Goal: Task Accomplishment & Management: Use online tool/utility

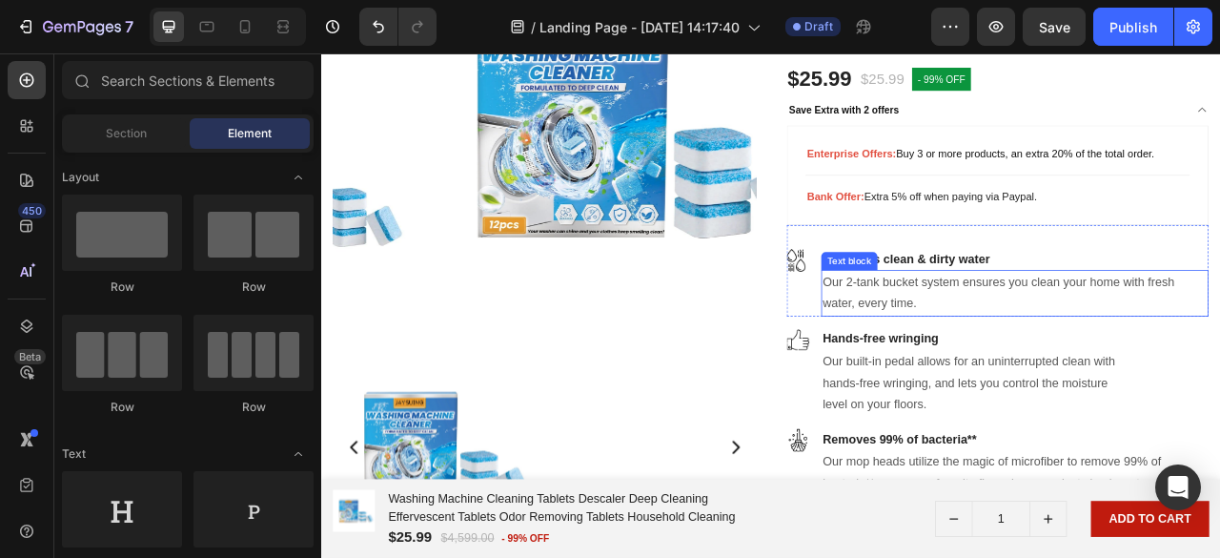
scroll to position [858, 0]
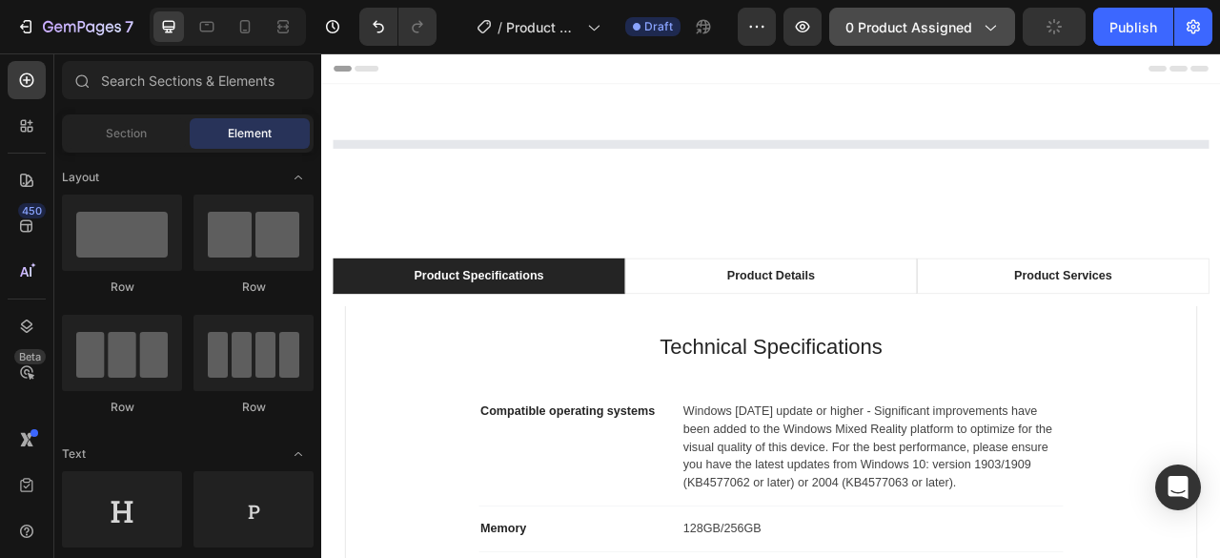
click at [930, 32] on span "0 product assigned" at bounding box center [909, 27] width 127 height 20
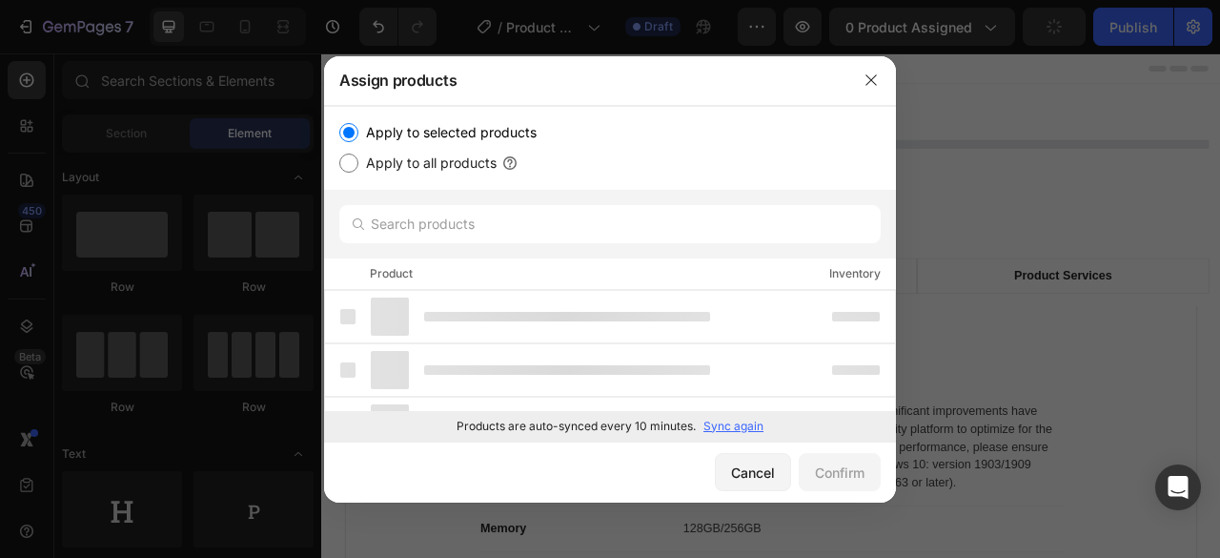
click at [730, 429] on p "Sync again" at bounding box center [733, 426] width 60 height 17
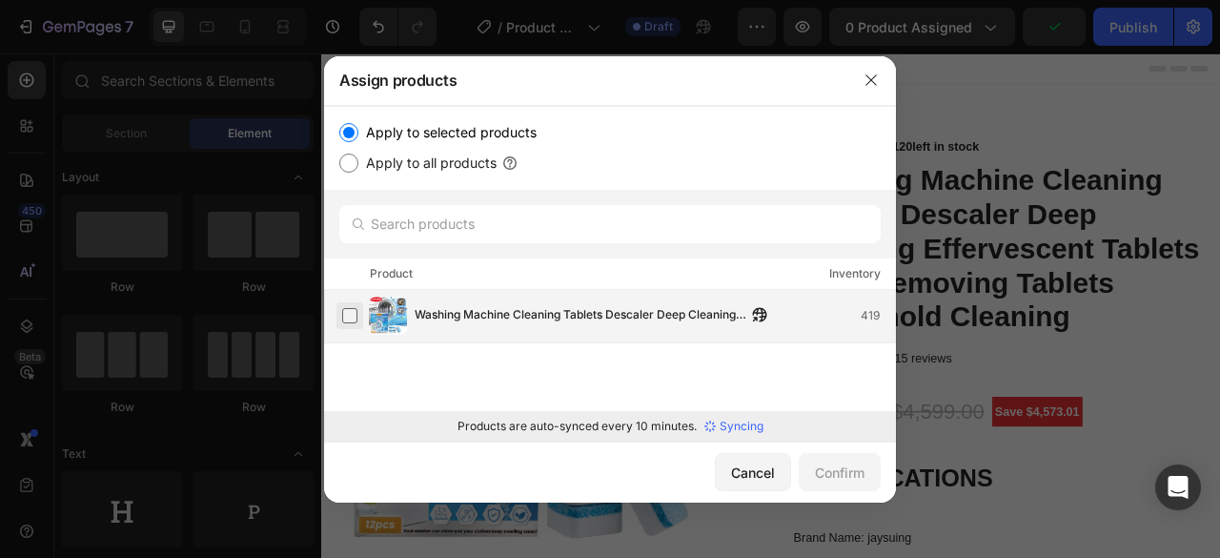
click at [344, 319] on label at bounding box center [349, 315] width 15 height 15
click at [831, 475] on div "Confirm" at bounding box center [840, 472] width 50 height 20
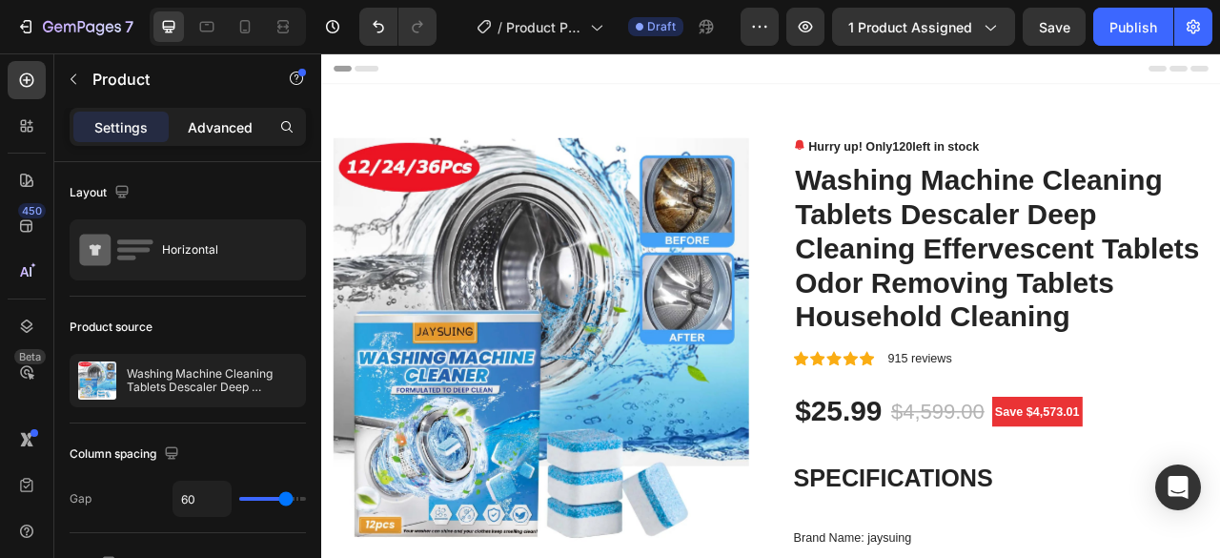
click at [227, 123] on p "Advanced" at bounding box center [220, 127] width 65 height 20
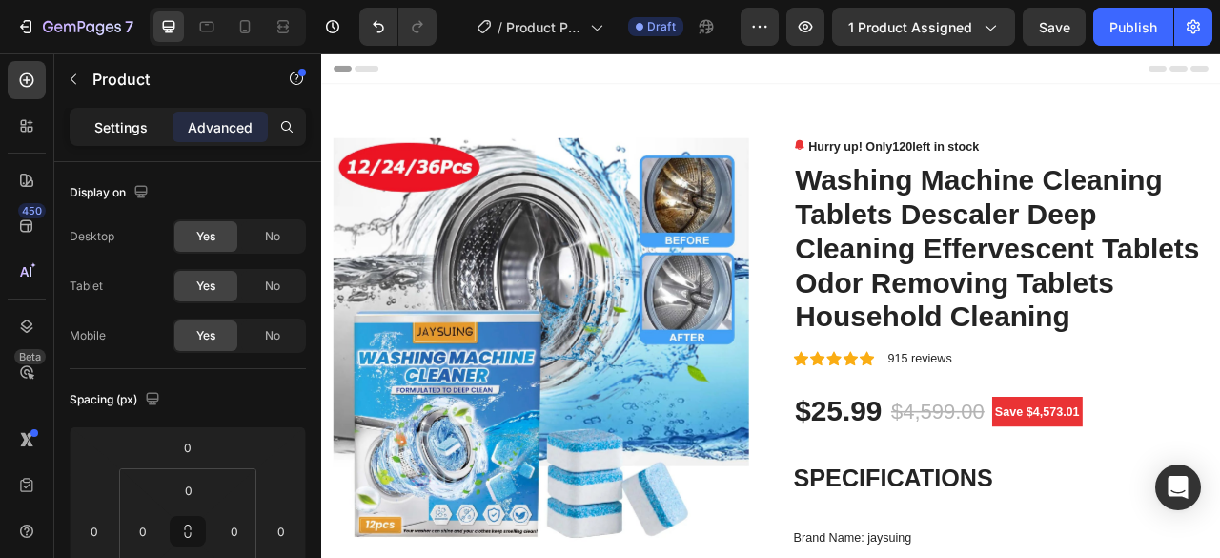
click at [141, 121] on p "Settings" at bounding box center [120, 127] width 53 height 20
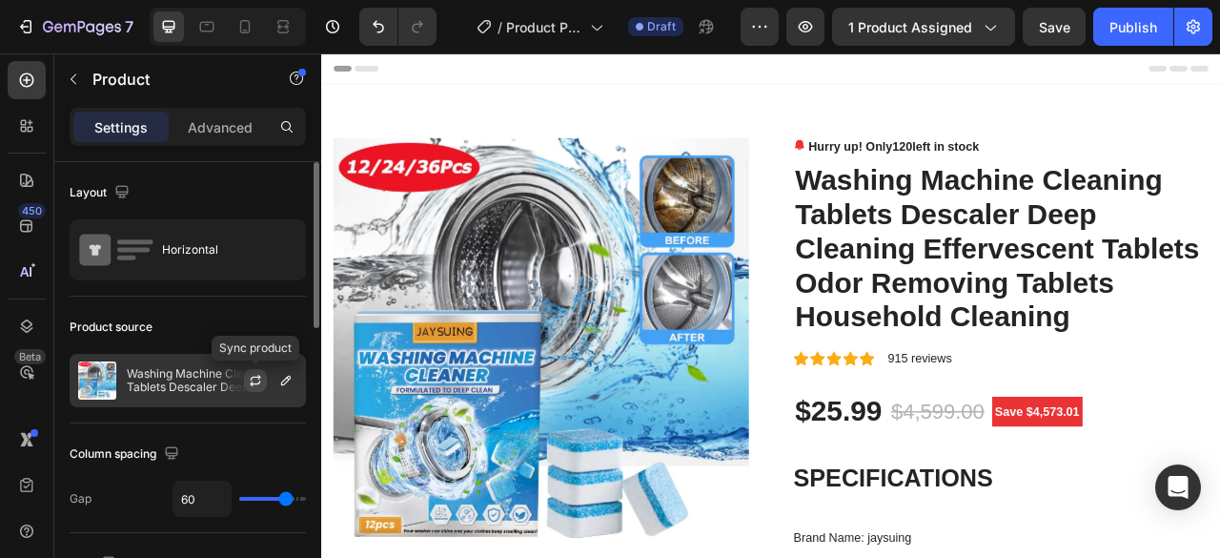
click at [254, 378] on icon "button" at bounding box center [255, 380] width 15 height 15
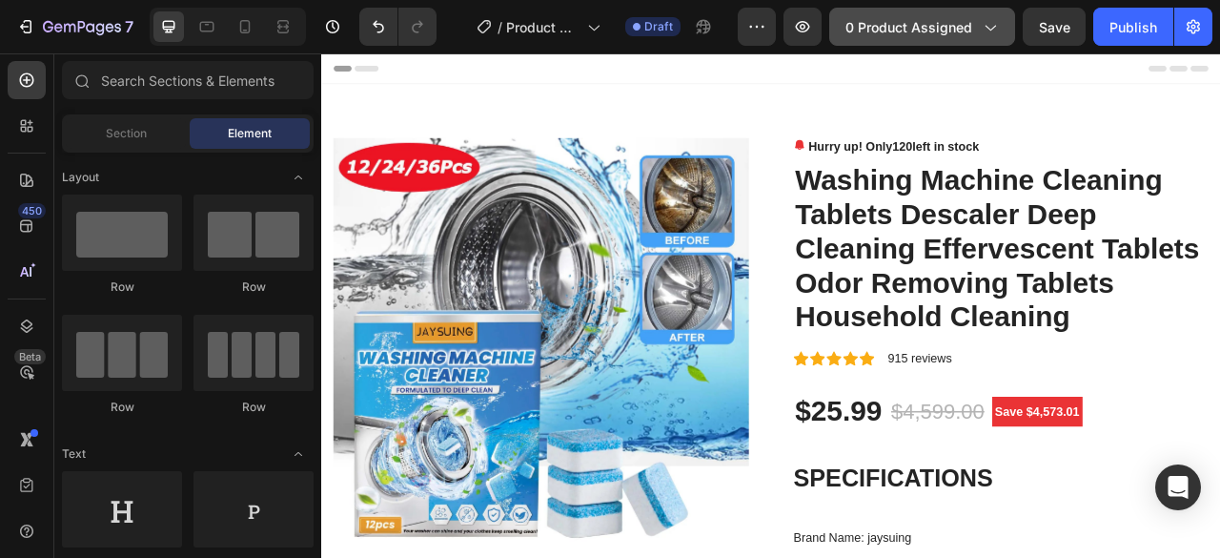
click at [1010, 28] on button "0 product assigned" at bounding box center [922, 27] width 186 height 38
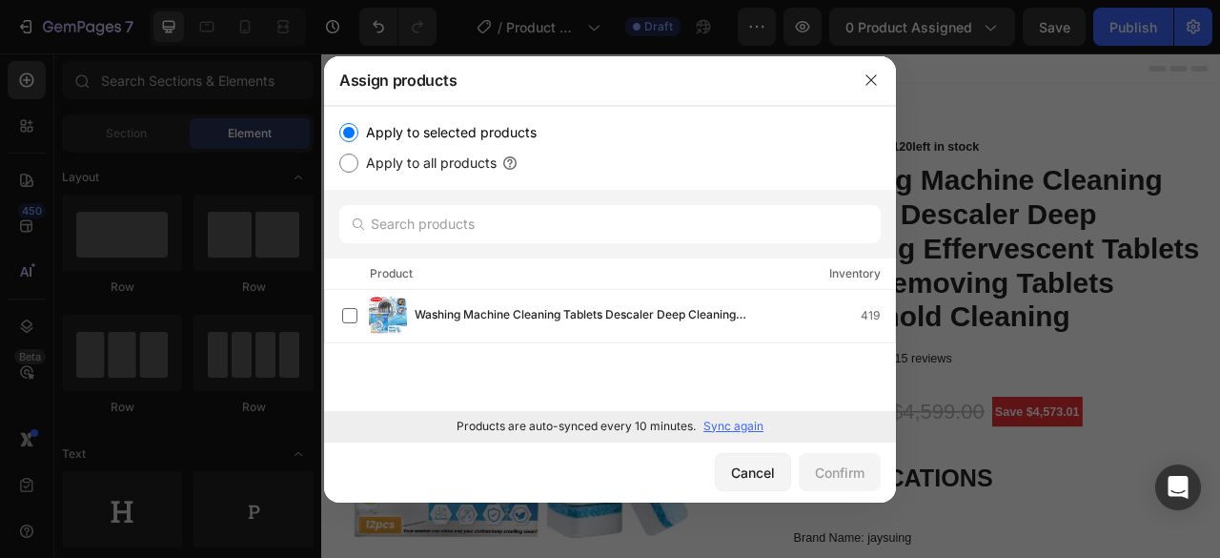
click at [742, 422] on p "Sync again" at bounding box center [733, 426] width 60 height 17
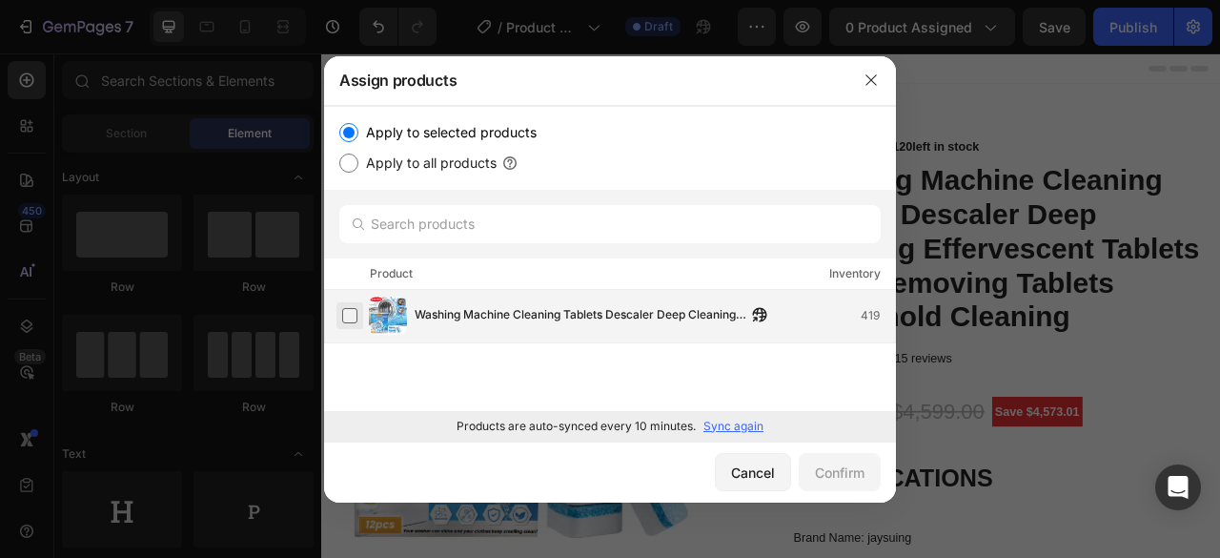
click at [356, 317] on label at bounding box center [349, 315] width 15 height 15
click at [856, 468] on div "Confirm" at bounding box center [840, 472] width 50 height 20
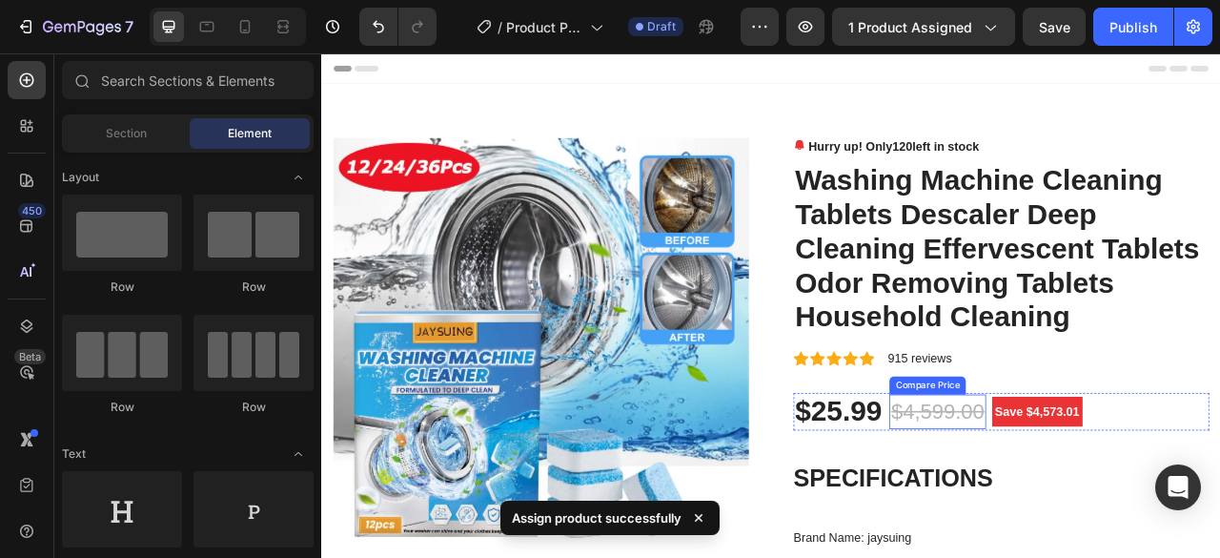
click at [1101, 517] on div "$4,599.00" at bounding box center [1105, 509] width 123 height 44
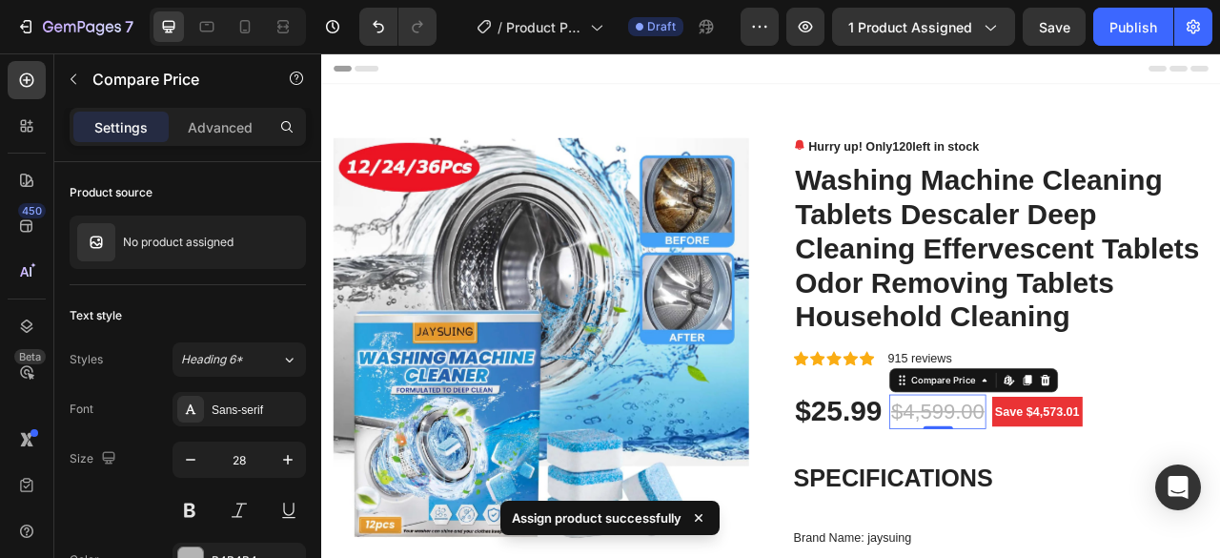
click at [1102, 515] on div "$4,599.00" at bounding box center [1105, 509] width 123 height 44
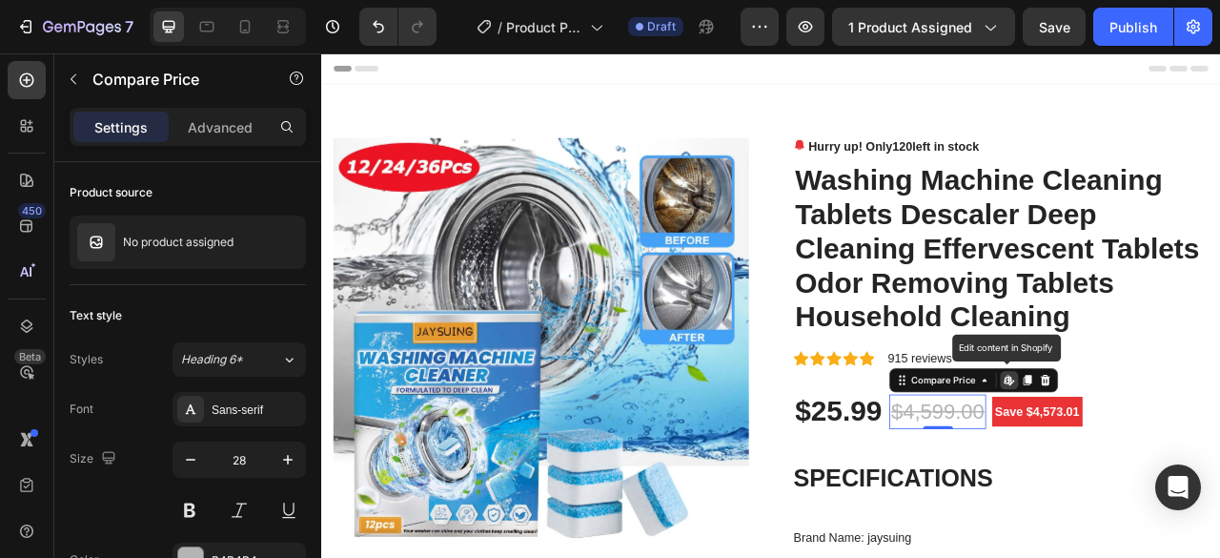
click at [1105, 508] on div "$4,599.00" at bounding box center [1105, 509] width 123 height 44
click at [1073, 514] on div "$4,599.00" at bounding box center [1105, 509] width 123 height 44
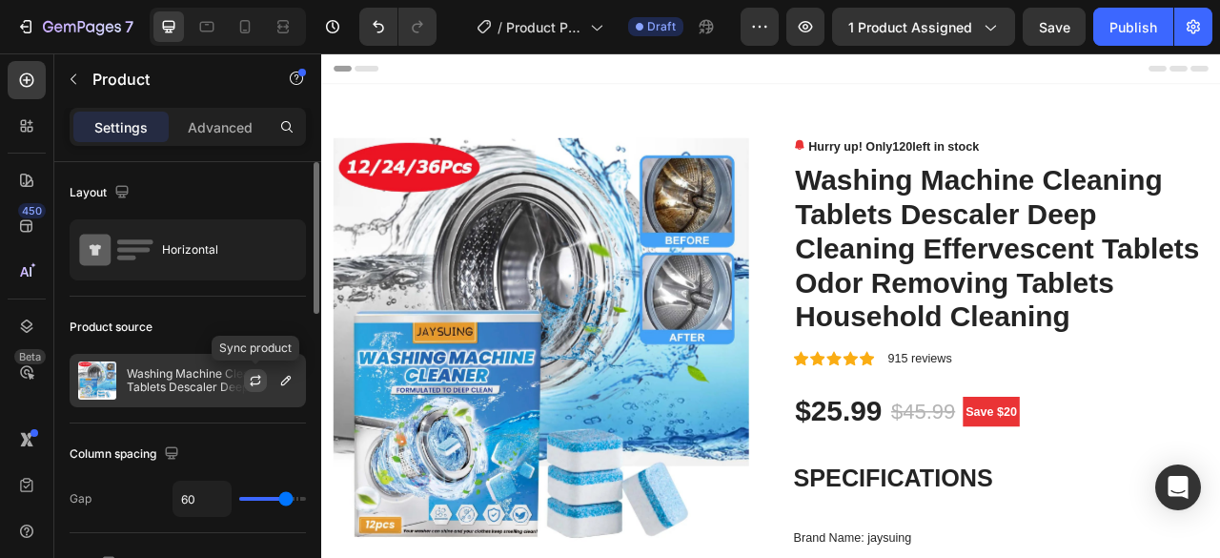
click at [263, 374] on button "button" at bounding box center [255, 380] width 23 height 23
click at [287, 380] on icon "button" at bounding box center [286, 381] width 10 height 10
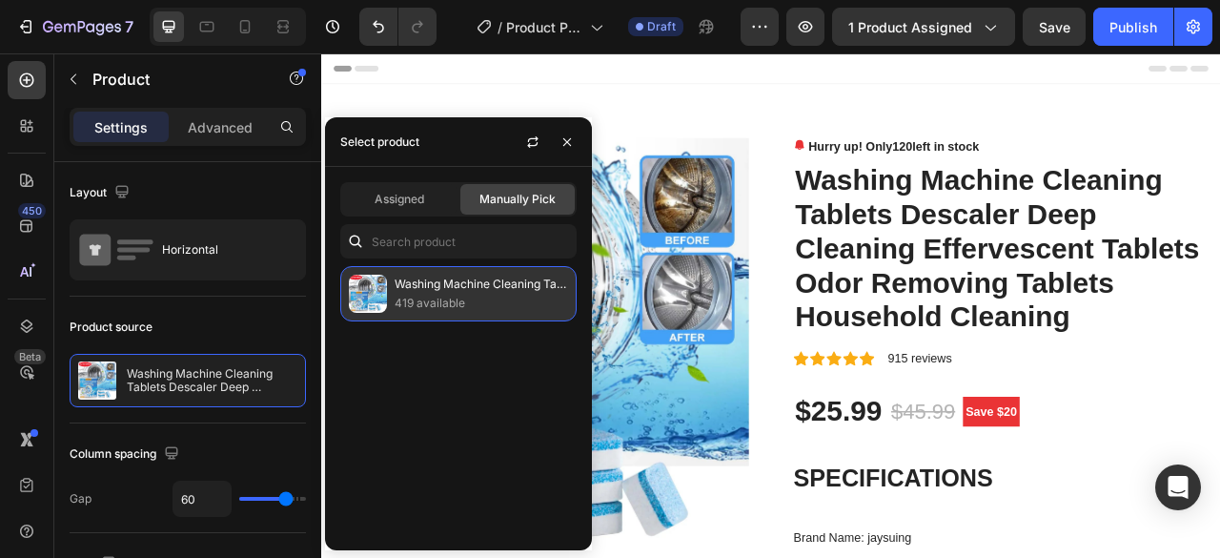
click at [482, 290] on p "Washing Machine Cleaning Tablets Descaler Deep Cleaning Effervescent Tablets Od…" at bounding box center [481, 284] width 173 height 19
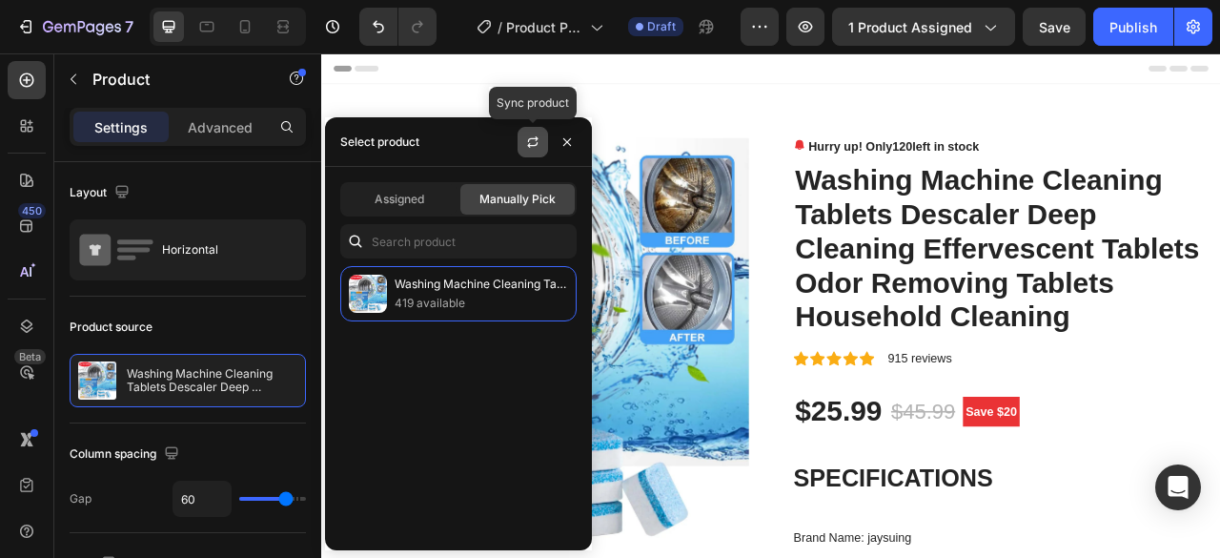
click at [527, 138] on icon "button" at bounding box center [532, 141] width 15 height 15
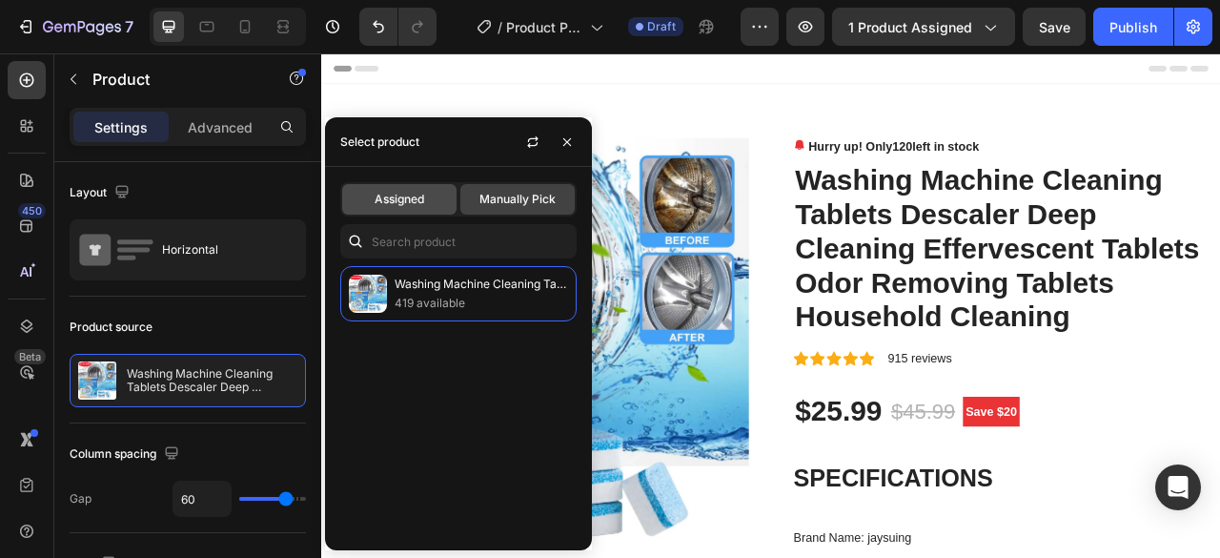
click at [425, 199] on div "Assigned" at bounding box center [399, 199] width 114 height 31
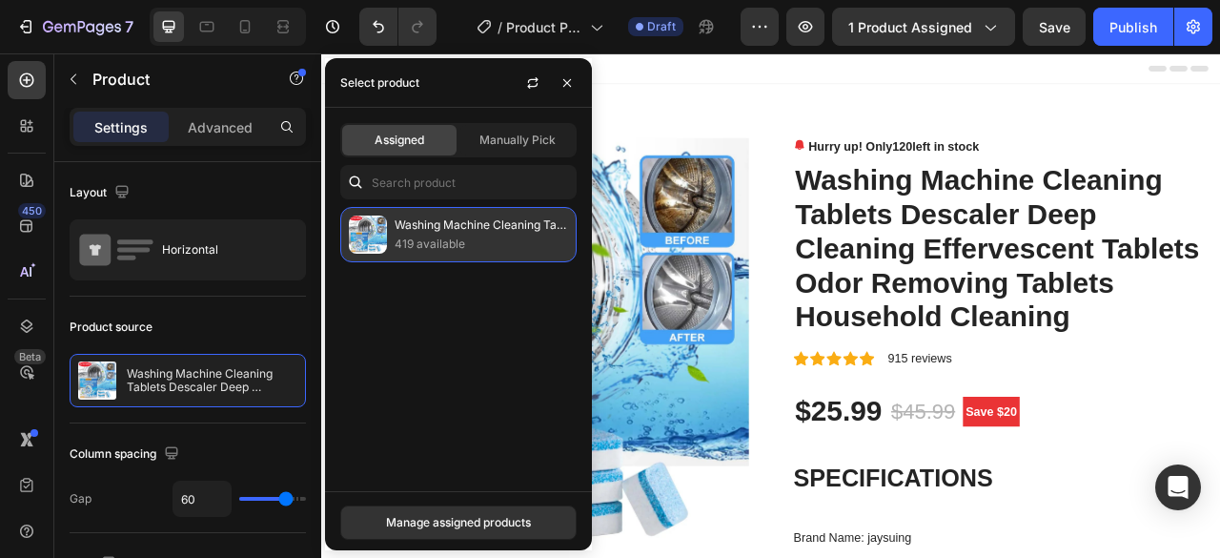
click at [431, 239] on p "419 available" at bounding box center [481, 243] width 173 height 19
click at [410, 249] on p "419 available" at bounding box center [481, 243] width 173 height 19
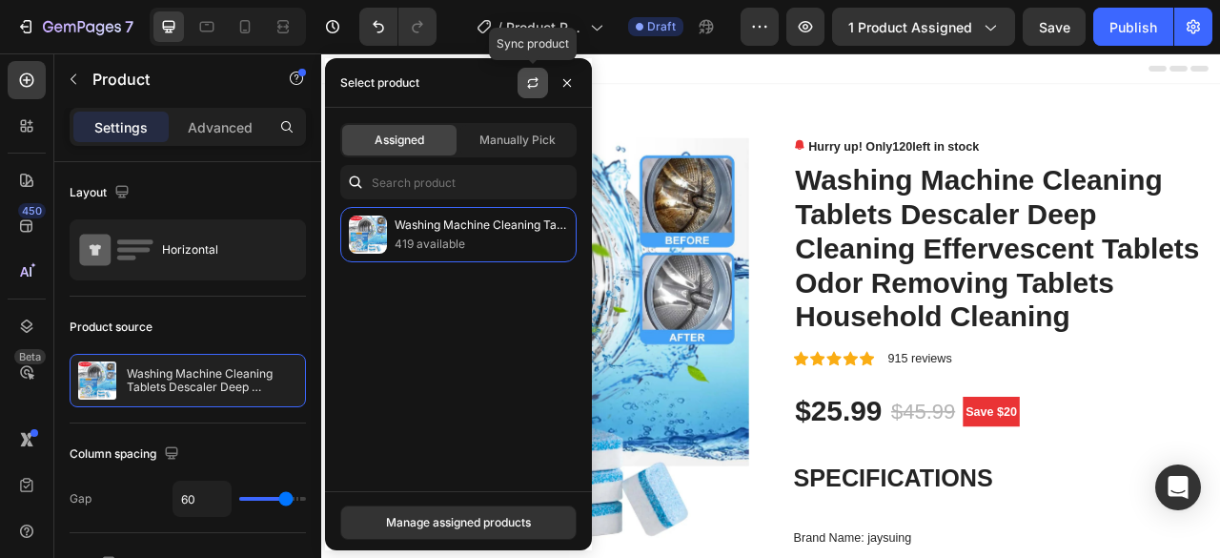
click at [536, 79] on icon "button" at bounding box center [533, 80] width 10 height 6
click at [564, 77] on icon "button" at bounding box center [567, 82] width 15 height 15
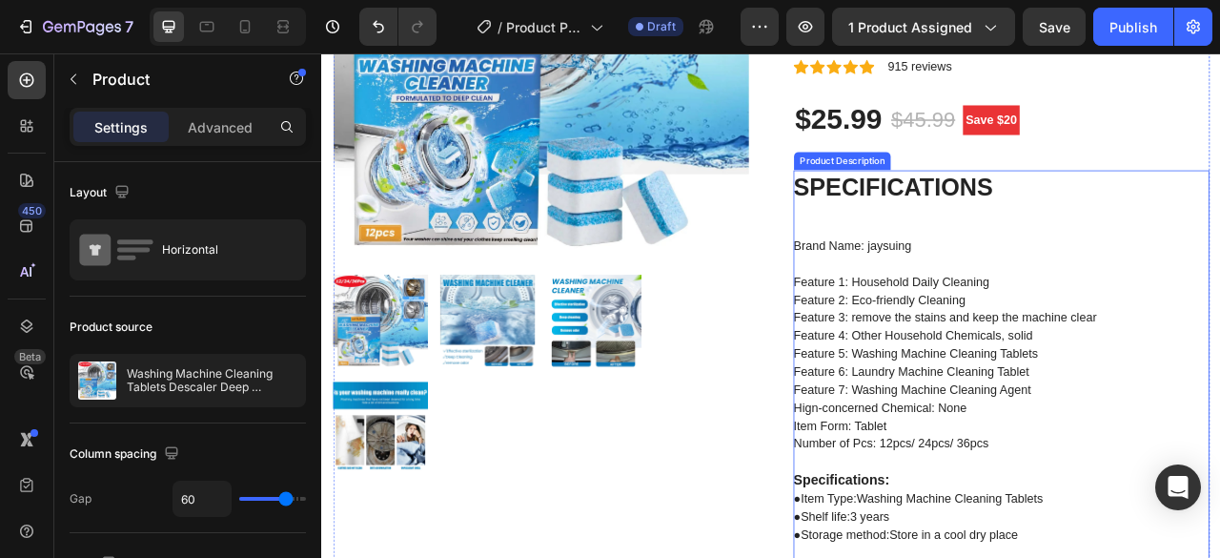
scroll to position [381, 0]
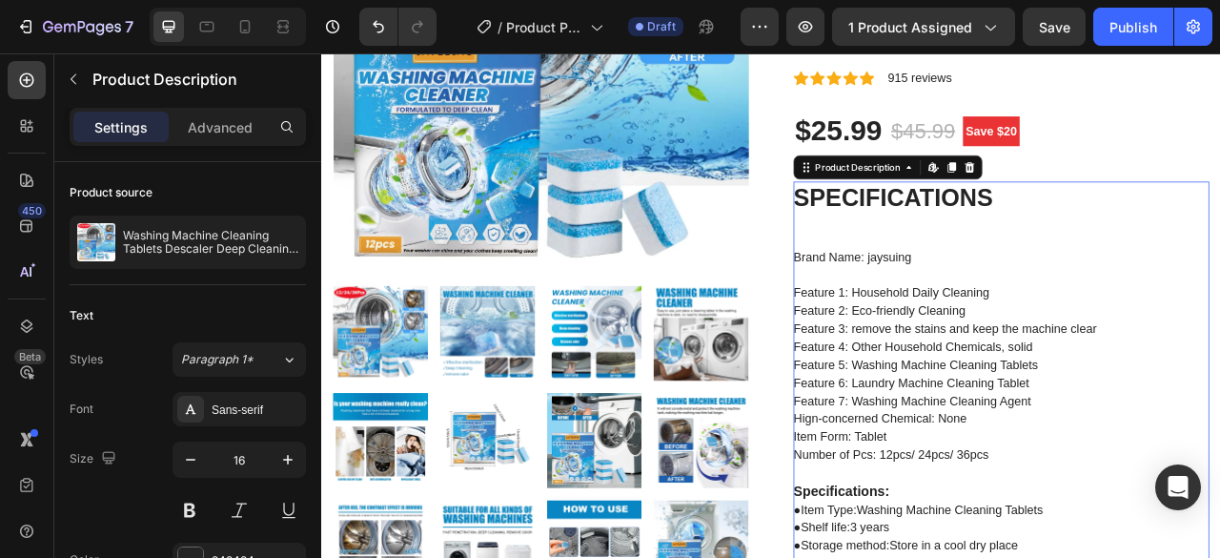
scroll to position [286, 0]
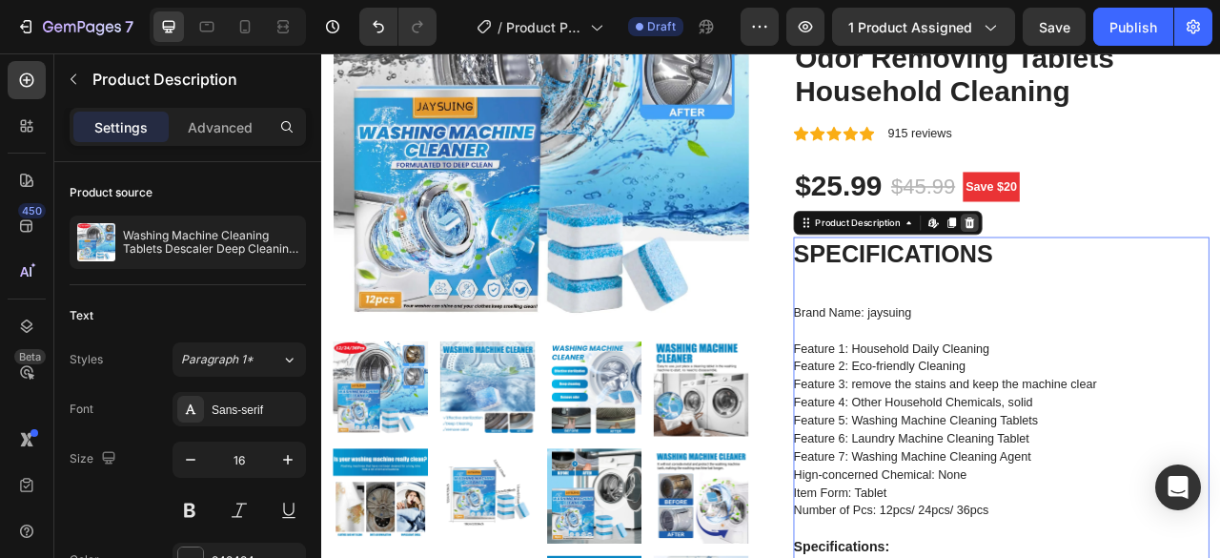
click at [1143, 267] on icon at bounding box center [1146, 267] width 12 height 13
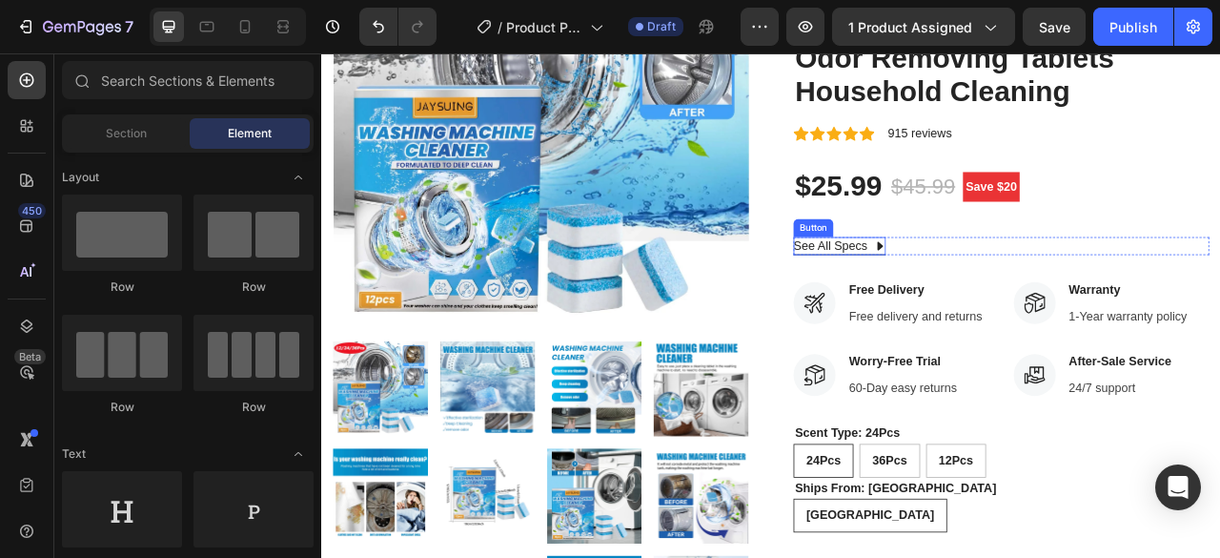
click at [1029, 296] on icon at bounding box center [1032, 298] width 7 height 11
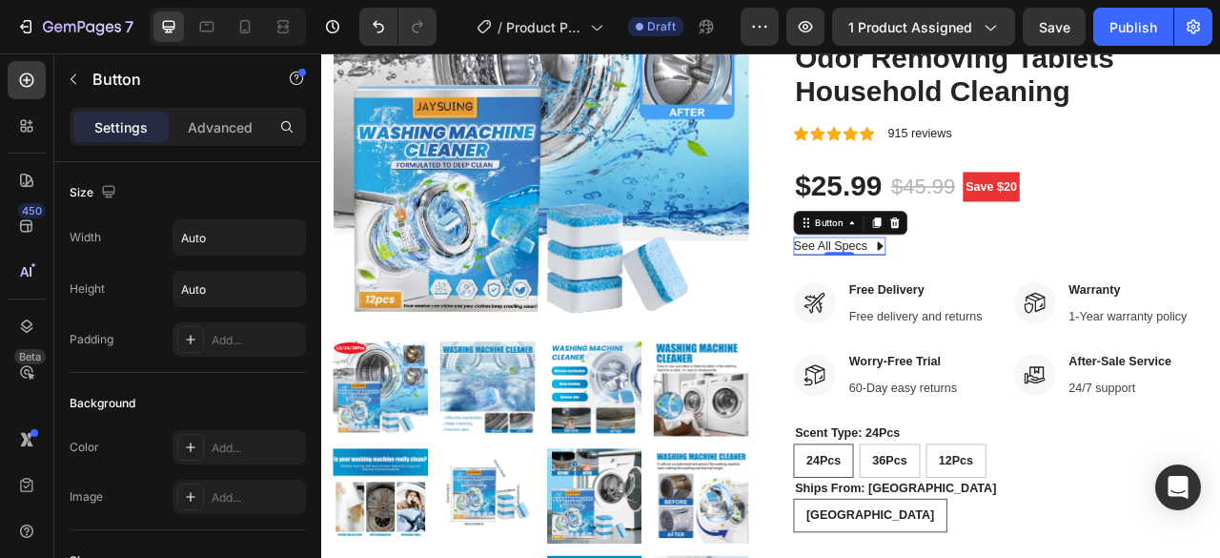
click at [1029, 296] on icon at bounding box center [1032, 298] width 7 height 11
click at [875, 330] on div "Product Images Hurry up! Only 120 left in stock Stock Counter Washing Machine C…" at bounding box center [893, 412] width 1115 height 1074
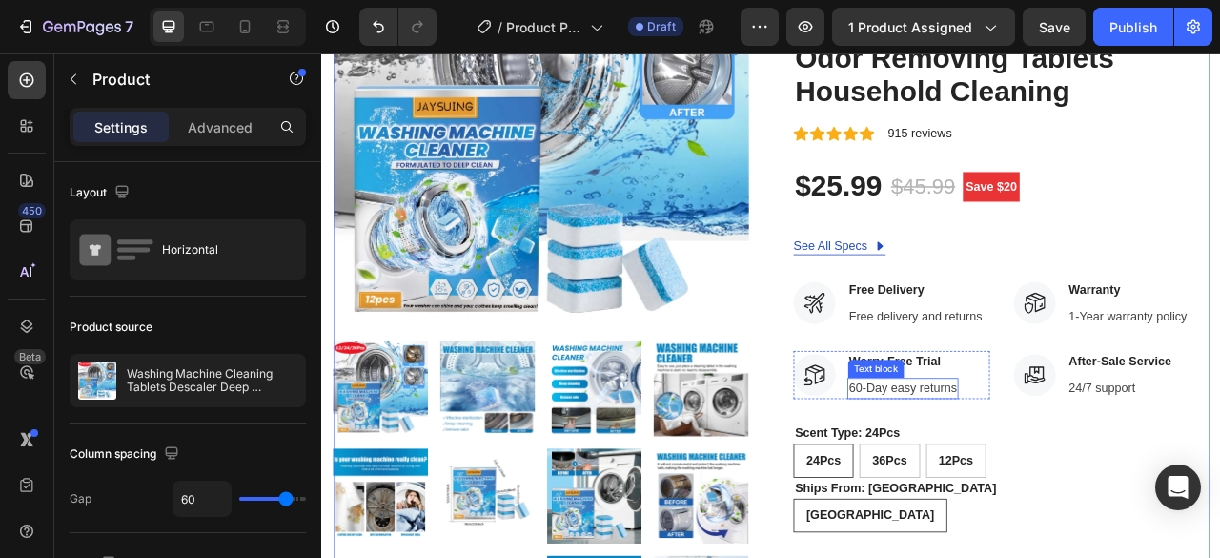
click at [1001, 471] on p "60-Day easy returns" at bounding box center [1060, 479] width 137 height 23
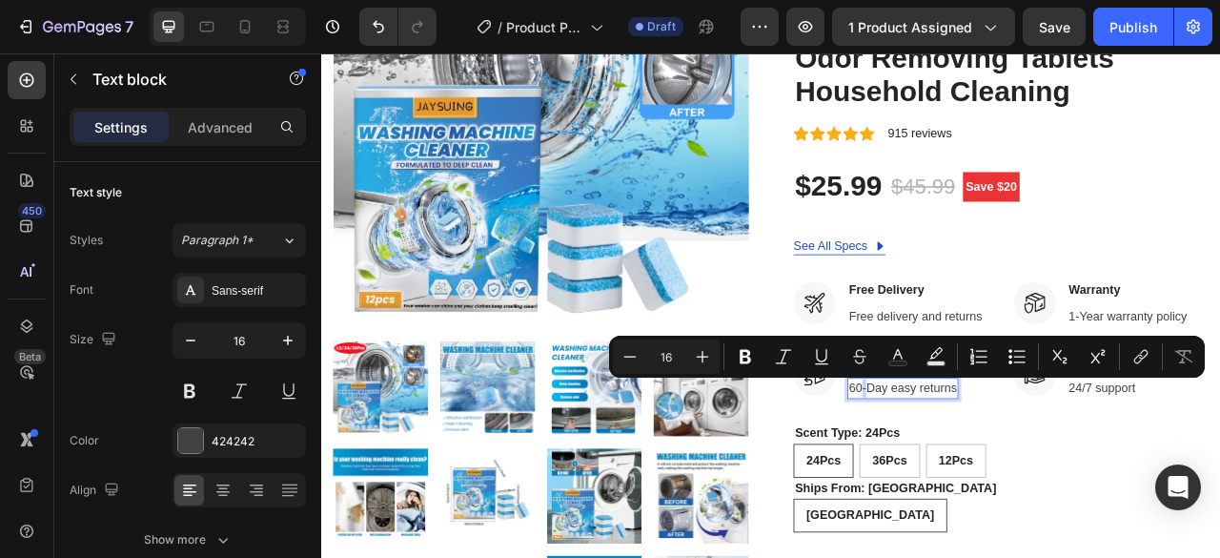
click at [995, 476] on p "60-Day easy returns" at bounding box center [1060, 479] width 137 height 23
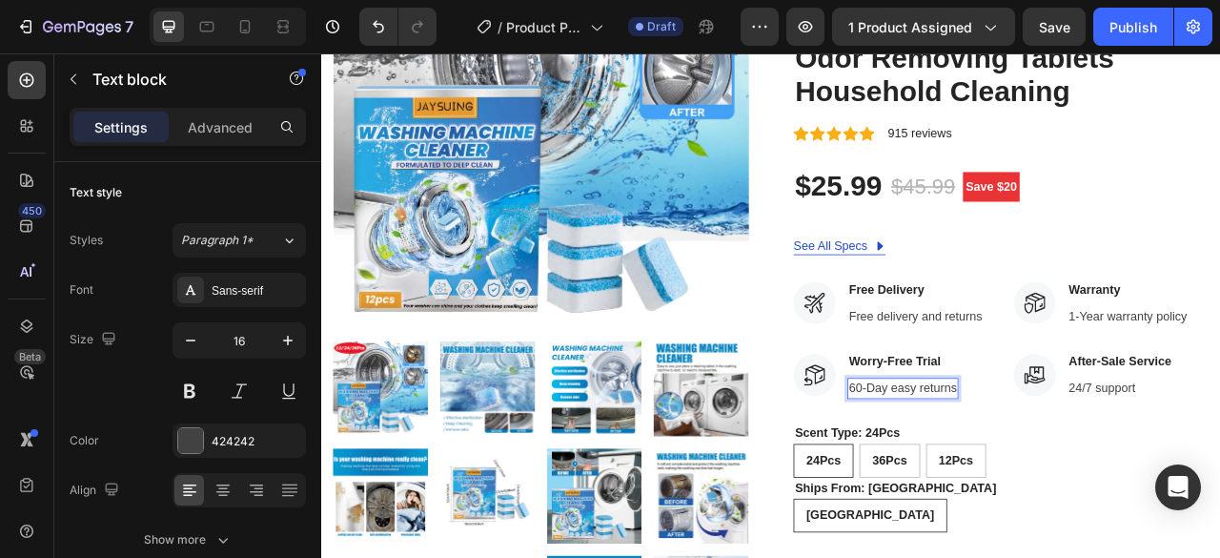
click at [1001, 477] on p "60-Day easy returns" at bounding box center [1060, 479] width 137 height 23
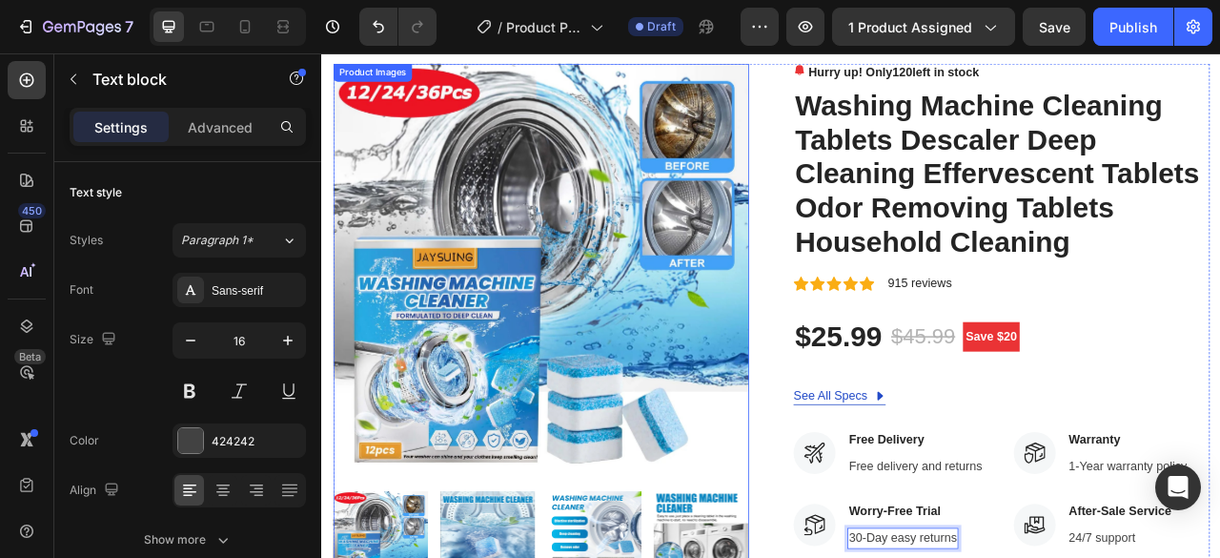
scroll to position [0, 0]
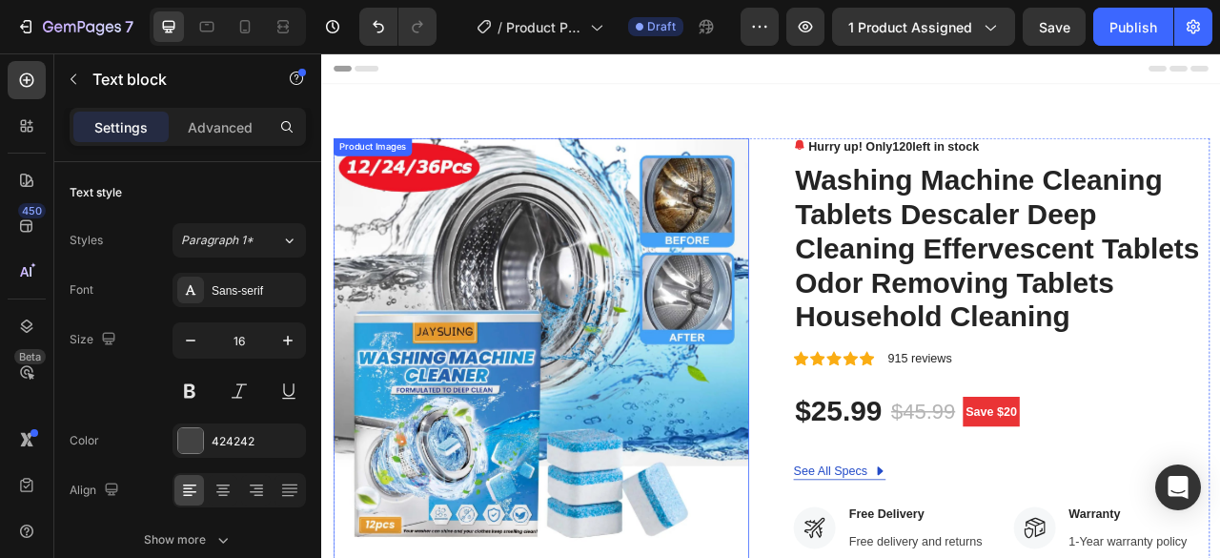
click at [610, 373] on img at bounding box center [600, 425] width 529 height 529
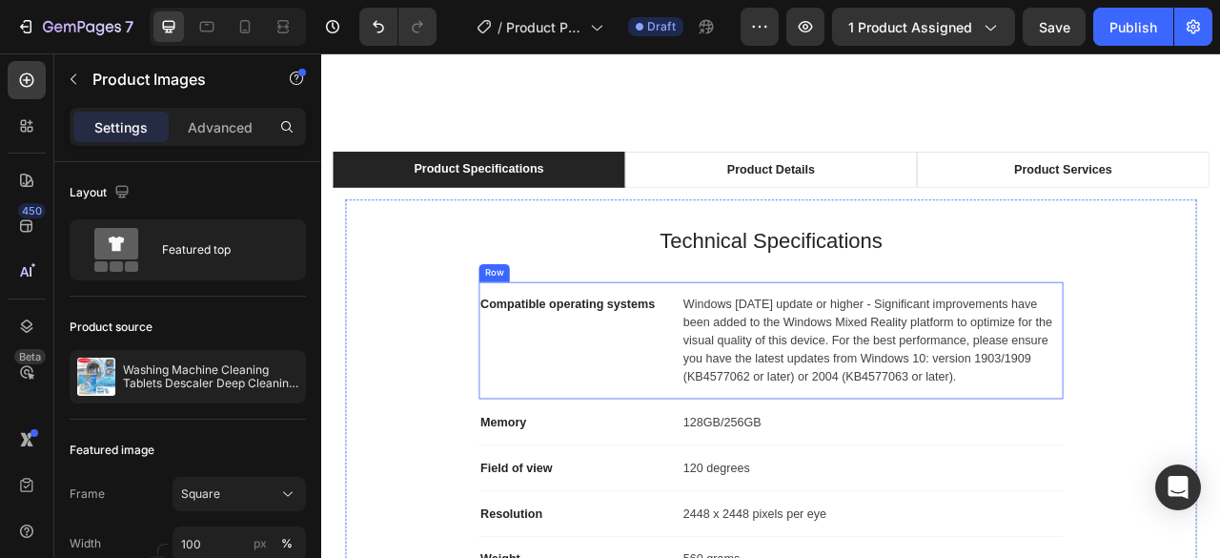
scroll to position [1239, 0]
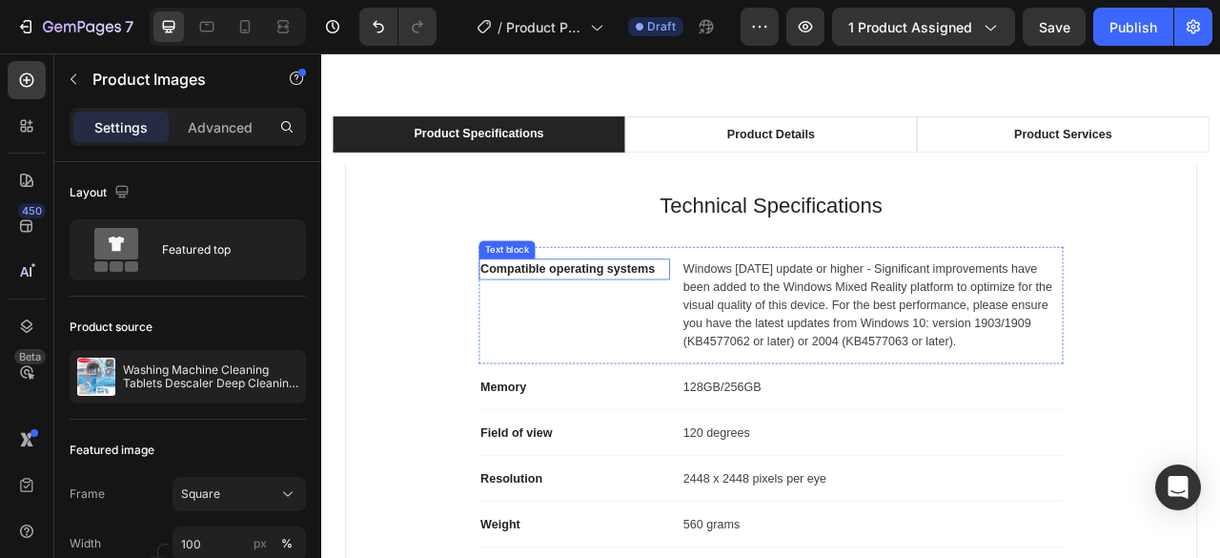
click at [619, 318] on p "Compatible operating systems" at bounding box center [642, 327] width 239 height 23
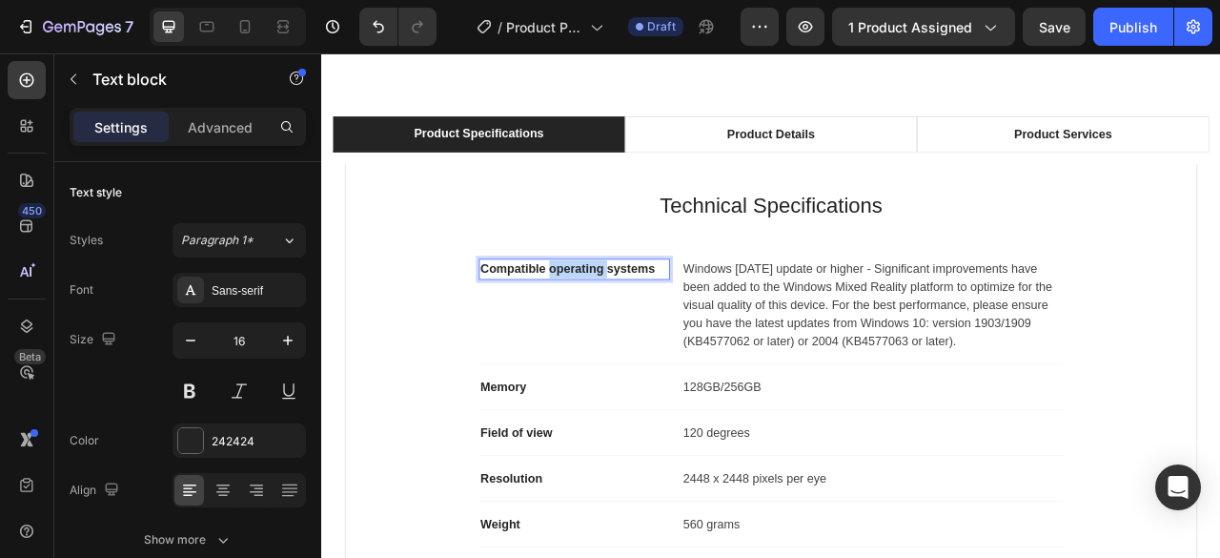
click at [619, 318] on p "Compatible operating systems" at bounding box center [642, 327] width 239 height 23
click at [597, 330] on span "Hóa chất quan tâm đến Hign" at bounding box center [640, 327] width 235 height 15
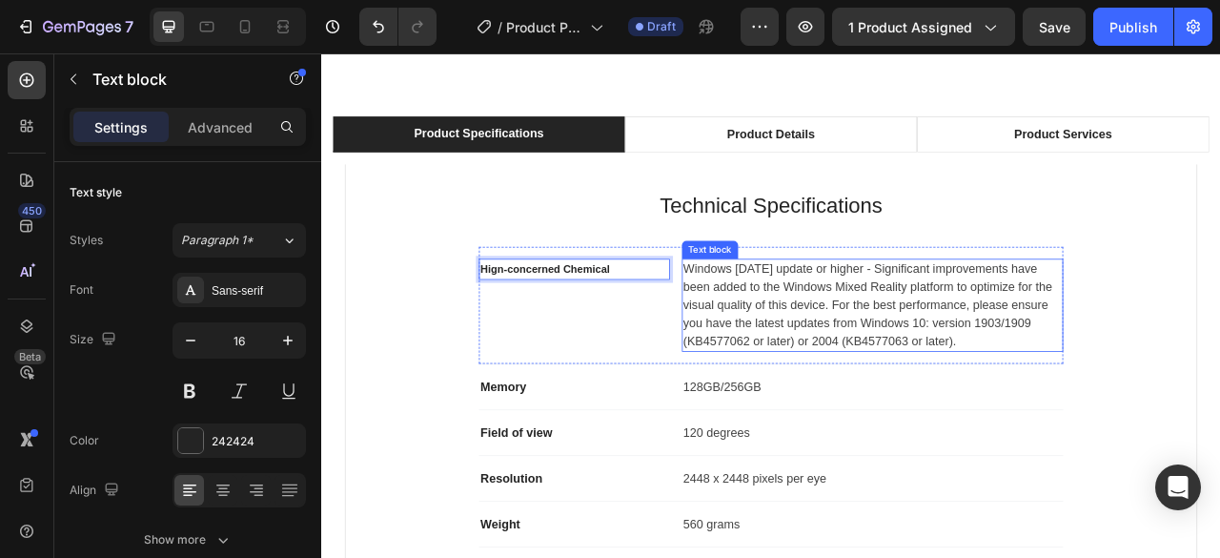
click at [915, 376] on p "Windows 10 May 2019 update or higher - Significant improvements have been added…" at bounding box center [1022, 373] width 481 height 114
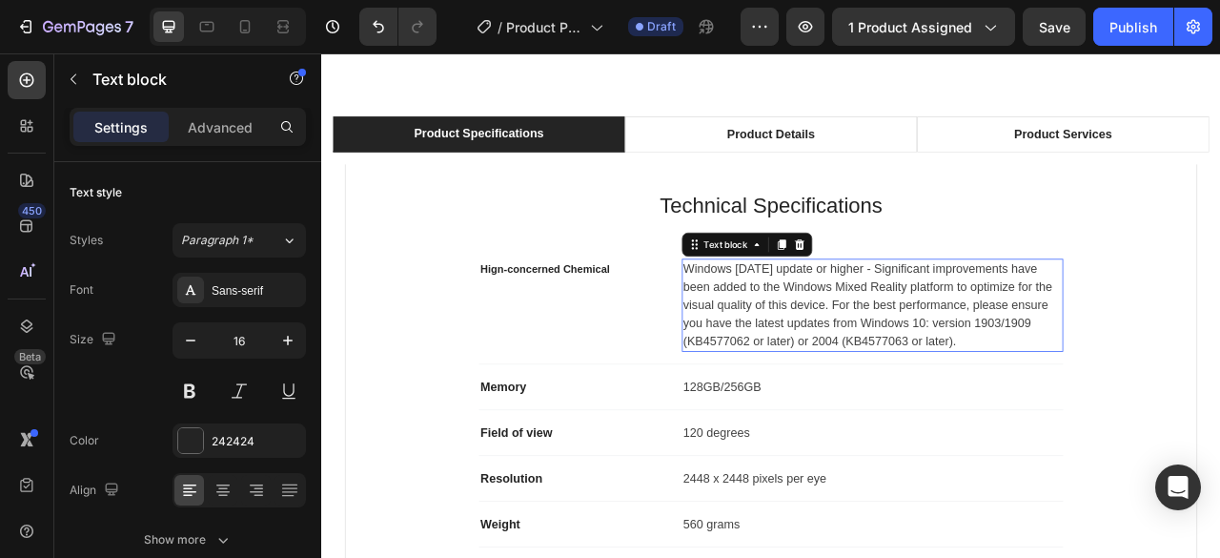
click at [915, 376] on p "Windows 10 May 2019 update or higher - Significant improvements have been added…" at bounding box center [1022, 373] width 481 height 114
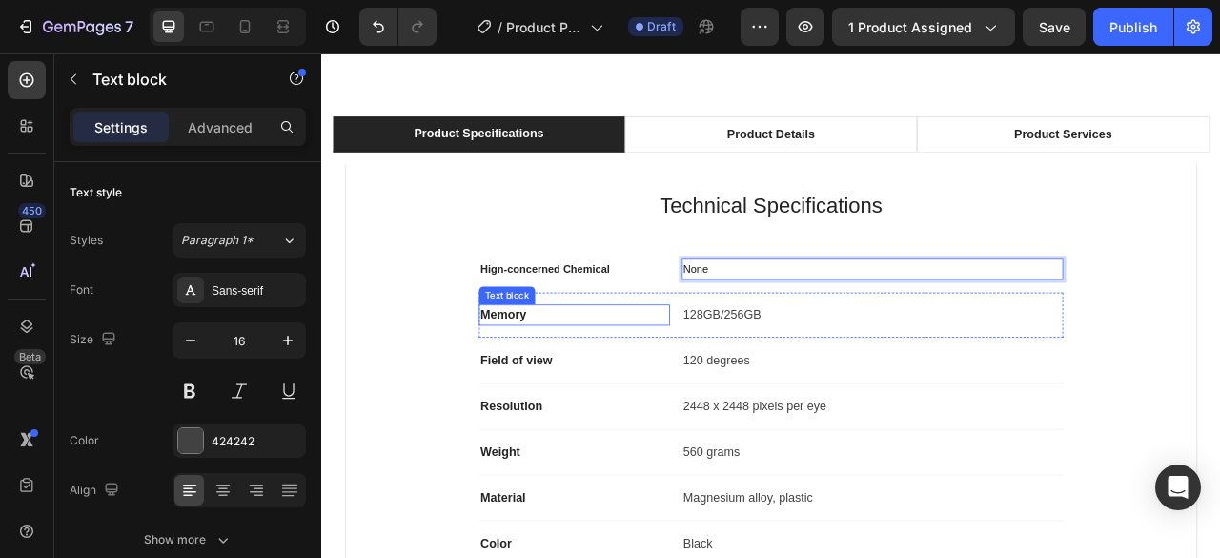
click at [528, 386] on p "Memory" at bounding box center [642, 386] width 239 height 23
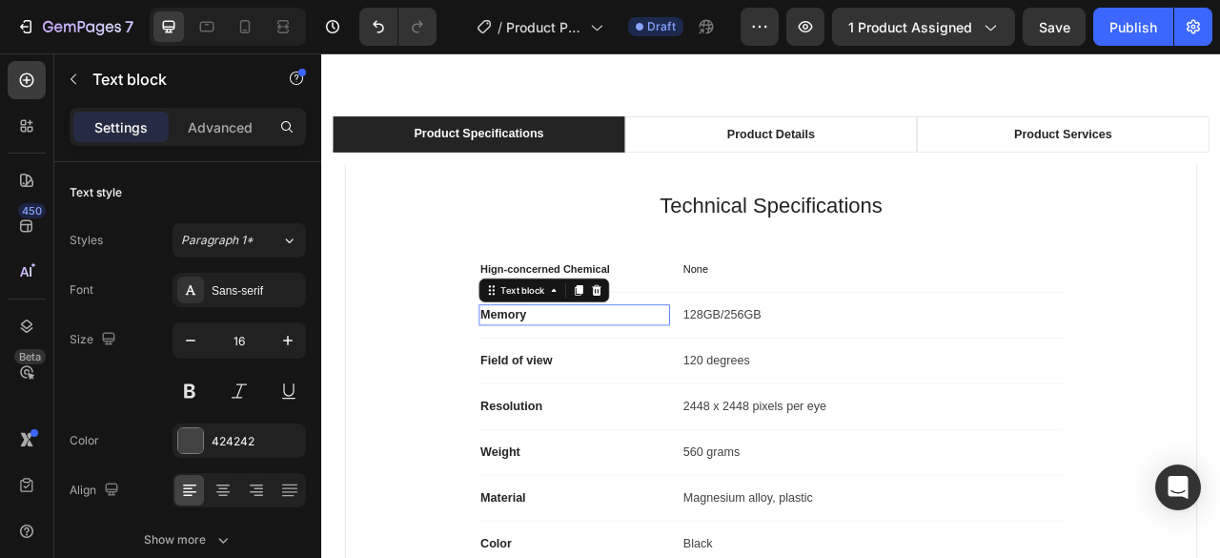
click at [528, 386] on p "Memory" at bounding box center [642, 386] width 239 height 23
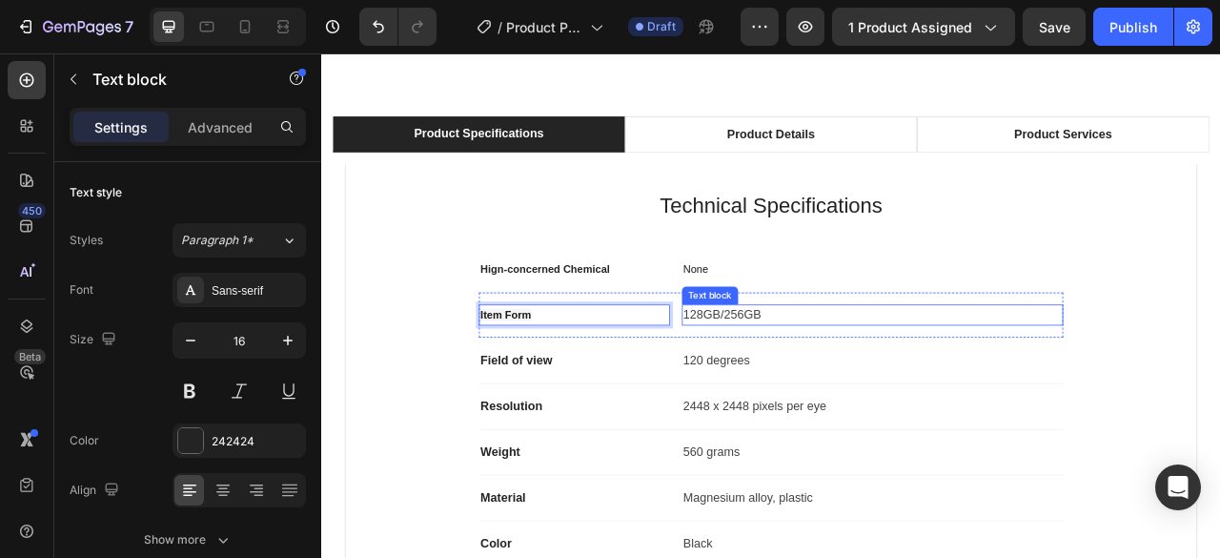
click at [841, 381] on p "128GB/256GB" at bounding box center [1022, 386] width 481 height 23
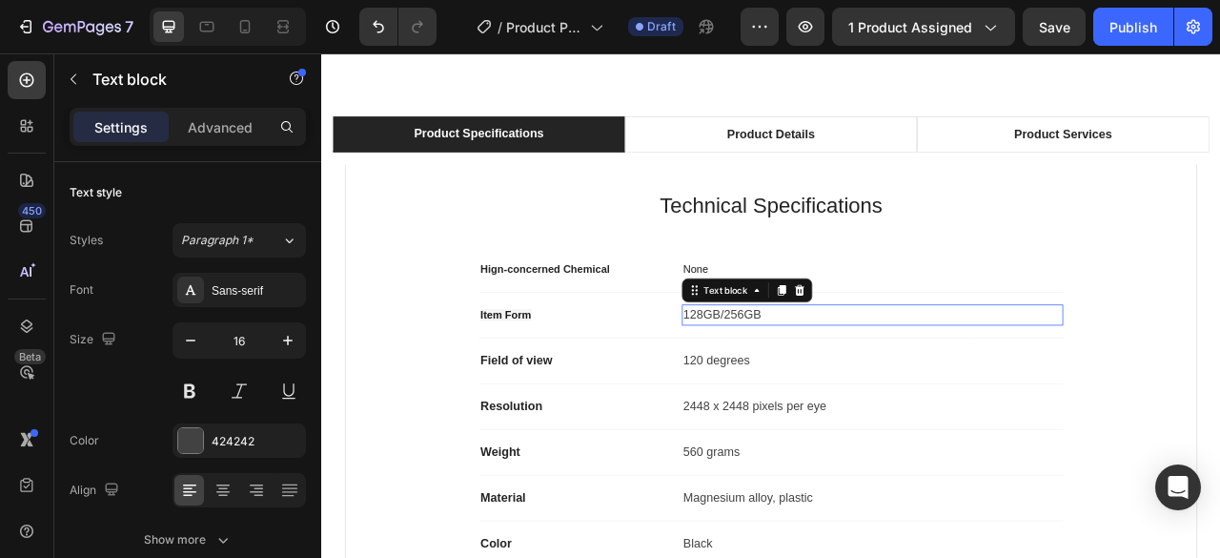
click at [841, 381] on p "128GB/256GB" at bounding box center [1022, 386] width 481 height 23
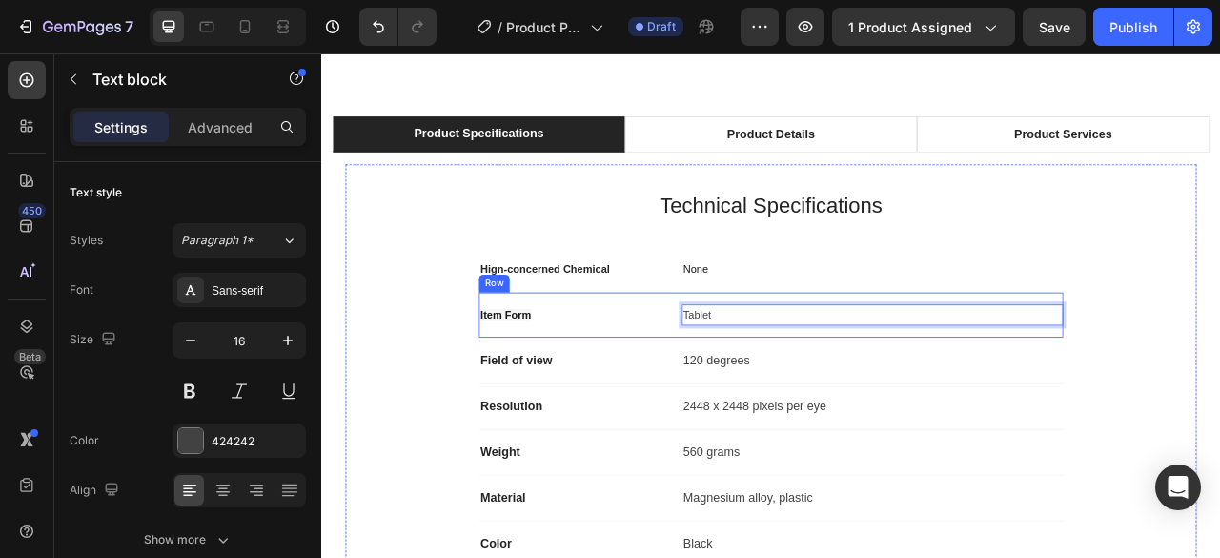
scroll to position [1335, 0]
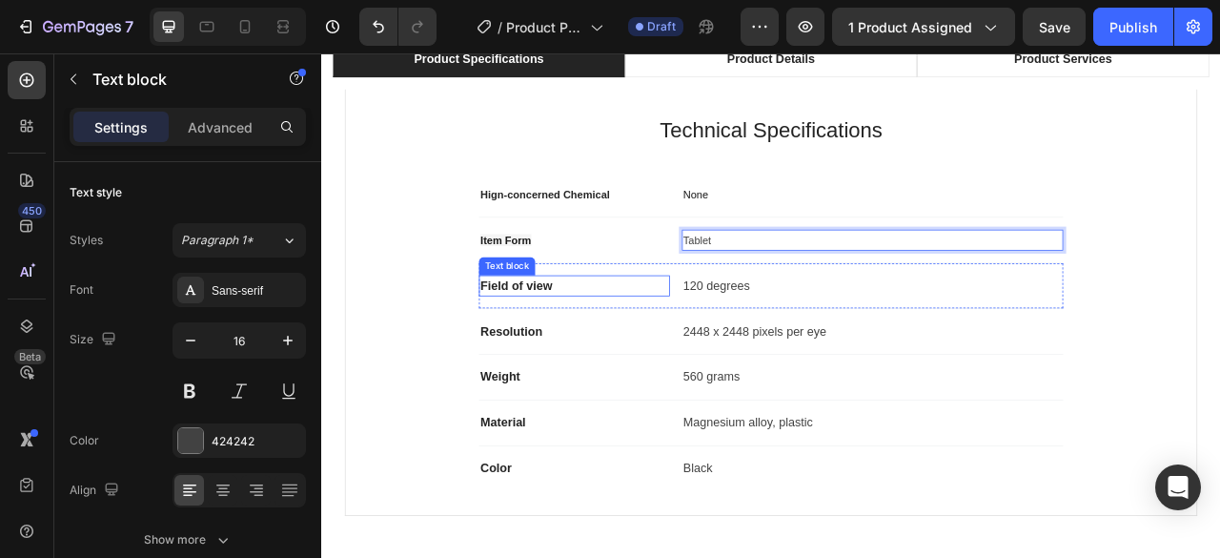
click at [571, 350] on p "Field of view" at bounding box center [642, 348] width 239 height 23
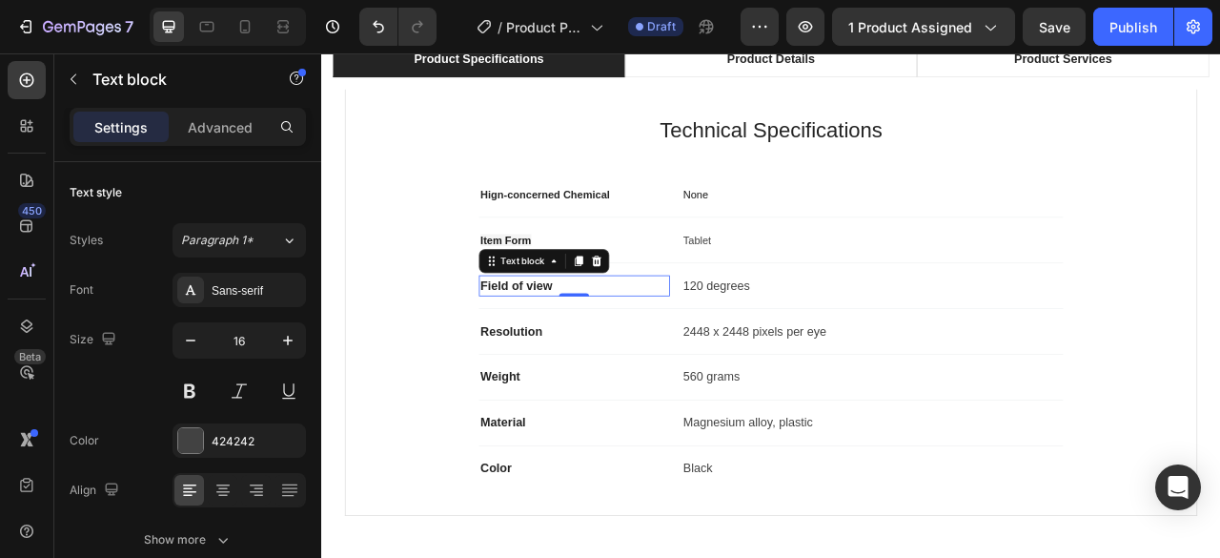
click at [571, 350] on p "Field of view" at bounding box center [642, 348] width 239 height 23
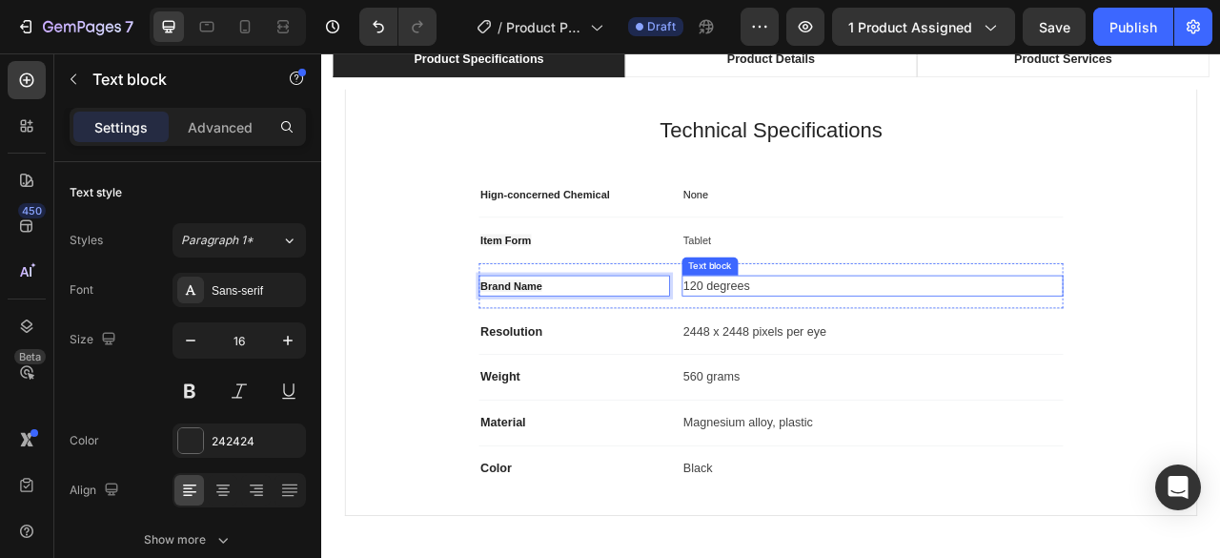
click at [825, 345] on p "120 degrees" at bounding box center [1022, 348] width 481 height 23
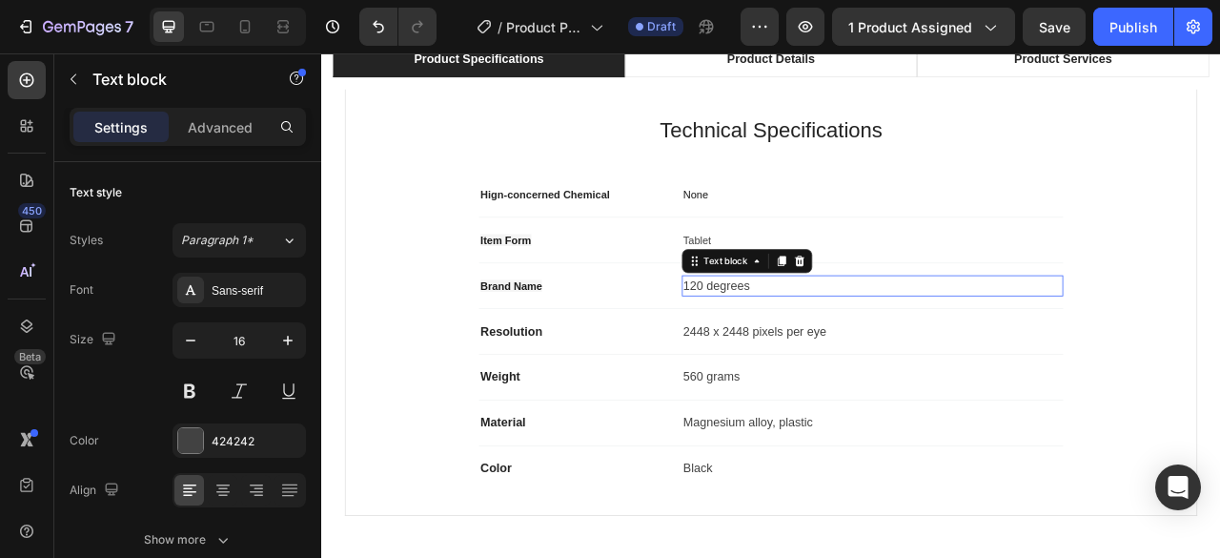
click at [825, 345] on p "120 degrees" at bounding box center [1022, 348] width 481 height 23
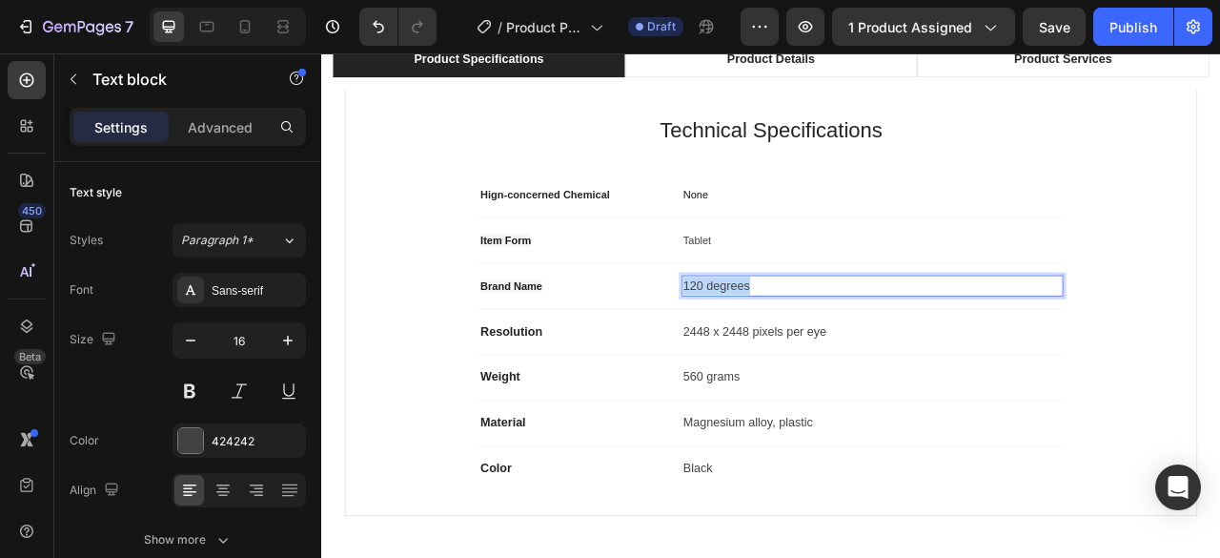
click at [825, 345] on p "120 degrees" at bounding box center [1022, 348] width 481 height 23
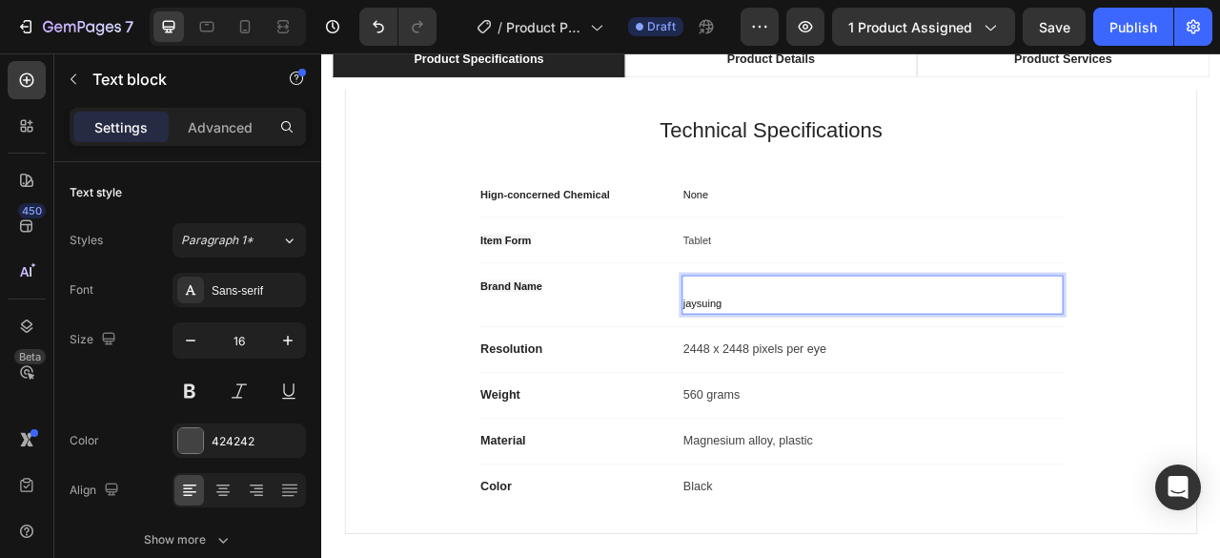
click at [802, 364] on span "jaysuing" at bounding box center [806, 371] width 49 height 15
click at [844, 366] on p "jaysuing" at bounding box center [1022, 360] width 481 height 46
click at [786, 364] on span "jaysuing" at bounding box center [806, 371] width 49 height 15
click at [789, 355] on p "jaysuing" at bounding box center [1022, 360] width 481 height 46
click at [827, 363] on p "⁠⁠⁠⁠⁠⁠⁠ jaysuing" at bounding box center [1022, 360] width 481 height 46
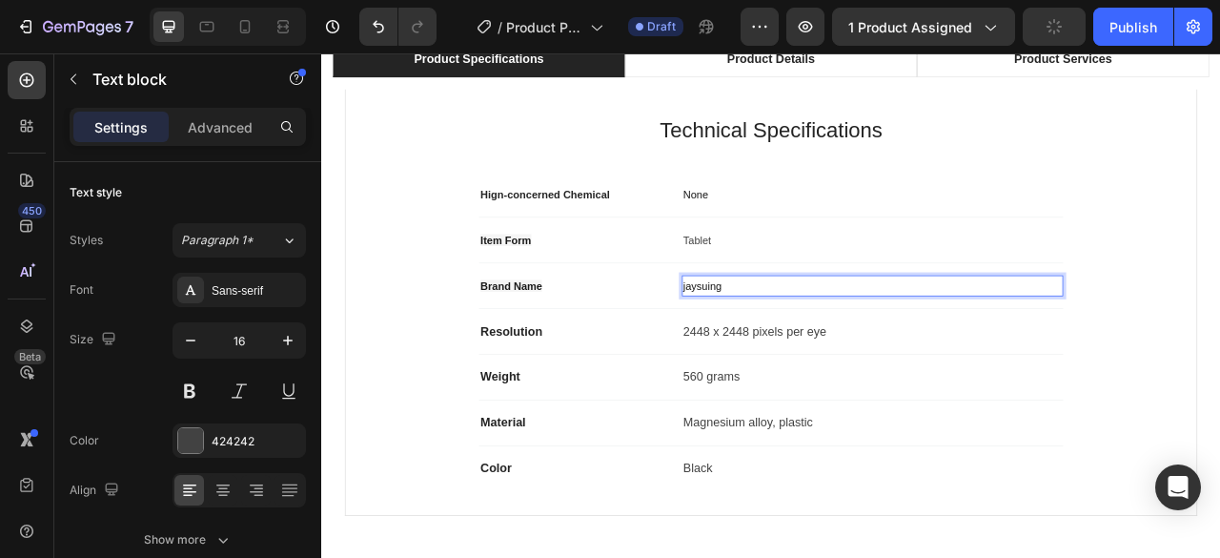
click at [782, 352] on span "jaysuing" at bounding box center [806, 348] width 49 height 15
click at [544, 415] on p "Resolution" at bounding box center [642, 407] width 239 height 23
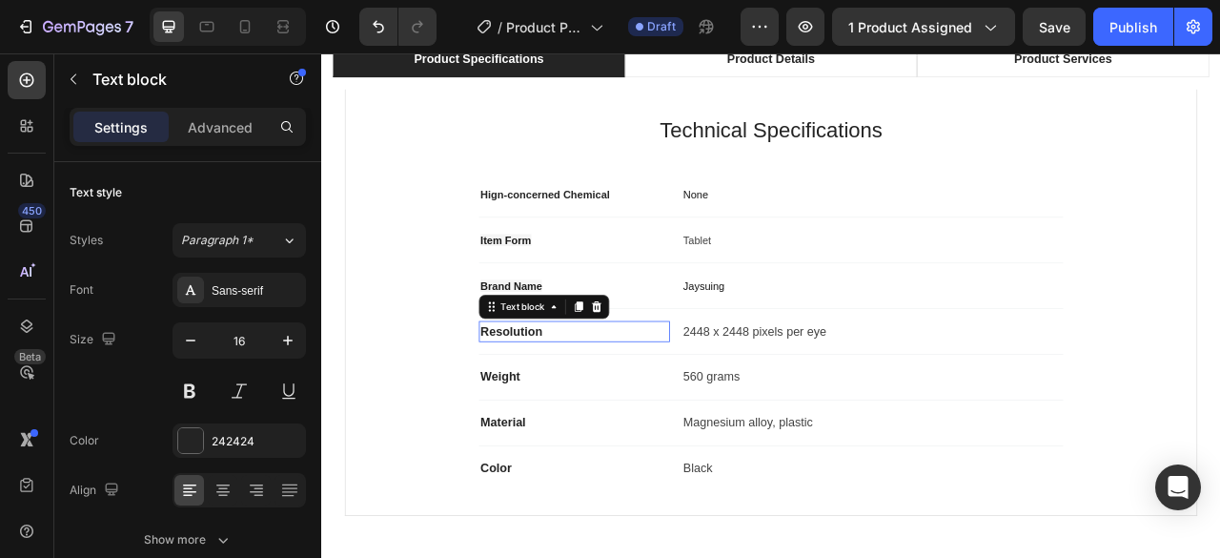
click at [544, 415] on p "Resolution" at bounding box center [642, 407] width 239 height 23
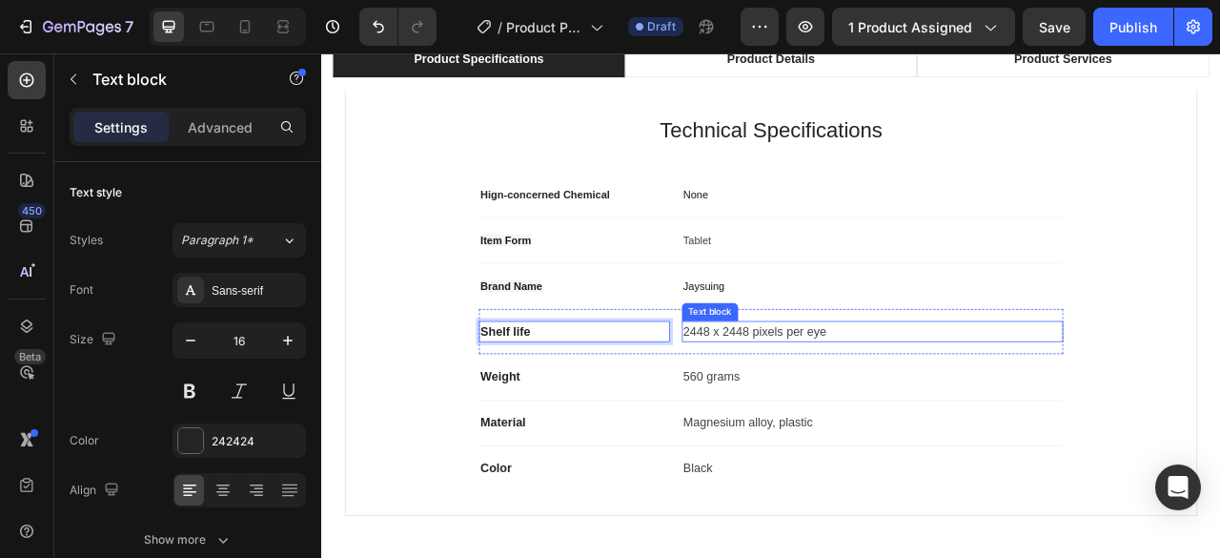
click at [846, 414] on p "2448 x 2448 pixels per eye" at bounding box center [1022, 407] width 481 height 23
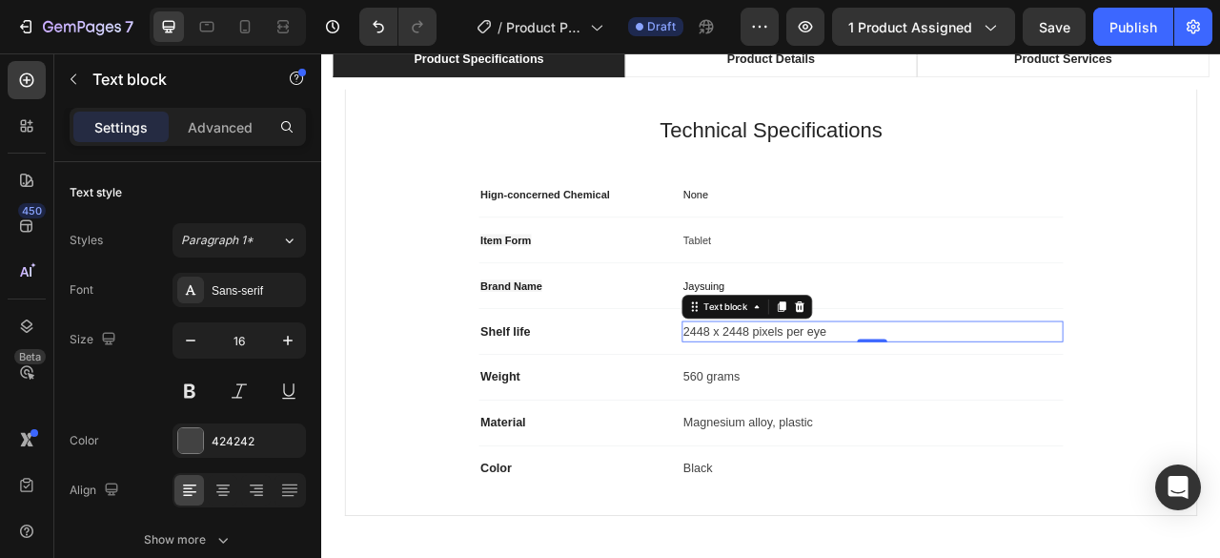
click at [846, 414] on p "2448 x 2448 pixels per eye" at bounding box center [1022, 407] width 481 height 23
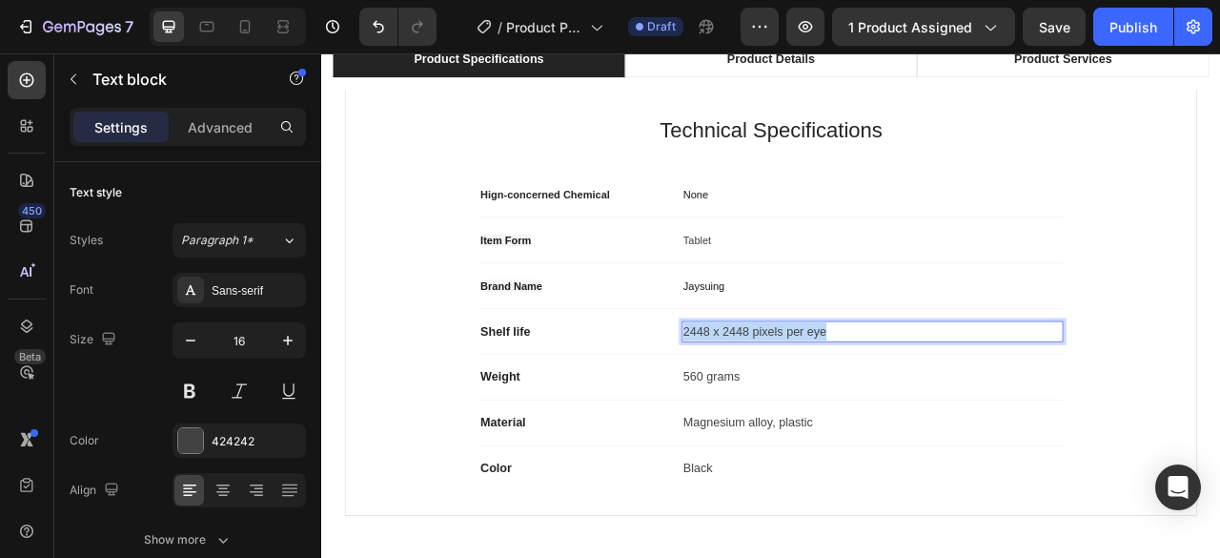
click at [846, 414] on p "2448 x 2448 pixels per eye" at bounding box center [1022, 407] width 481 height 23
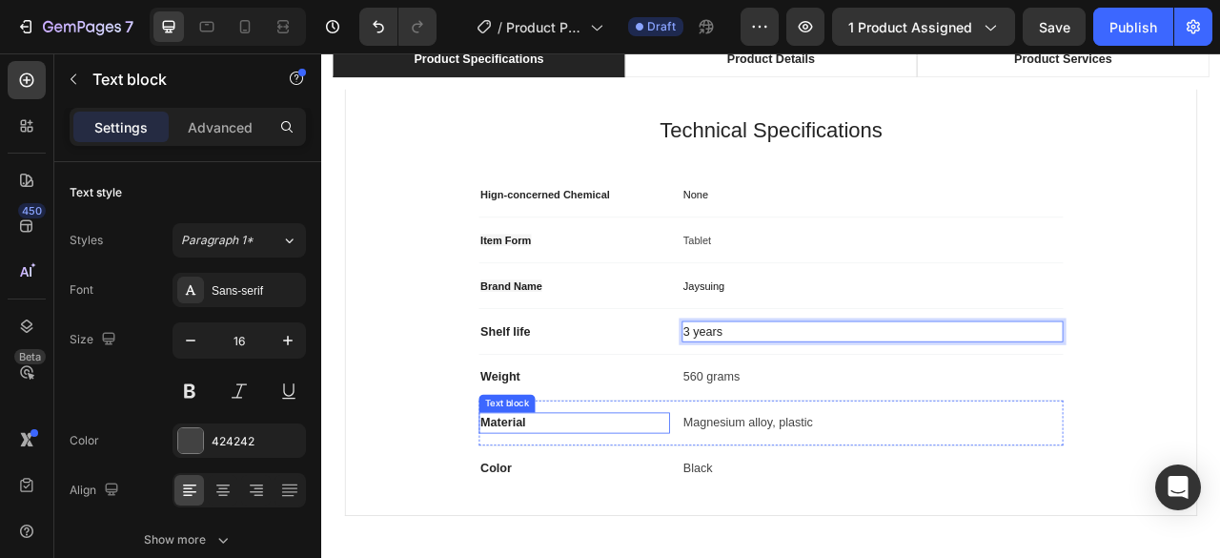
scroll to position [1525, 0]
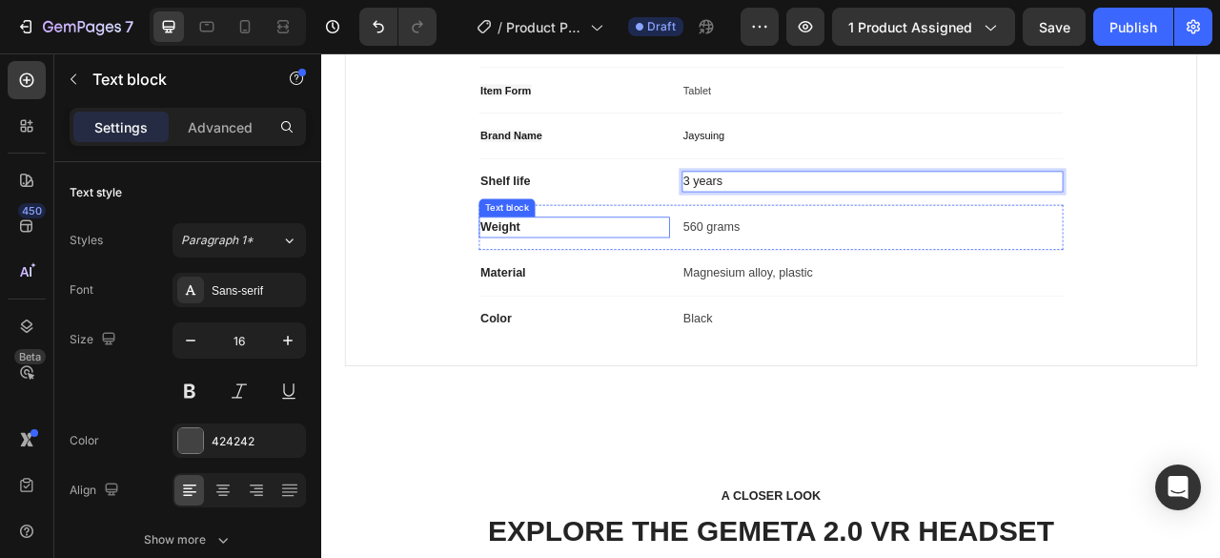
click at [561, 273] on p "Weight" at bounding box center [642, 274] width 239 height 23
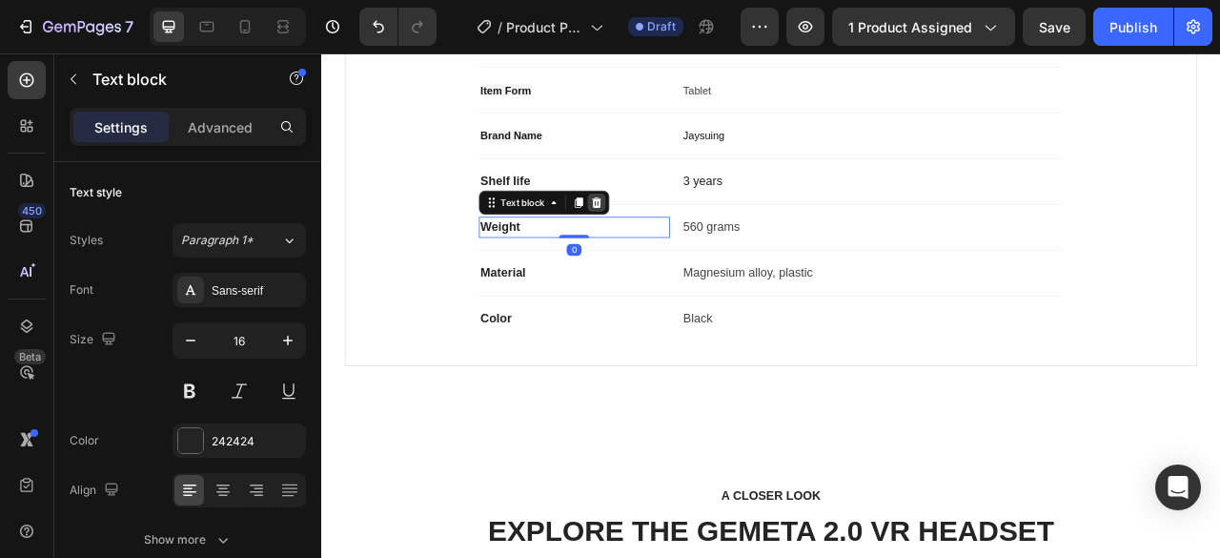
click at [670, 242] on icon at bounding box center [670, 242] width 15 height 15
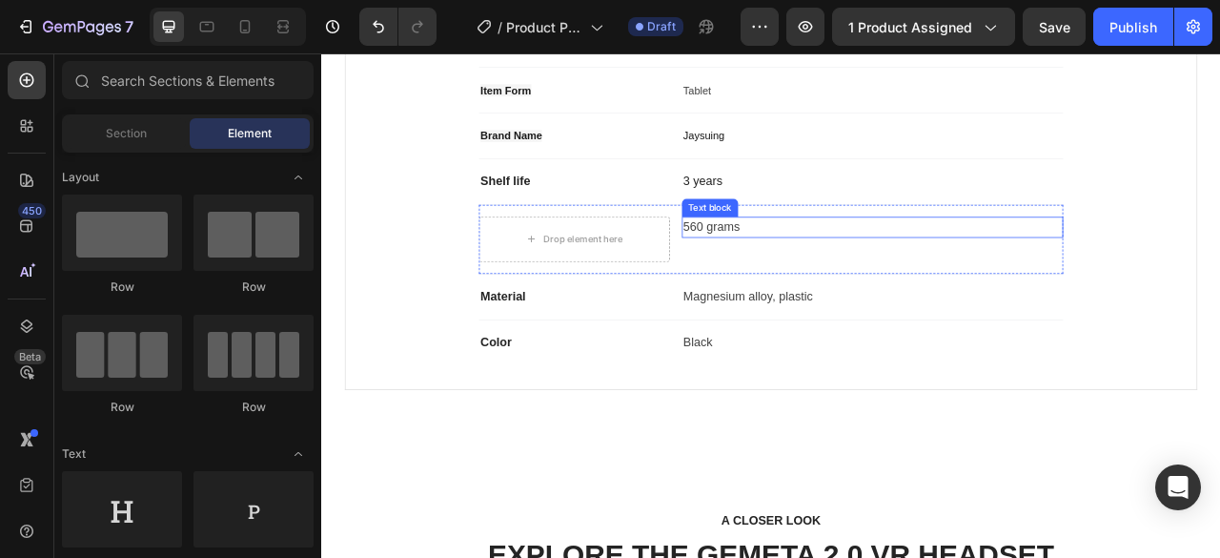
click at [820, 275] on p "560 grams" at bounding box center [1022, 274] width 481 height 23
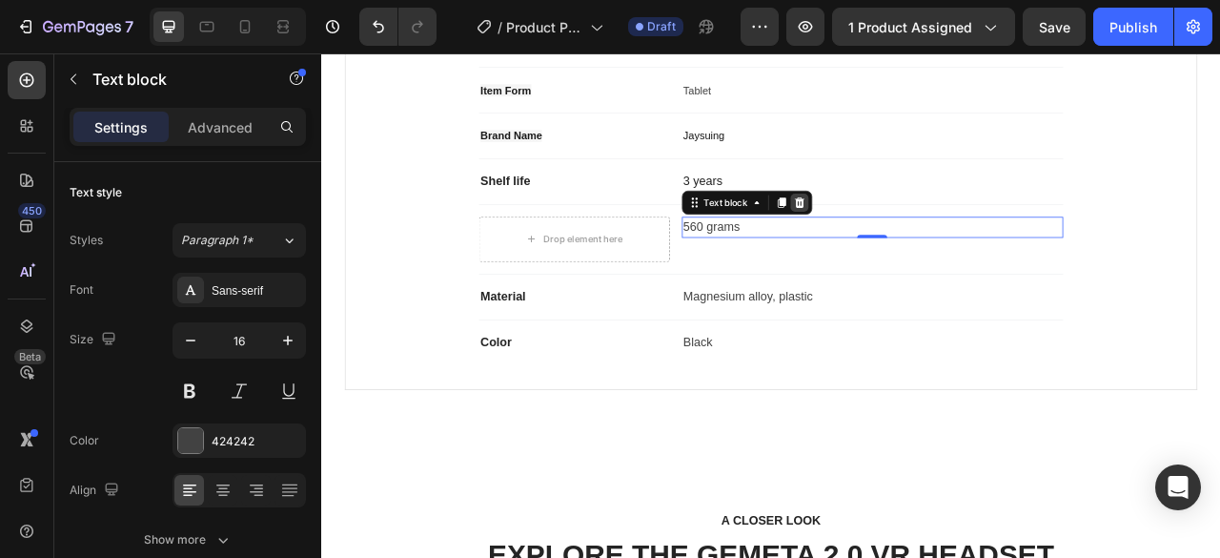
click at [925, 237] on icon at bounding box center [929, 241] width 12 height 13
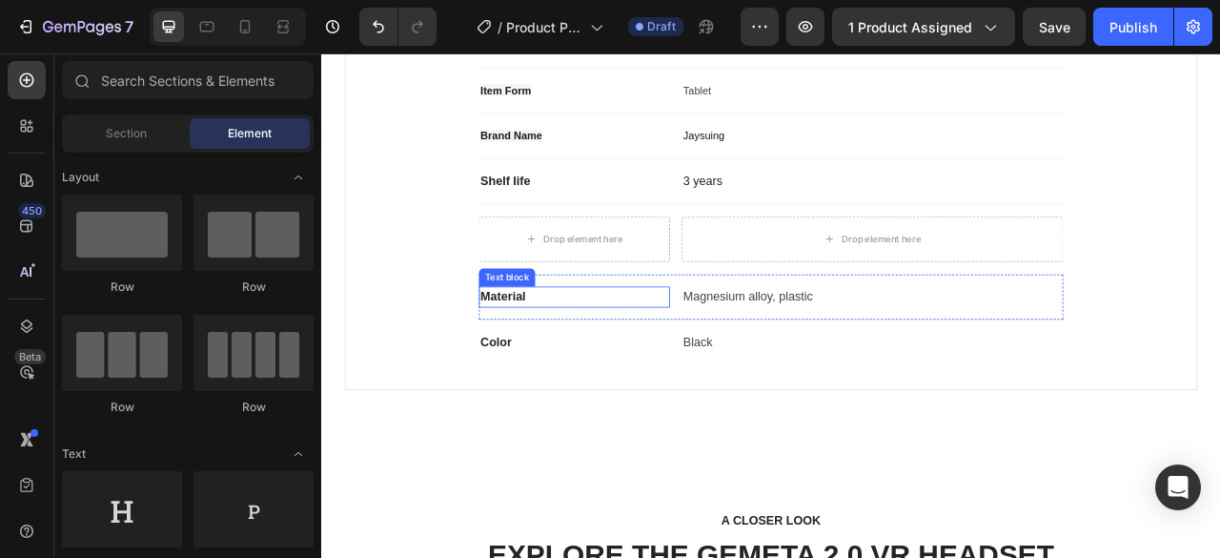
click at [569, 365] on p "Material" at bounding box center [642, 363] width 239 height 23
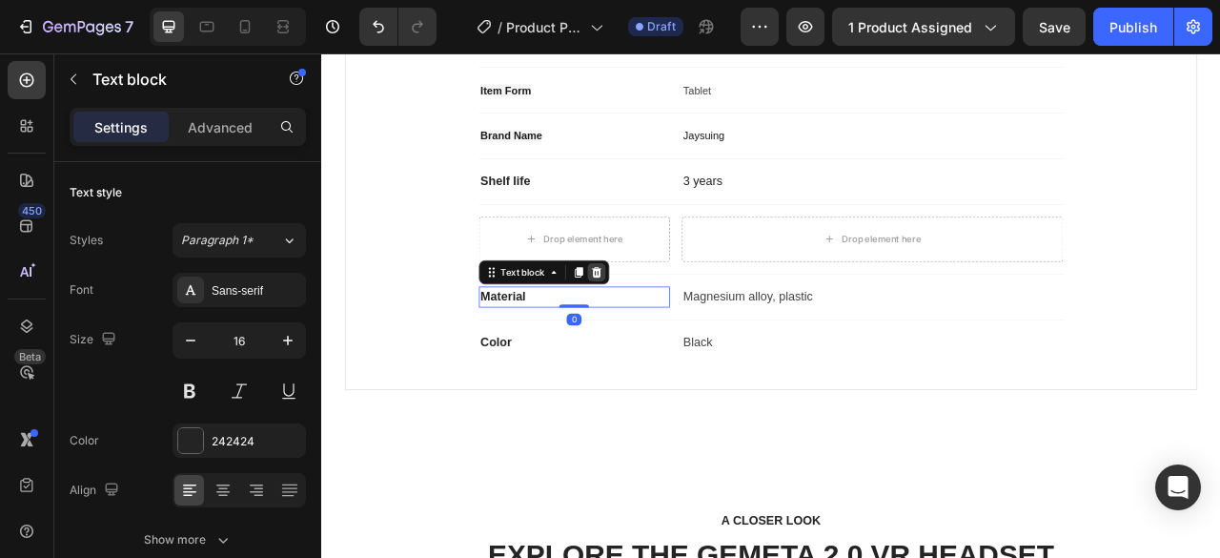
click at [670, 330] on icon at bounding box center [670, 331] width 15 height 15
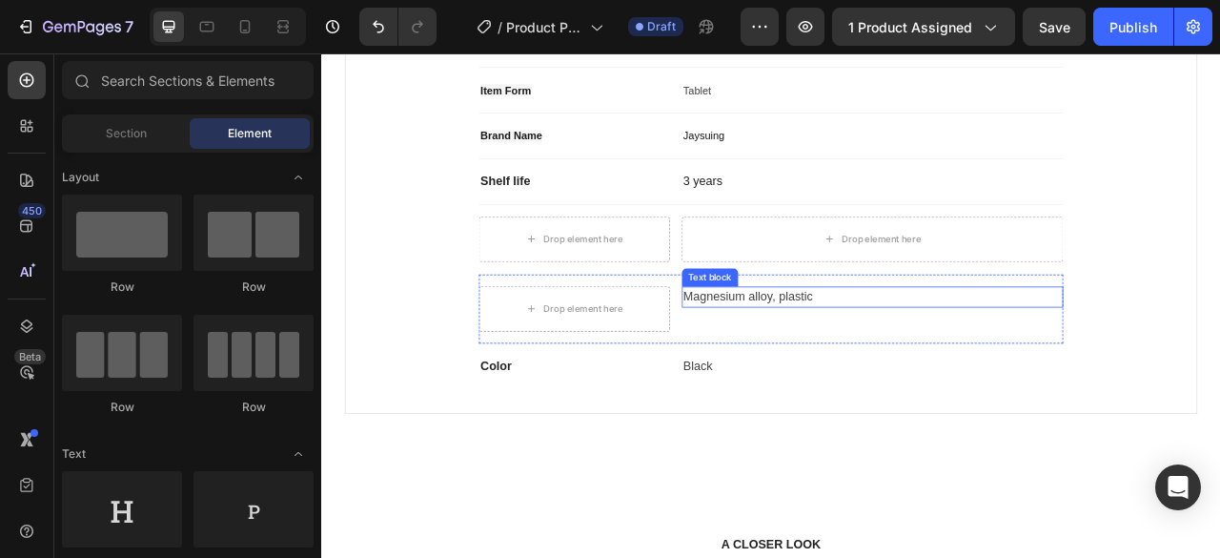
click at [846, 362] on p "Magnesium alloy, plastic" at bounding box center [1022, 363] width 481 height 23
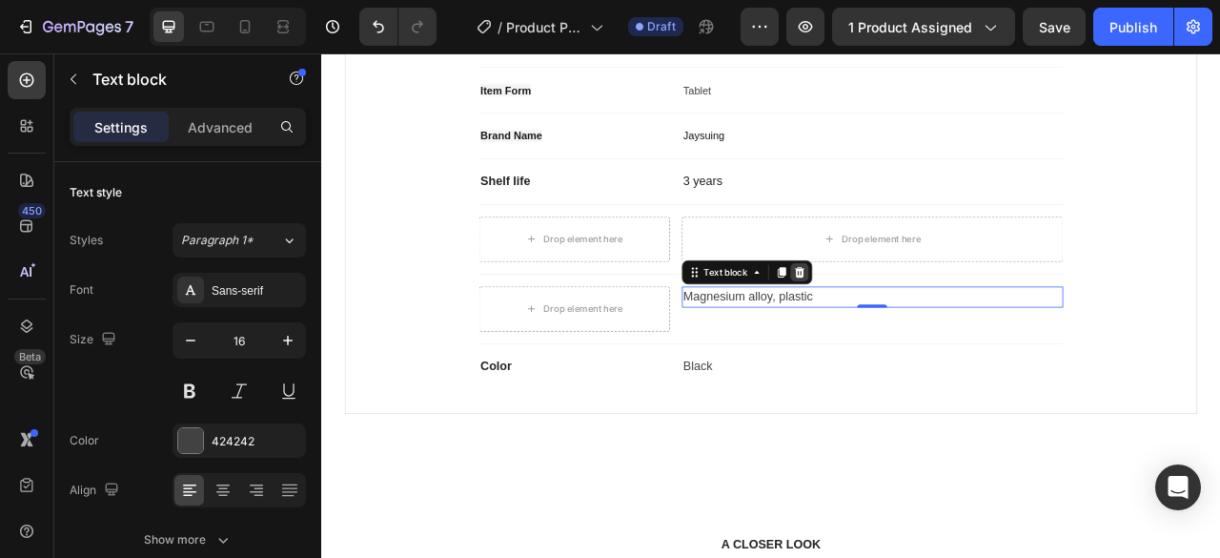
click at [920, 320] on div at bounding box center [929, 331] width 23 height 23
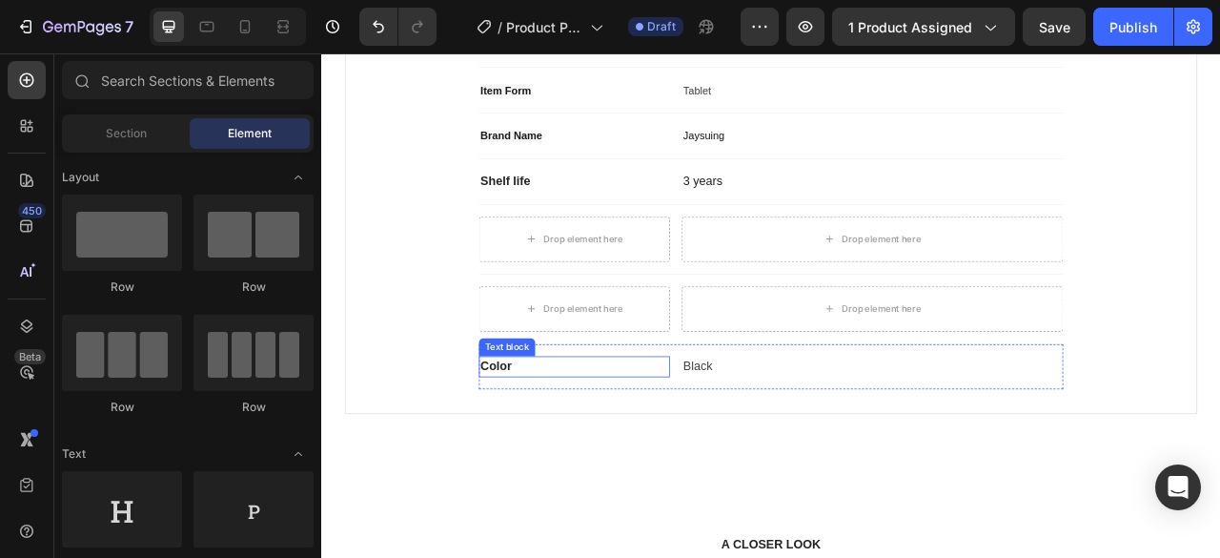
click at [533, 451] on p "Color" at bounding box center [642, 451] width 239 height 23
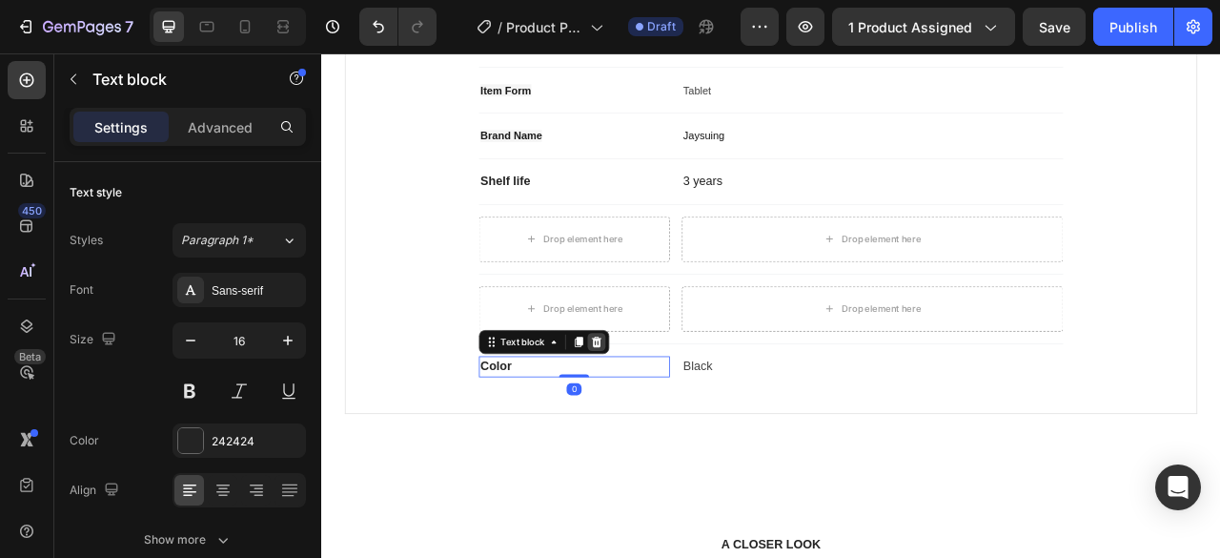
click at [663, 413] on icon at bounding box center [670, 420] width 15 height 15
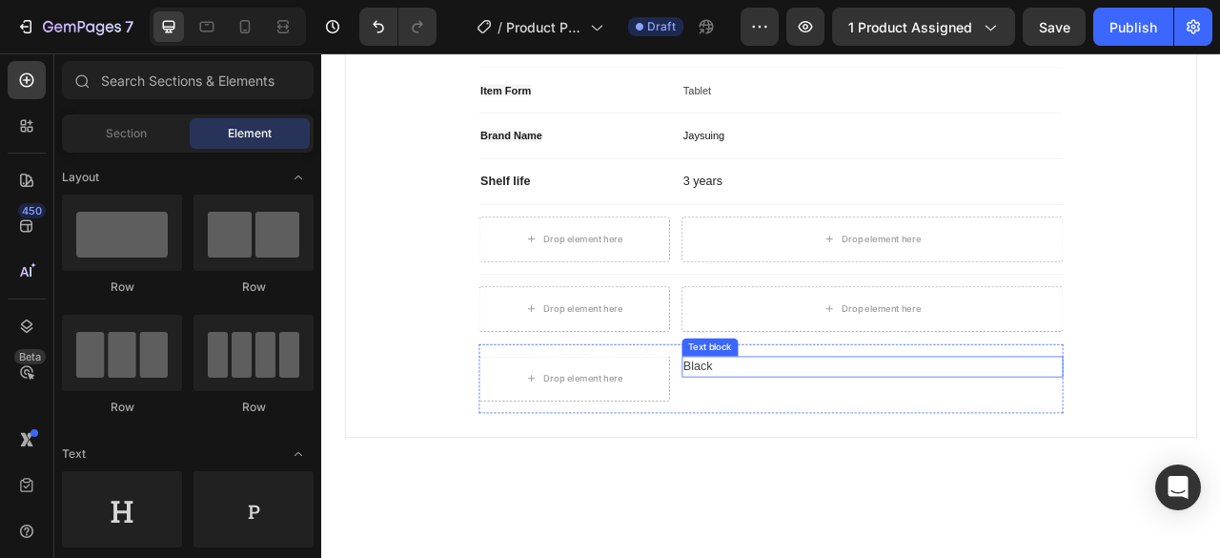
click at [811, 452] on p "Black" at bounding box center [1022, 451] width 481 height 23
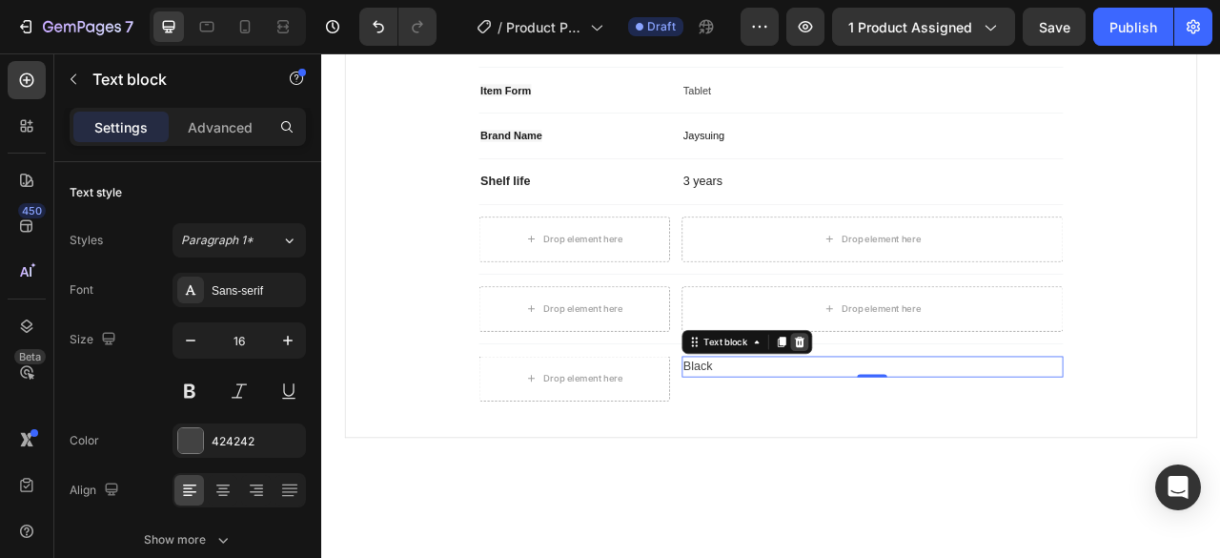
click at [926, 422] on icon at bounding box center [929, 419] width 12 height 13
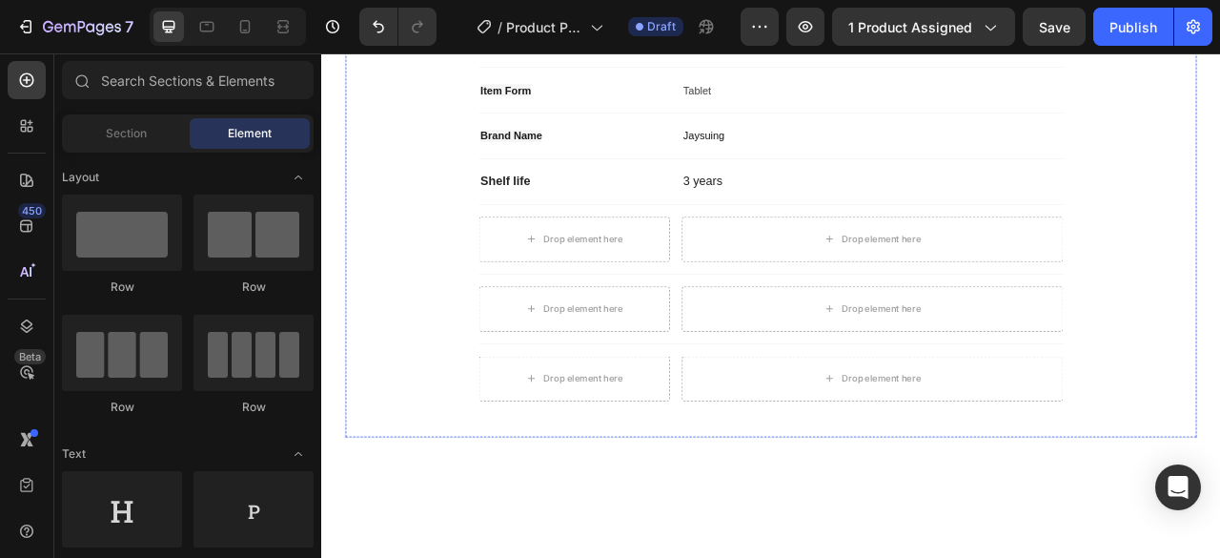
scroll to position [1049, 0]
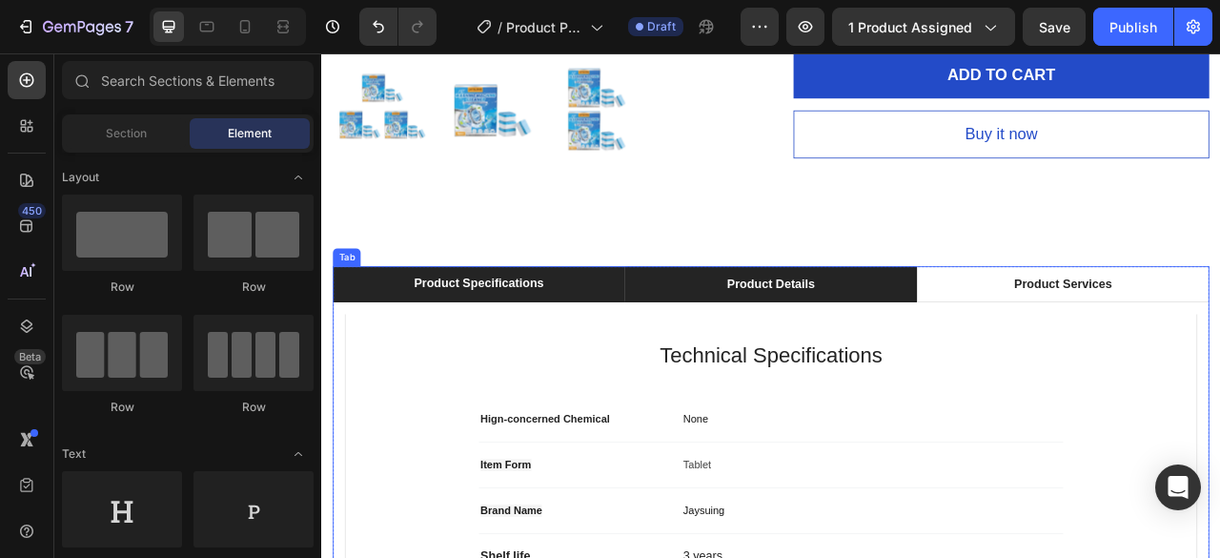
click at [881, 326] on li "Product Details" at bounding box center [893, 347] width 372 height 46
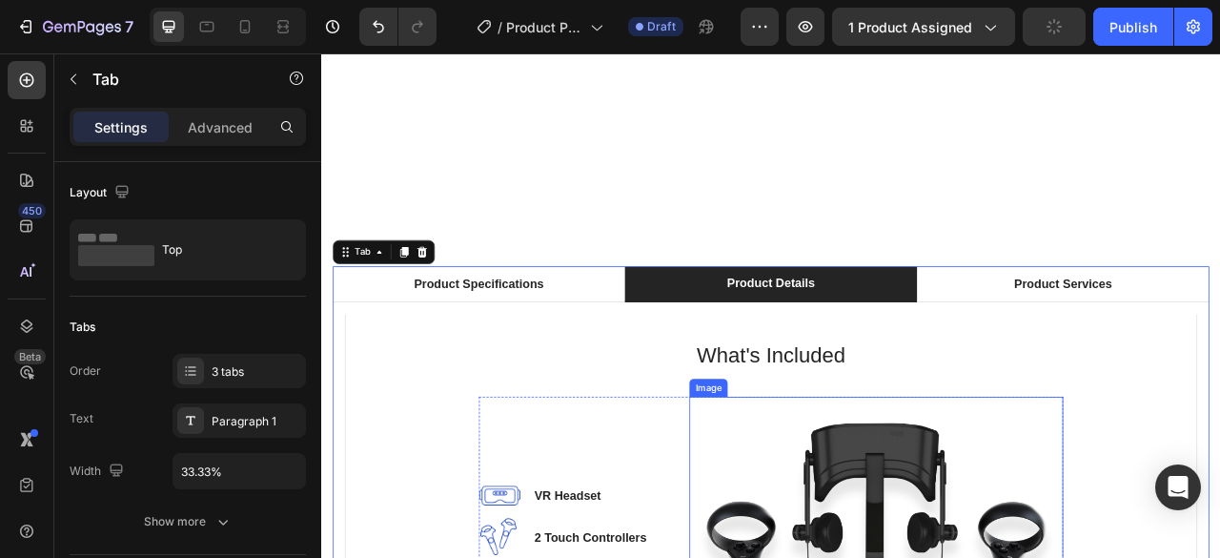
scroll to position [1335, 0]
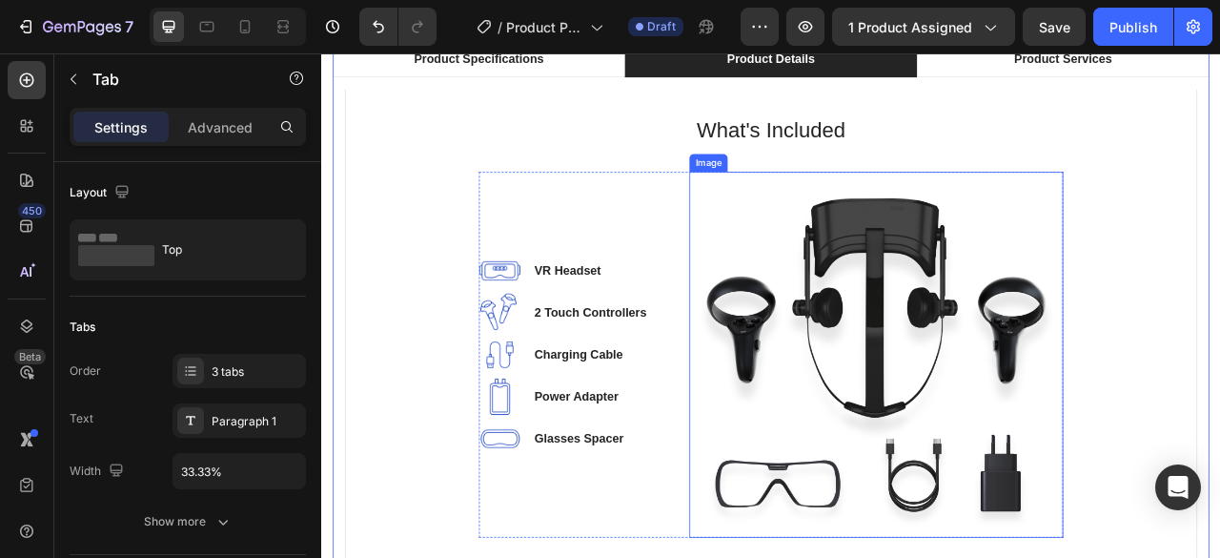
click at [1009, 365] on img at bounding box center [1027, 436] width 476 height 465
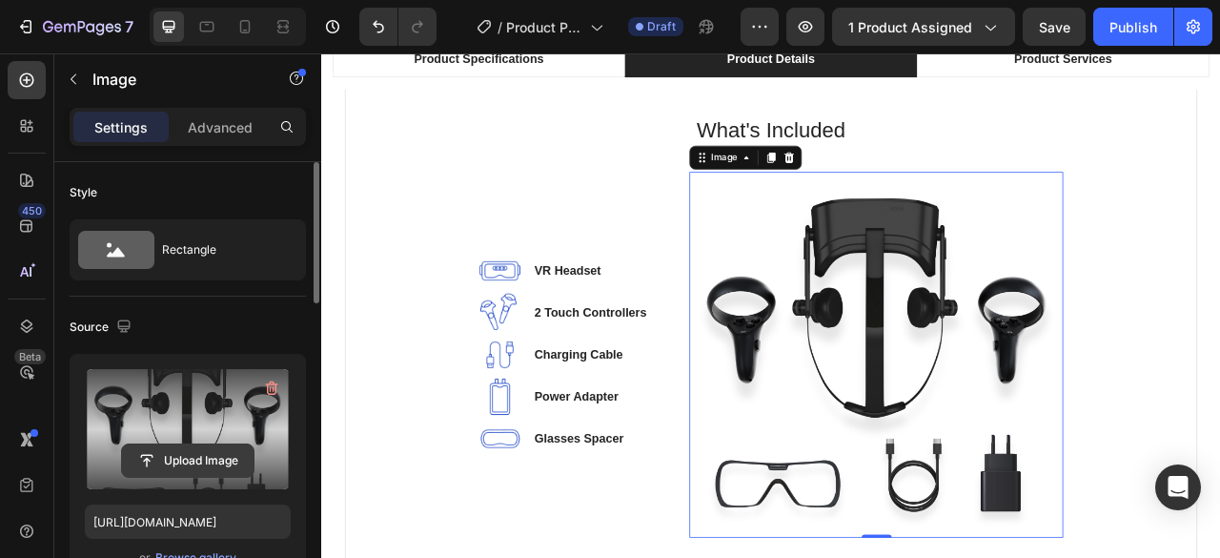
click at [194, 452] on input "file" at bounding box center [188, 460] width 132 height 32
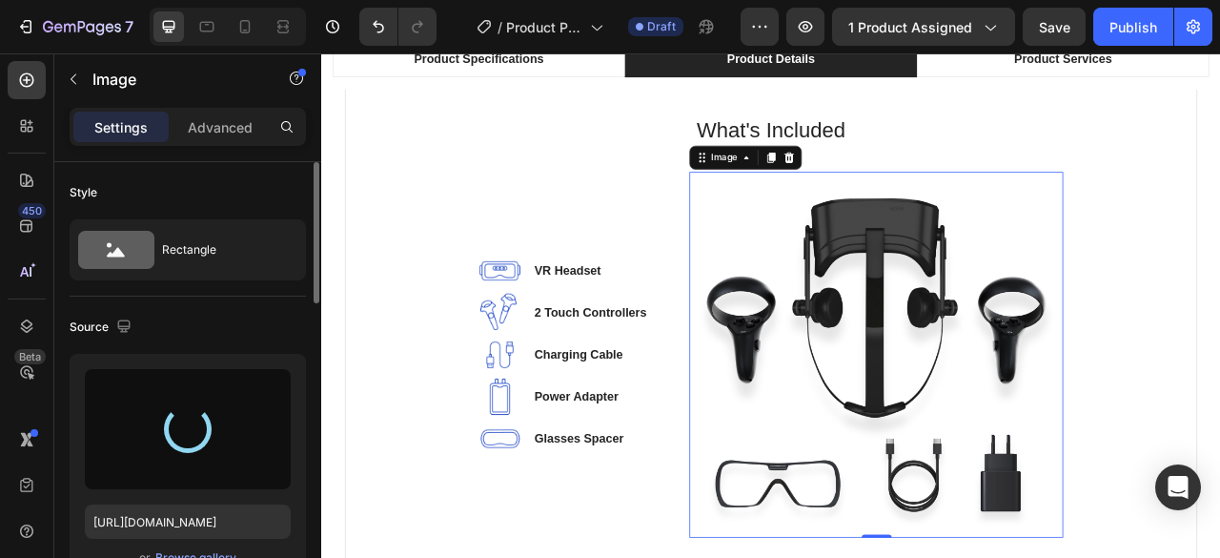
type input "https://cdn.shopify.com/s/files/1/0755/3948/0793/files/gempages_571515961354486…"
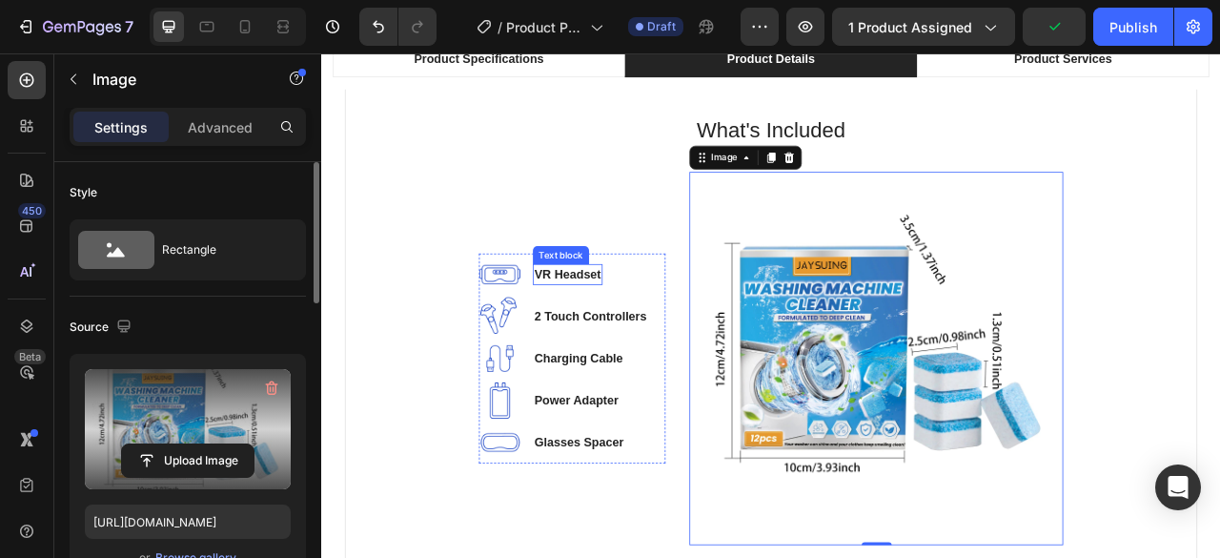
click at [617, 332] on p "VR Headset" at bounding box center [634, 334] width 85 height 23
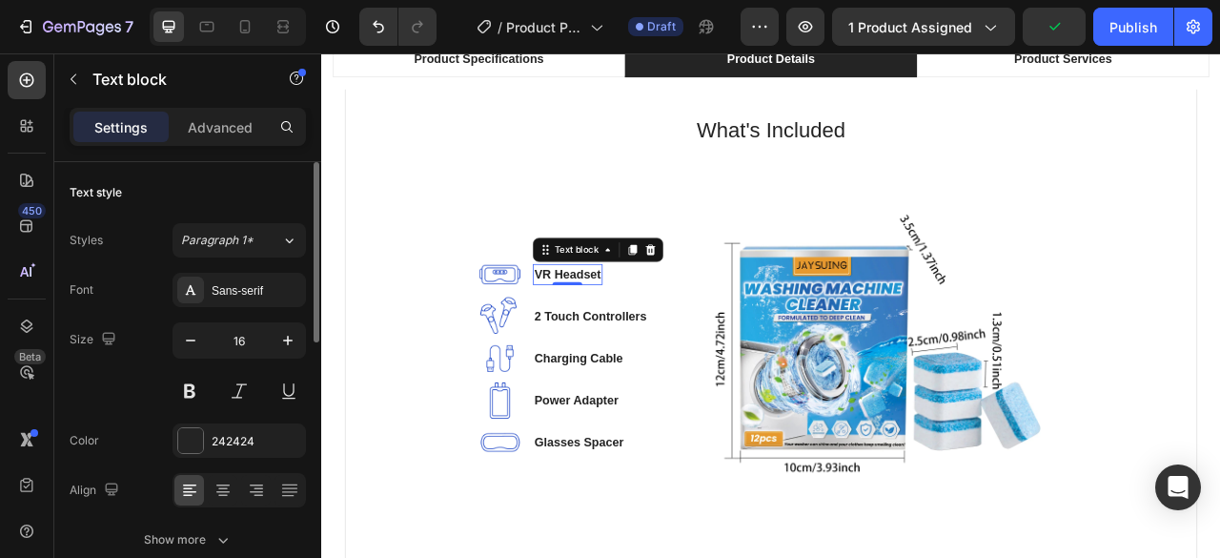
click at [617, 332] on p "VR Headset" at bounding box center [634, 334] width 85 height 23
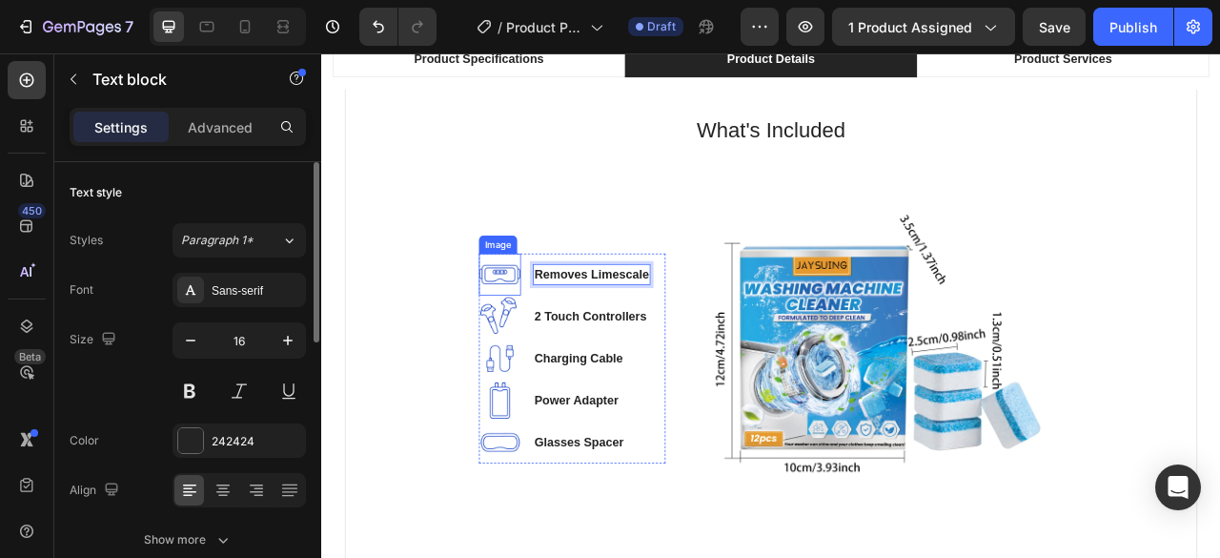
click at [542, 331] on img at bounding box center [547, 334] width 53 height 53
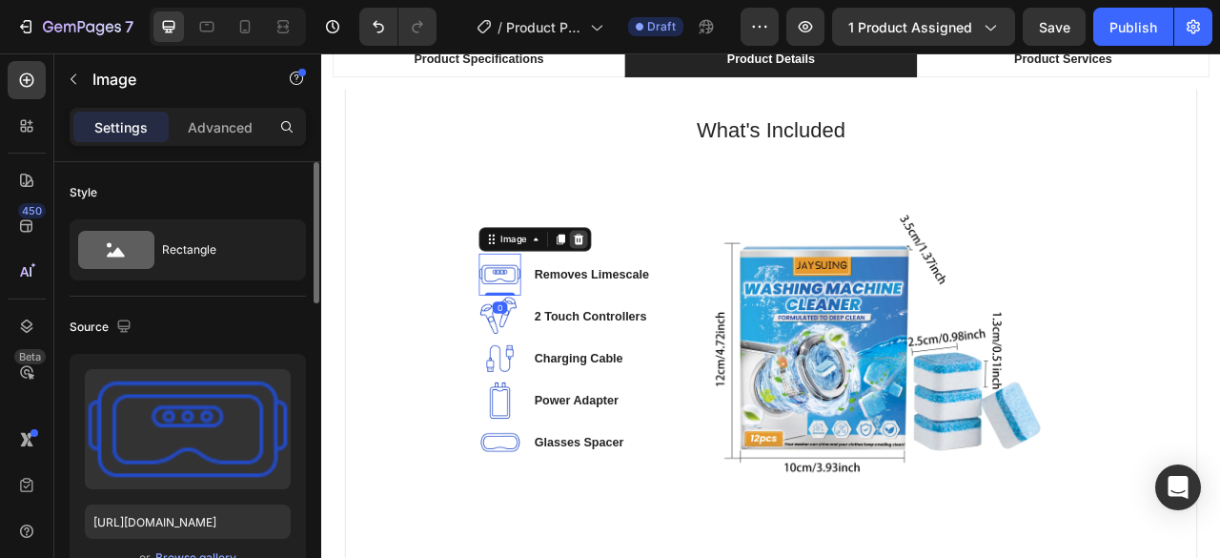
click at [642, 288] on icon at bounding box center [648, 289] width 12 height 13
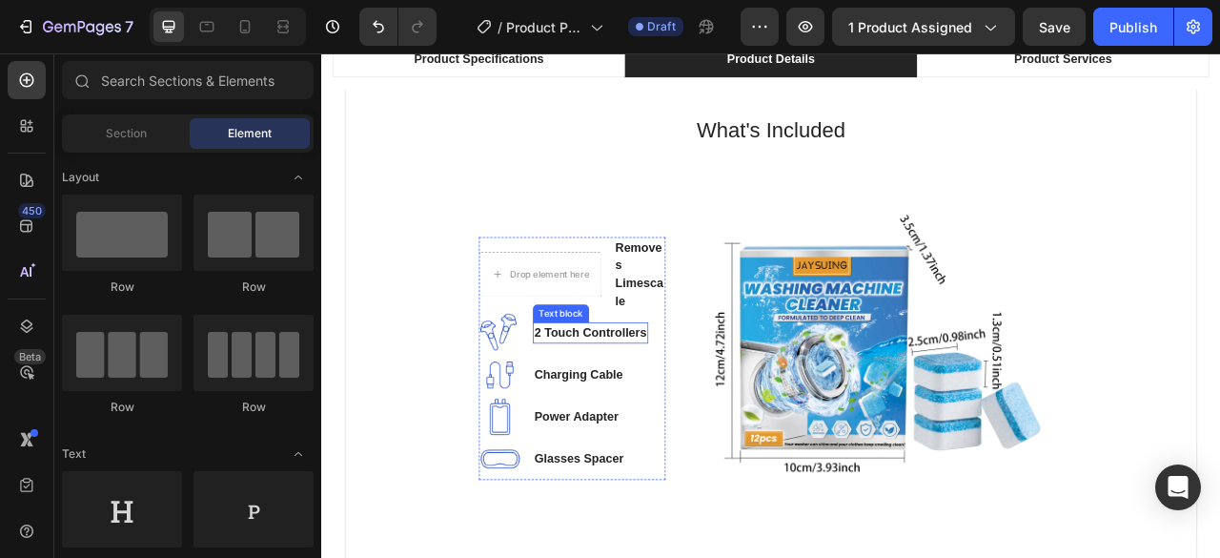
click at [601, 405] on p "2 Touch Controllers" at bounding box center [663, 408] width 143 height 23
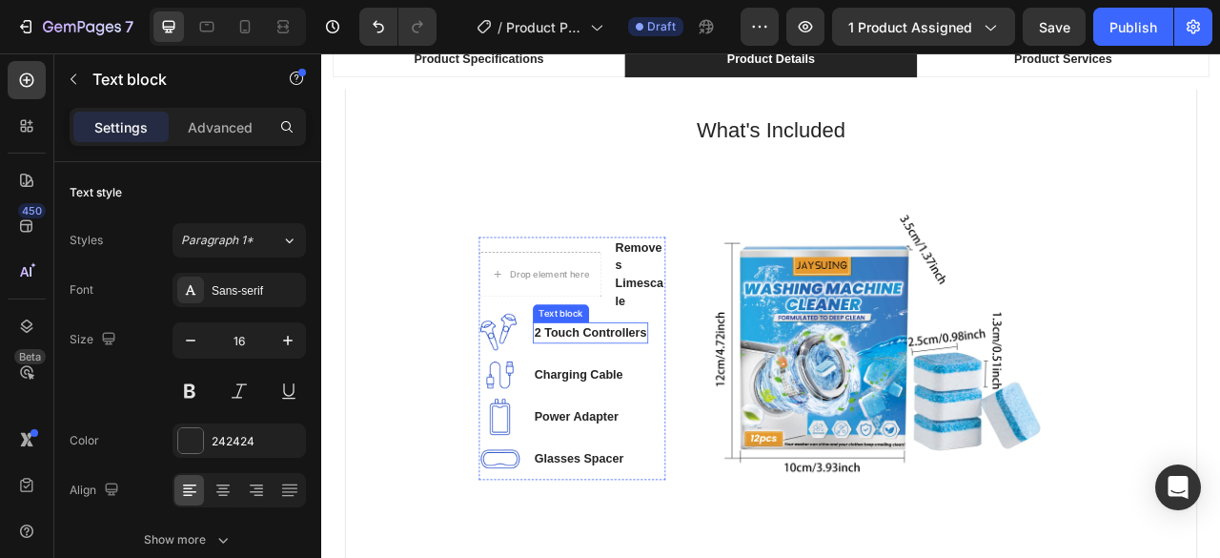
click at [601, 405] on p "2 Touch Controllers" at bounding box center [663, 408] width 143 height 23
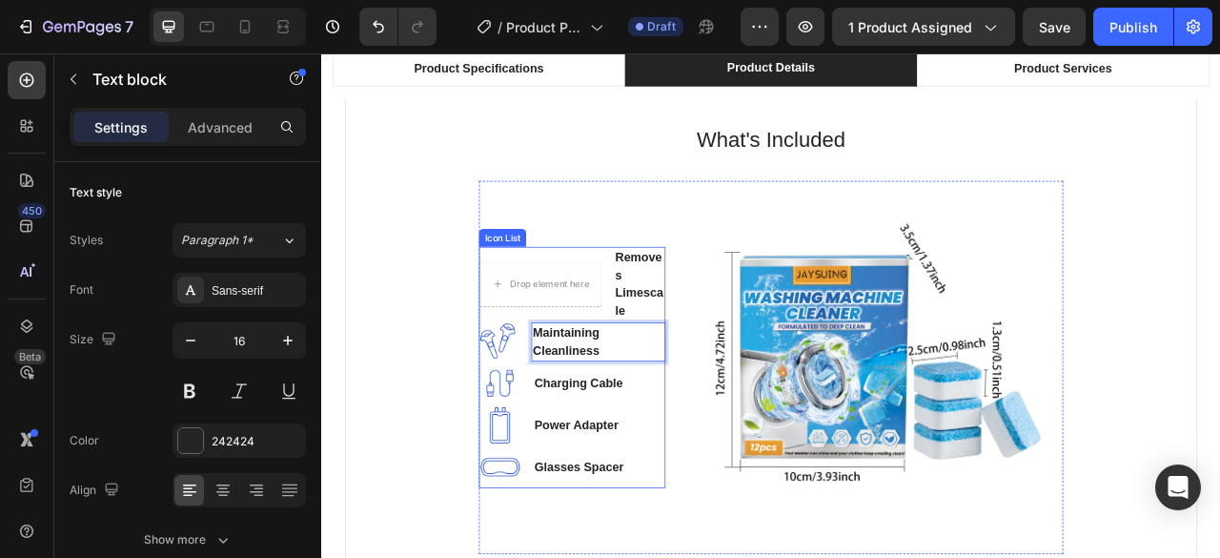
click at [629, 312] on li "Drop element here Removes Limescale Text block" at bounding box center [639, 346] width 237 height 95
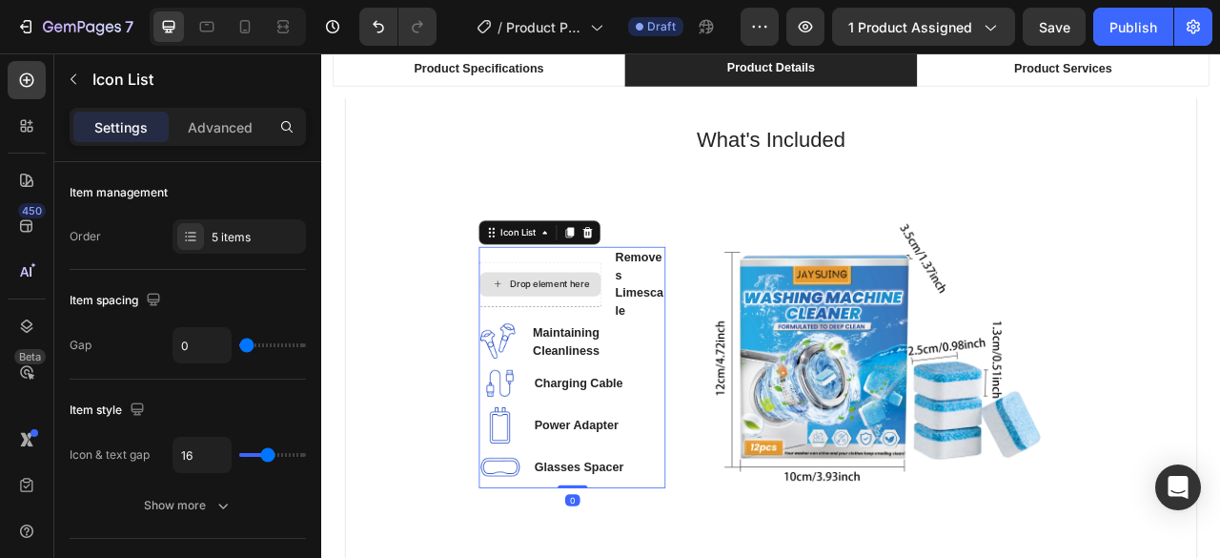
click at [562, 342] on div "Drop element here" at bounding box center [610, 346] width 101 height 15
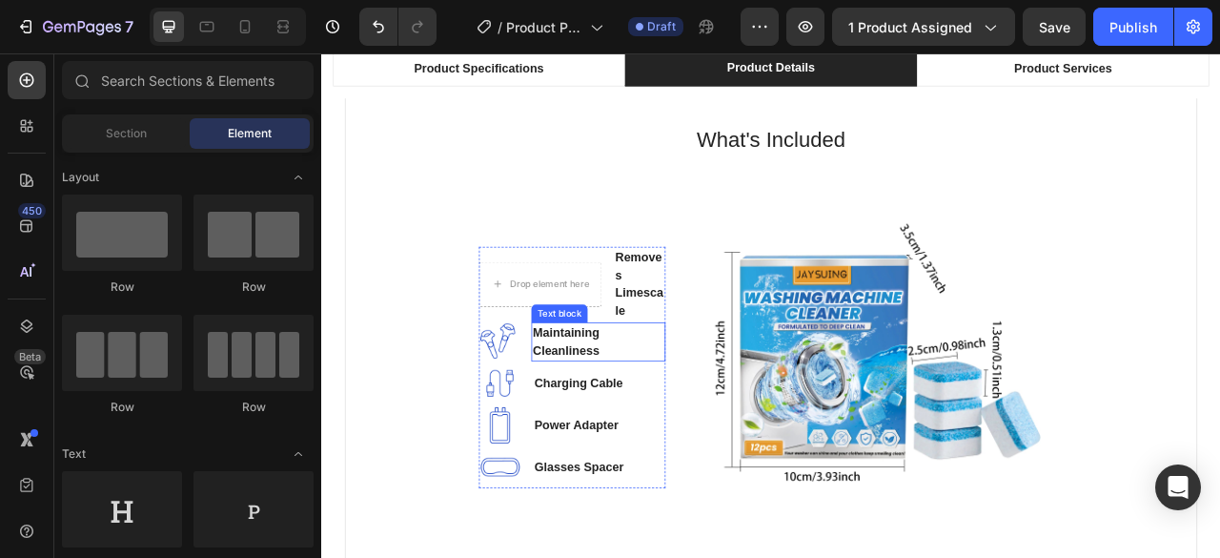
click at [743, 408] on p "Maintaining Cleanliness" at bounding box center [673, 420] width 167 height 46
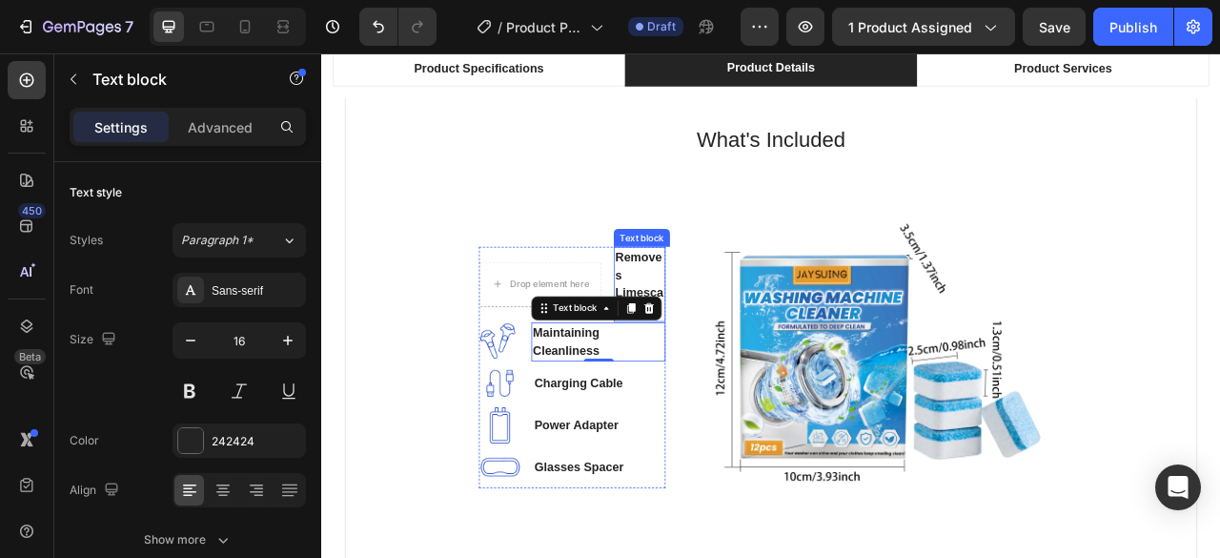
click at [706, 336] on p "Removes Limescale" at bounding box center [726, 347] width 62 height 92
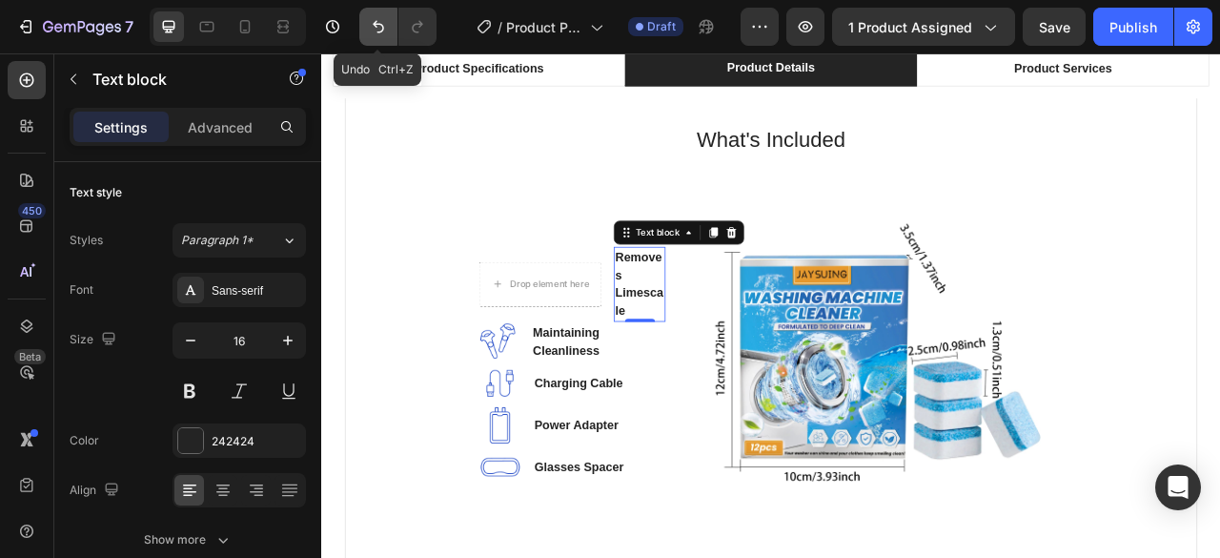
click at [372, 26] on icon "Undo/Redo" at bounding box center [378, 26] width 19 height 19
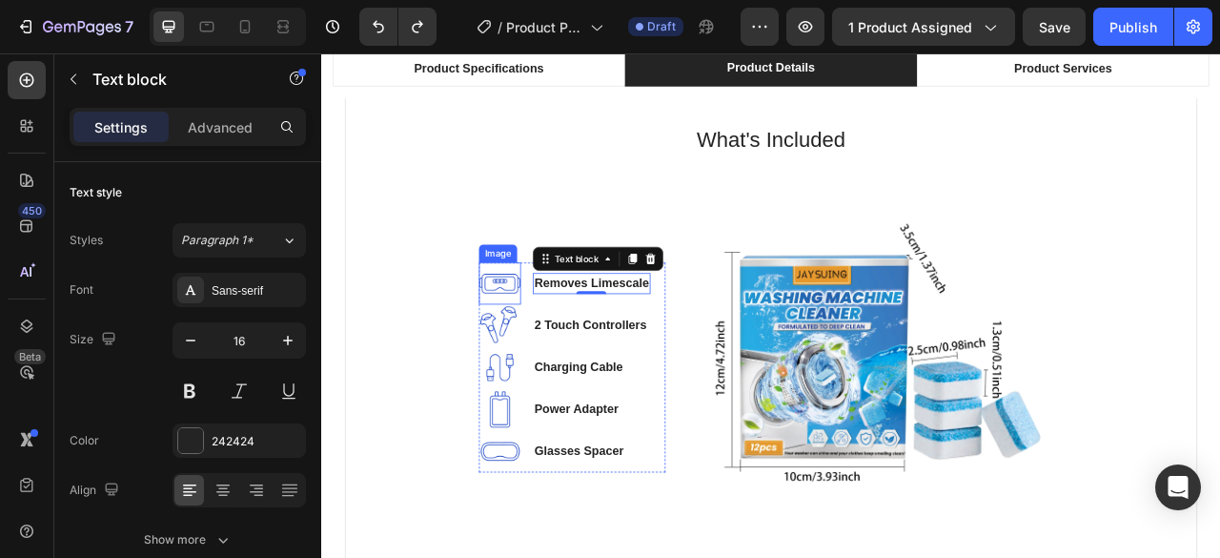
click at [549, 342] on img at bounding box center [547, 345] width 53 height 53
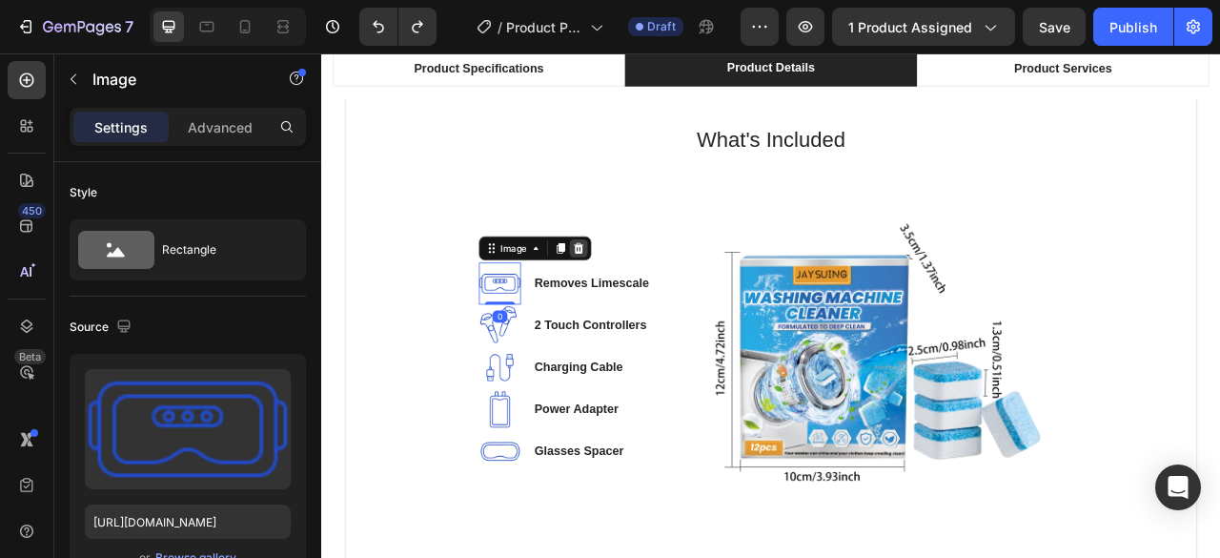
click at [641, 302] on icon at bounding box center [648, 301] width 15 height 15
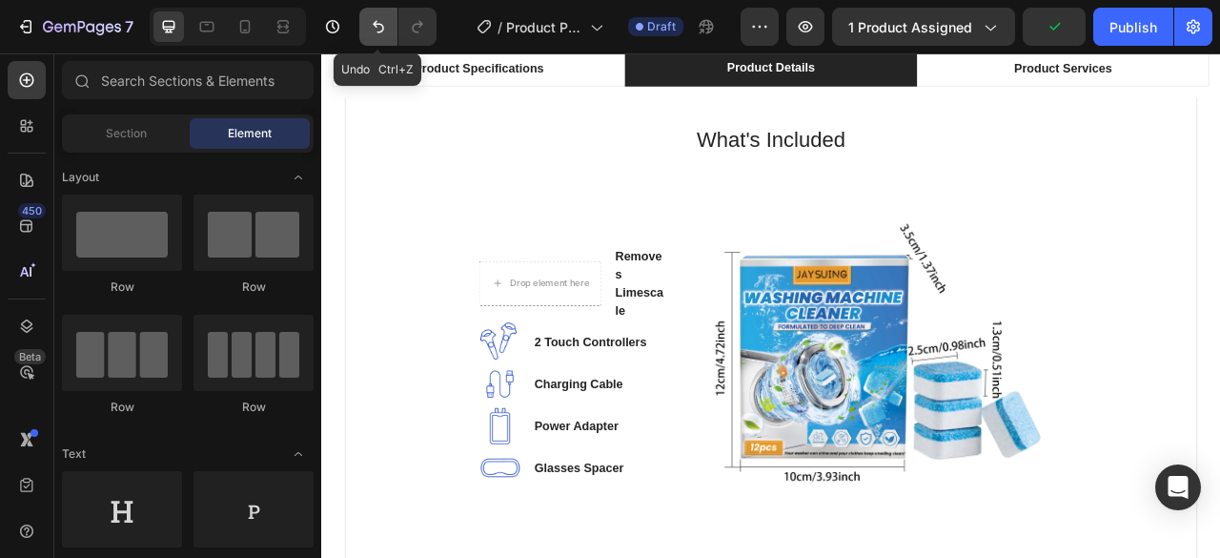
click at [369, 28] on icon "Undo/Redo" at bounding box center [378, 26] width 19 height 19
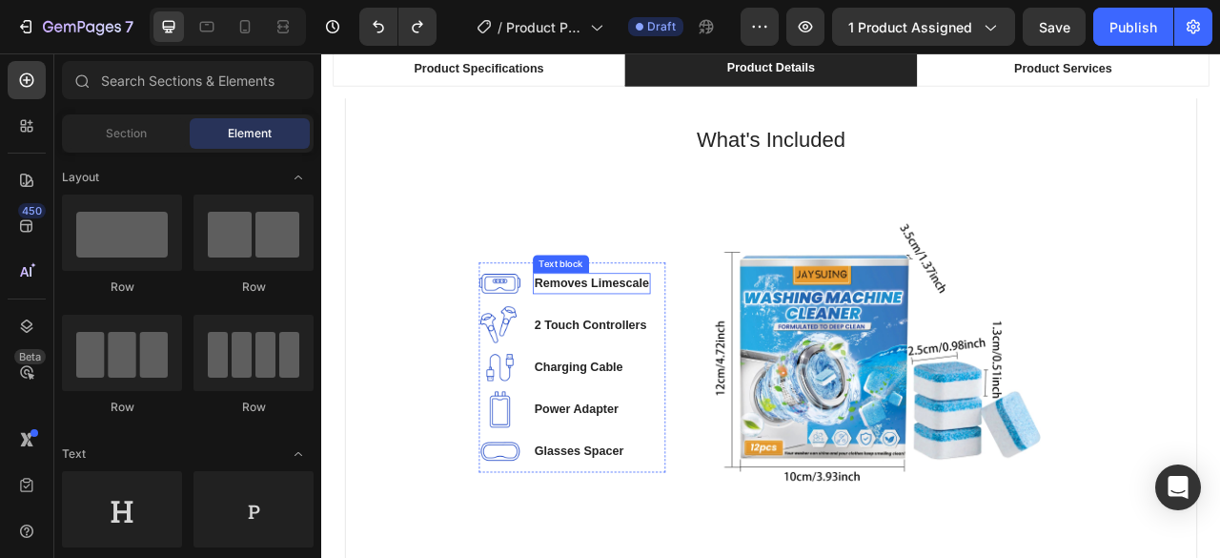
click at [635, 349] on span "Removes Limescale" at bounding box center [665, 345] width 146 height 16
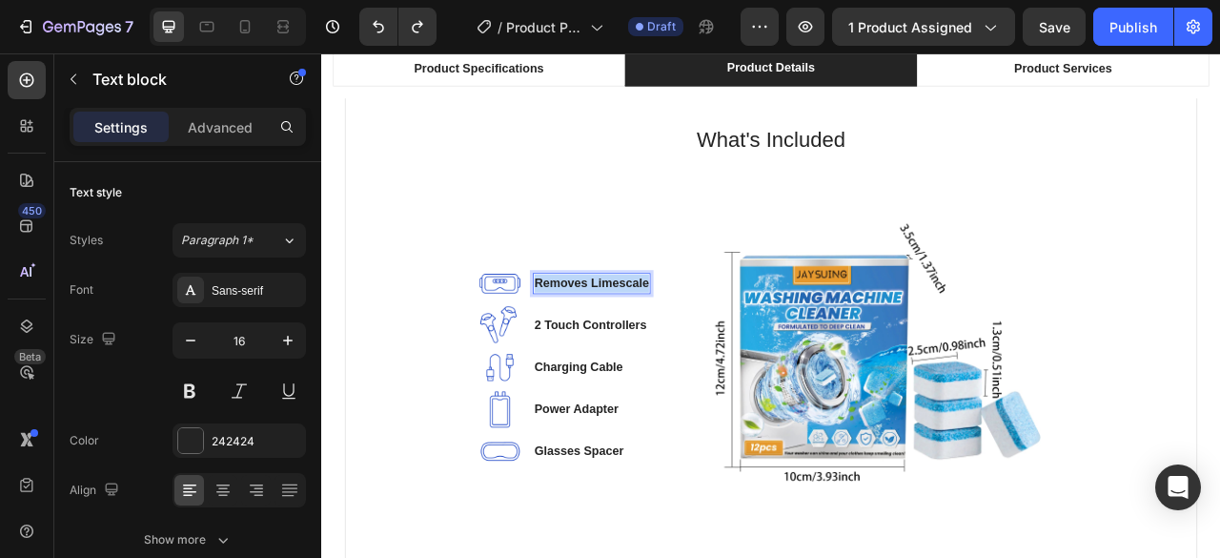
click at [635, 349] on span "Removes Limescale" at bounding box center [665, 345] width 146 height 16
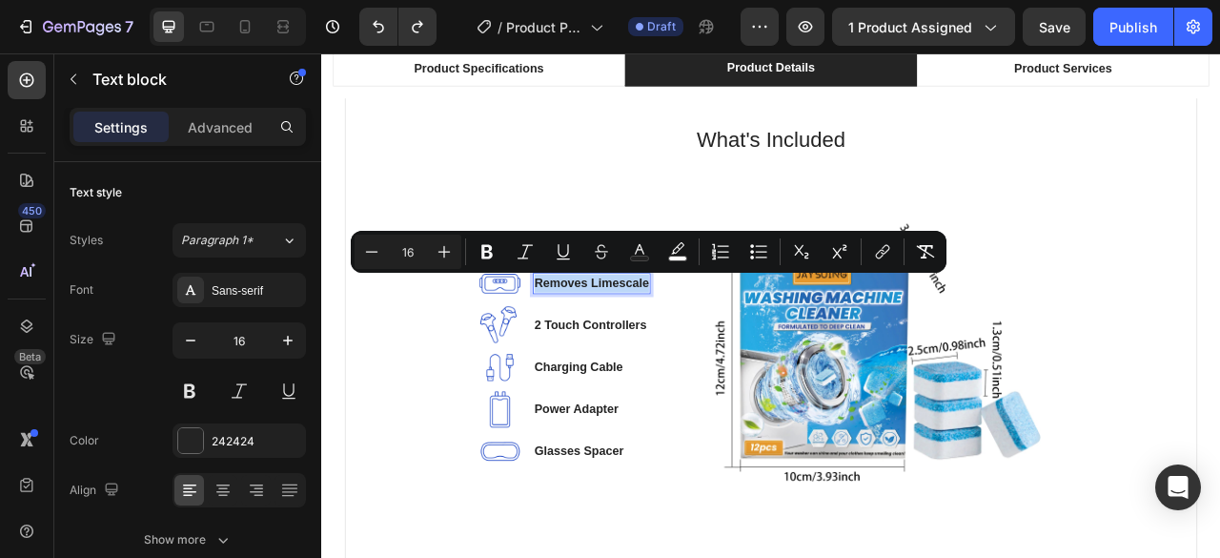
copy span "Removes Limescale"
click at [558, 347] on img at bounding box center [547, 345] width 53 height 53
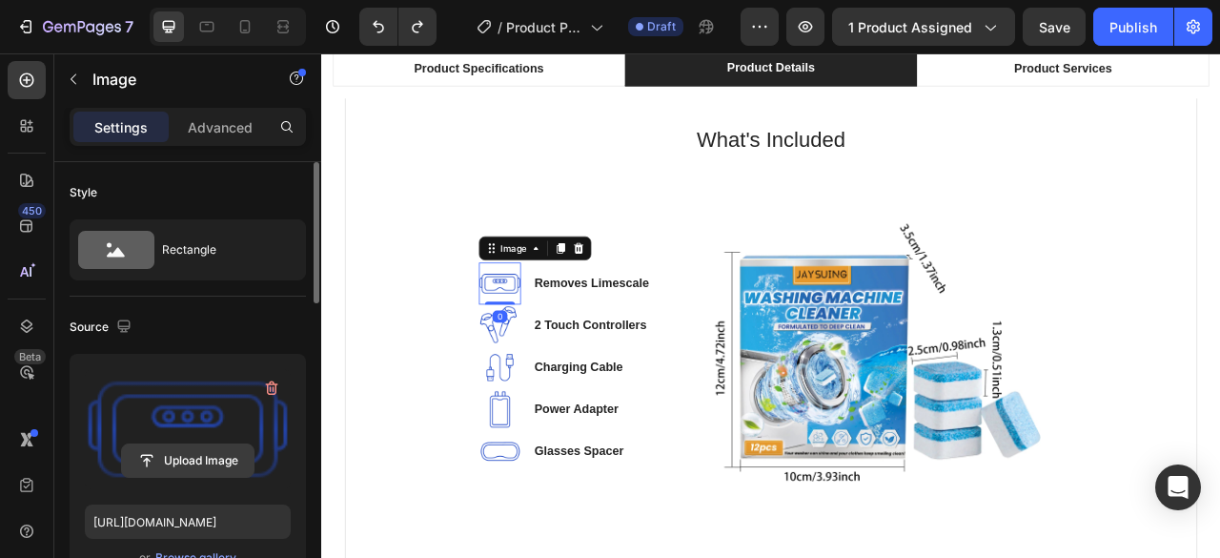
click at [183, 460] on input "file" at bounding box center [188, 460] width 132 height 32
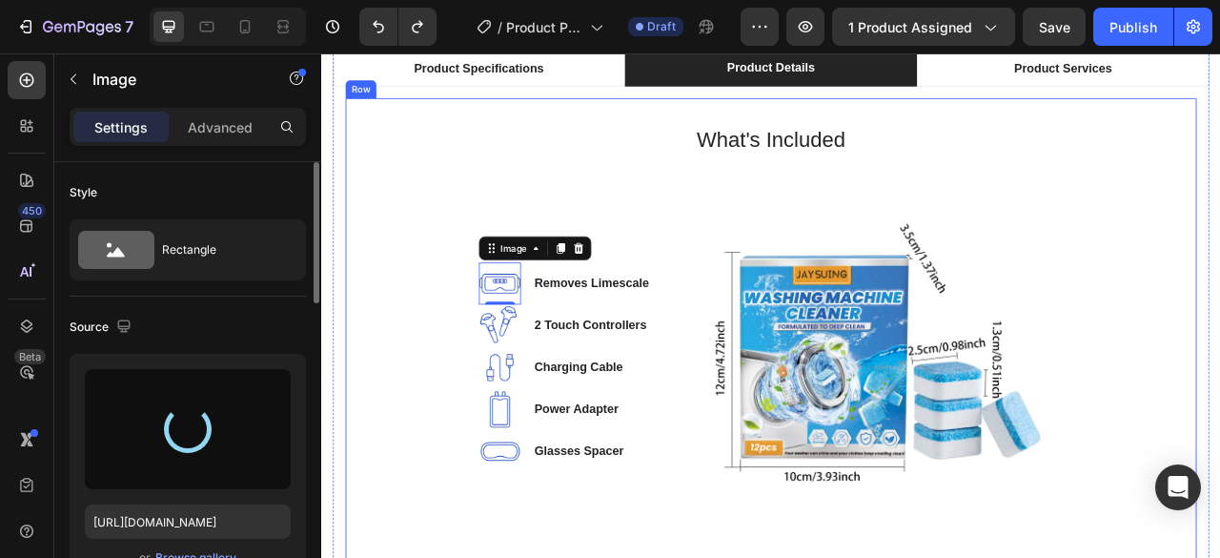
type input "https://cdn.shopify.com/s/files/1/0755/3948/0793/files/gempages_571515961354486…"
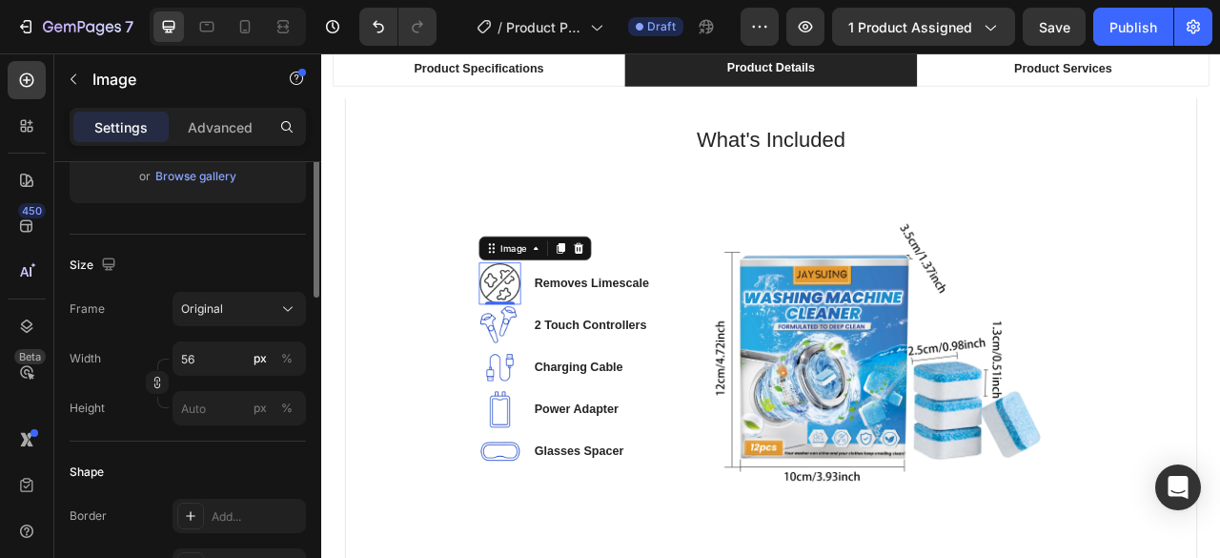
scroll to position [286, 0]
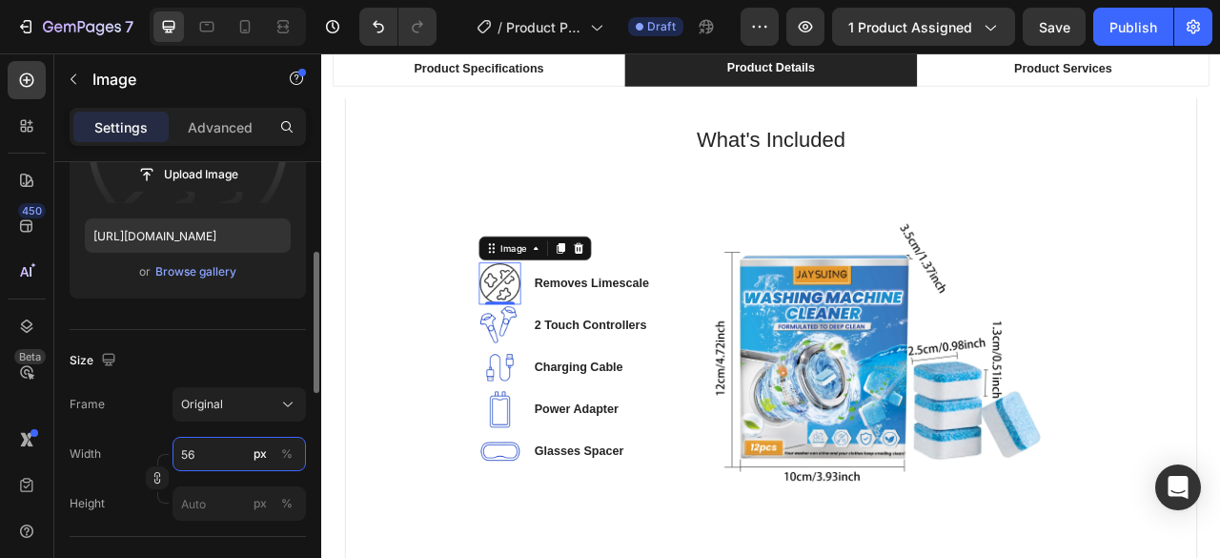
click at [214, 451] on input "56" at bounding box center [239, 454] width 133 height 34
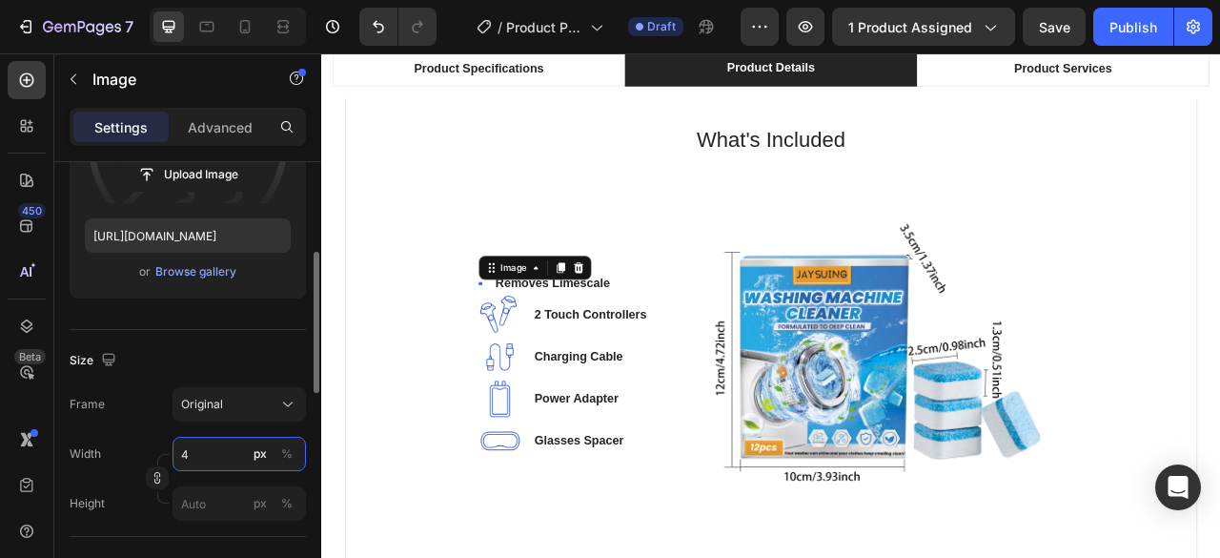
type input "45"
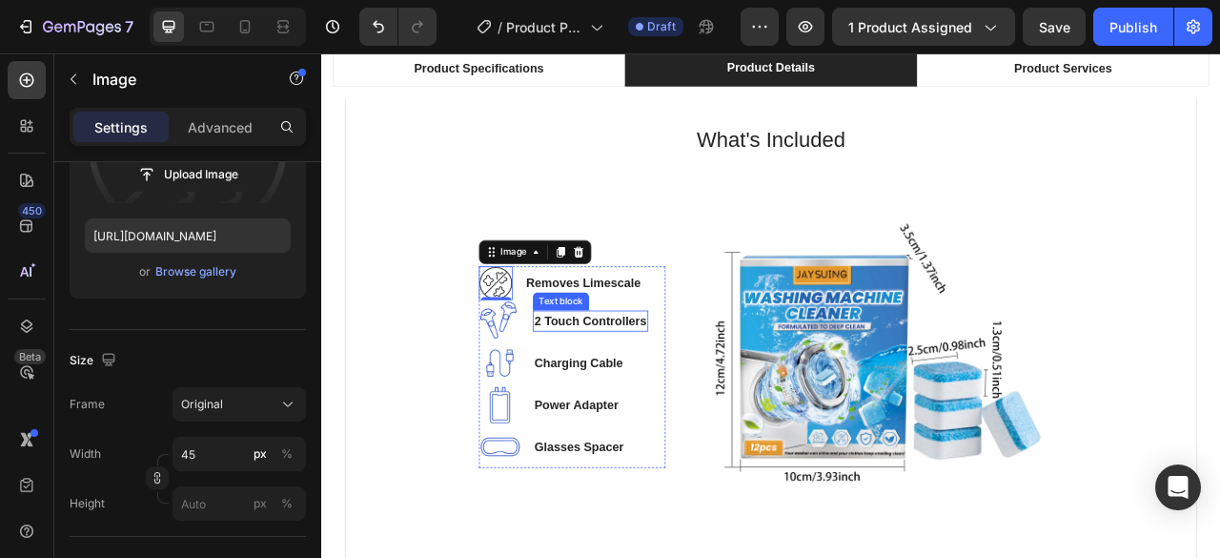
click at [627, 390] on p "2 Touch Controllers" at bounding box center [663, 393] width 143 height 23
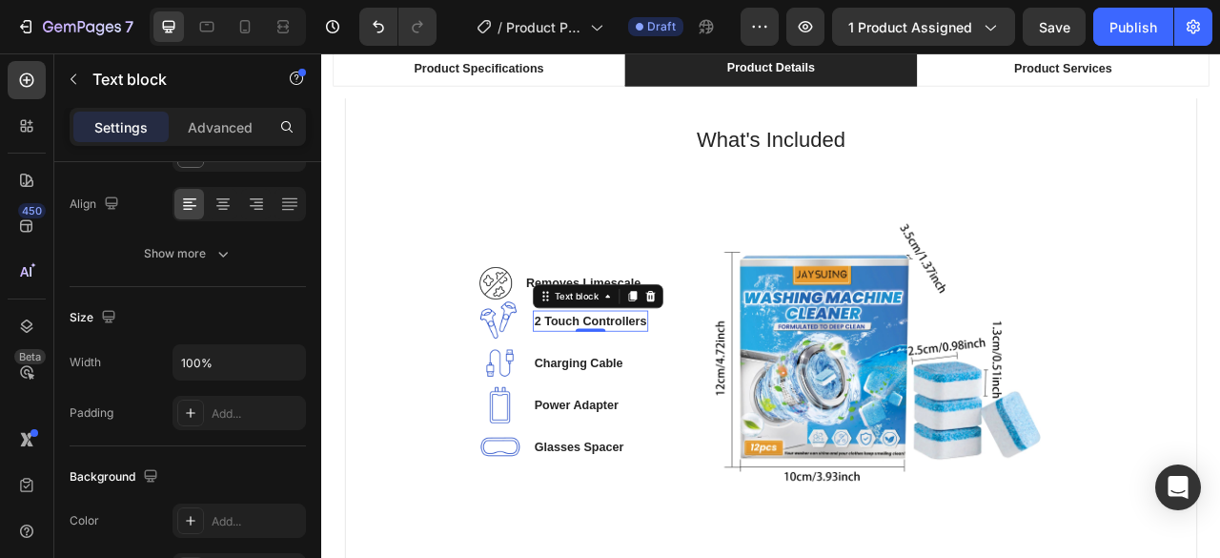
scroll to position [0, 0]
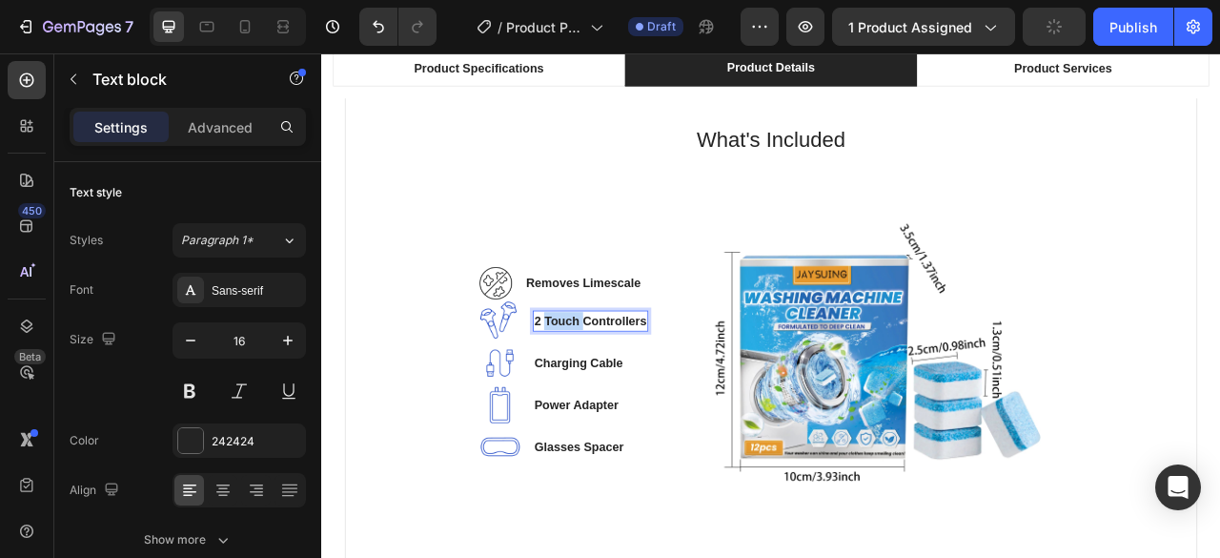
click at [608, 397] on p "2 Touch Controllers" at bounding box center [663, 393] width 143 height 23
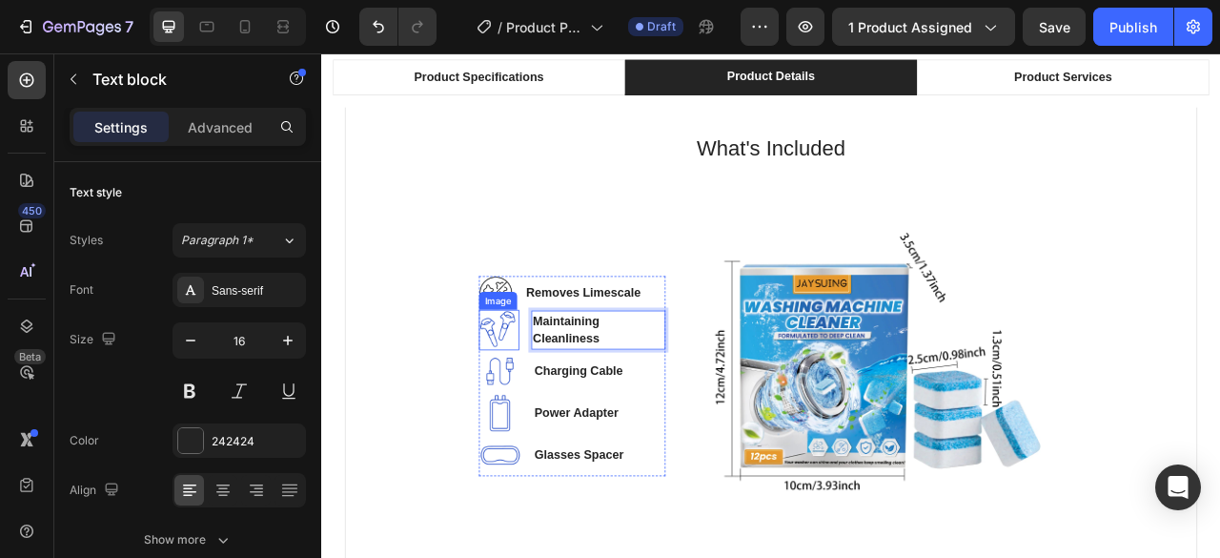
click at [537, 402] on img at bounding box center [546, 404] width 51 height 51
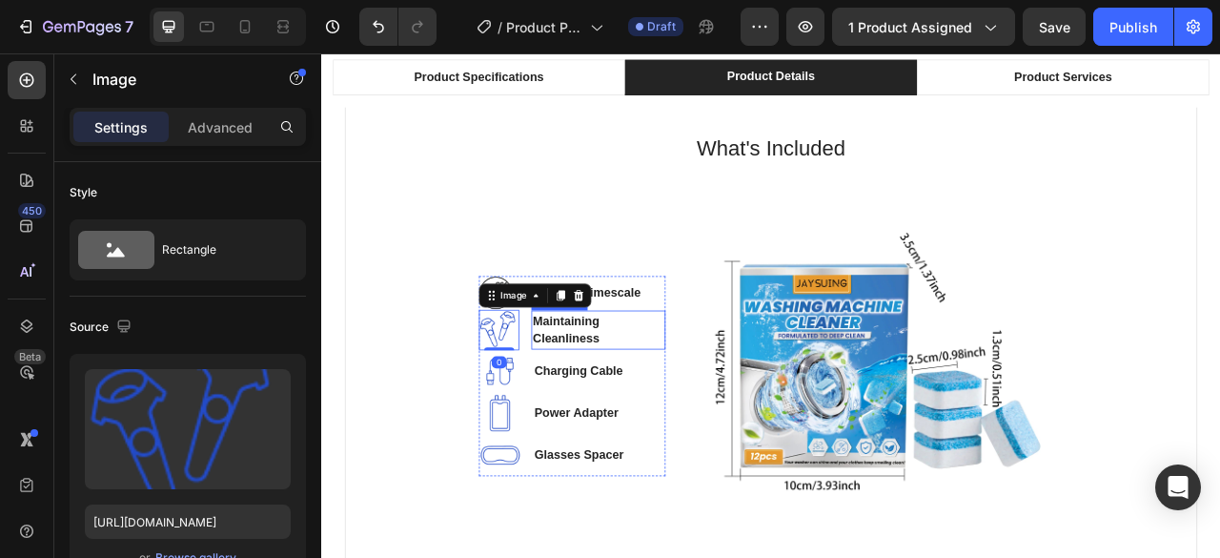
click at [590, 411] on span "Maintaining Cleanliness" at bounding box center [634, 404] width 89 height 39
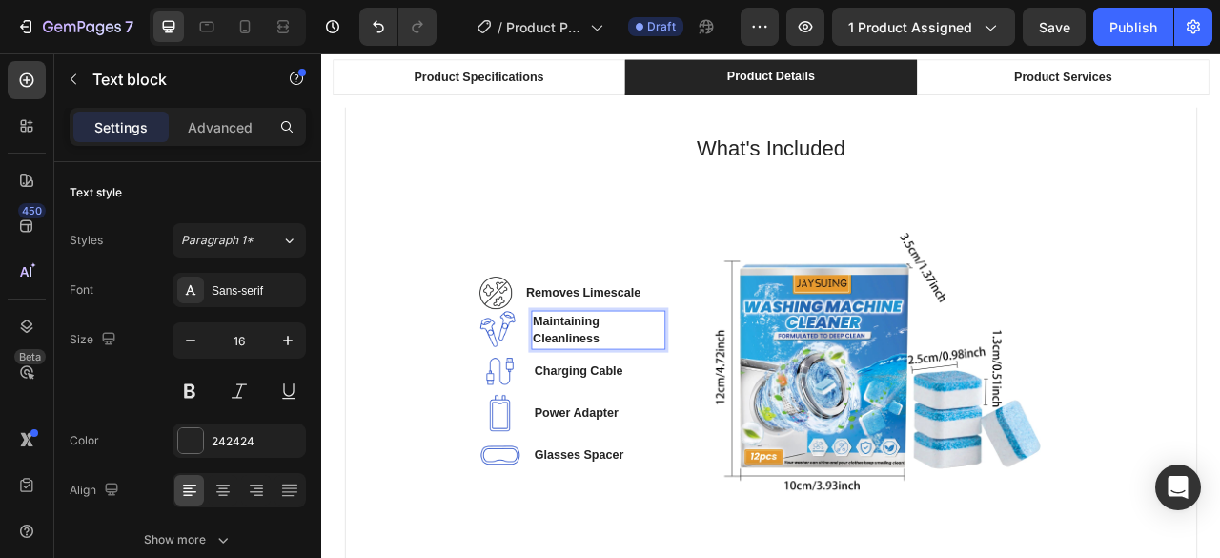
click at [681, 397] on p "Maintaining Cleanliness" at bounding box center [673, 405] width 167 height 46
click at [618, 397] on span "Maintaining Cleanliness" at bounding box center [634, 404] width 89 height 39
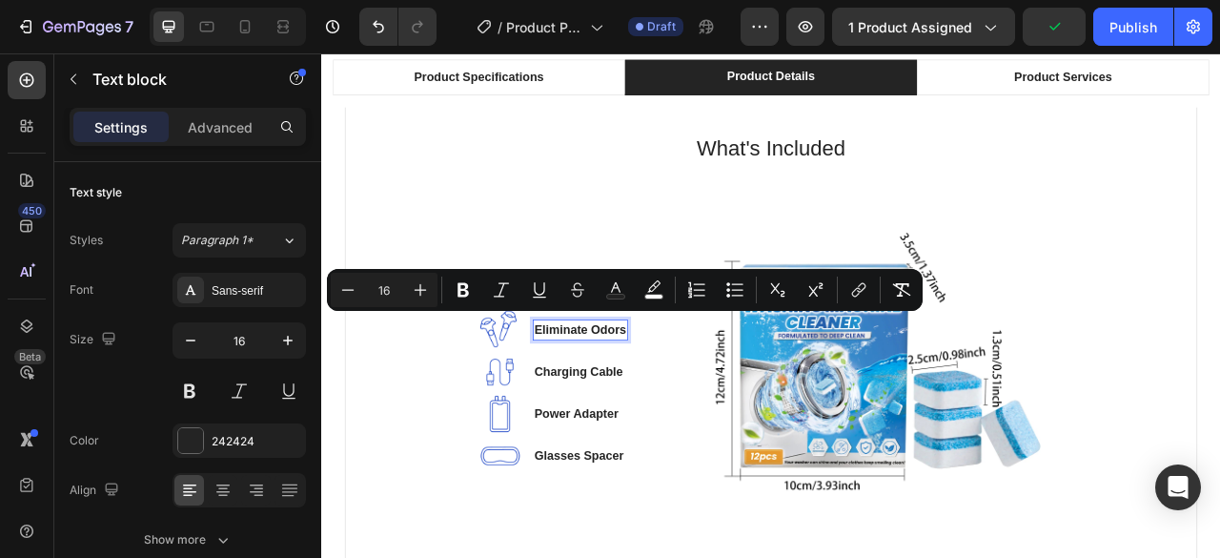
scroll to position [1323, 0]
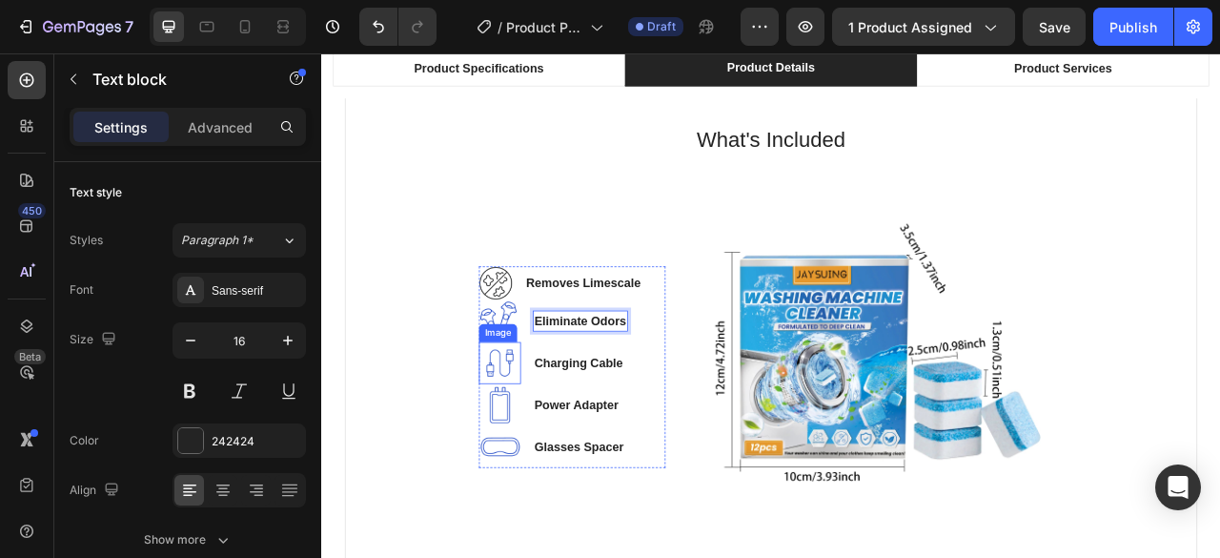
click at [549, 400] on div "Image" at bounding box center [545, 408] width 41 height 17
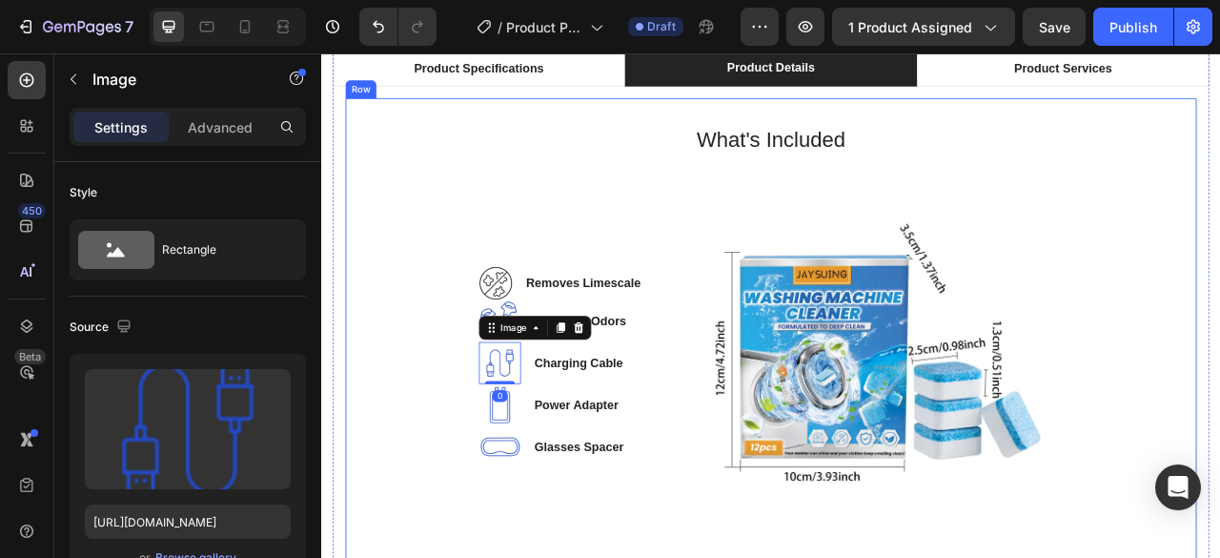
click at [416, 384] on div "What's Included Heading Image Removes Limescale Text block Image Eliminate Odor…" at bounding box center [893, 416] width 1022 height 550
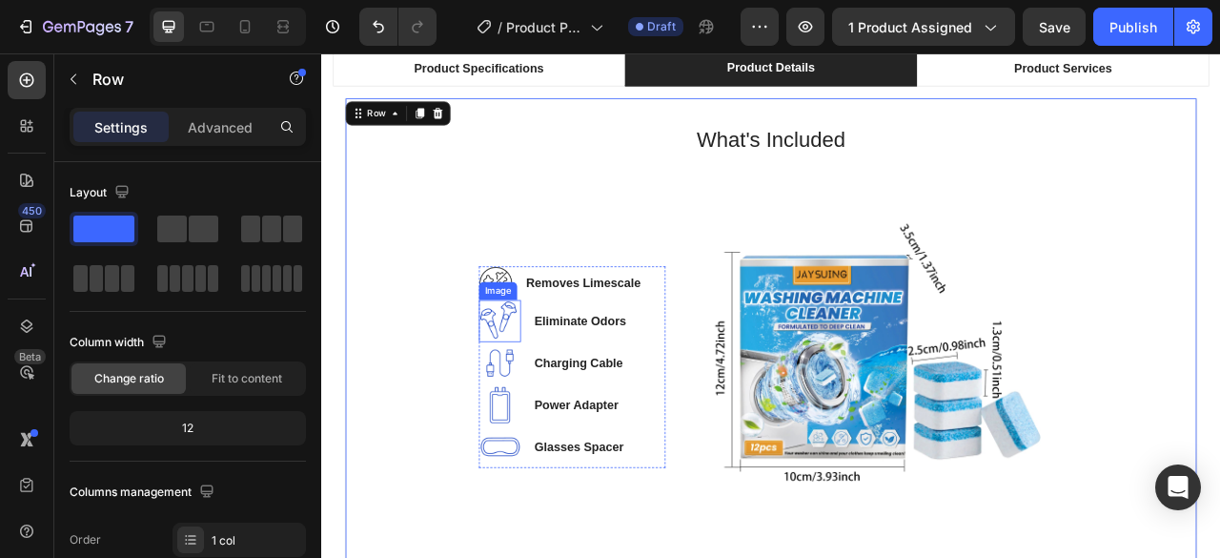
click at [541, 392] on img at bounding box center [547, 393] width 53 height 53
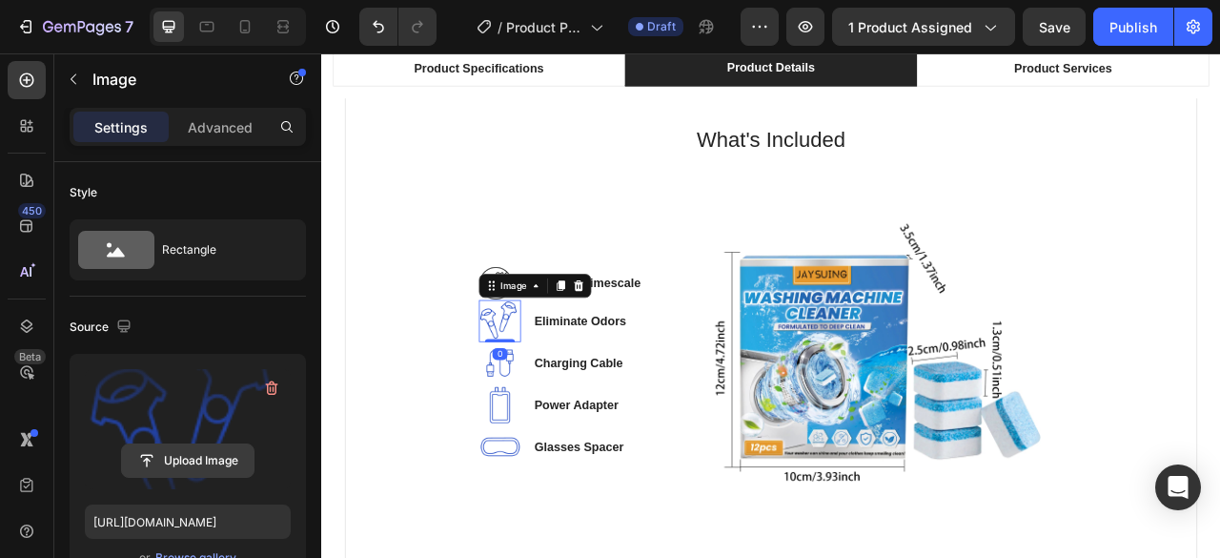
click at [210, 455] on input "file" at bounding box center [188, 460] width 132 height 32
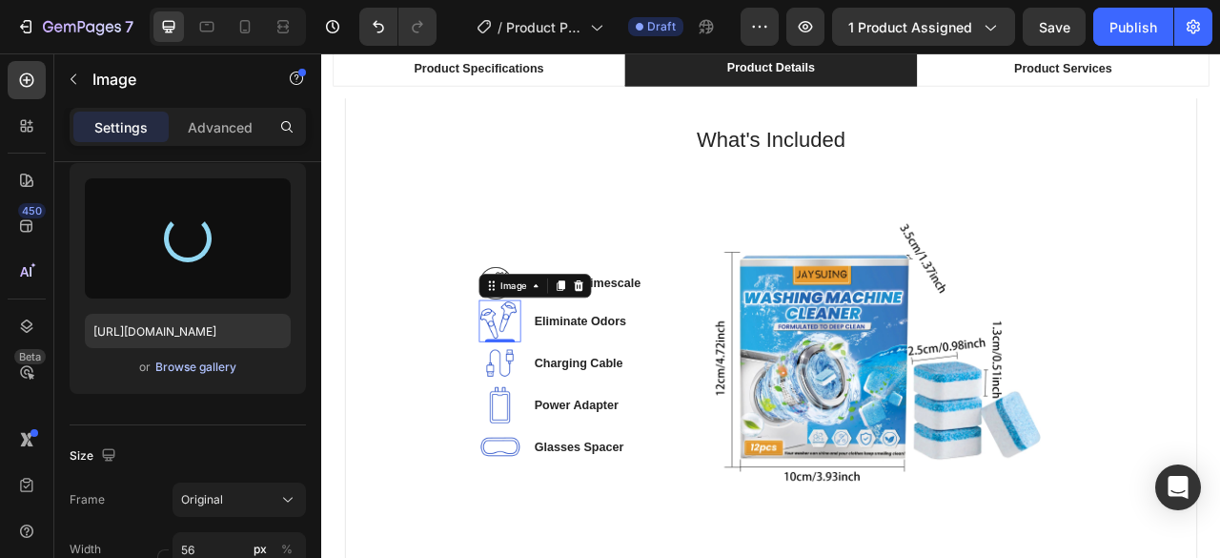
type input "https://cdn.shopify.com/s/files/1/0755/3948/0793/files/gempages_571515961354486…"
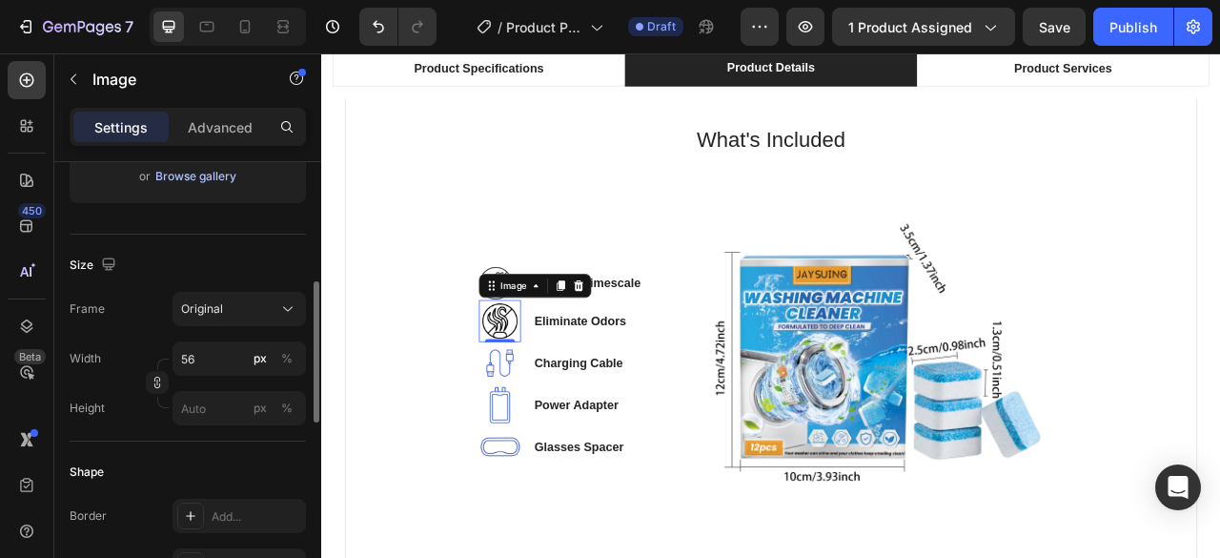
scroll to position [477, 0]
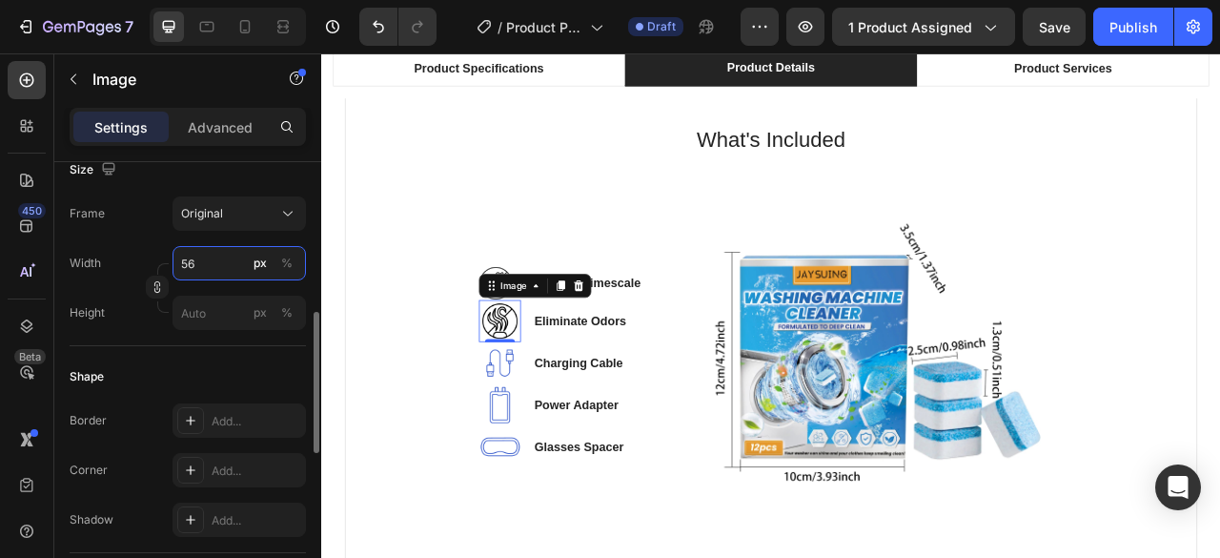
click at [221, 265] on input "56" at bounding box center [239, 263] width 133 height 34
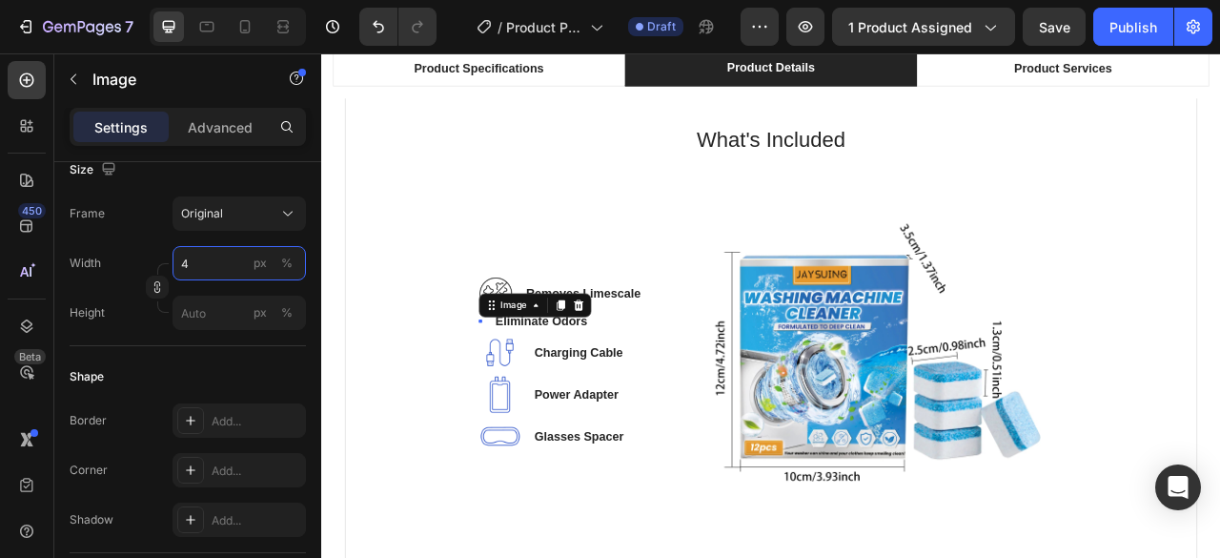
type input "45"
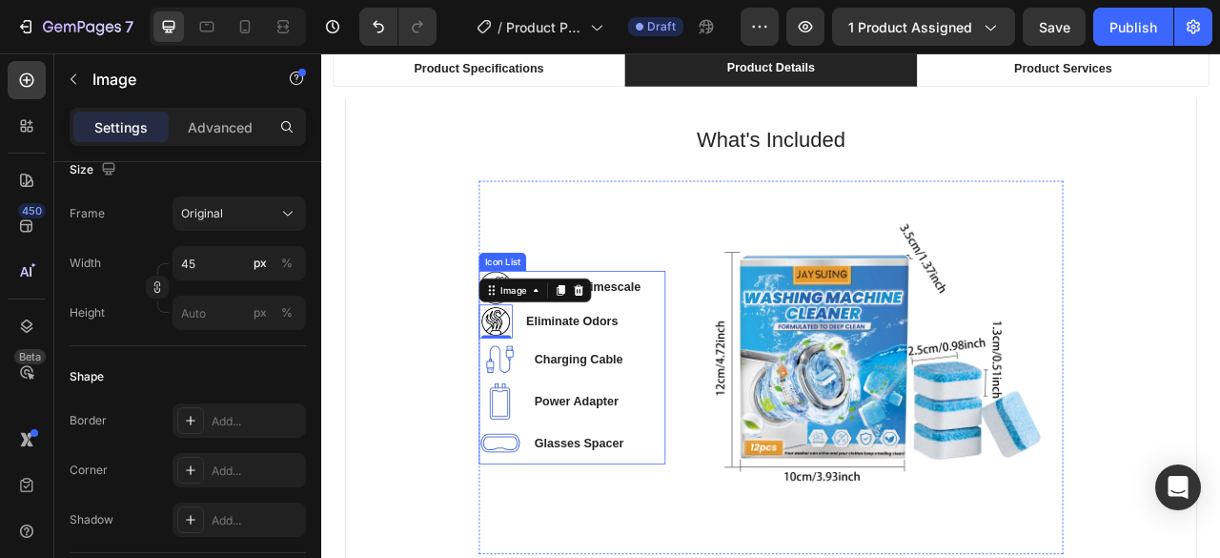
click at [723, 437] on div "Image Removes Limescale Text block Image 0 Eliminate Odors Text block Image Cha…" at bounding box center [639, 453] width 237 height 246
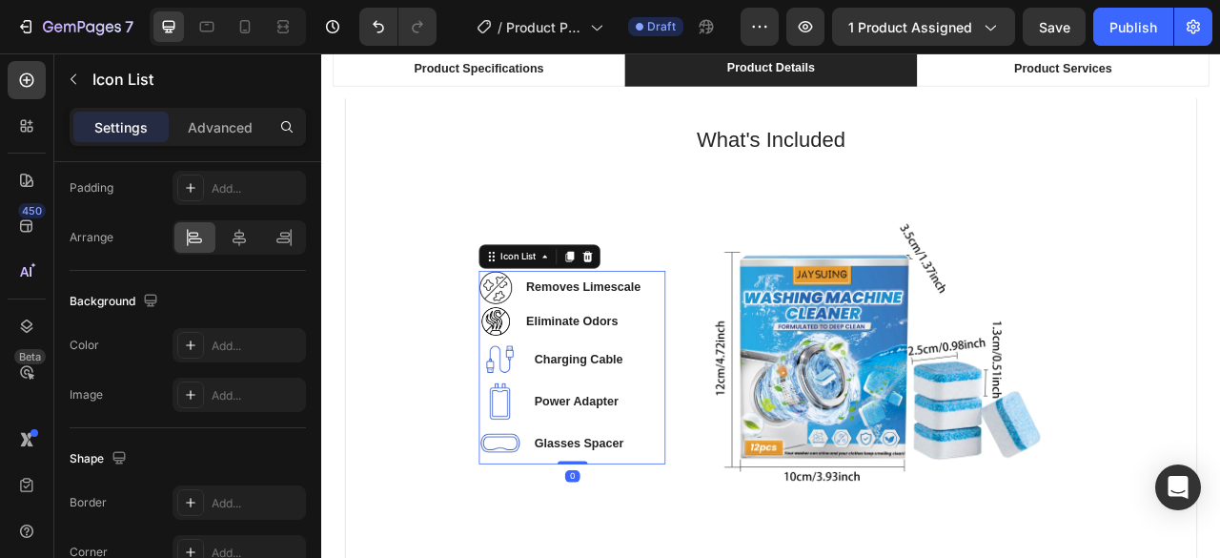
scroll to position [0, 0]
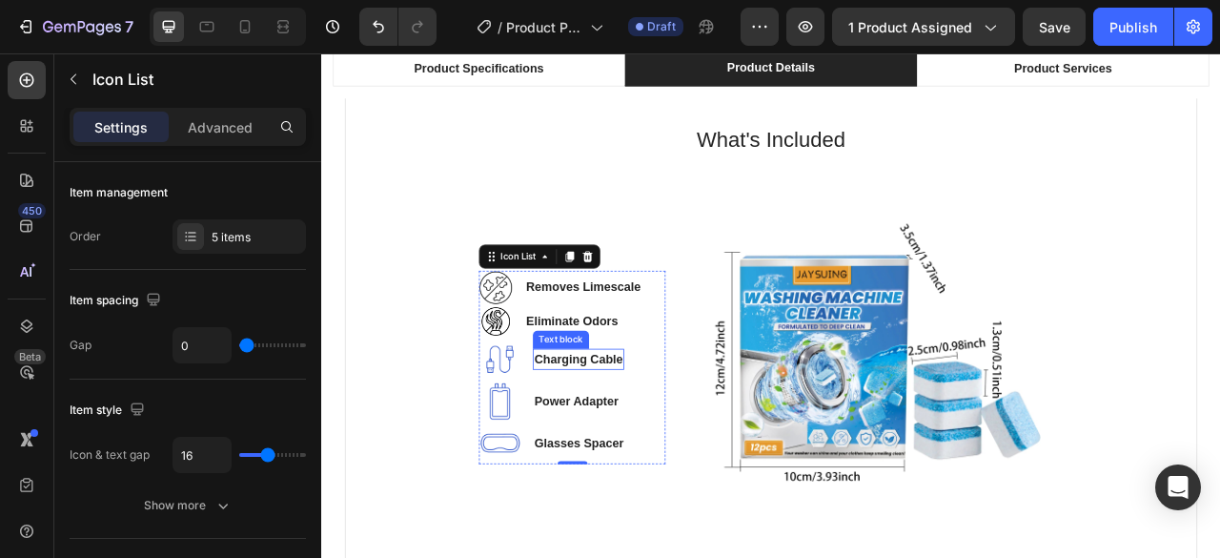
click at [597, 439] on p "Charging Cable" at bounding box center [648, 442] width 112 height 23
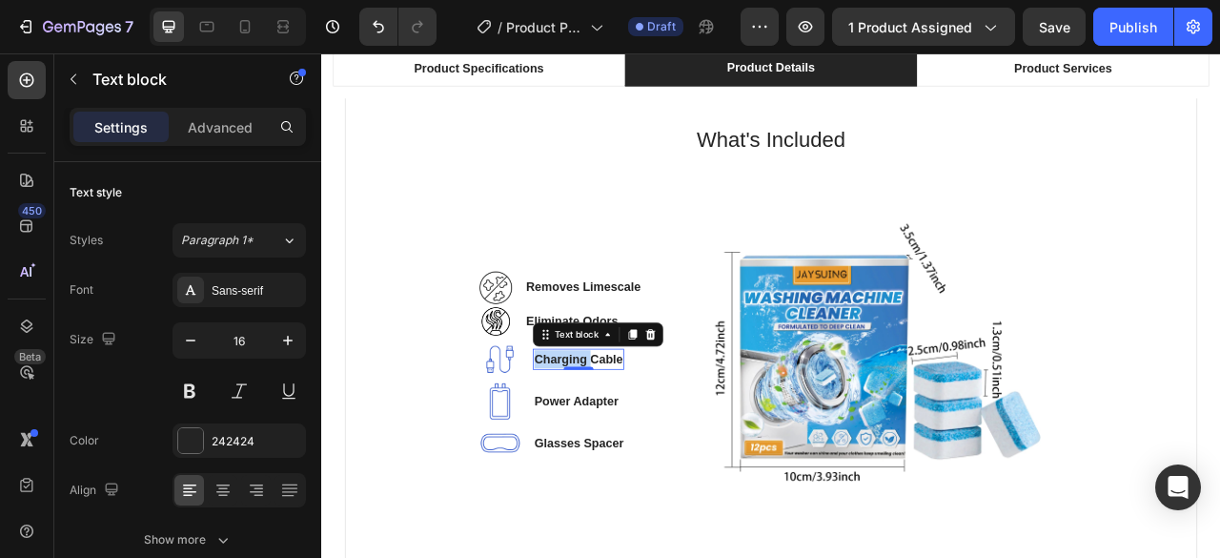
click at [597, 439] on p "Charging Cable" at bounding box center [648, 442] width 112 height 23
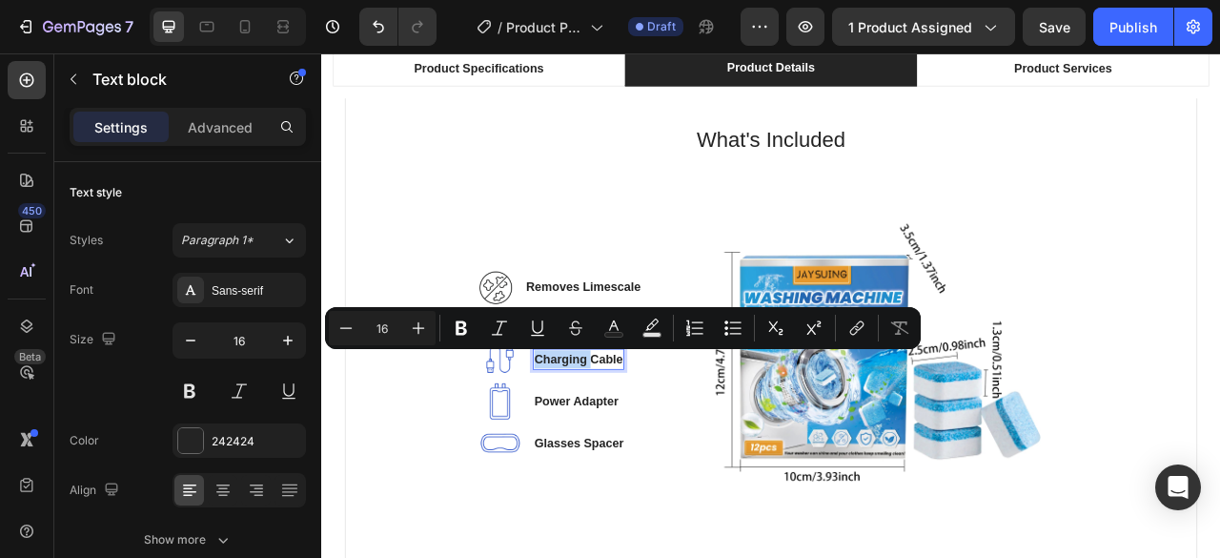
click at [597, 439] on p "Charging Cable" at bounding box center [648, 442] width 112 height 23
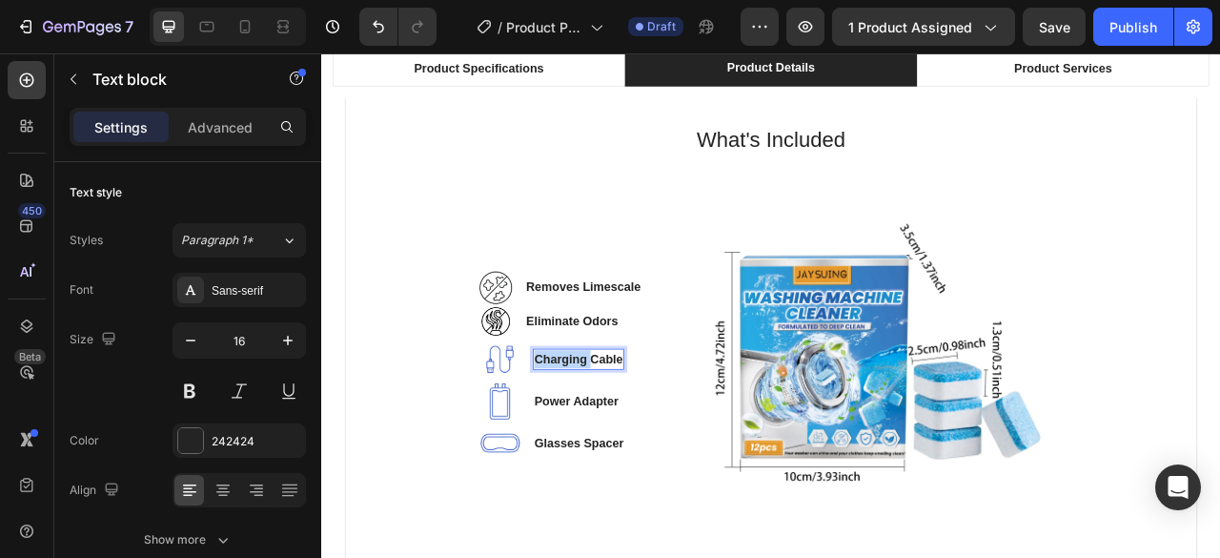
click at [598, 439] on p "Charging Cable" at bounding box center [648, 442] width 112 height 23
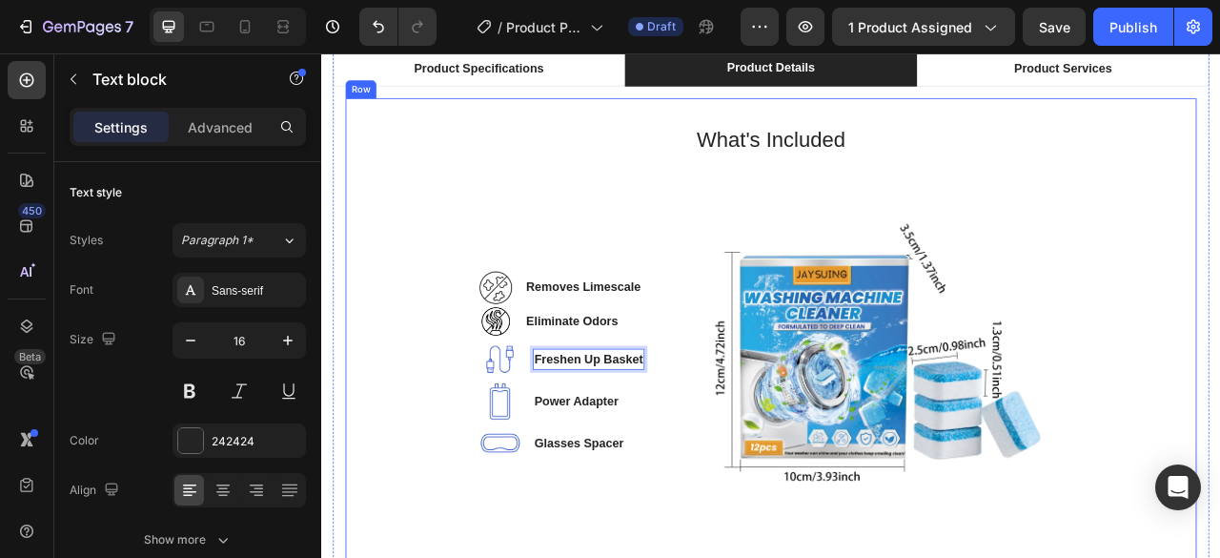
scroll to position [1298, 0]
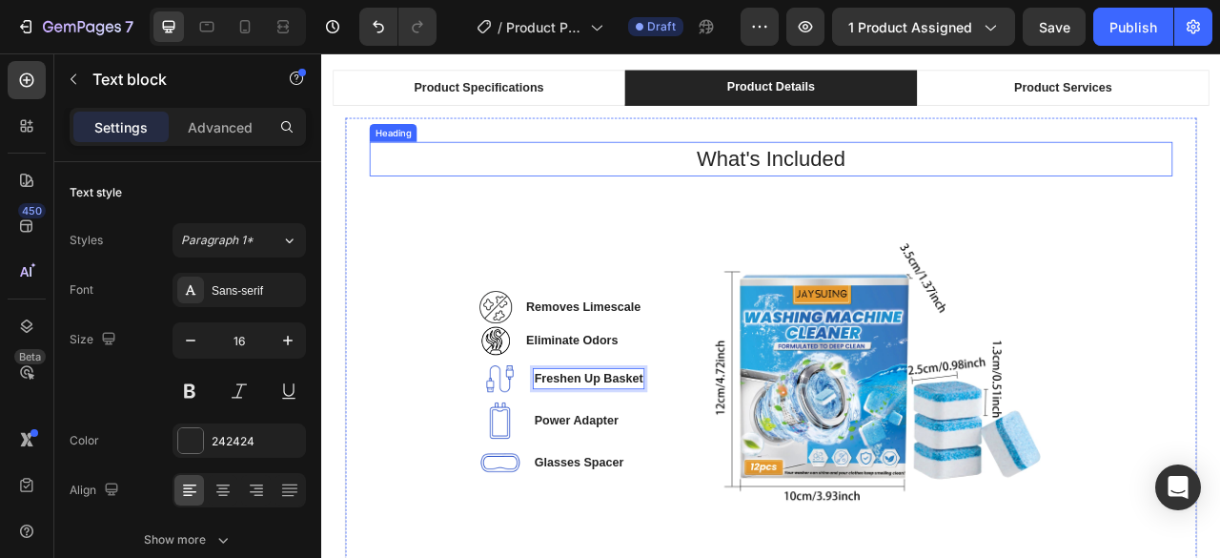
click at [552, 112] on div "Product Specifications" at bounding box center [521, 97] width 171 height 29
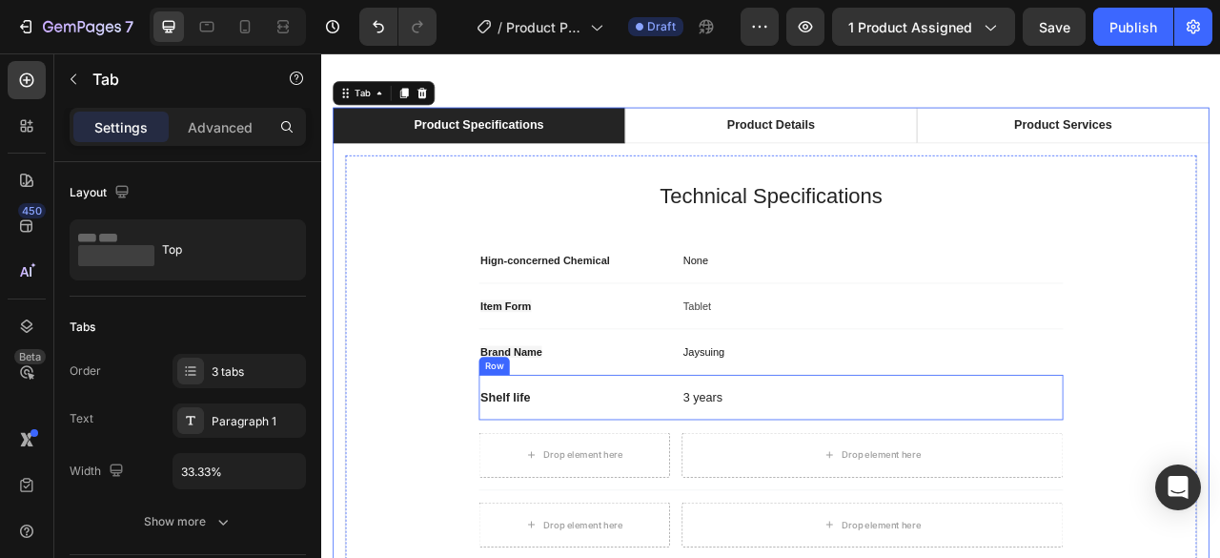
scroll to position [1323, 0]
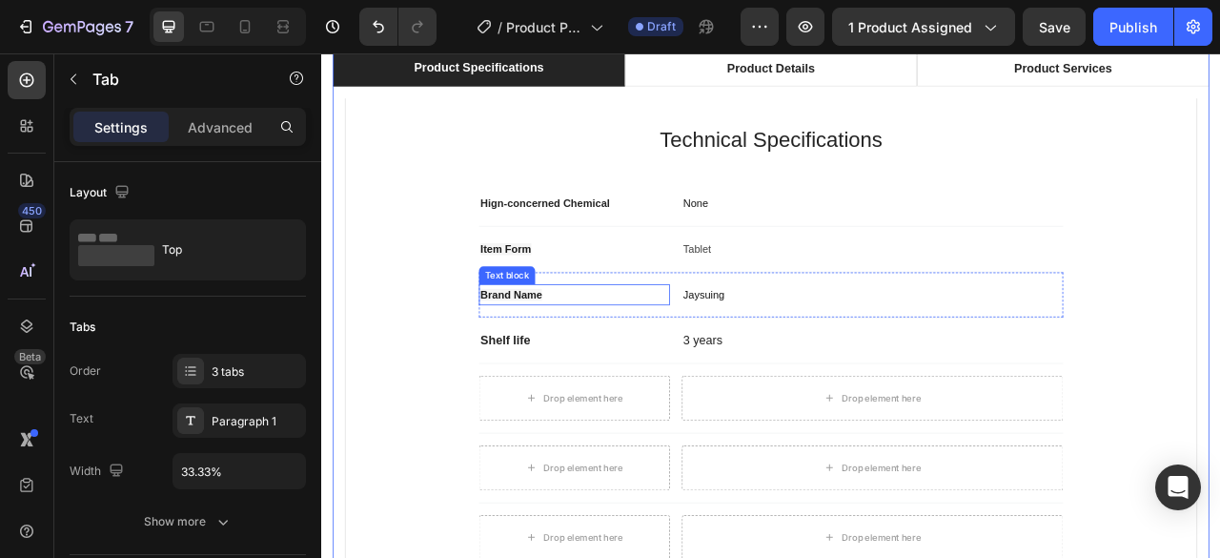
click at [571, 360] on span "Brand Name" at bounding box center [562, 360] width 78 height 15
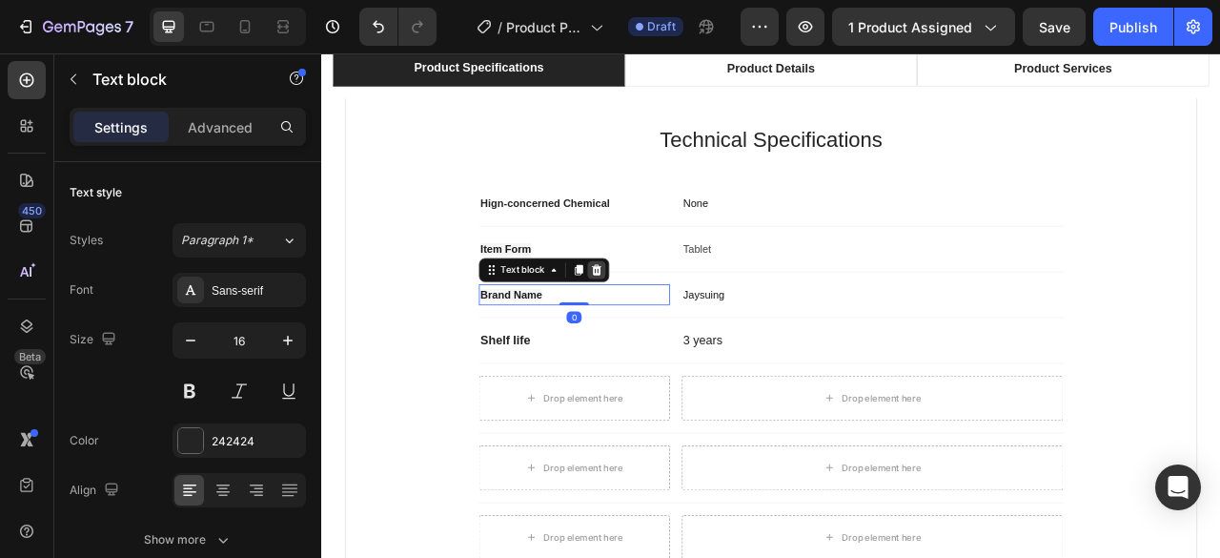
click at [671, 331] on div at bounding box center [671, 328] width 23 height 23
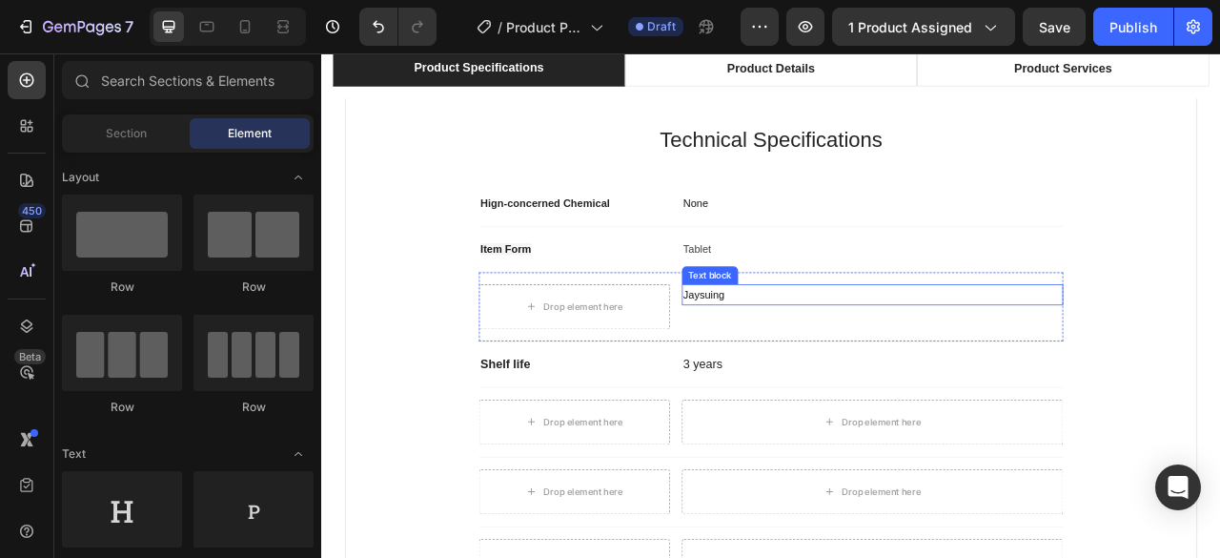
click at [787, 357] on span "Jaysuing" at bounding box center [808, 360] width 52 height 15
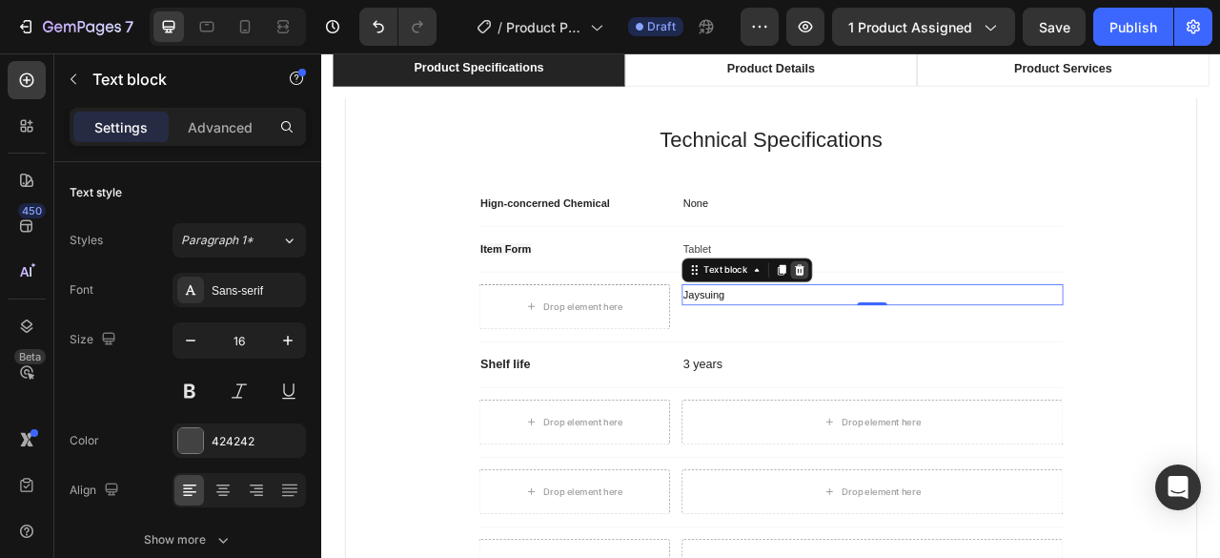
click at [927, 333] on icon at bounding box center [929, 328] width 15 height 15
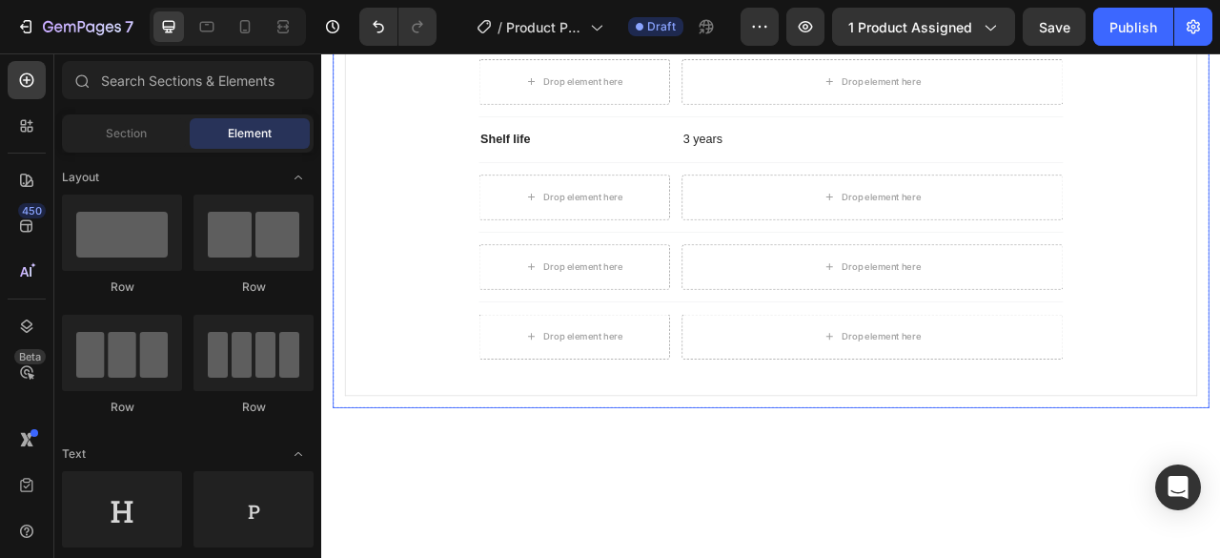
scroll to position [1228, 0]
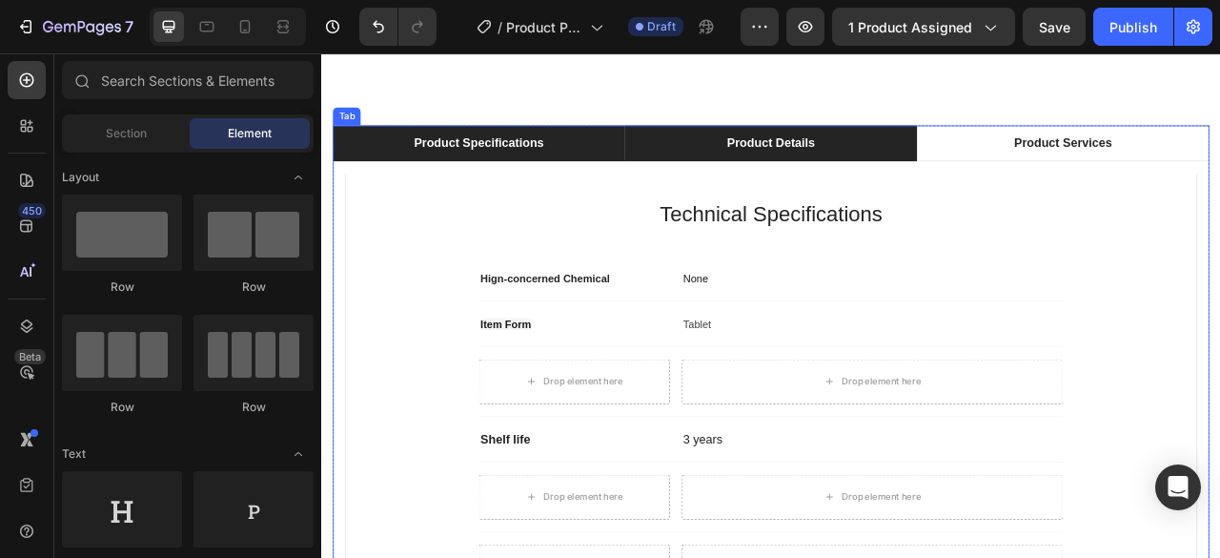
click at [867, 157] on div "Product Details" at bounding box center [892, 167] width 117 height 29
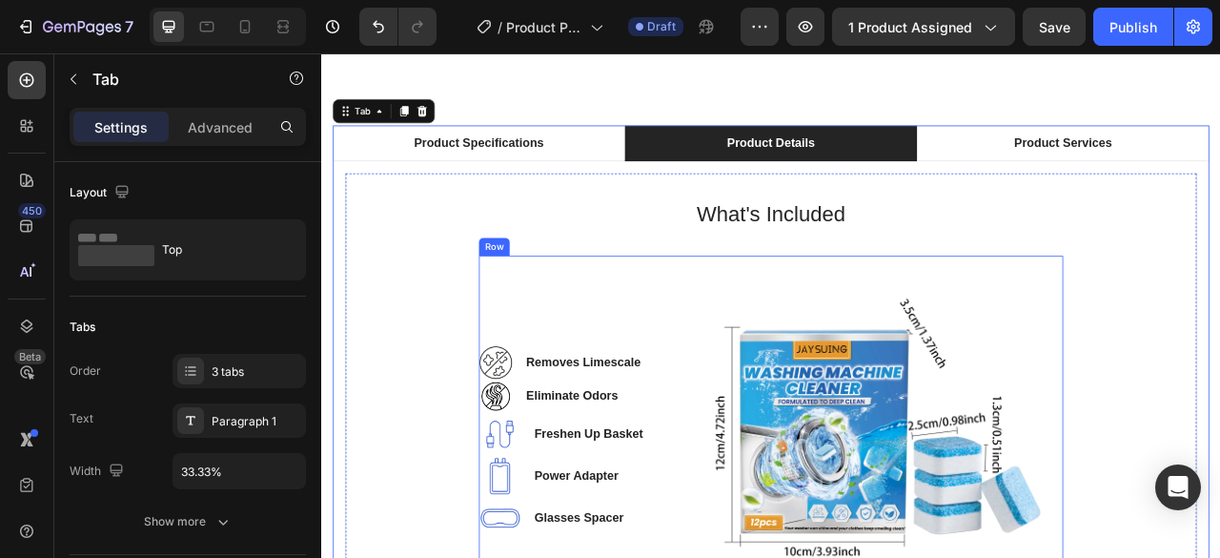
scroll to position [1418, 0]
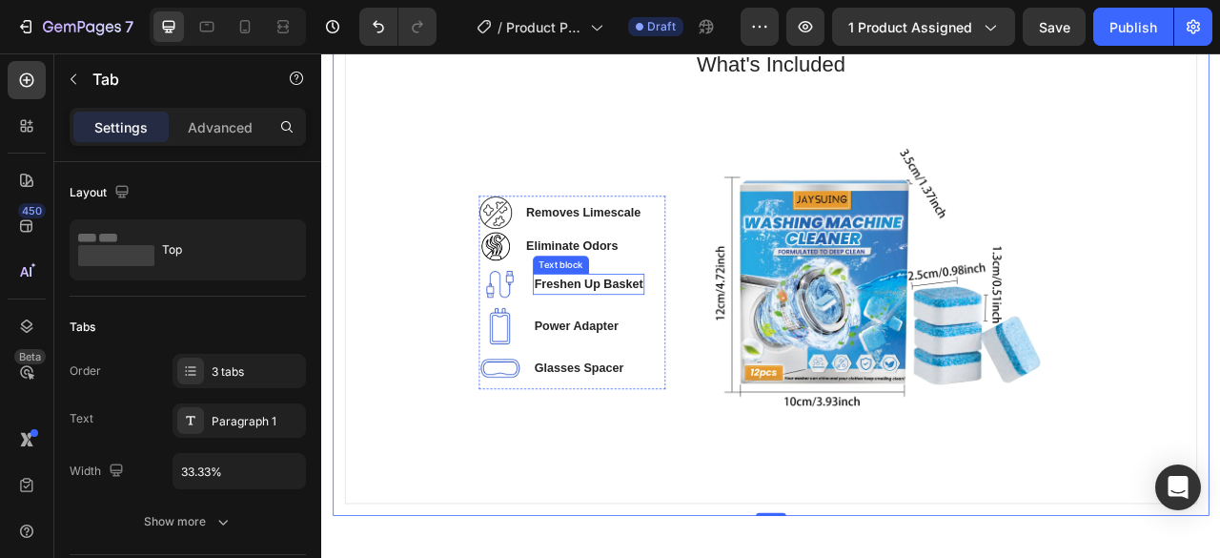
click at [596, 344] on span "Freshen Up Basket" at bounding box center [661, 346] width 138 height 16
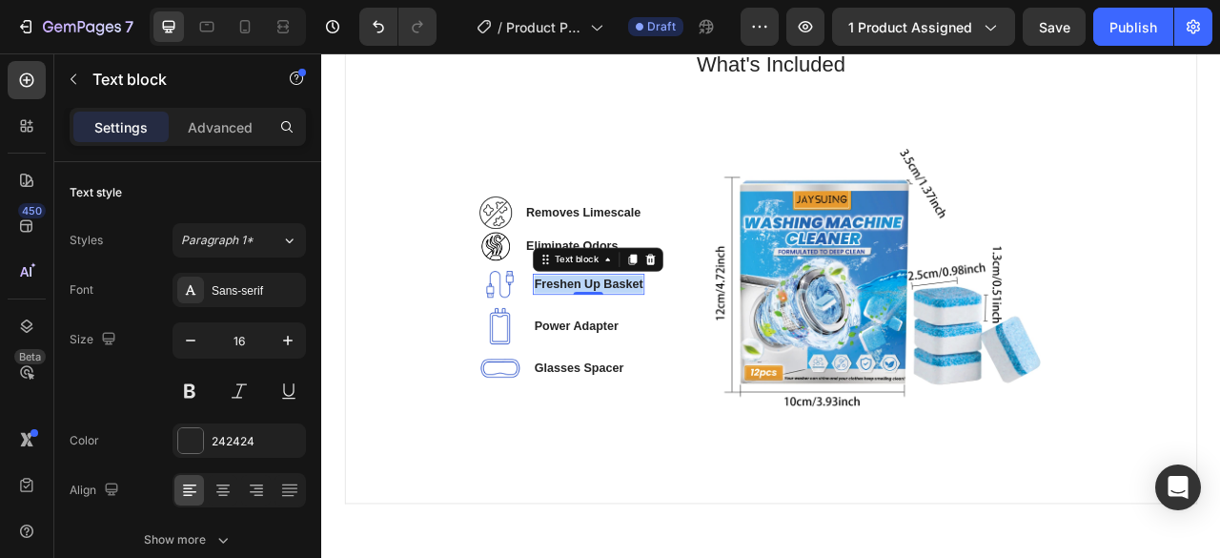
click at [596, 344] on span "Freshen Up Basket" at bounding box center [661, 346] width 138 height 16
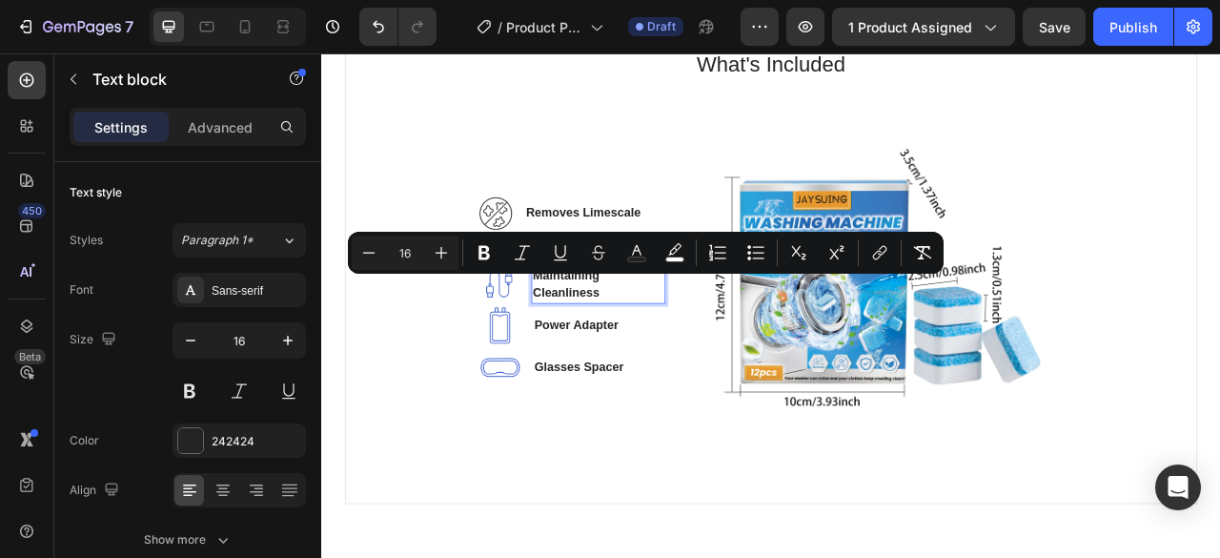
scroll to position [1407, 0]
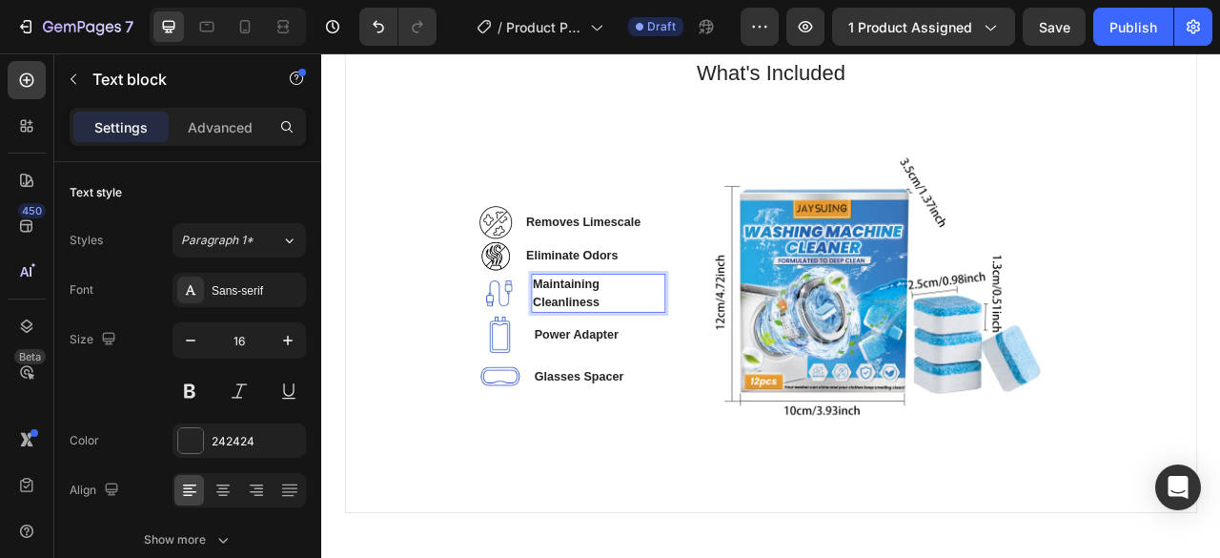
click at [712, 352] on p "Maintaining Cleanliness" at bounding box center [673, 359] width 167 height 46
click at [535, 357] on img at bounding box center [546, 358] width 51 height 51
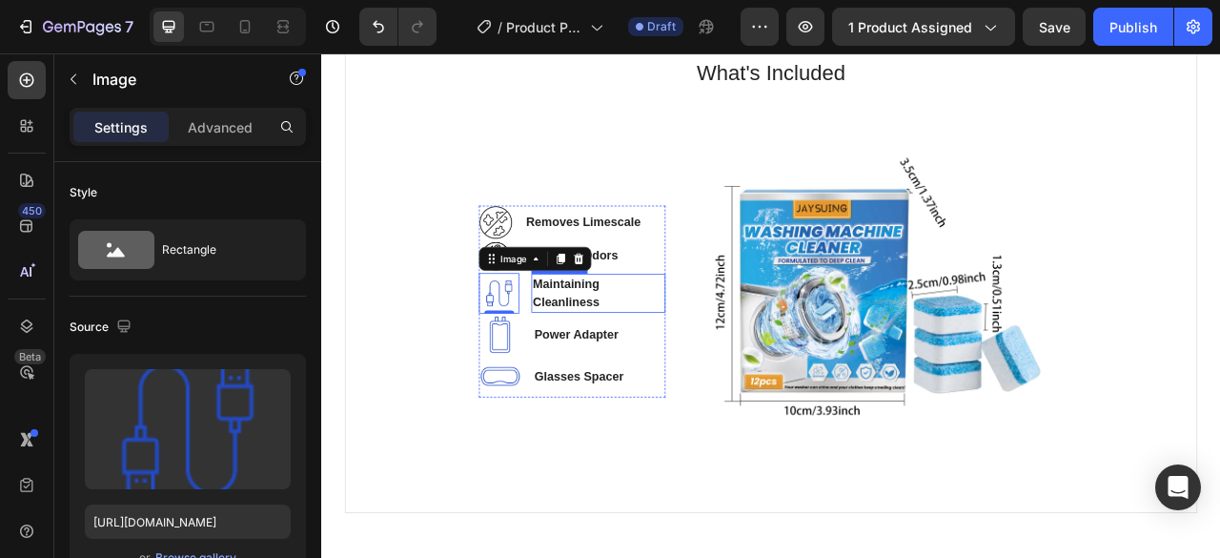
click at [601, 350] on span "Maintaining Cleanliness" at bounding box center [634, 357] width 89 height 39
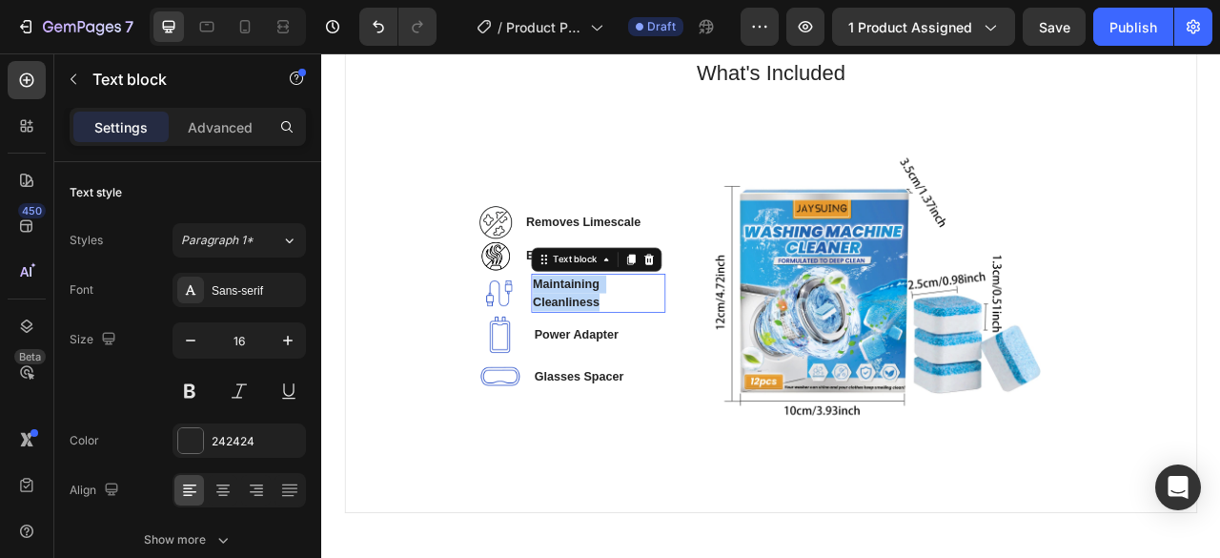
click at [601, 350] on span "Maintaining Cleanliness" at bounding box center [634, 357] width 89 height 39
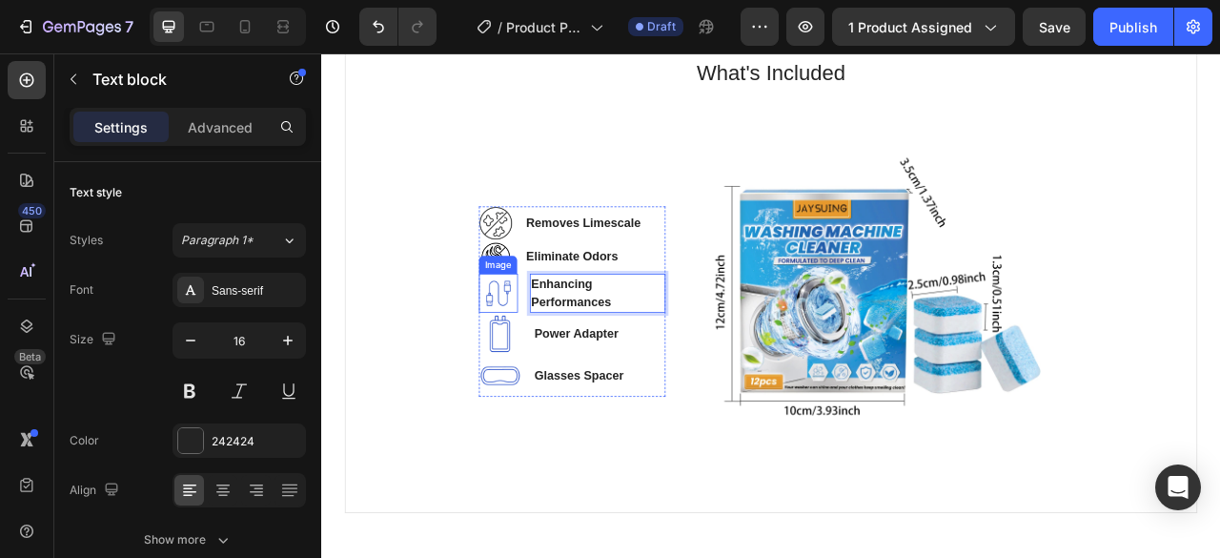
click at [537, 367] on img at bounding box center [546, 359] width 50 height 50
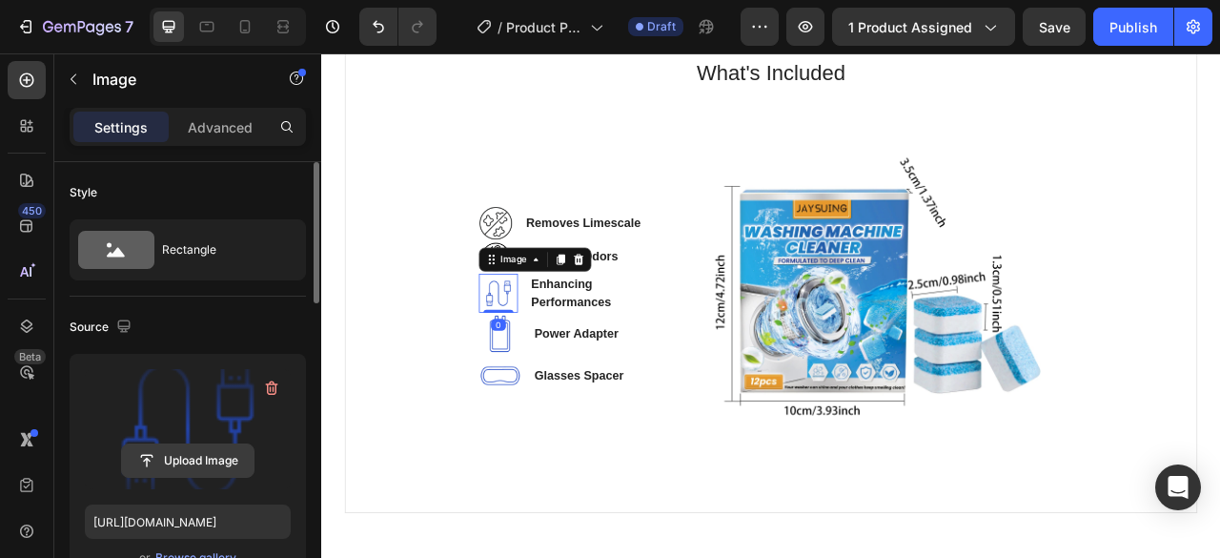
click at [196, 459] on input "file" at bounding box center [188, 460] width 132 height 32
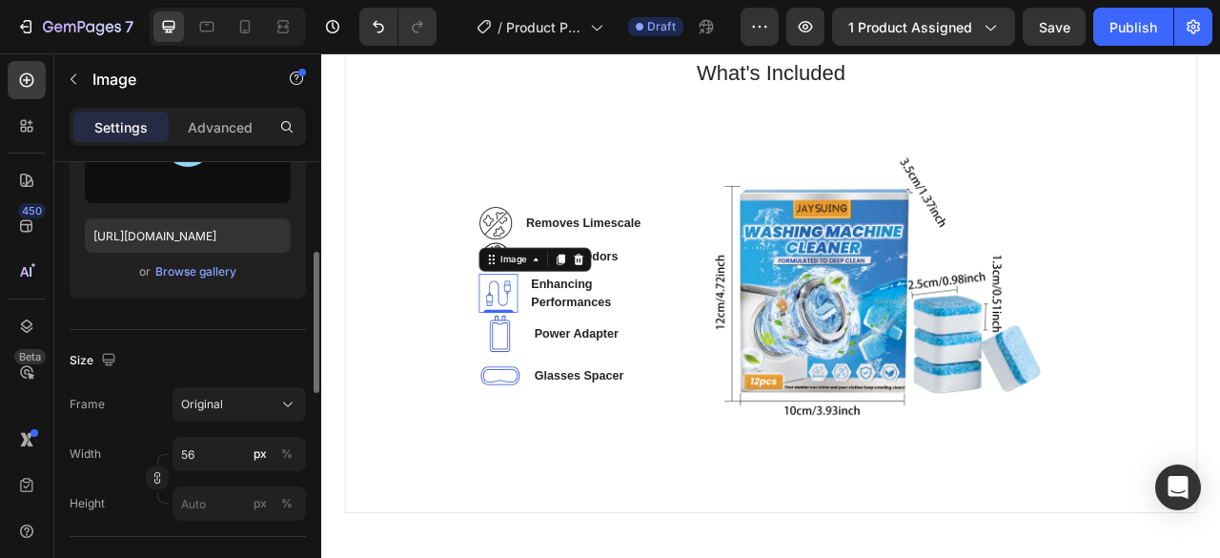
scroll to position [381, 0]
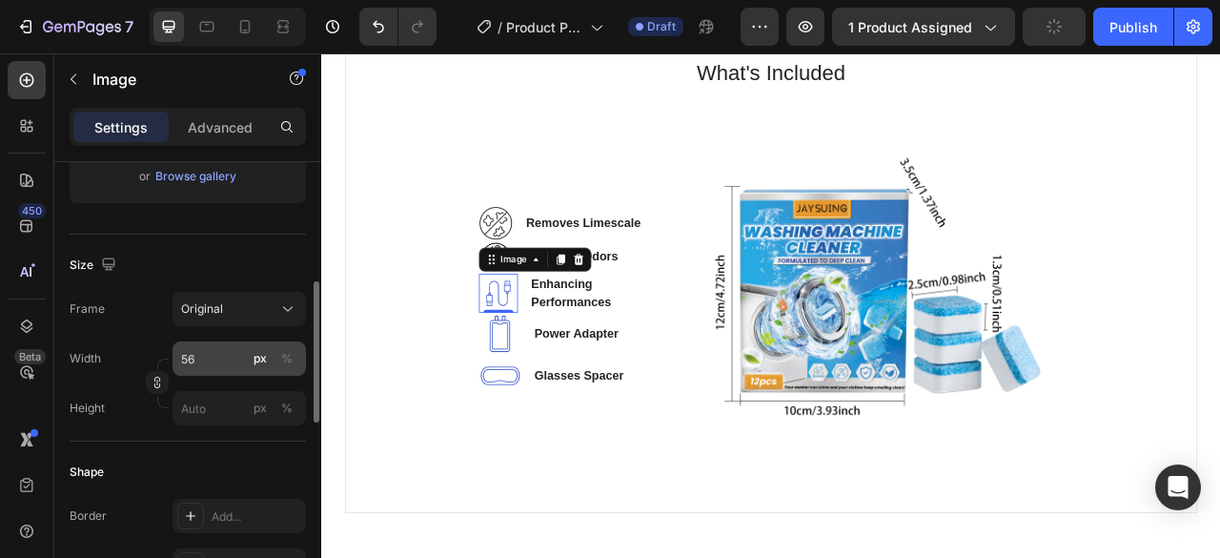
type input "https://cdn.shopify.com/s/files/1/0755/3948/0793/files/gempages_571515961354486…"
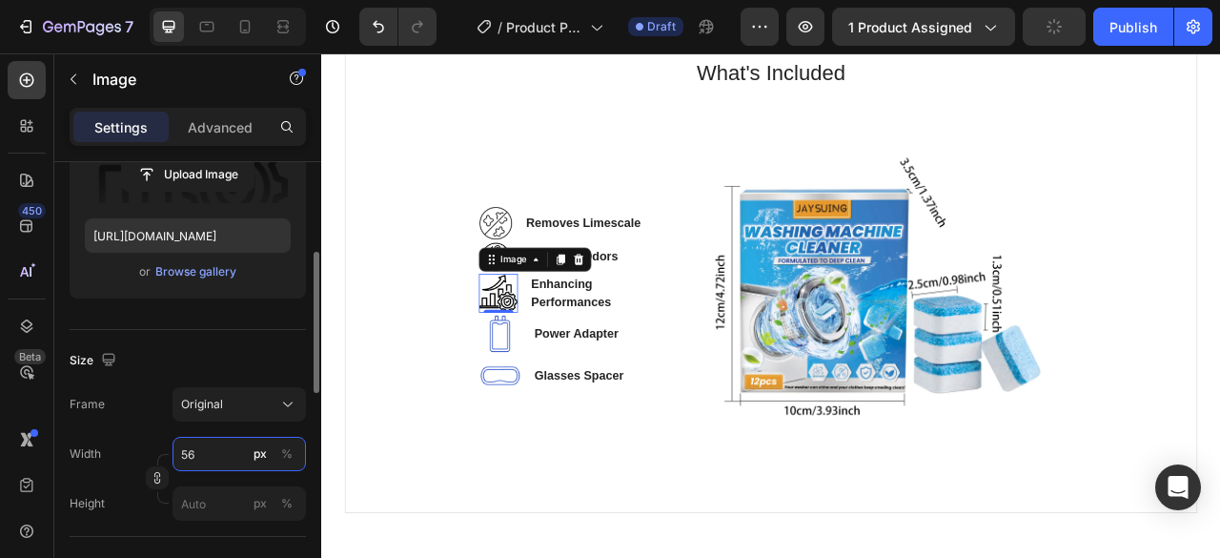
click at [214, 449] on input "56" at bounding box center [239, 454] width 133 height 34
type input "45"
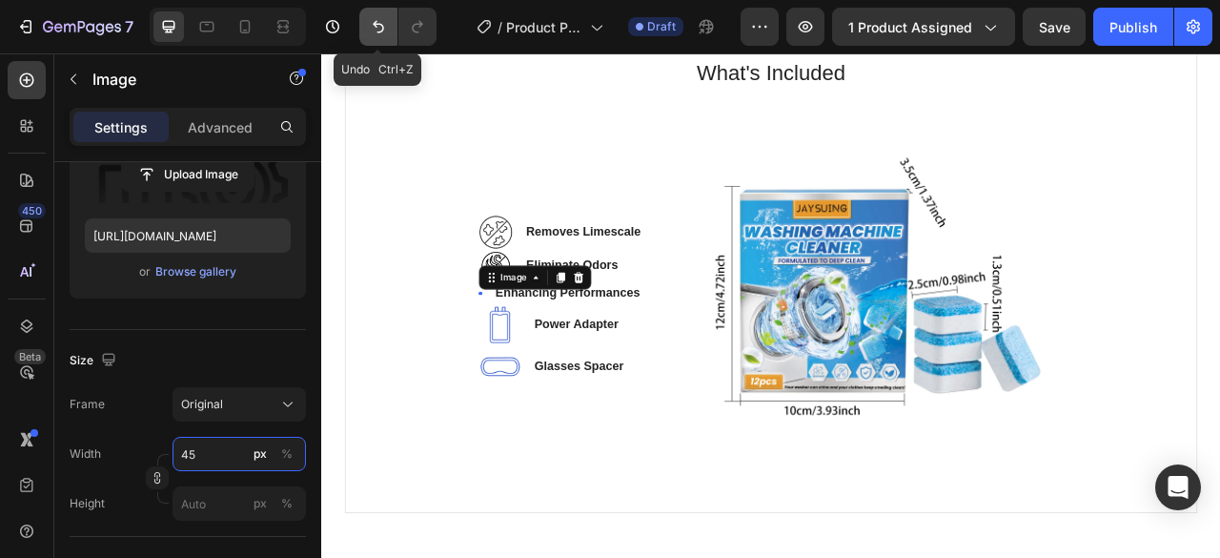
type input "45"
click at [369, 24] on icon "Undo/Redo" at bounding box center [378, 26] width 19 height 19
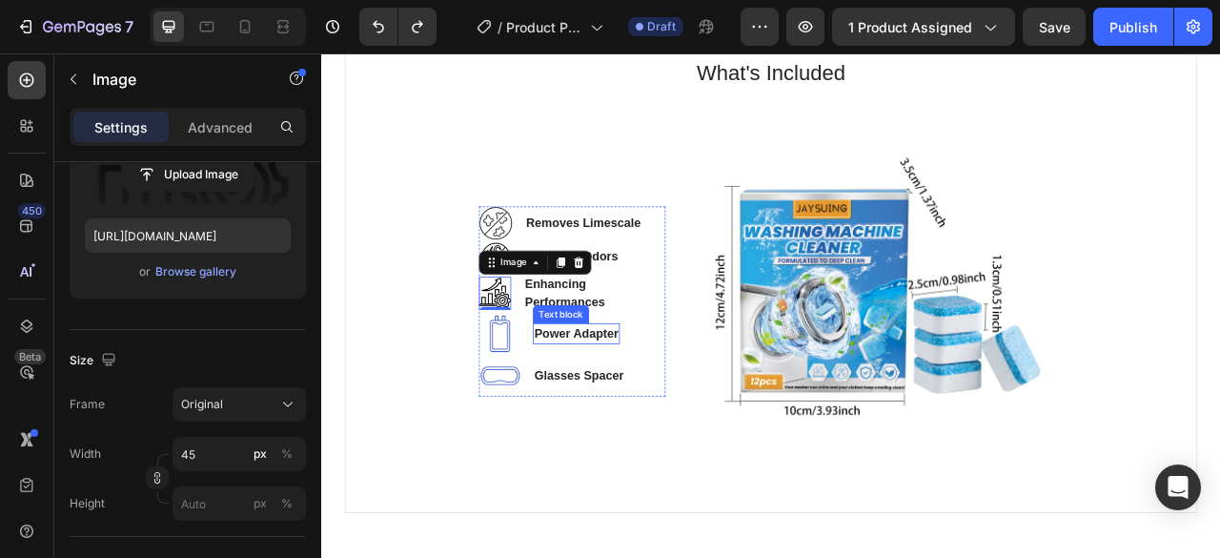
click at [609, 406] on p "Power Adapter" at bounding box center [645, 409] width 107 height 23
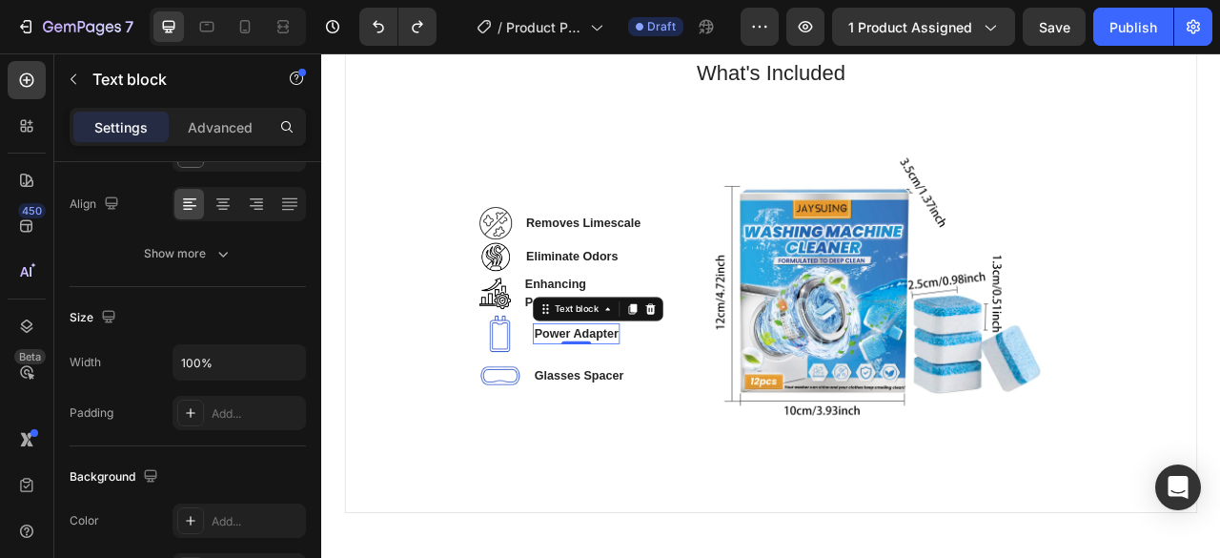
scroll to position [0, 0]
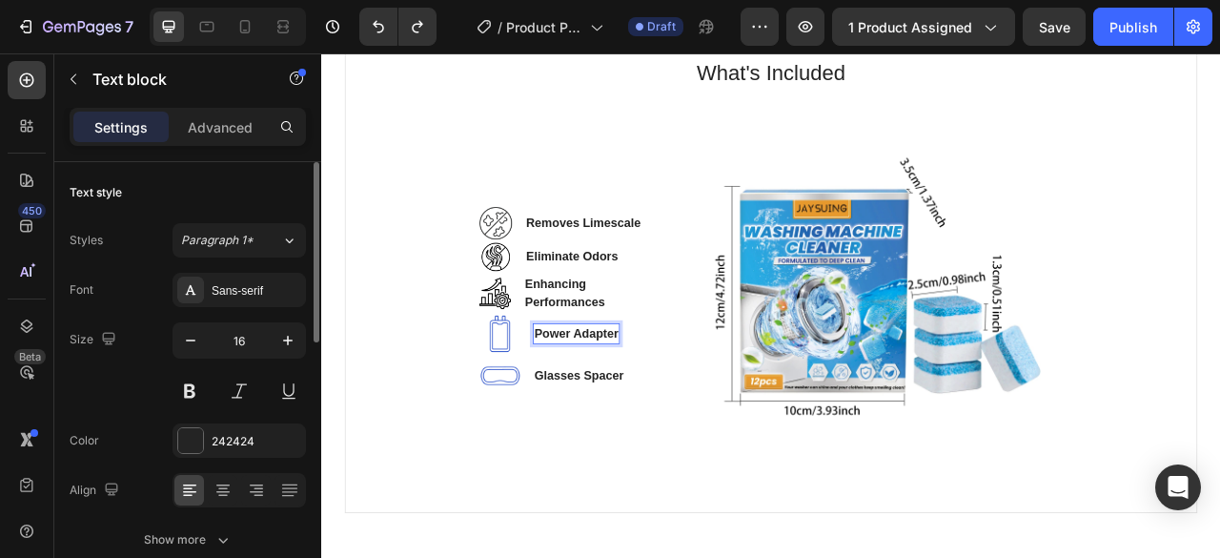
click at [609, 406] on p "Power Adapter" at bounding box center [645, 409] width 107 height 23
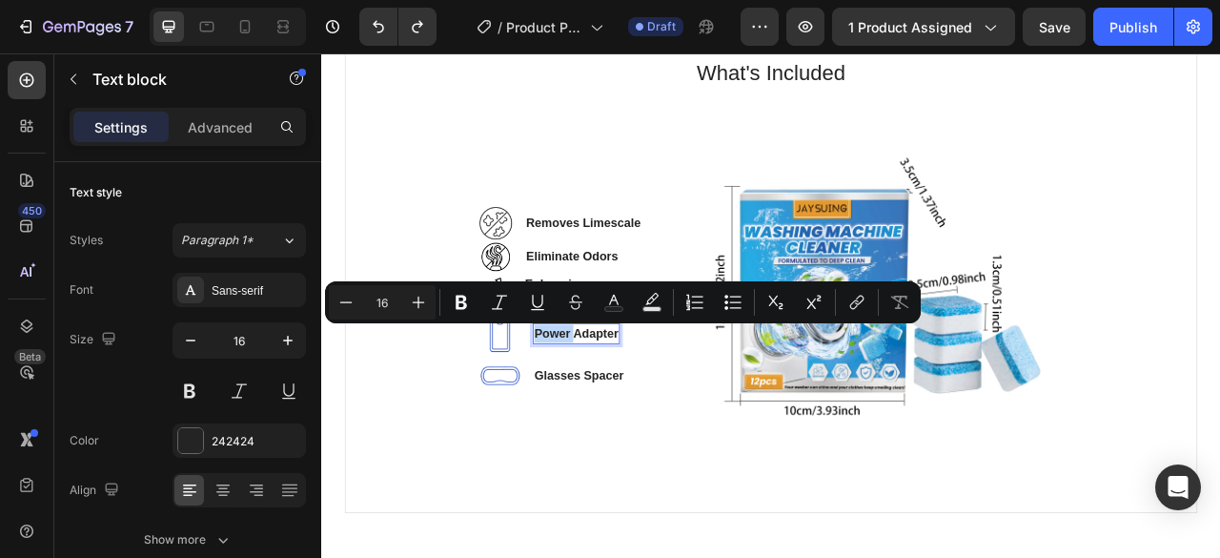
click at [609, 406] on p "Power Adapter" at bounding box center [645, 409] width 107 height 23
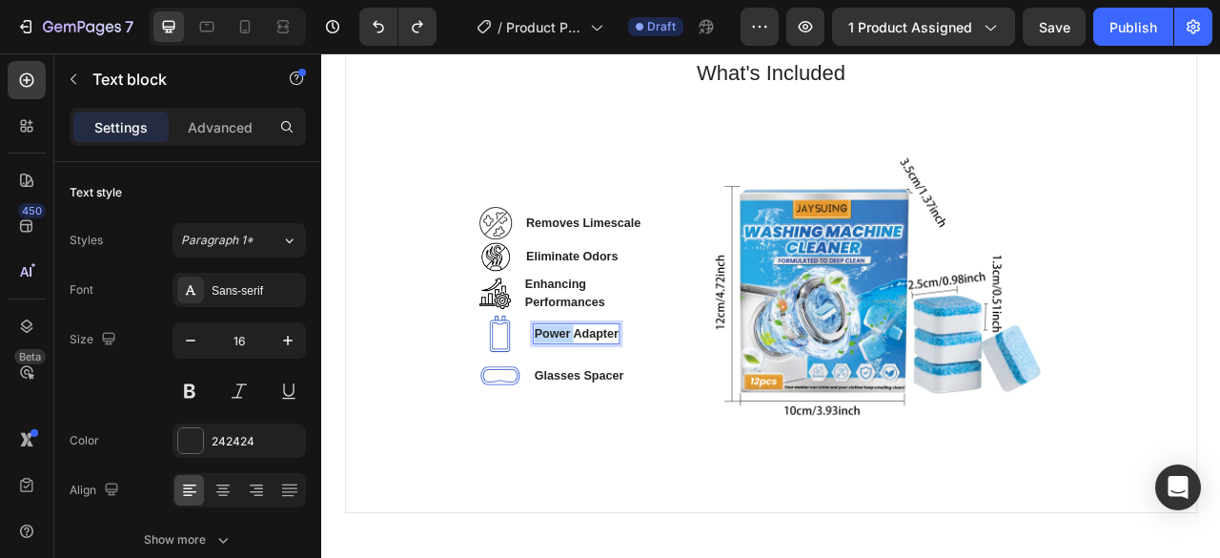
click at [609, 406] on p "Power Adapter" at bounding box center [645, 409] width 107 height 23
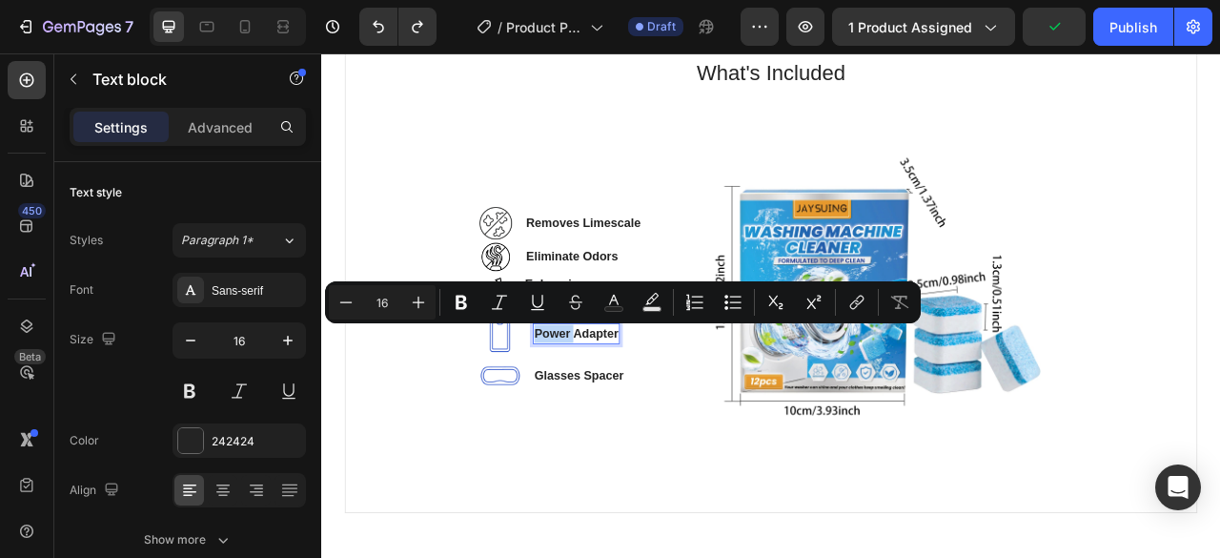
click at [609, 406] on p "Power Adapter" at bounding box center [645, 409] width 107 height 23
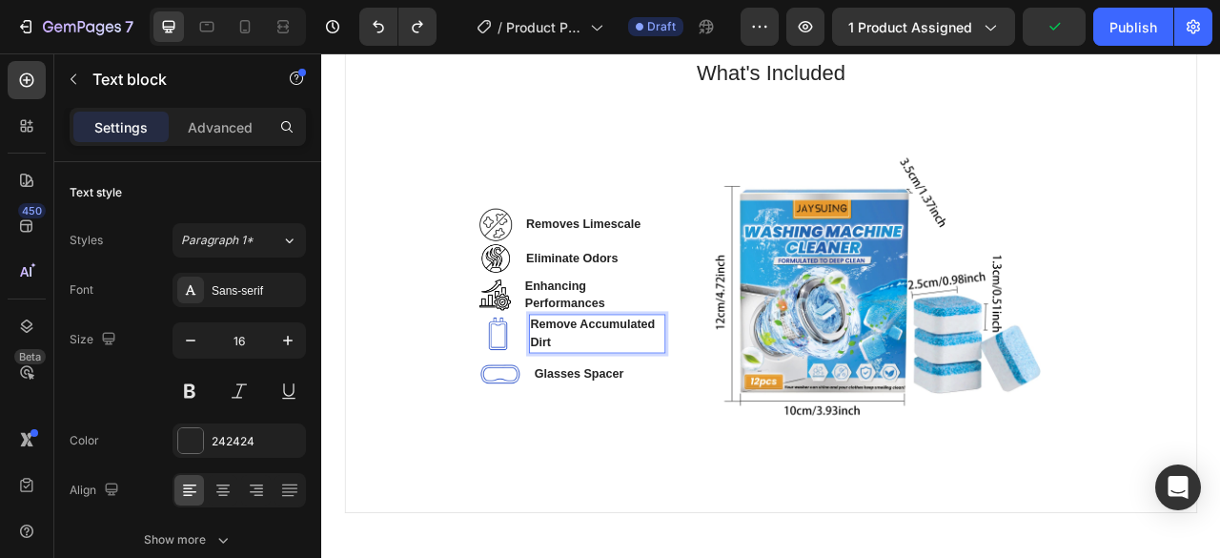
scroll to position [1396, 0]
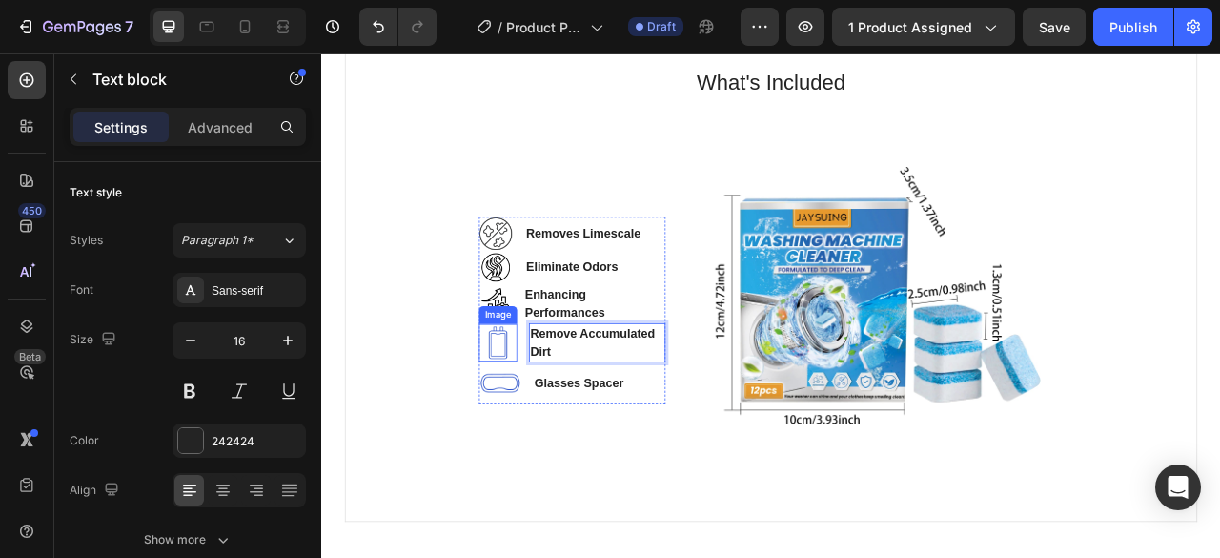
click at [534, 421] on img at bounding box center [545, 421] width 49 height 49
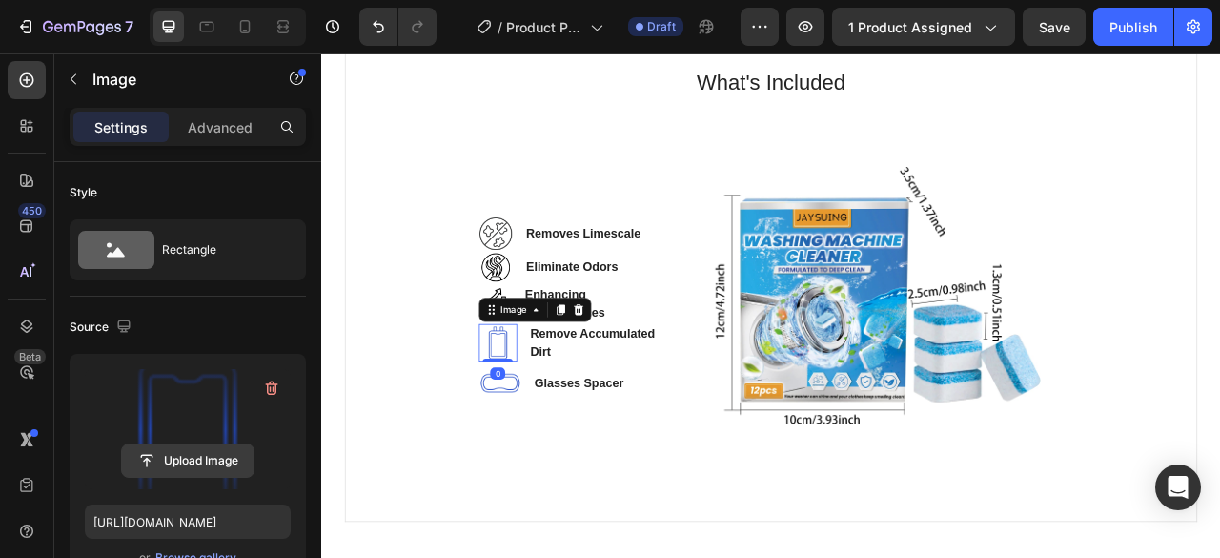
click at [173, 476] on input "file" at bounding box center [188, 460] width 132 height 32
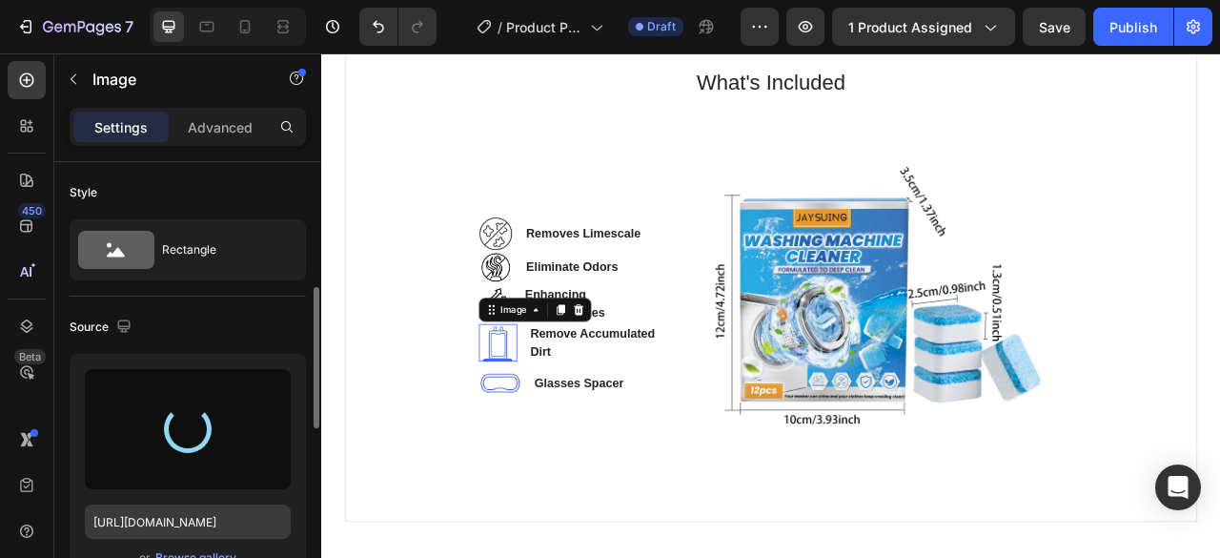
scroll to position [191, 0]
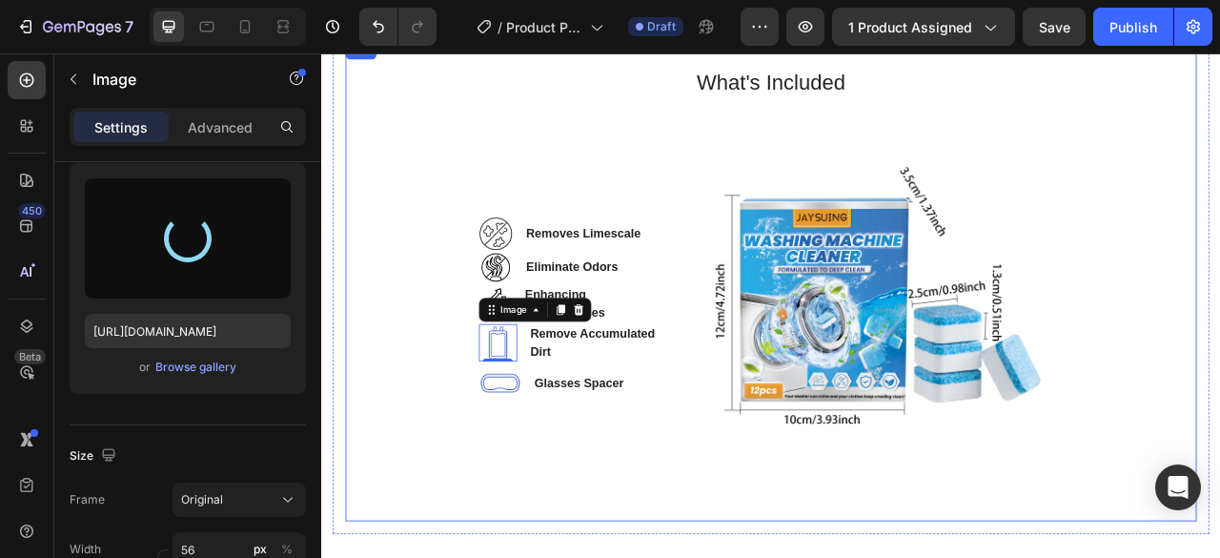
type input "https://cdn.shopify.com/s/files/1/0755/3948/0793/files/gempages_571515961354486…"
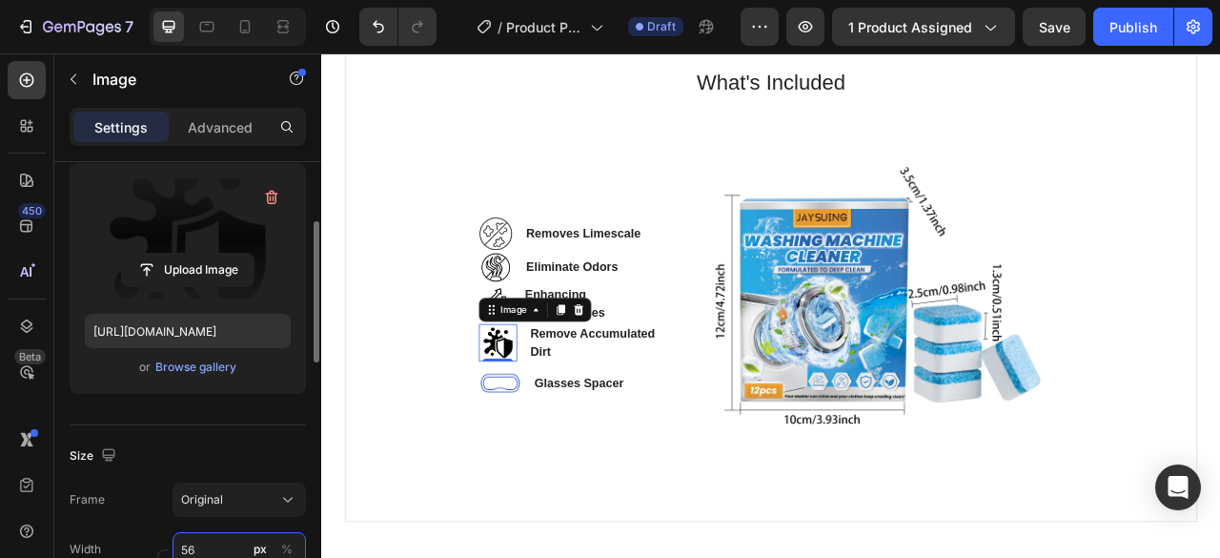
click at [212, 541] on input "56" at bounding box center [239, 549] width 133 height 34
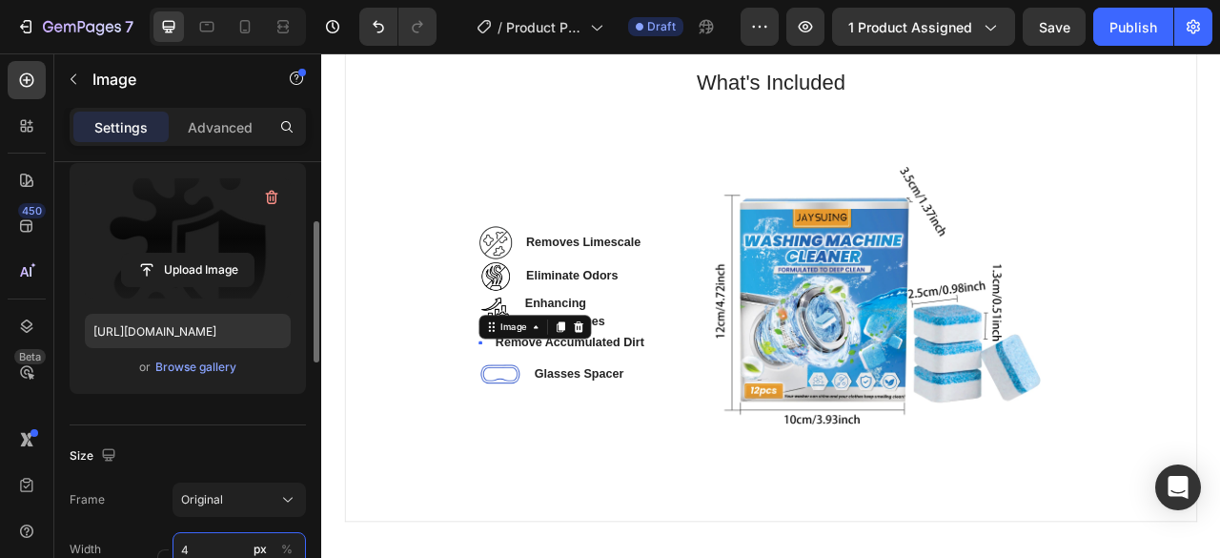
type input "45"
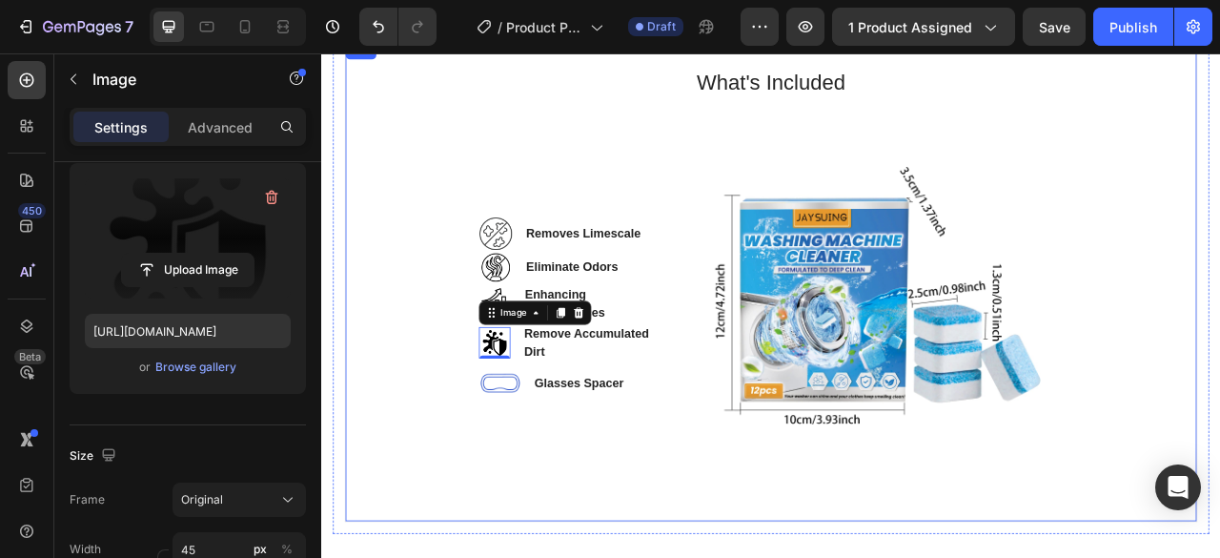
click at [417, 462] on div "What's Included Heading Image Removes Limescale Text block Image Eliminate Odor…" at bounding box center [893, 344] width 1022 height 550
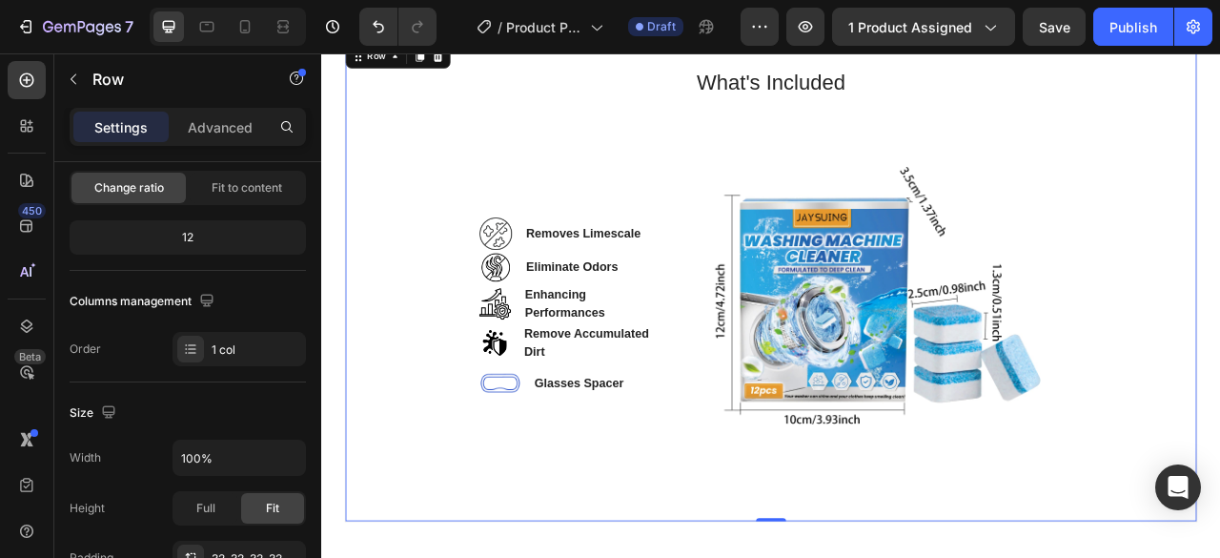
scroll to position [0, 0]
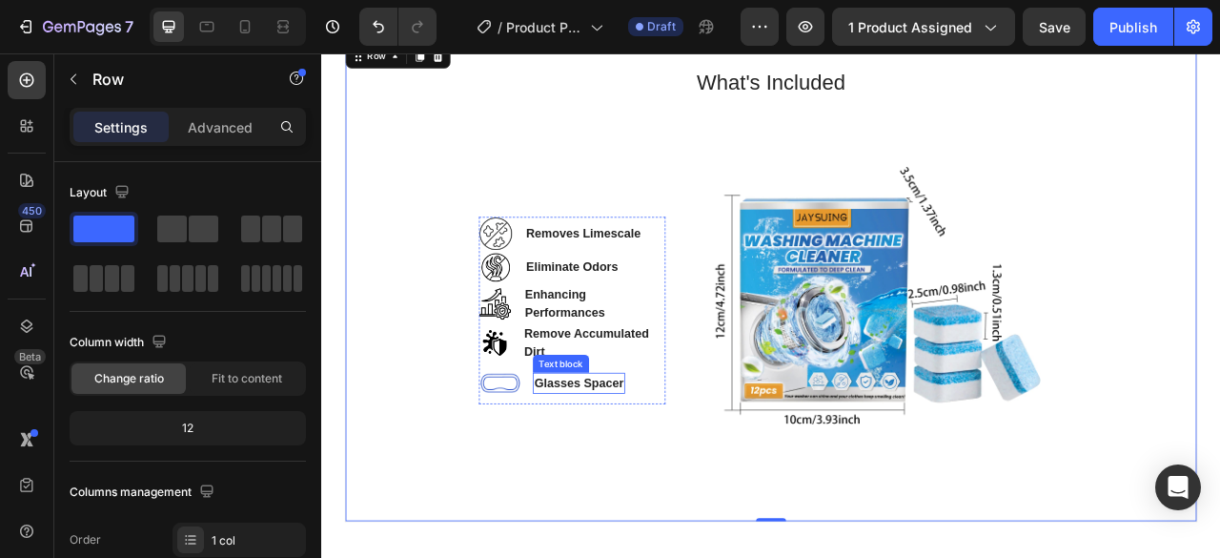
click at [620, 466] on p "Glasses Spacer" at bounding box center [648, 472] width 113 height 23
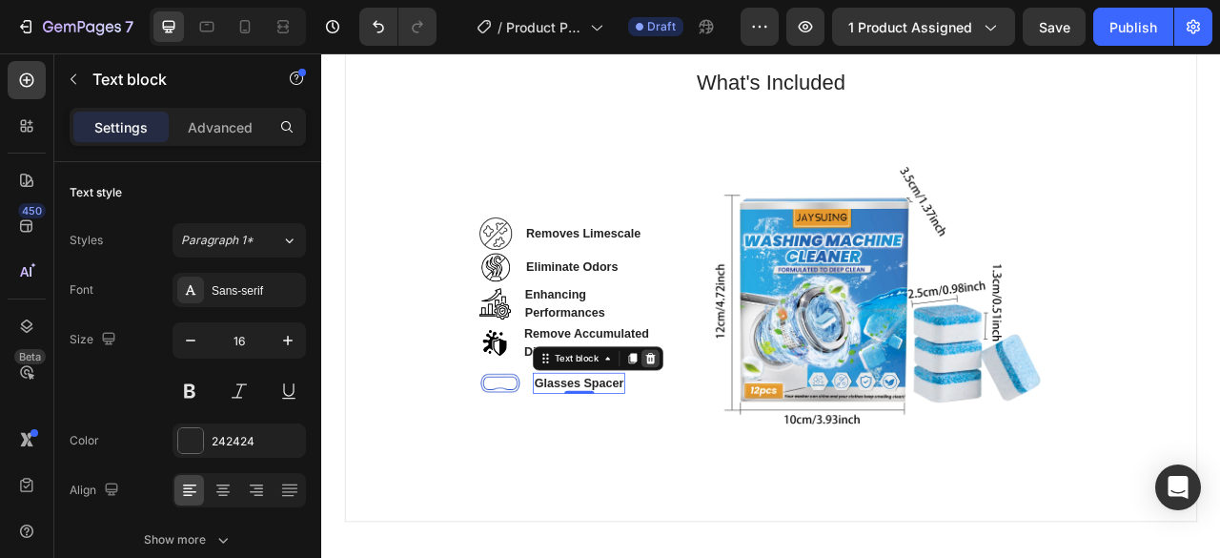
click at [738, 446] on icon at bounding box center [739, 441] width 15 height 15
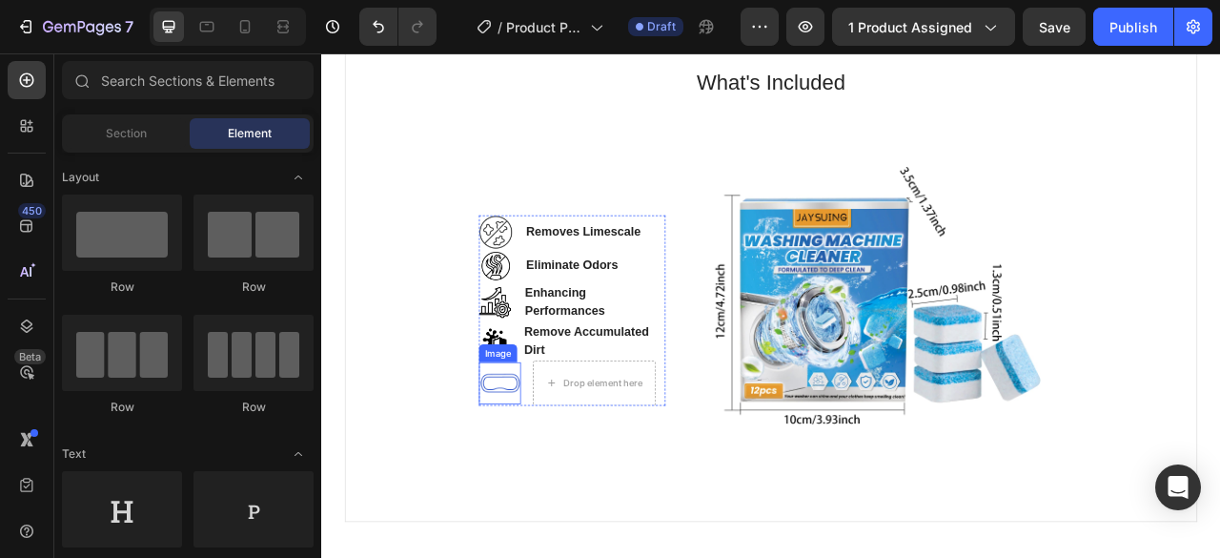
click at [521, 479] on img at bounding box center [547, 472] width 53 height 53
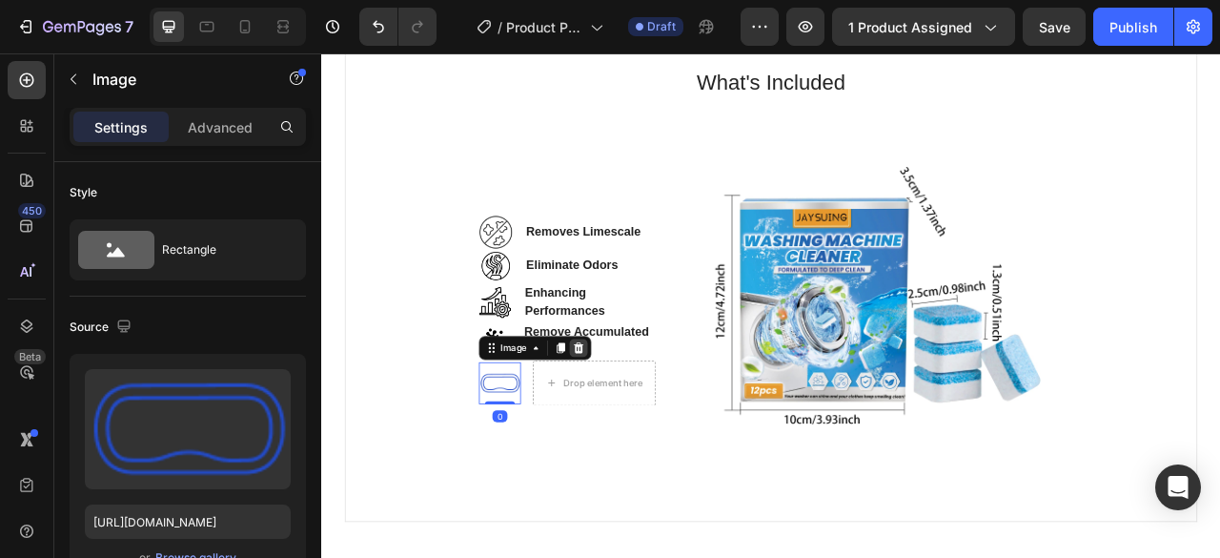
click at [642, 429] on icon at bounding box center [648, 427] width 12 height 13
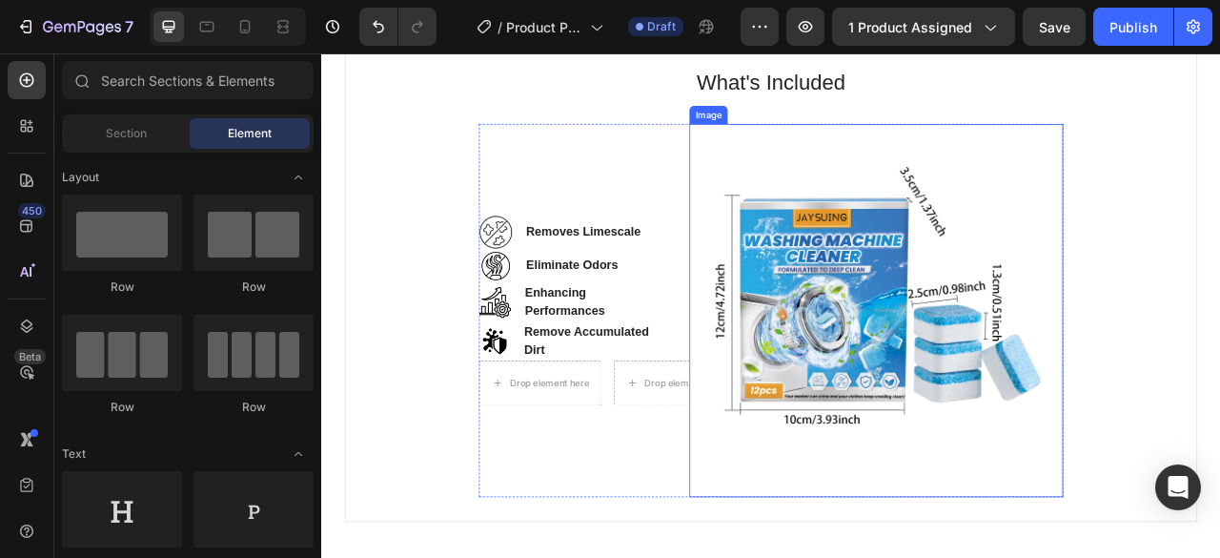
scroll to position [1132, 0]
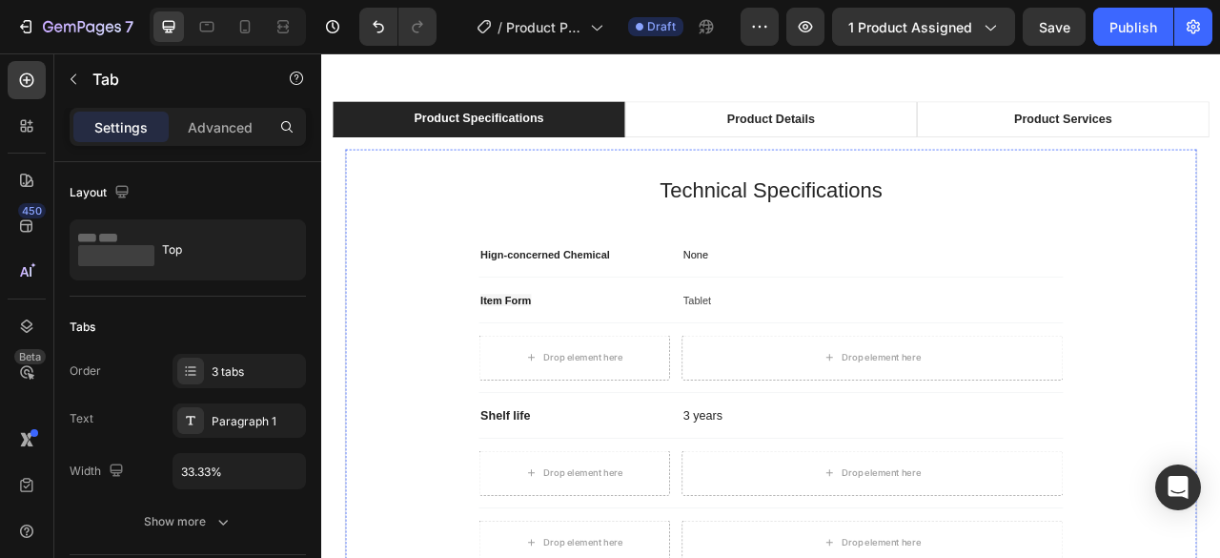
scroll to position [1640, 0]
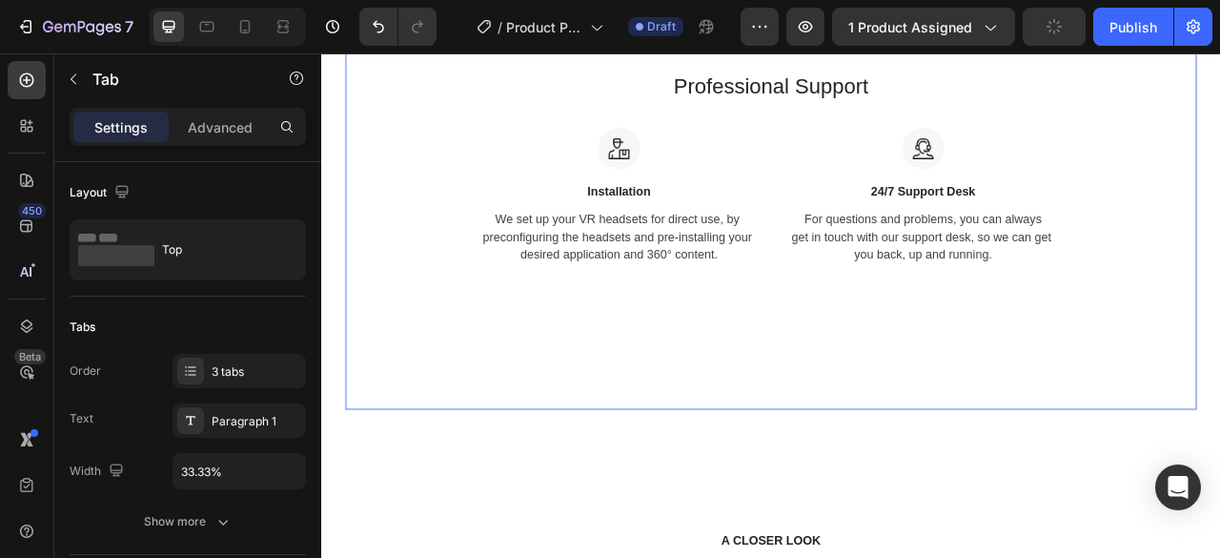
scroll to position [1448, 0]
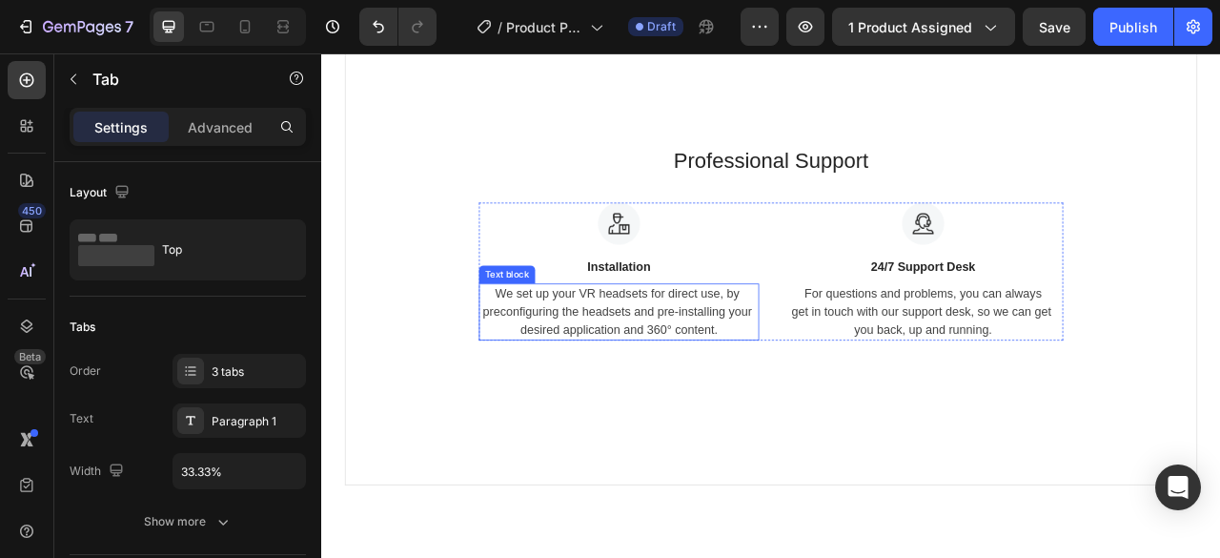
click at [609, 373] on p "We set up your VR headsets for direct use, by preconfiguring the headsets and p…" at bounding box center [699, 382] width 353 height 69
click at [609, 372] on p "We set up your VR headsets for direct use, by preconfiguring the headsets and p…" at bounding box center [699, 382] width 353 height 69
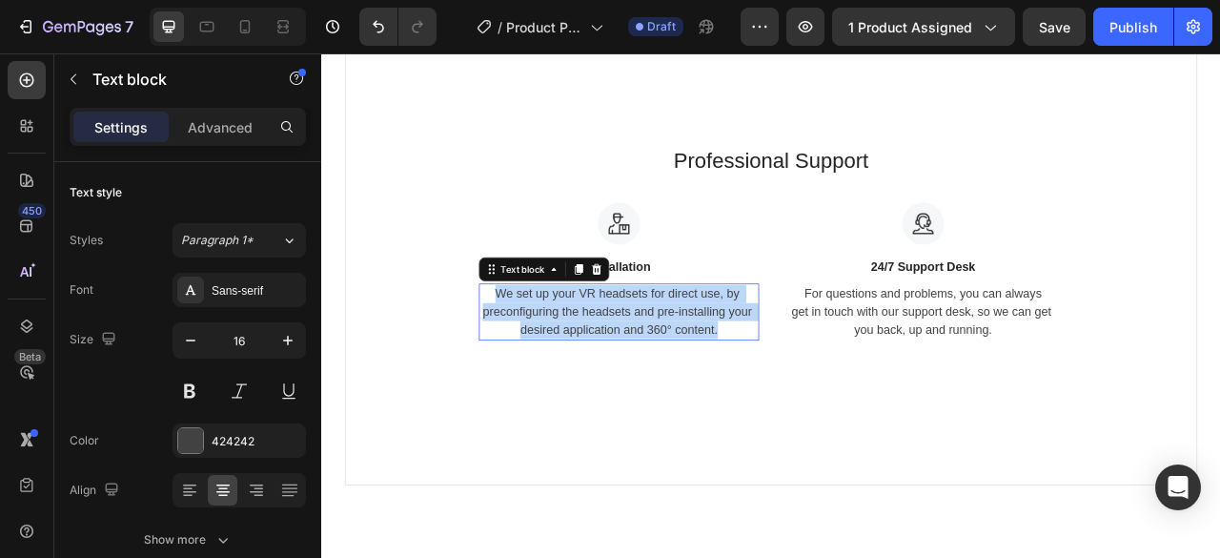
click at [609, 372] on p "We set up your VR headsets for direct use, by preconfiguring the headsets and p…" at bounding box center [699, 382] width 353 height 69
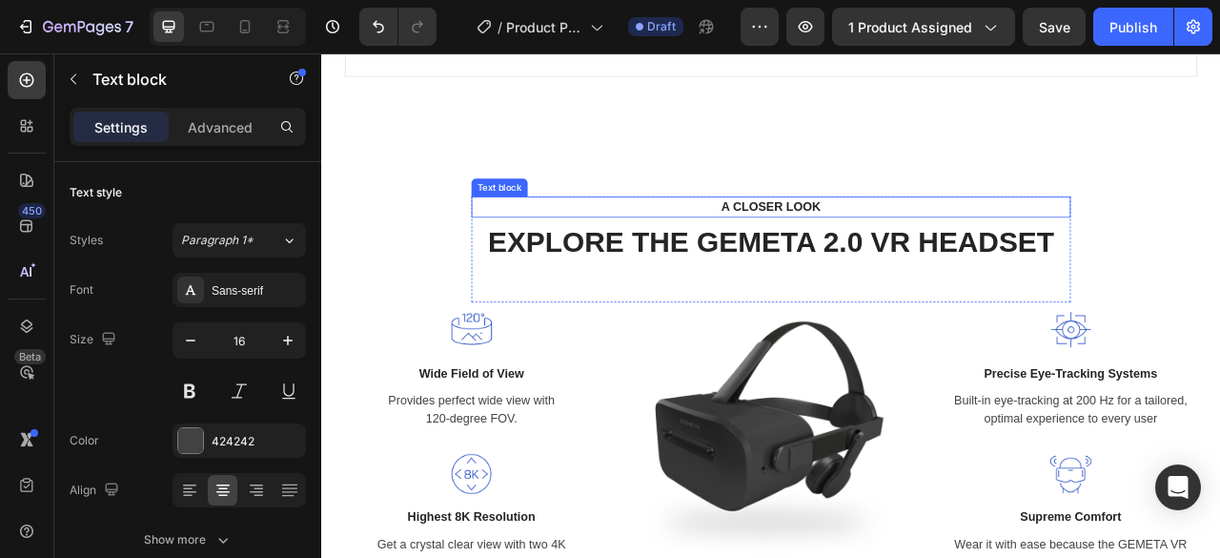
scroll to position [2097, 0]
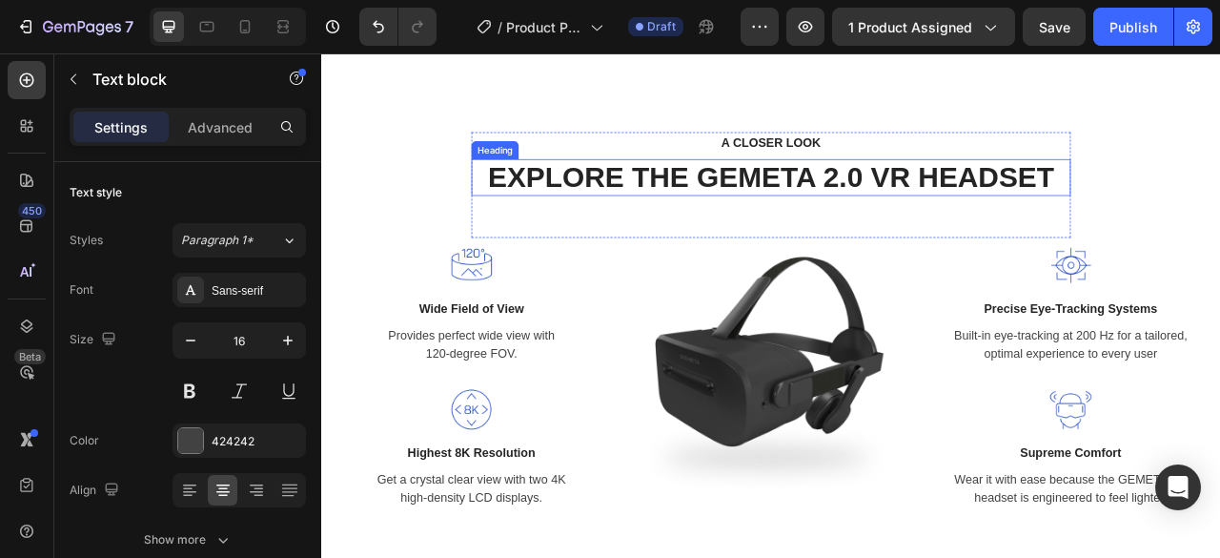
click at [789, 215] on p "EXPLORE THE GEMETA 2.0 VR HEADSET" at bounding box center [893, 212] width 759 height 44
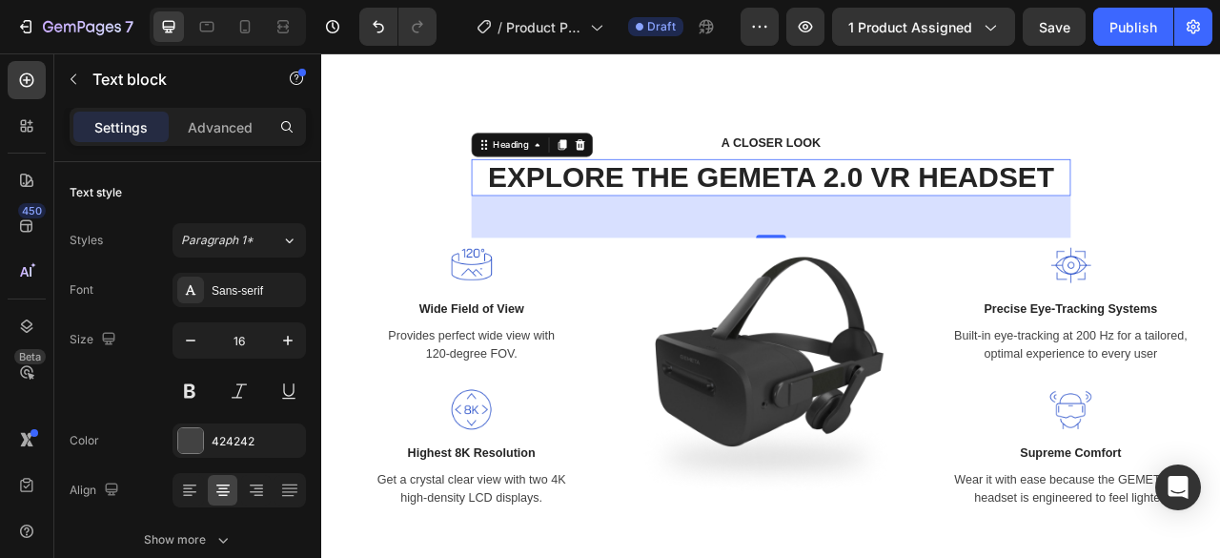
click at [789, 215] on p "EXPLORE THE GEMETA 2.0 VR HEADSET" at bounding box center [893, 212] width 759 height 44
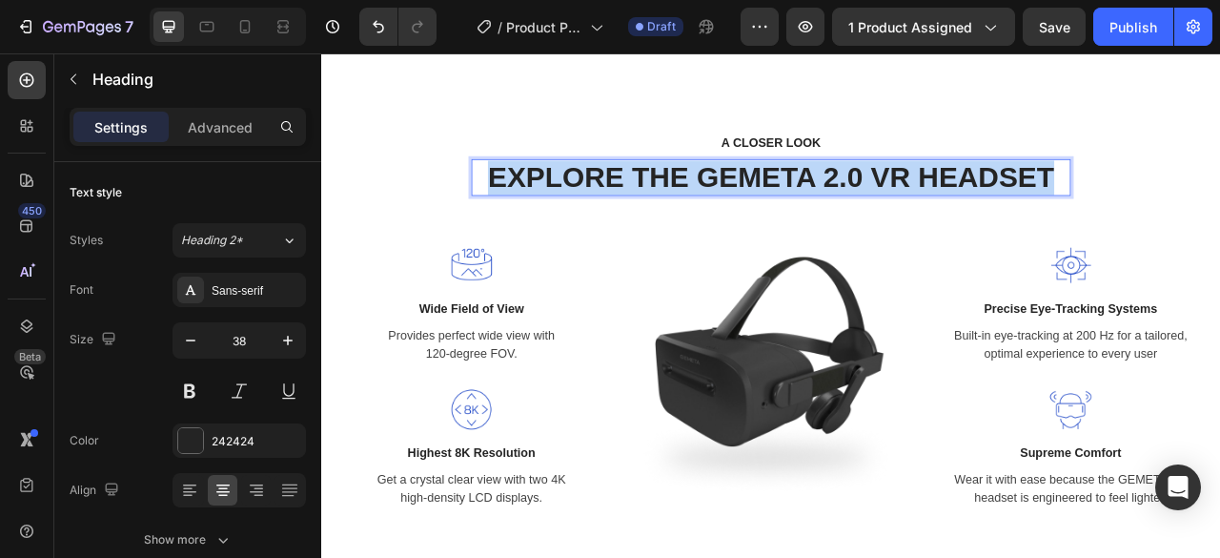
click at [789, 215] on p "EXPLORE THE GEMETA 2.0 VR HEADSET" at bounding box center [893, 212] width 759 height 44
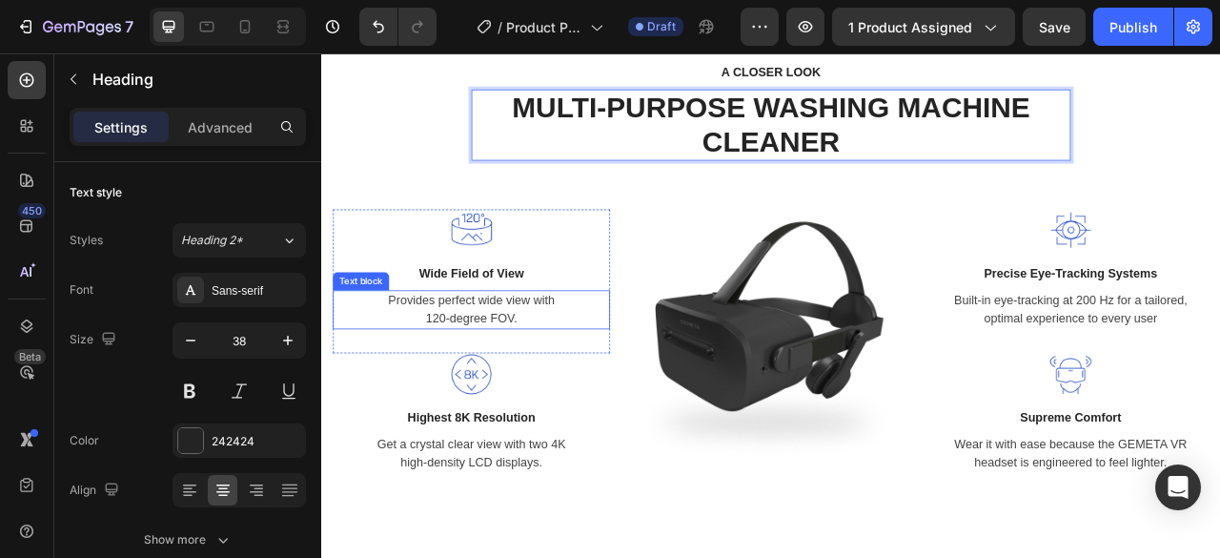
scroll to position [2192, 0]
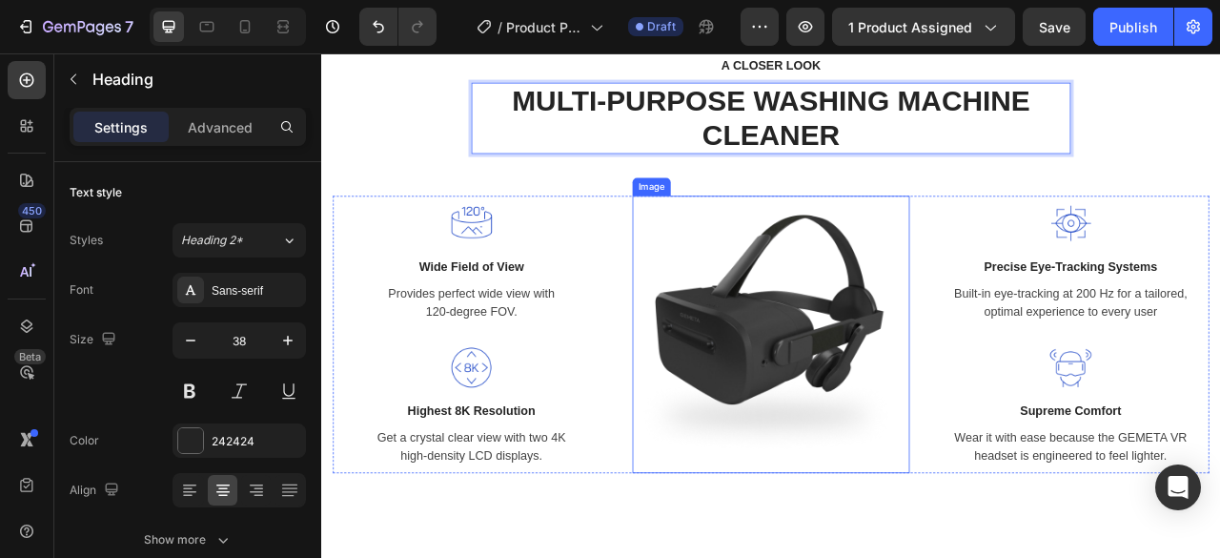
click at [937, 445] on img at bounding box center [893, 410] width 353 height 353
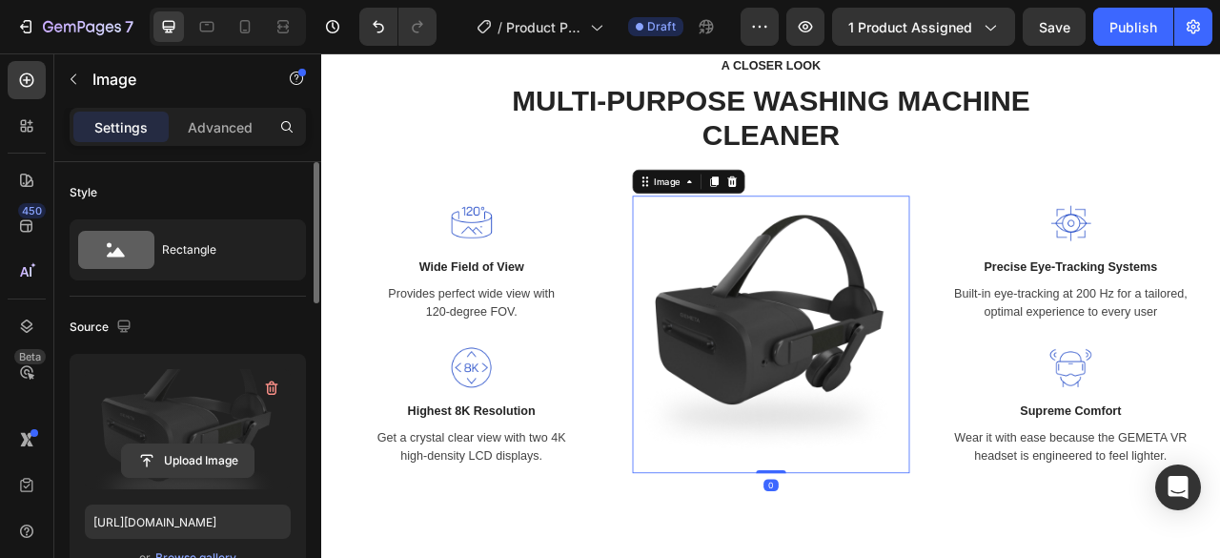
click at [194, 454] on input "file" at bounding box center [188, 460] width 132 height 32
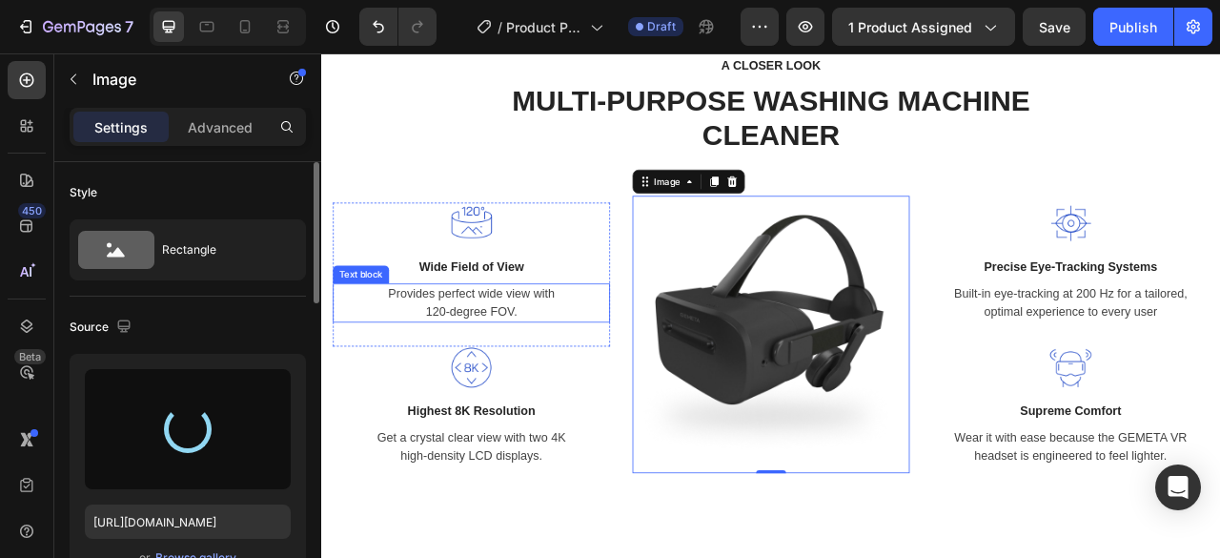
type input "https://cdn.shopify.com/s/files/1/0755/3948/0793/files/gempages_571515961354486…"
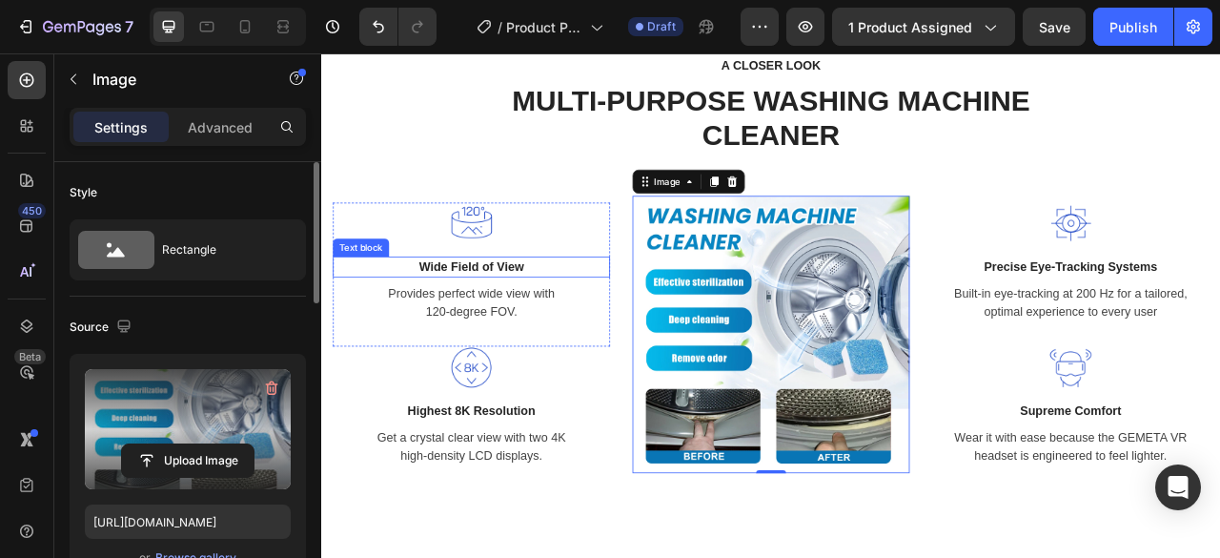
click at [488, 316] on p "Wide Field of View" at bounding box center [511, 325] width 349 height 23
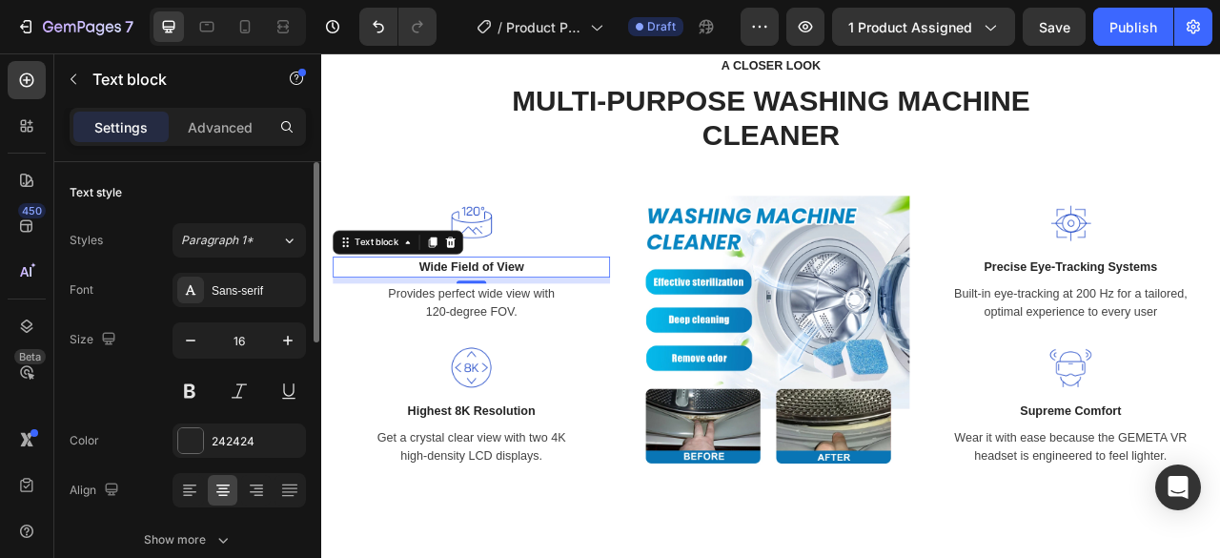
click at [488, 316] on p "Wide Field of View" at bounding box center [511, 325] width 349 height 23
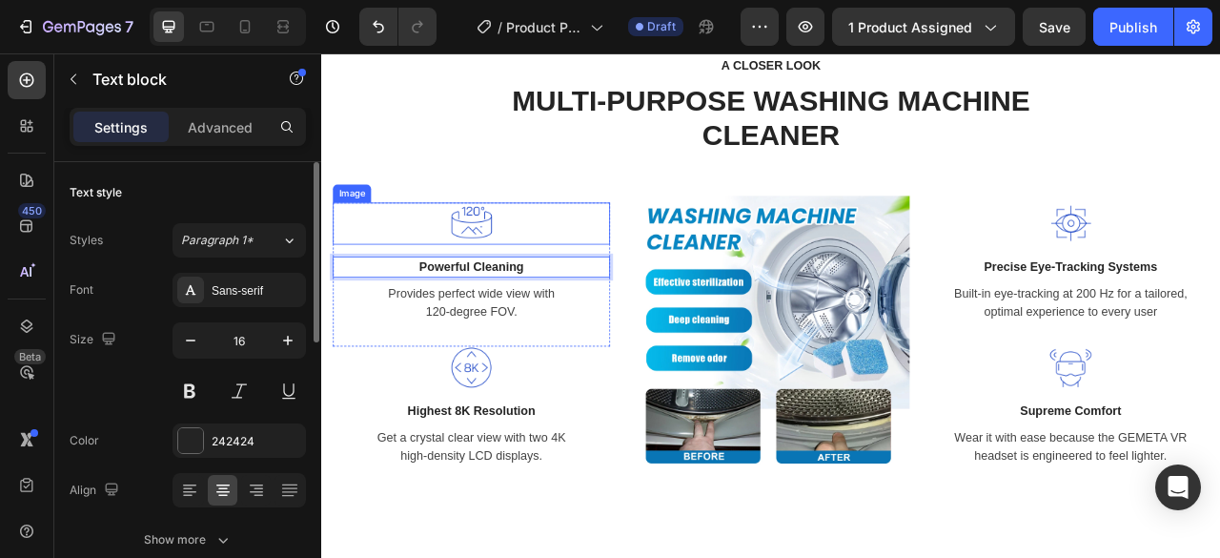
click at [508, 269] on img at bounding box center [511, 269] width 53 height 53
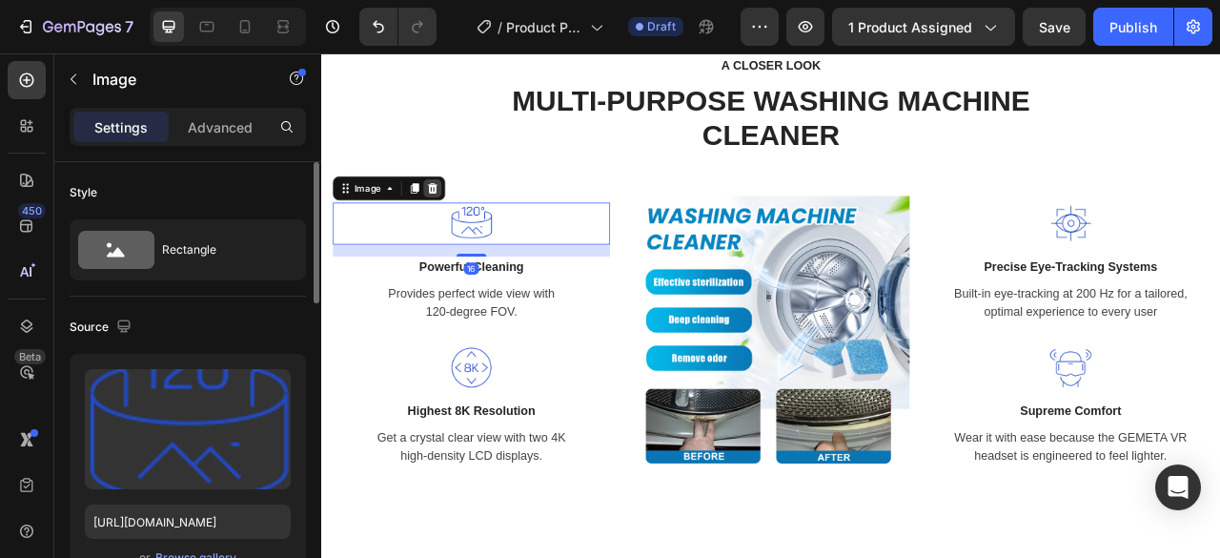
click at [458, 223] on icon at bounding box center [463, 224] width 12 height 13
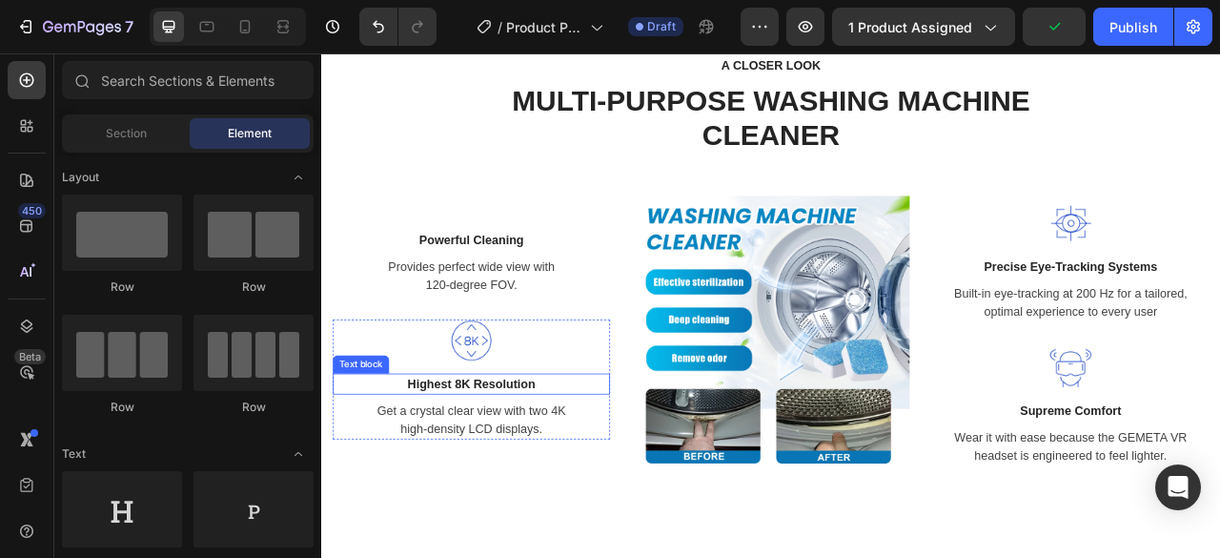
click at [504, 467] on p "Highest 8K Resolution" at bounding box center [511, 473] width 349 height 23
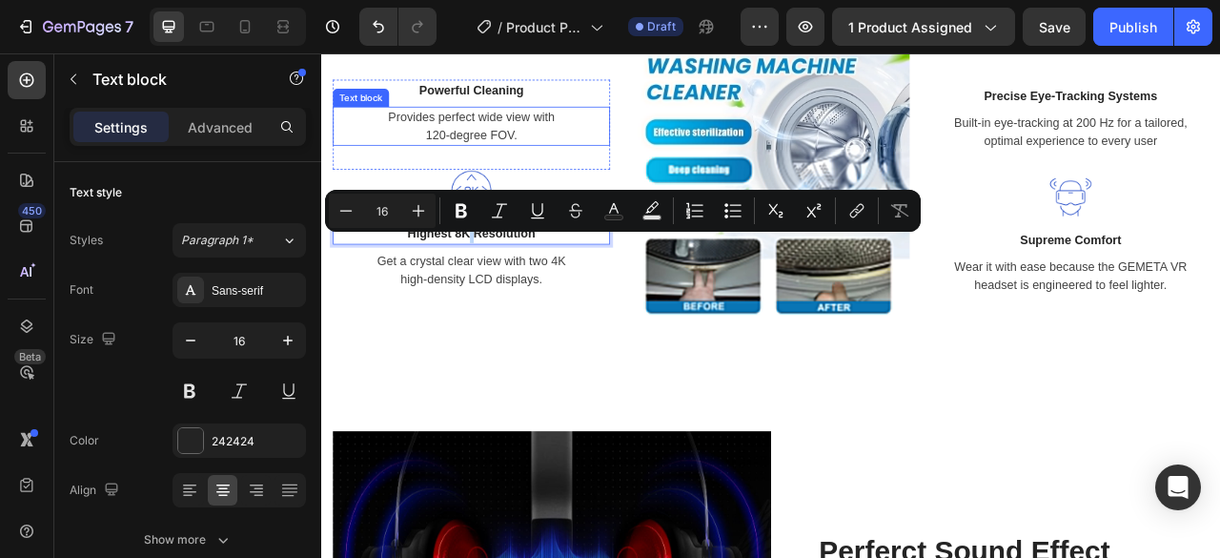
scroll to position [2383, 0]
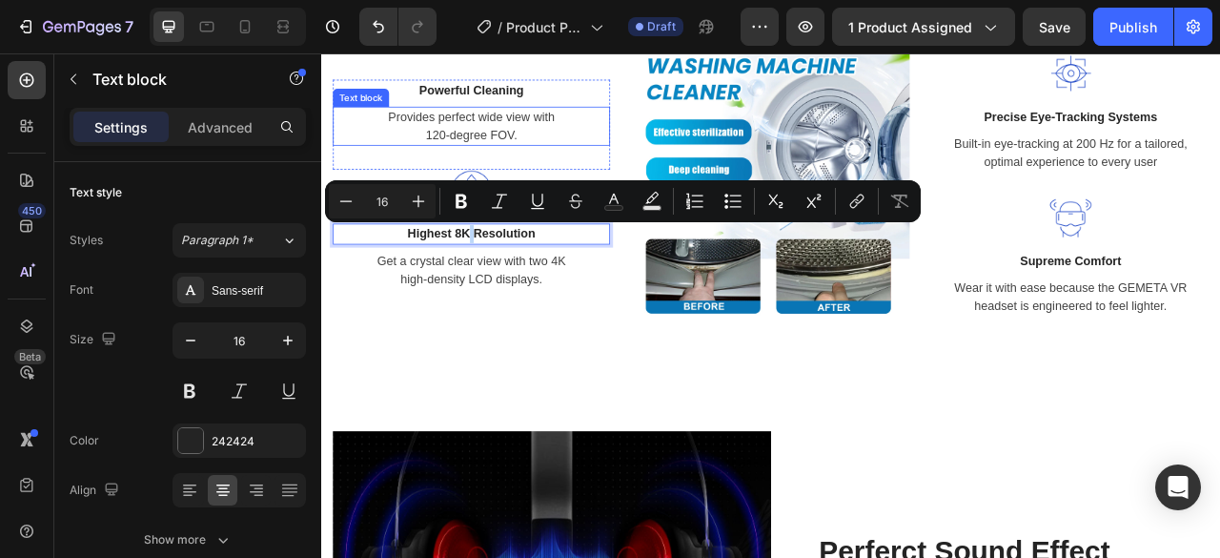
click at [470, 138] on p "Provides perfect wide view with 120-degree FOV." at bounding box center [511, 146] width 349 height 46
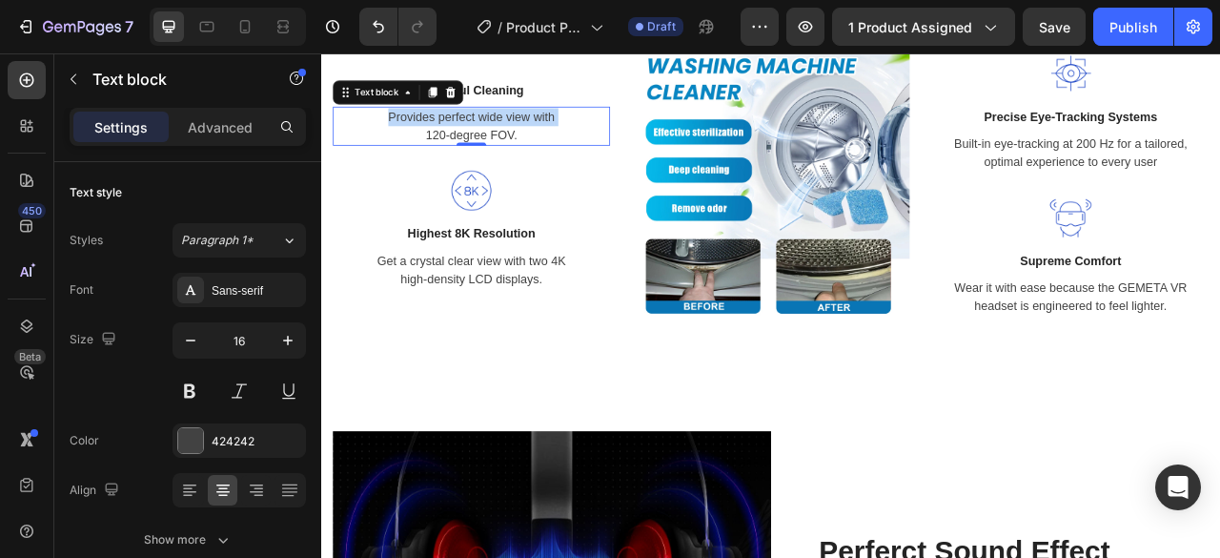
click at [470, 138] on p "Provides perfect wide view with 120-degree FOV." at bounding box center [511, 146] width 349 height 46
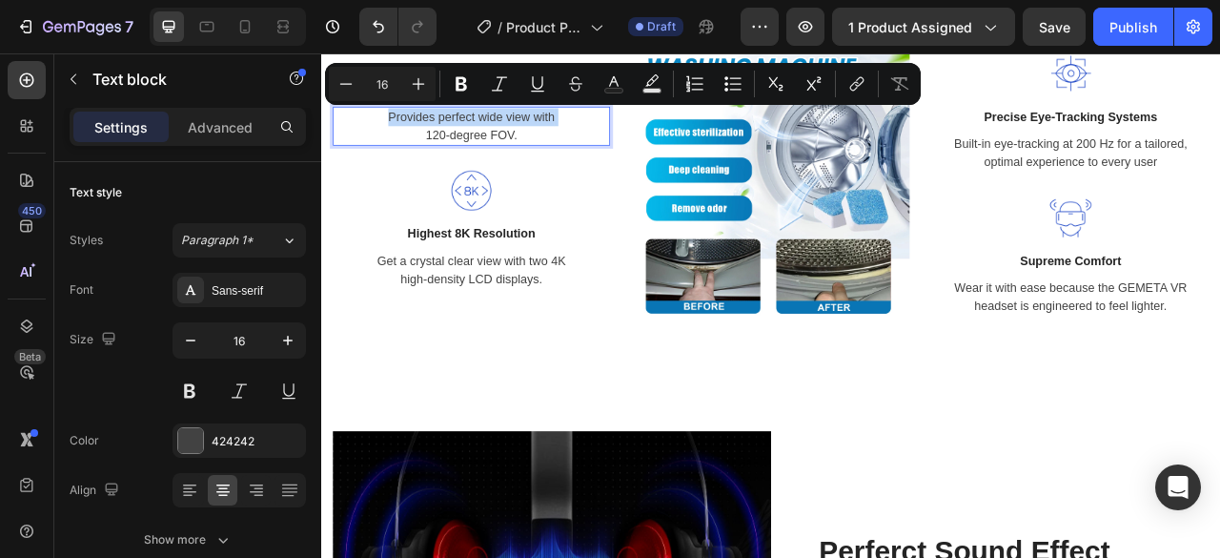
click at [410, 135] on p "Provides perfect wide view with 120-degree FOV." at bounding box center [511, 146] width 349 height 46
drag, startPoint x: 401, startPoint y: 129, endPoint x: 643, endPoint y: 150, distance: 243.0
click at [643, 150] on p "Provides perfect wide view with 120-degree FOV." at bounding box center [511, 146] width 349 height 46
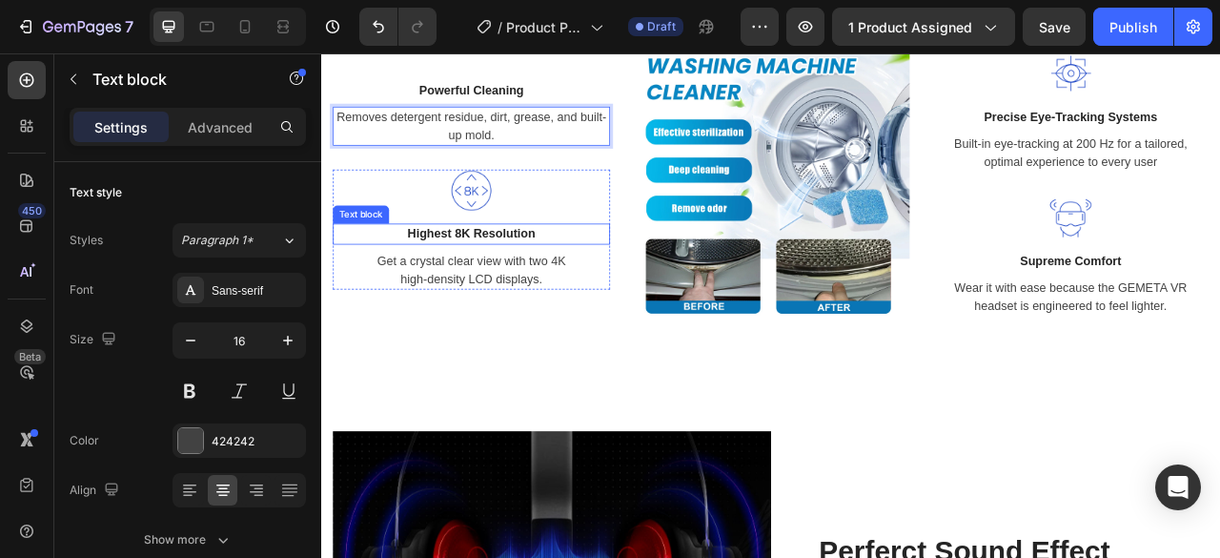
click at [448, 276] on p "Highest 8K Resolution" at bounding box center [511, 283] width 349 height 23
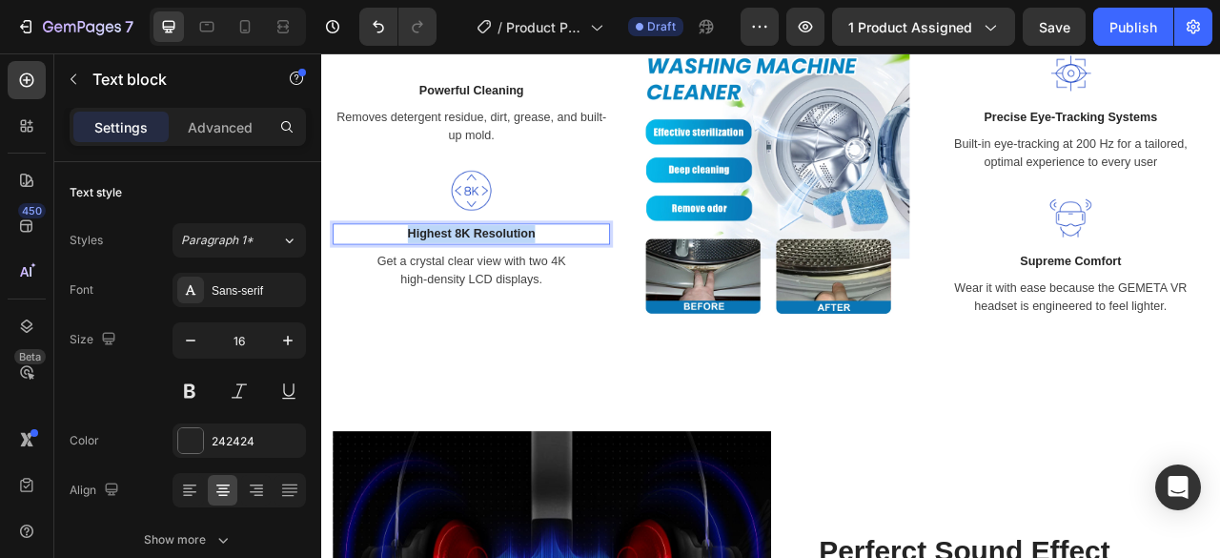
click at [448, 276] on p "Highest 8K Resolution" at bounding box center [511, 283] width 349 height 23
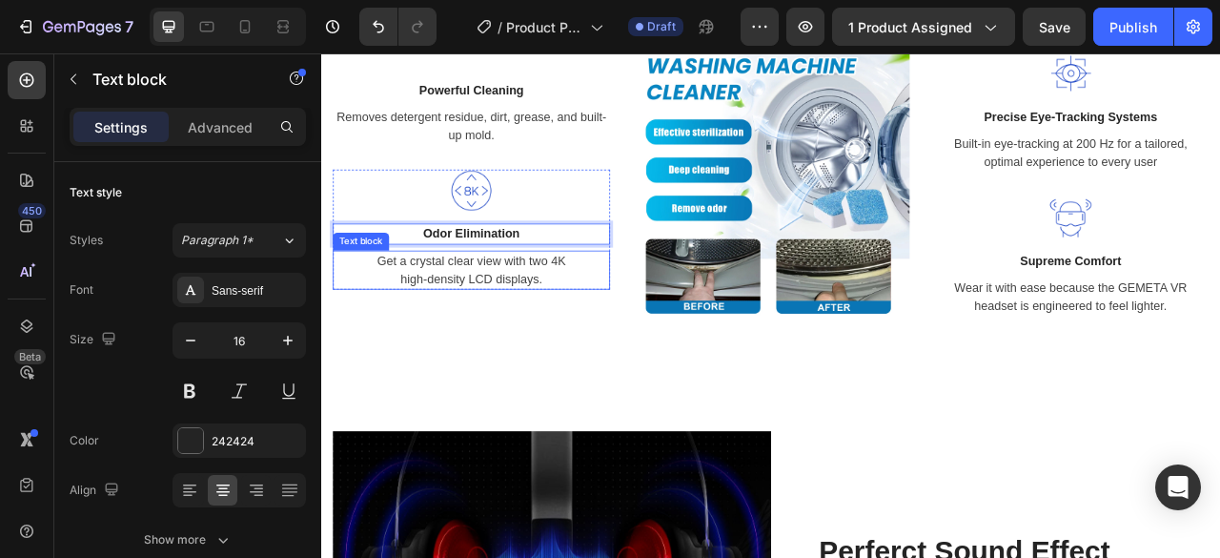
click at [393, 312] on p "Get a crystal clear view with two 4K high-density LCD displays." at bounding box center [511, 329] width 349 height 46
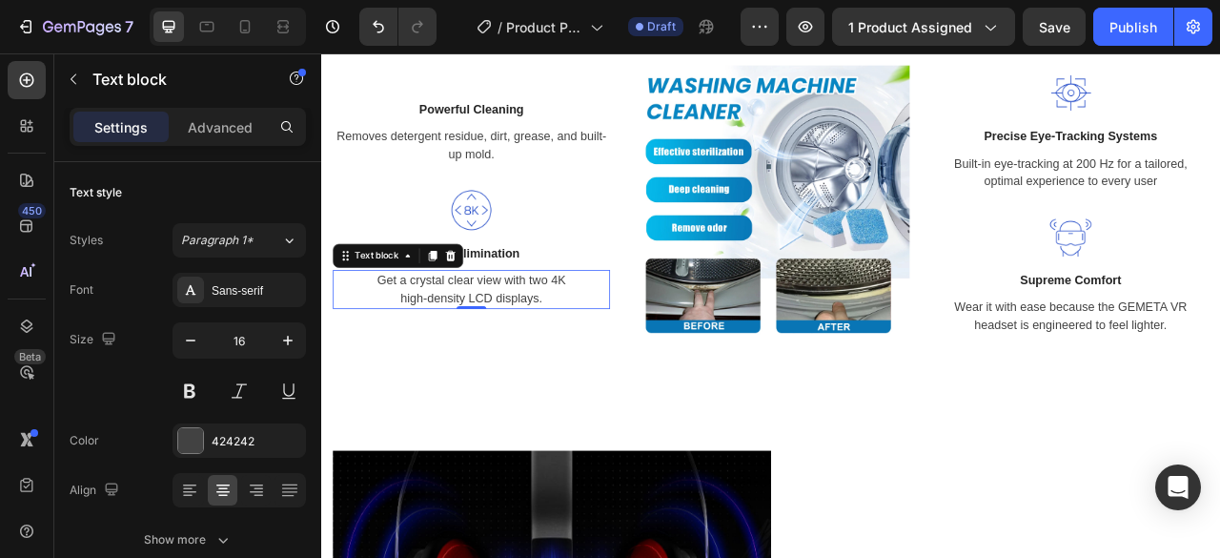
drag, startPoint x: 393, startPoint y: 312, endPoint x: 458, endPoint y: 320, distance: 65.4
click at [458, 320] on div "Text block" at bounding box center [419, 311] width 166 height 31
click at [391, 336] on p "Get a crystal clear view with two 4K high-density LCD displays." at bounding box center [511, 354] width 349 height 46
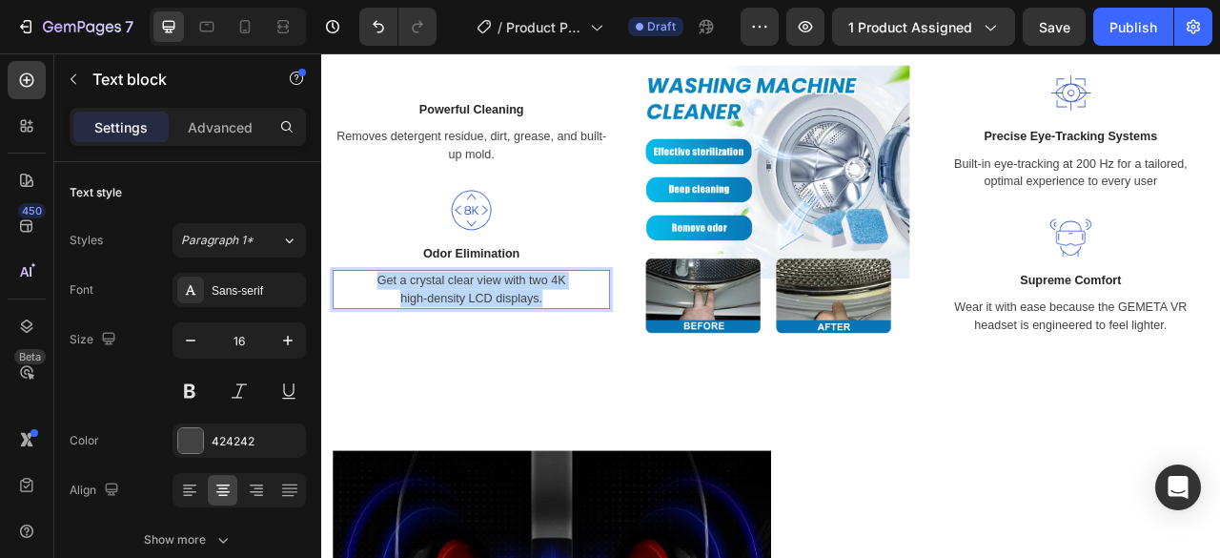
drag, startPoint x: 390, startPoint y: 336, endPoint x: 598, endPoint y: 363, distance: 209.6
click at [598, 363] on p "Get a crystal clear view with two 4K high-density LCD displays." at bounding box center [511, 354] width 349 height 46
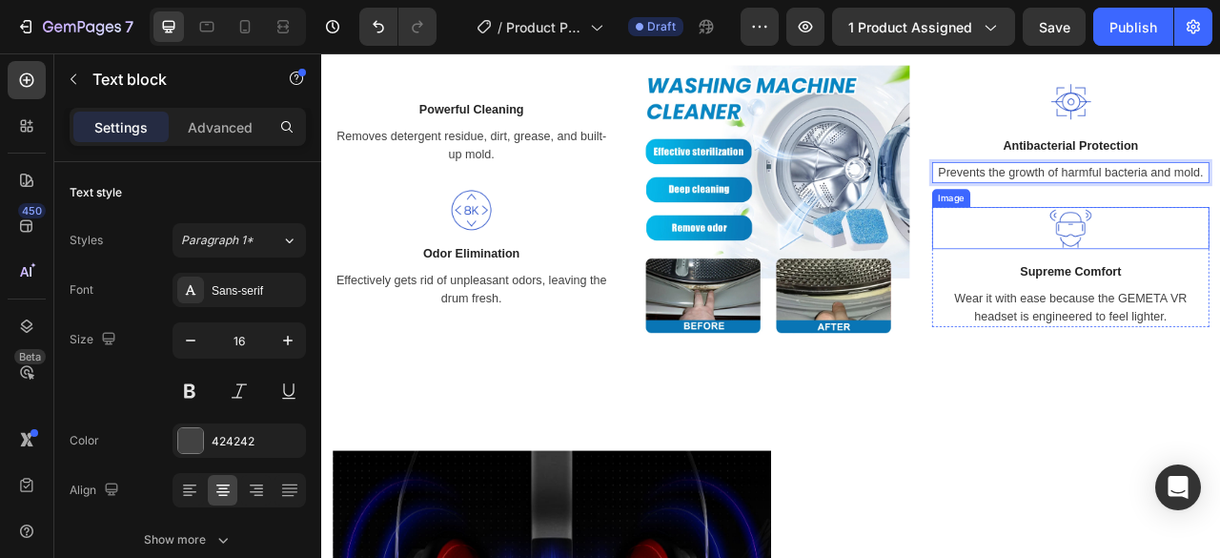
scroll to position [2370, 0]
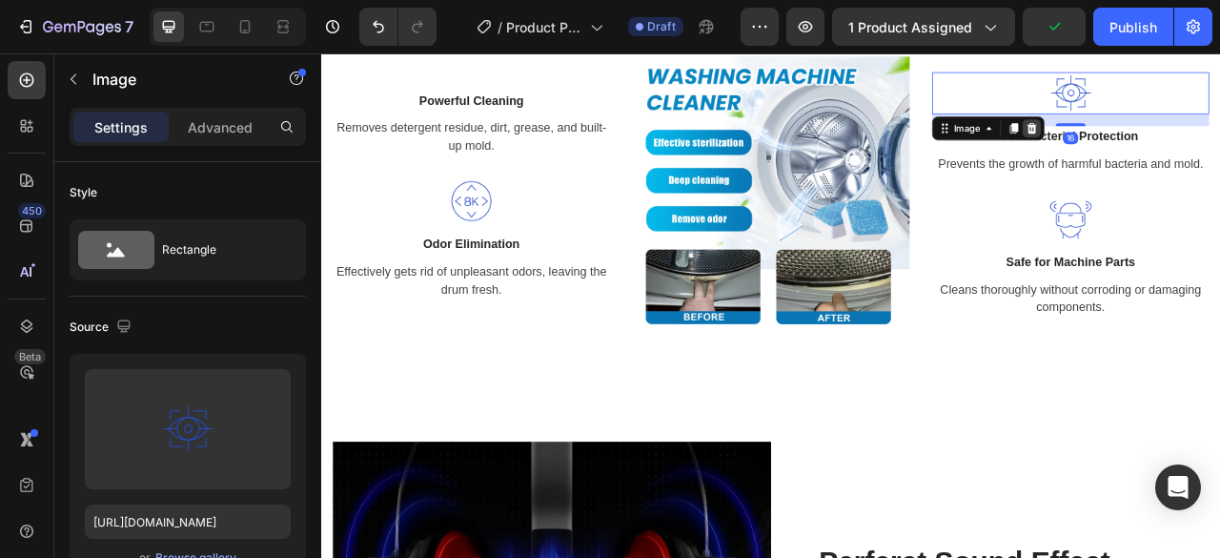
click at [1217, 145] on icon at bounding box center [1224, 148] width 15 height 15
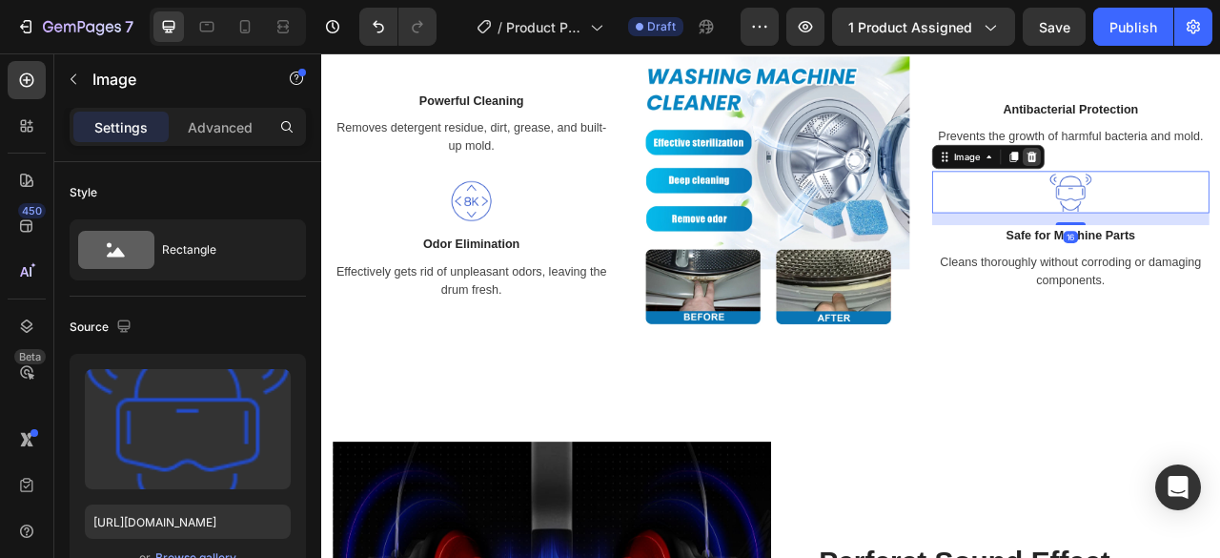
click at [1219, 183] on icon at bounding box center [1225, 184] width 12 height 13
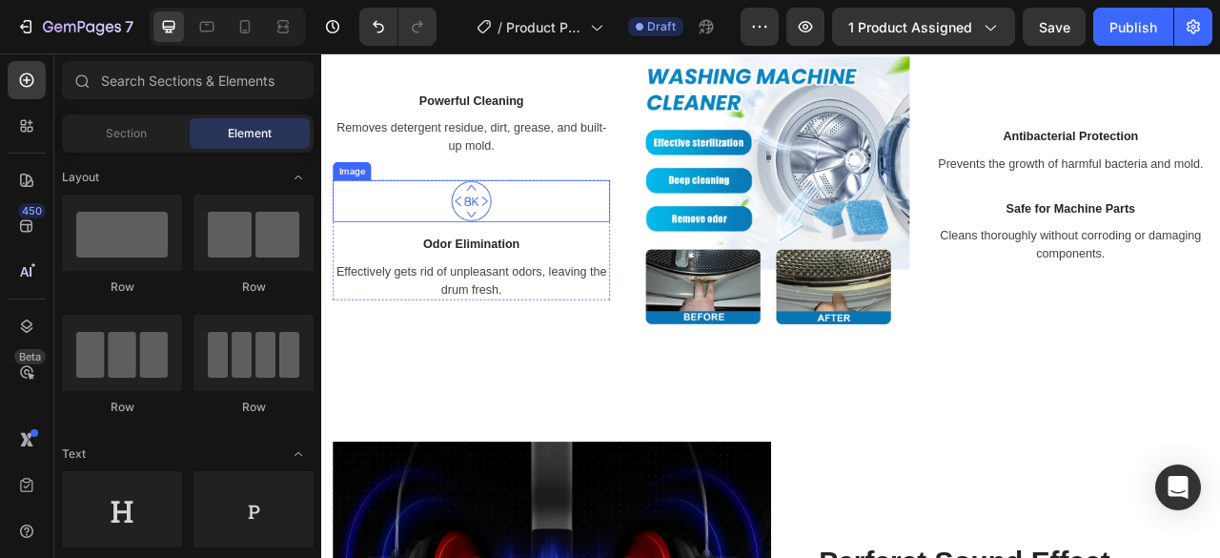
click at [520, 244] on img at bounding box center [511, 240] width 53 height 53
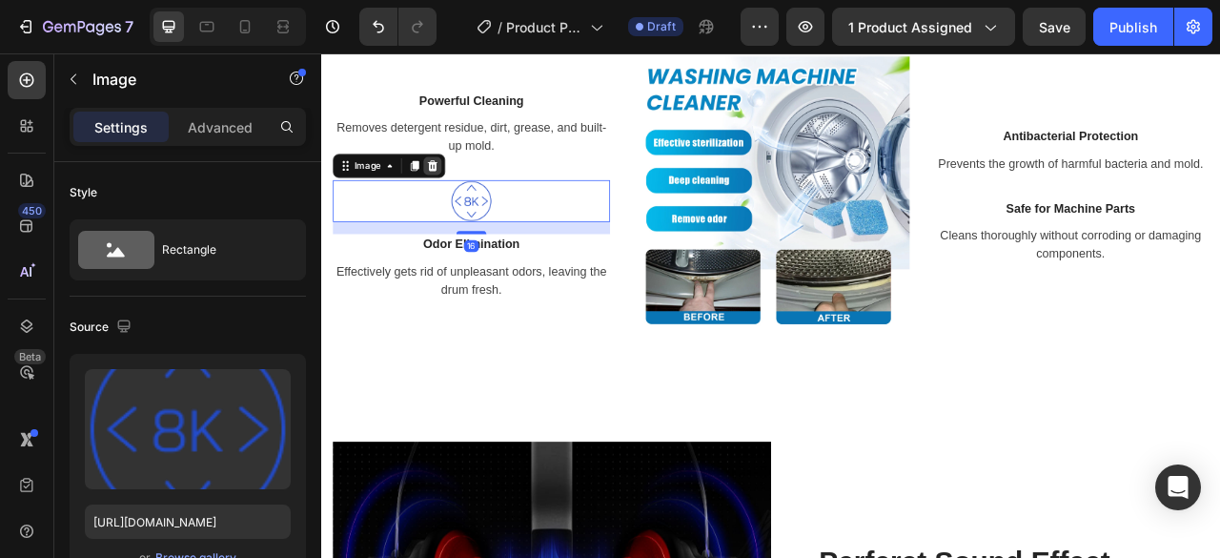
click at [461, 202] on div at bounding box center [462, 196] width 23 height 23
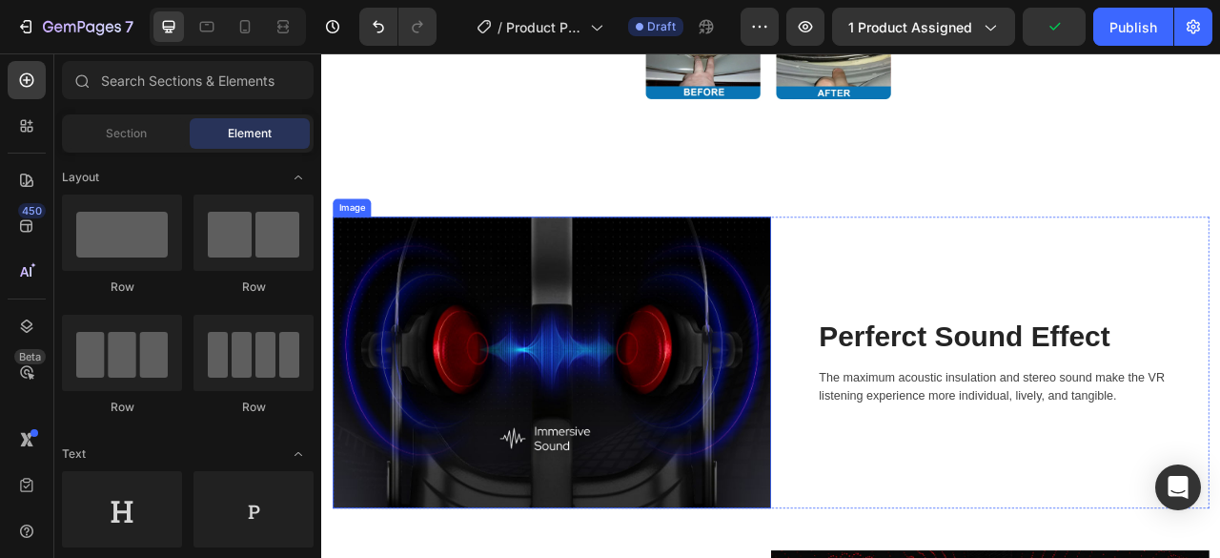
scroll to position [2751, 0]
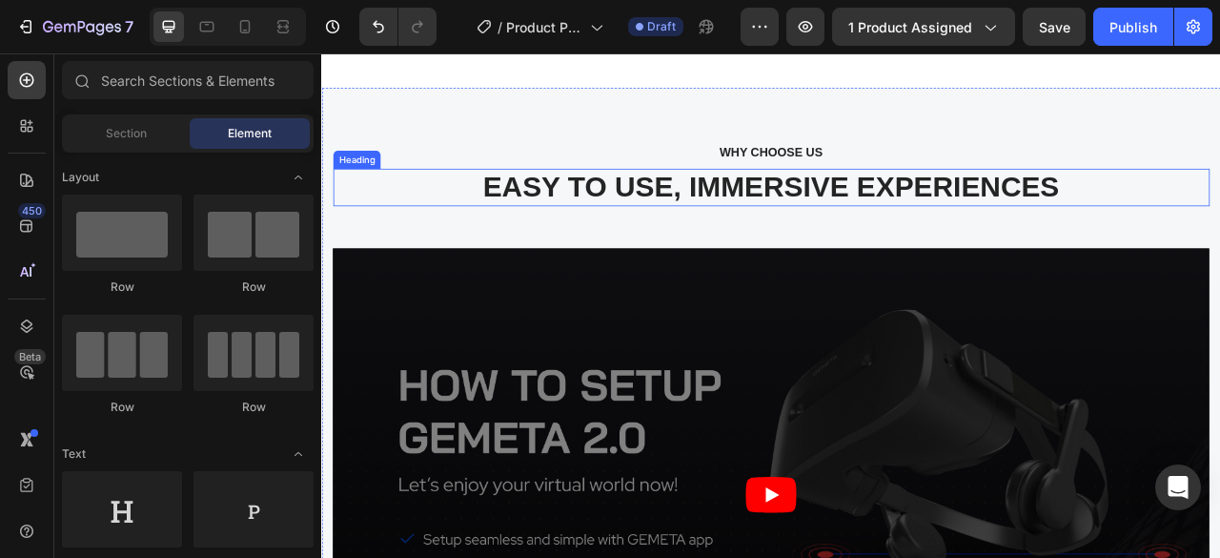
click at [435, 205] on p "EASY TO USE, IMMERSIVE EXPERIENCES" at bounding box center [892, 224] width 1111 height 44
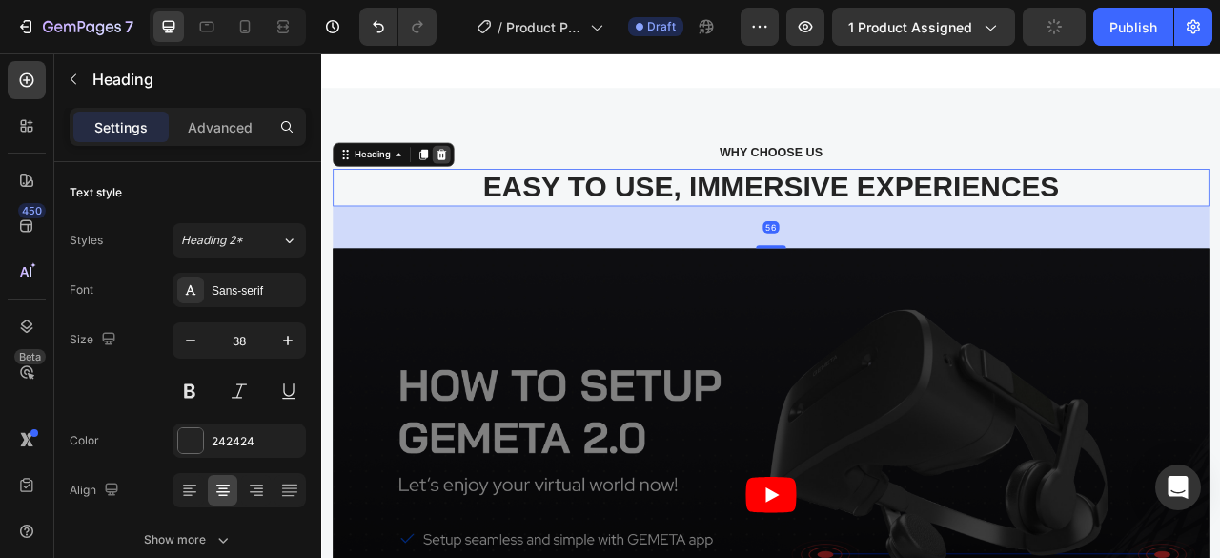
click at [473, 180] on icon at bounding box center [473, 181] width 15 height 15
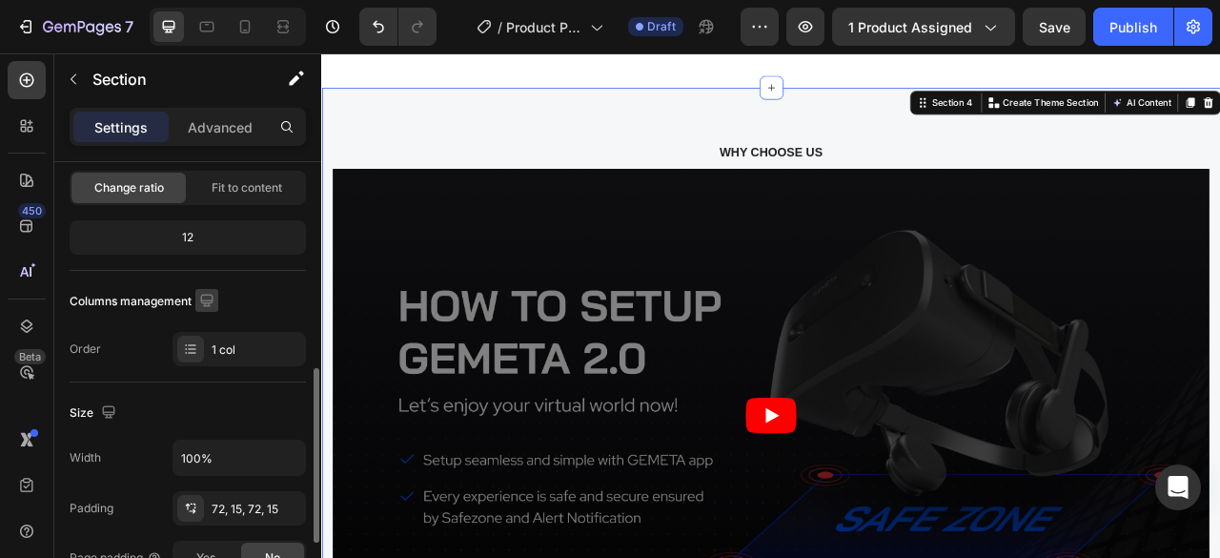
scroll to position [0, 0]
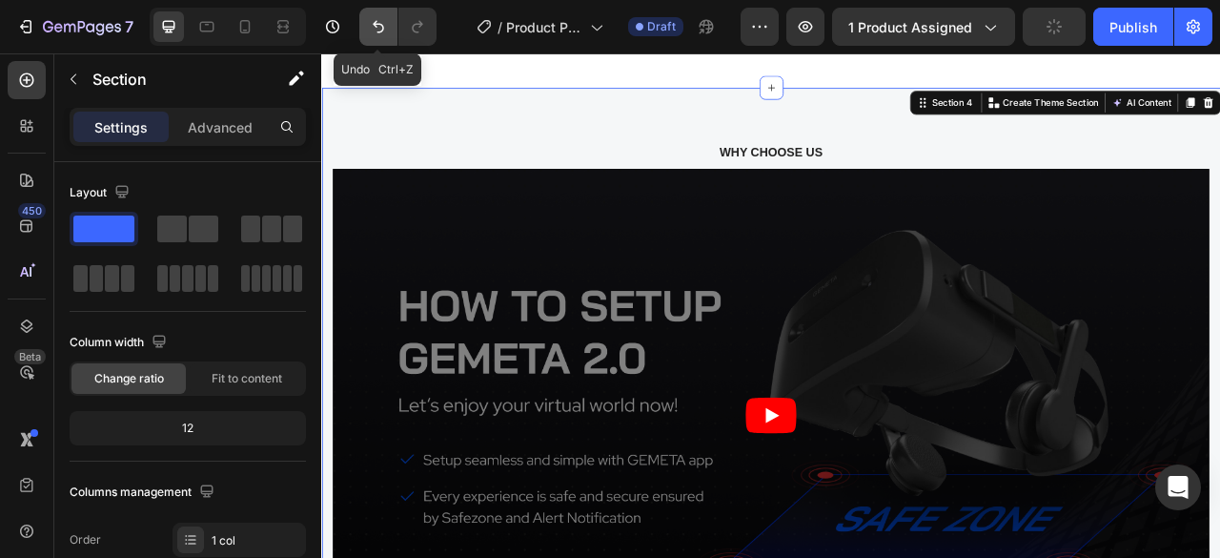
click at [375, 31] on icon "Undo/Redo" at bounding box center [378, 26] width 19 height 19
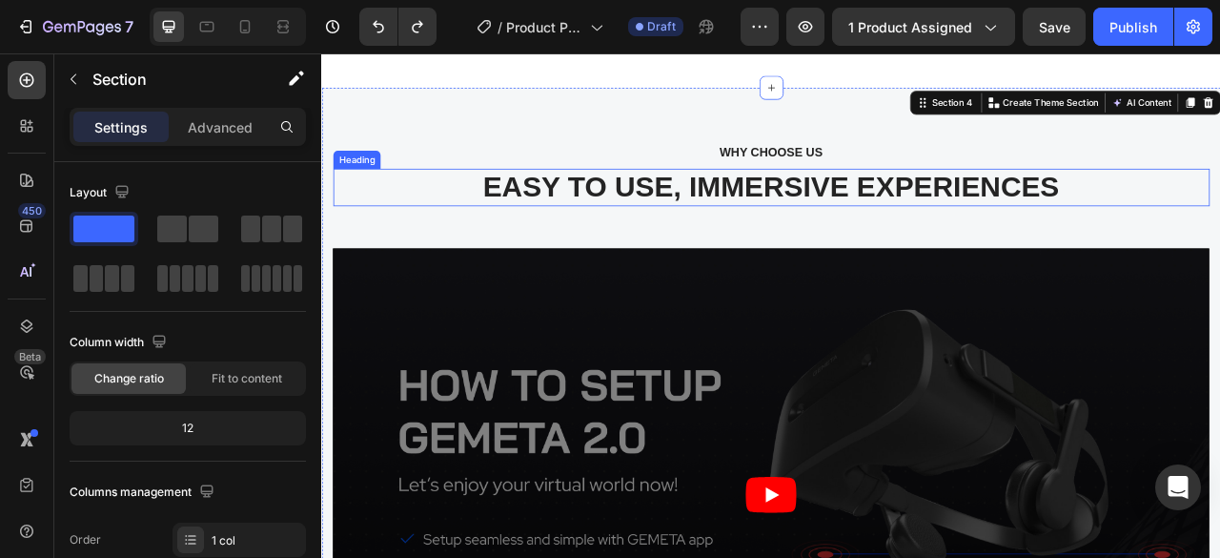
click at [428, 202] on p "EASY TO USE, IMMERSIVE EXPERIENCES" at bounding box center [892, 224] width 1111 height 44
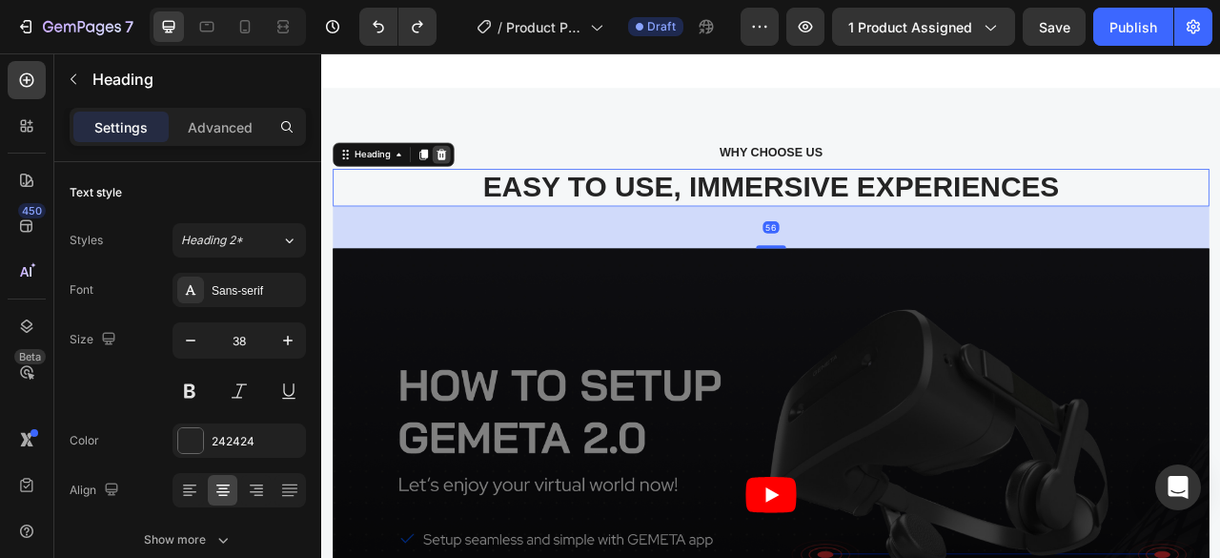
click at [471, 174] on icon at bounding box center [473, 181] width 15 height 15
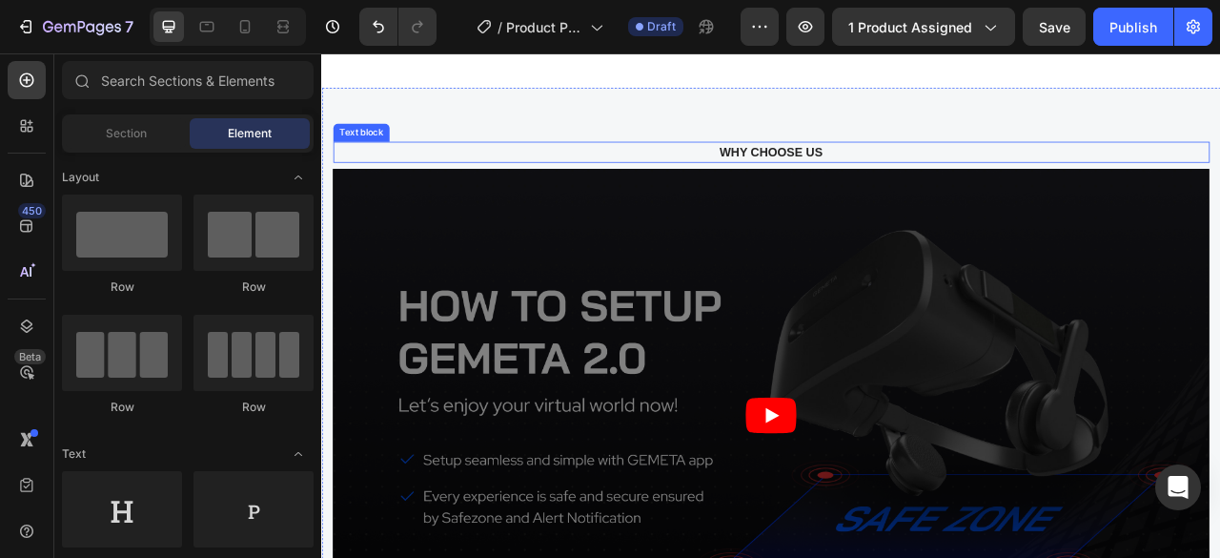
click at [412, 181] on p "WHY CHOOSE US" at bounding box center [893, 179] width 1081 height 23
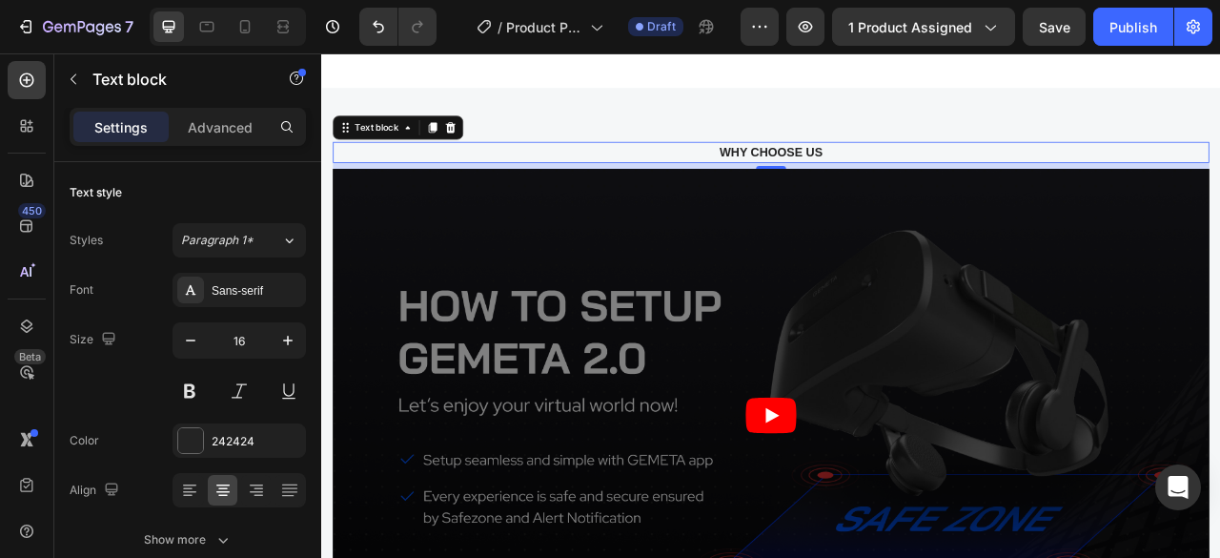
click at [412, 193] on div "8" at bounding box center [893, 197] width 1115 height 8
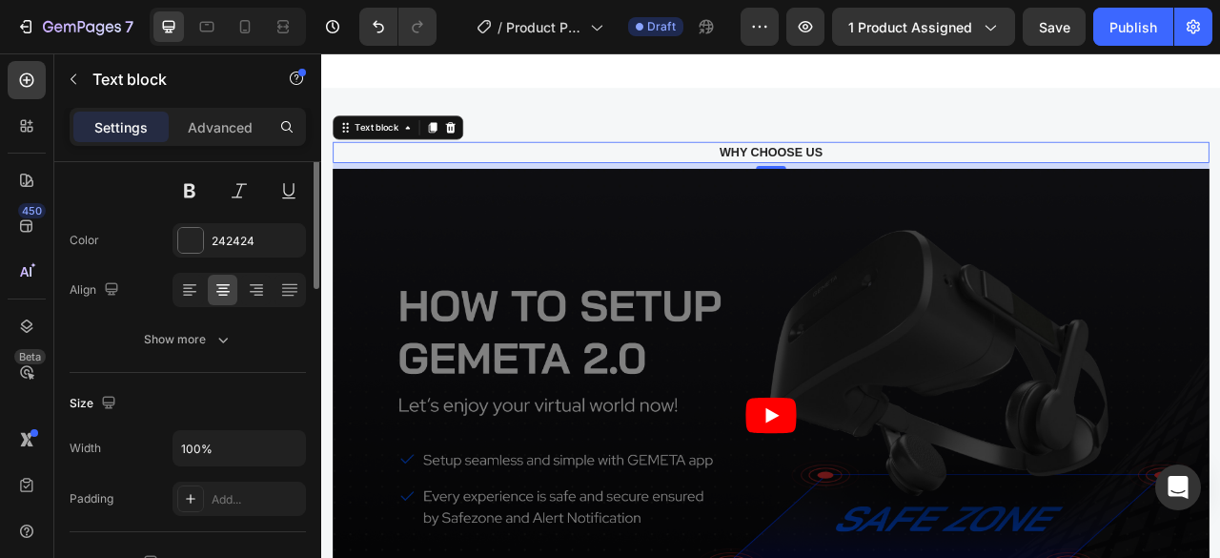
scroll to position [10, 0]
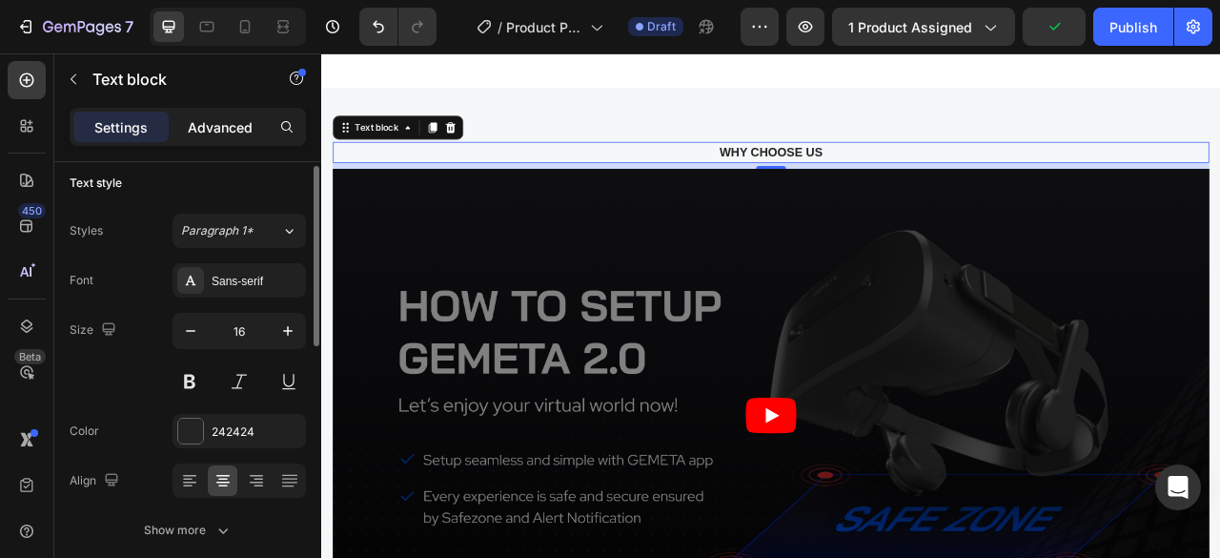
click at [215, 117] on p "Advanced" at bounding box center [220, 127] width 65 height 20
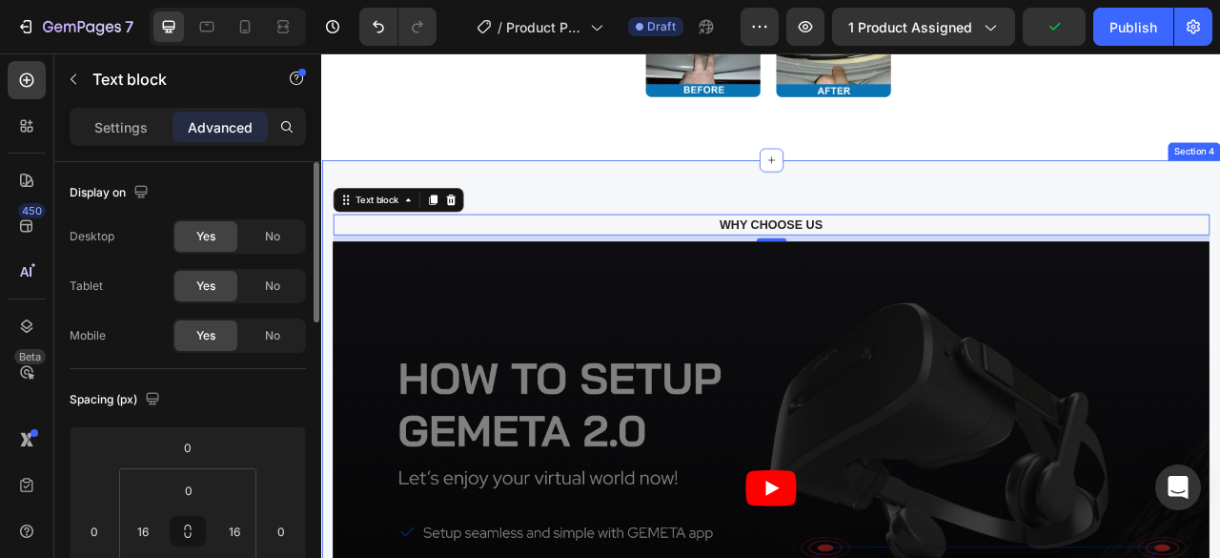
scroll to position [2656, 0]
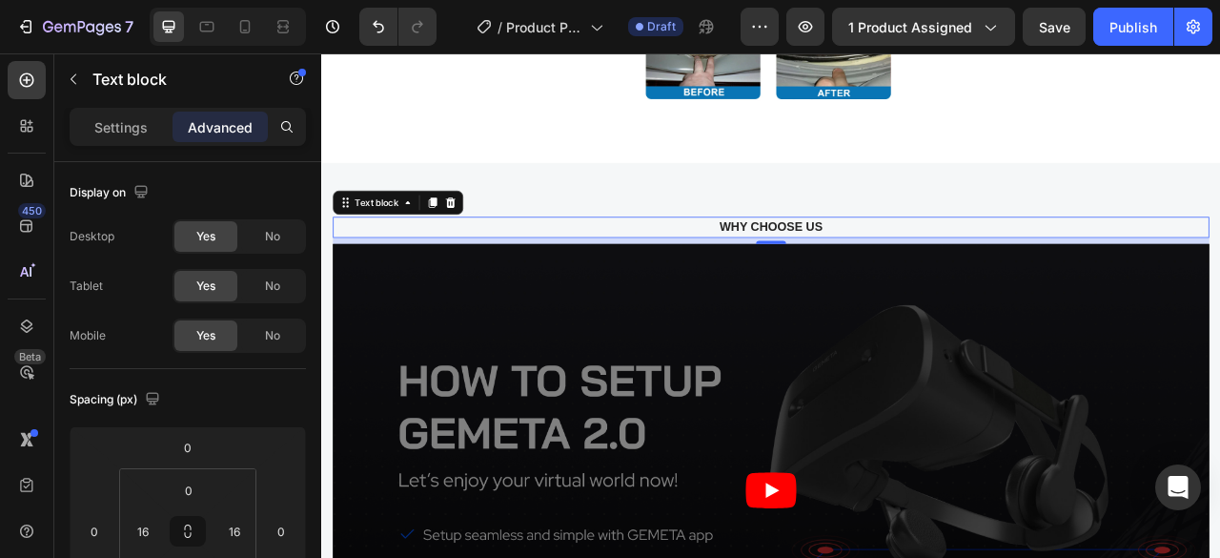
click at [531, 288] on div "8" at bounding box center [893, 292] width 1115 height 8
click at [582, 274] on p "WHY CHOOSE US" at bounding box center [893, 274] width 1081 height 23
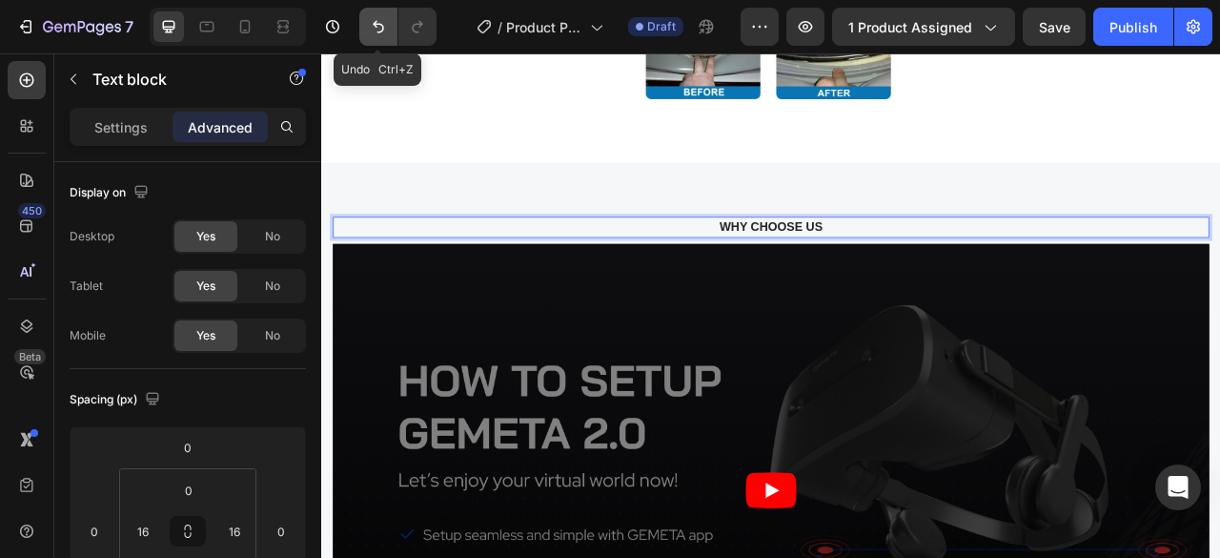
click at [377, 28] on icon "Undo/Redo" at bounding box center [378, 26] width 19 height 19
click at [365, 26] on button "Undo/Redo" at bounding box center [378, 27] width 38 height 38
click at [385, 20] on icon "Undo/Redo" at bounding box center [378, 26] width 19 height 19
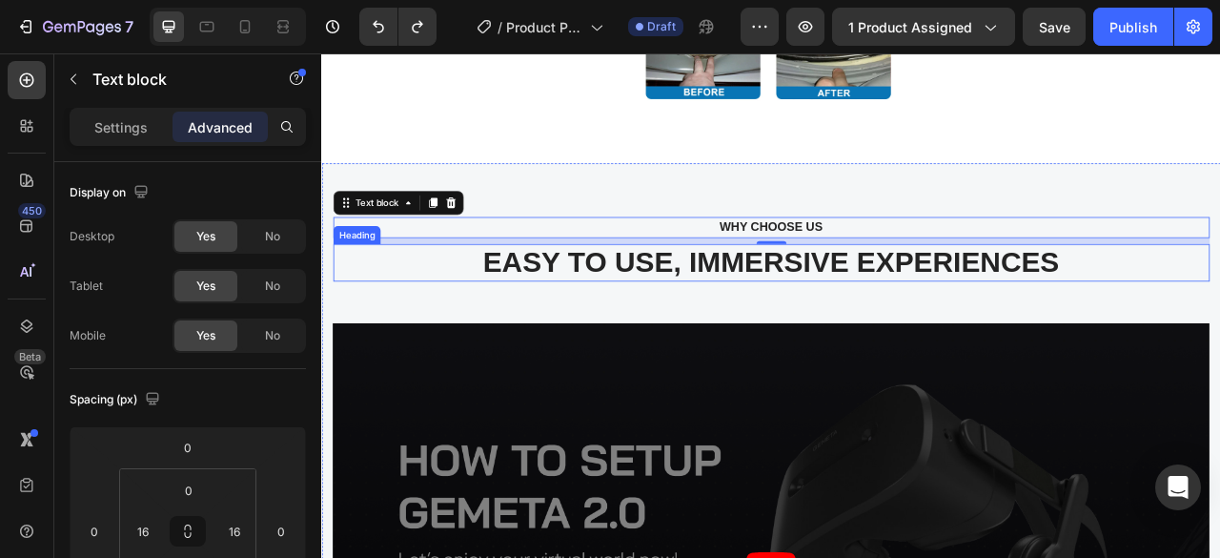
click at [553, 314] on p "EASY TO USE, IMMERSIVE EXPERIENCES" at bounding box center [892, 319] width 1111 height 44
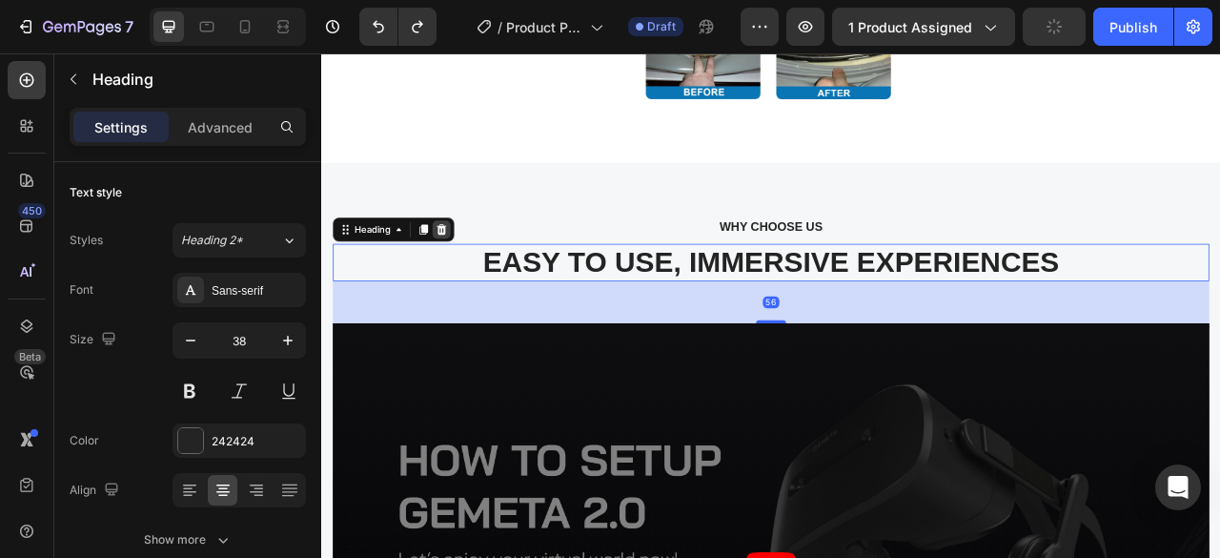
click at [480, 270] on icon at bounding box center [473, 277] width 15 height 15
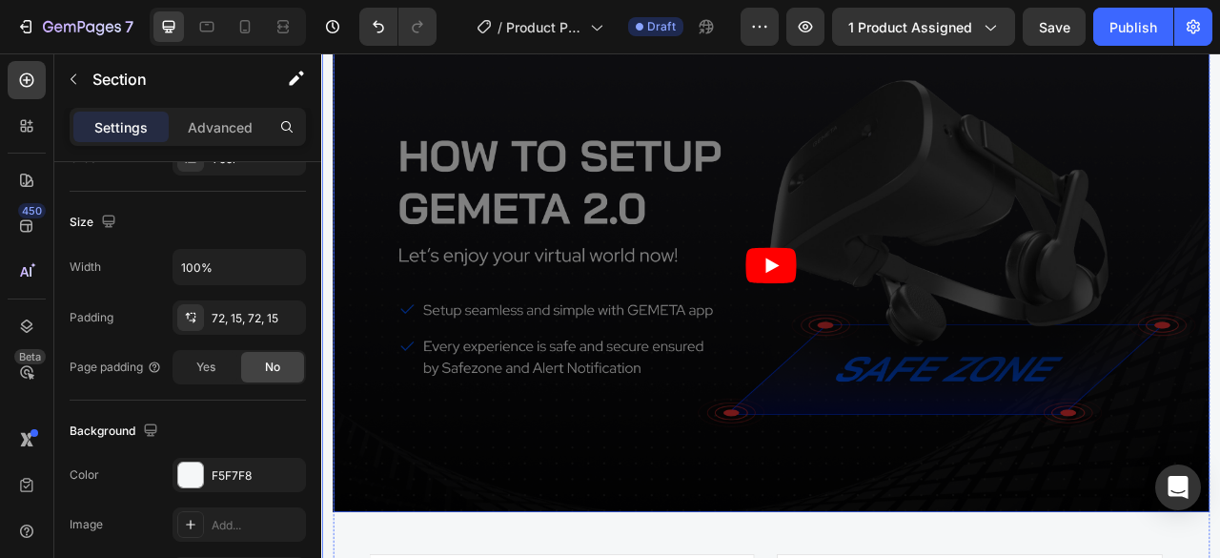
scroll to position [2560, 0]
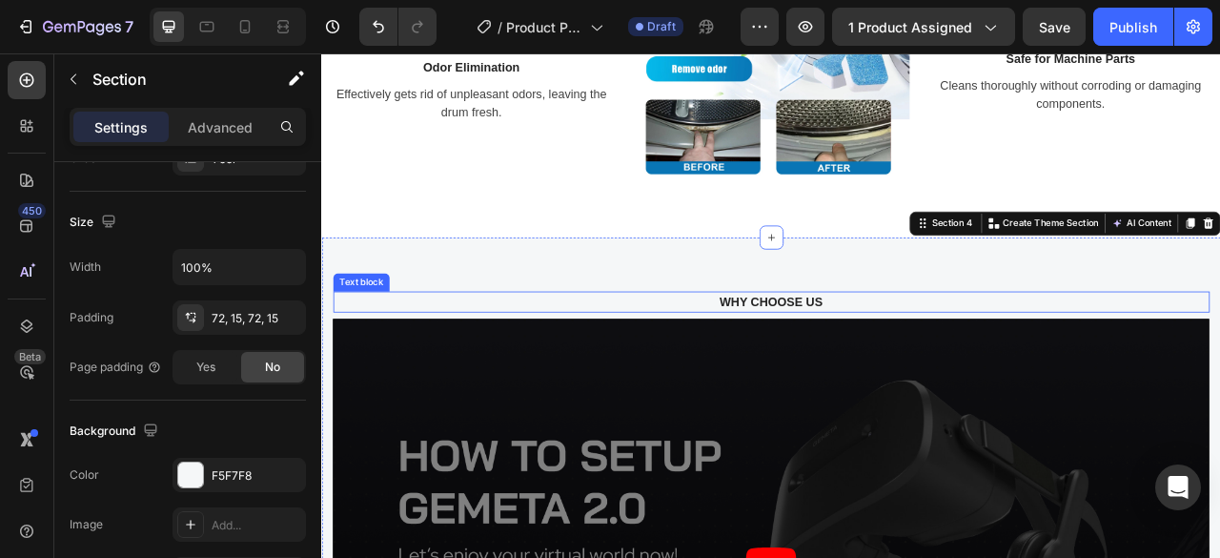
click at [876, 358] on p "WHY CHOOSE US" at bounding box center [893, 369] width 1081 height 23
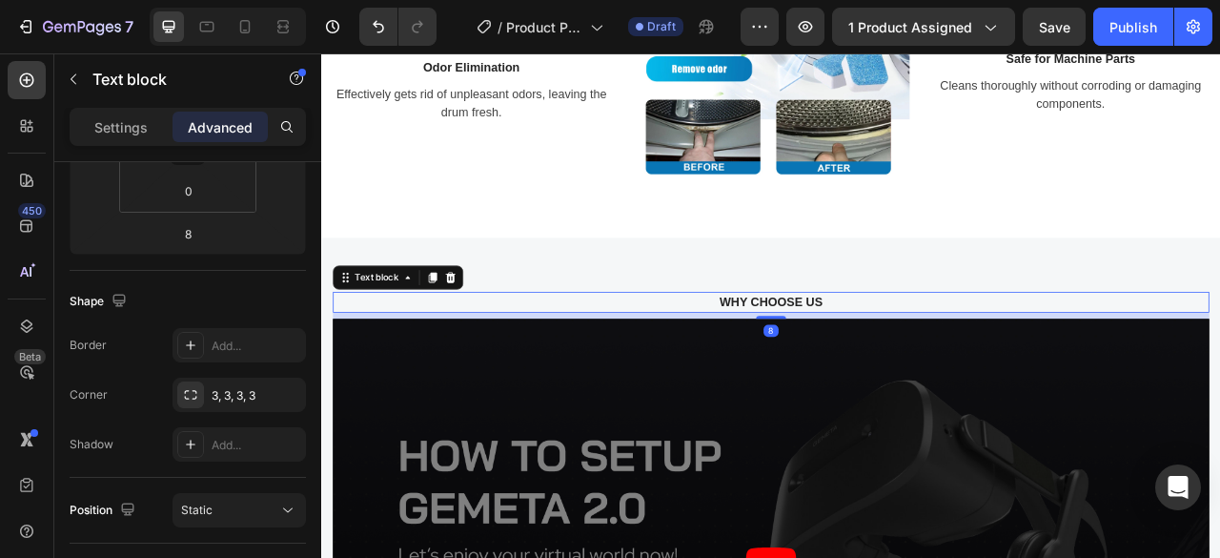
scroll to position [0, 0]
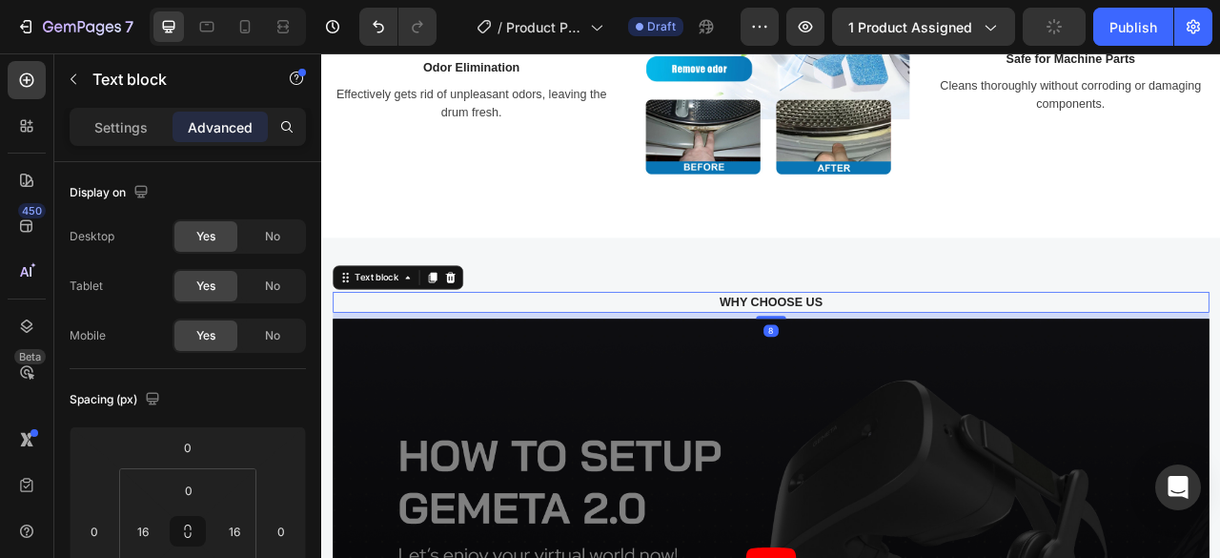
click at [622, 383] on div "8" at bounding box center [893, 387] width 1115 height 8
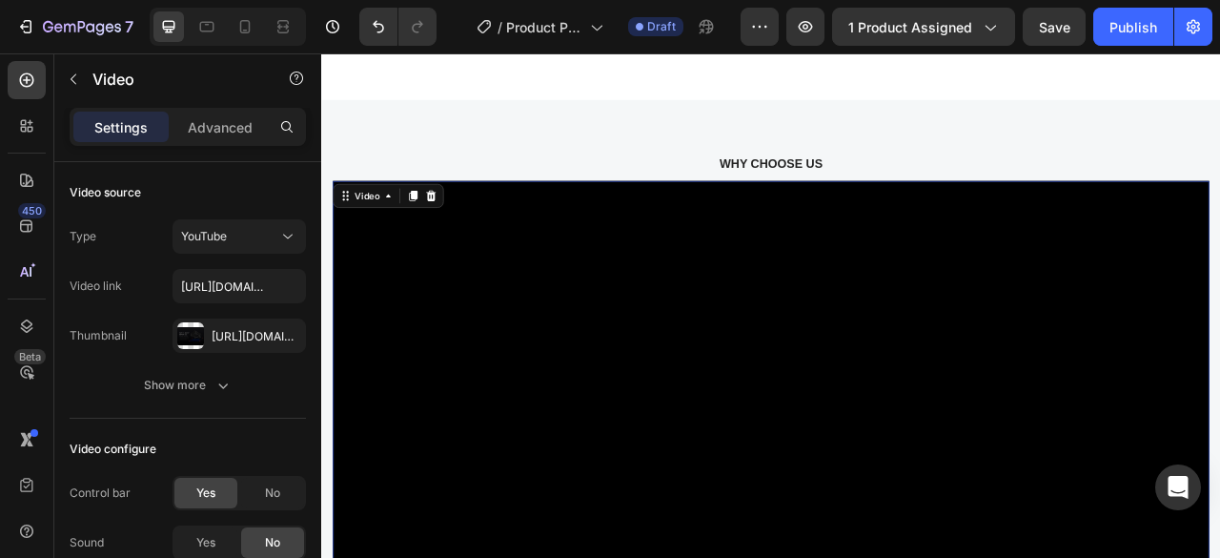
scroll to position [2751, 0]
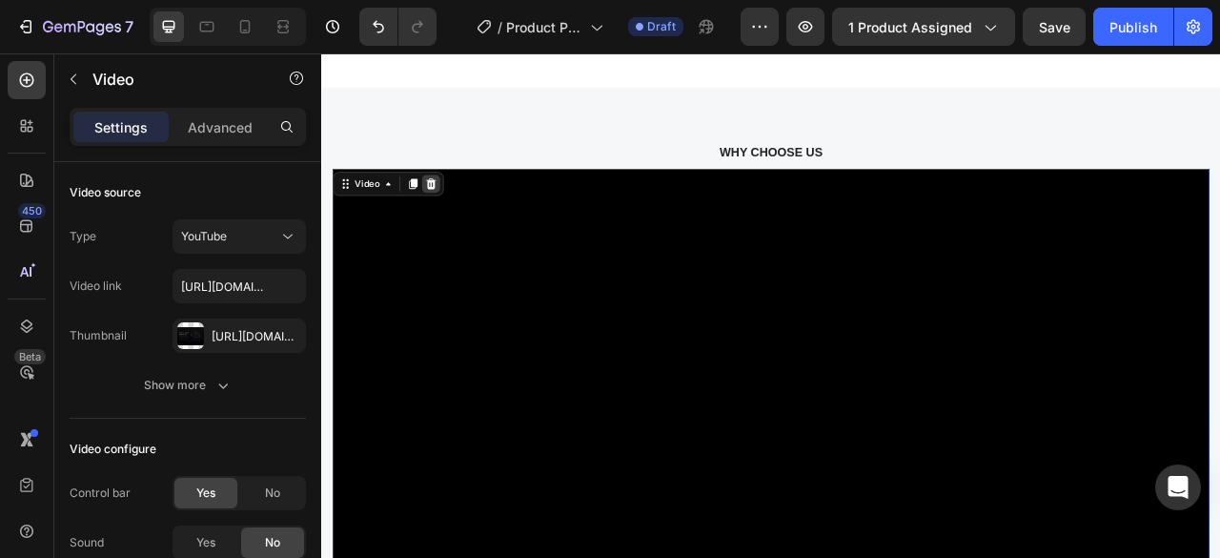
click at [457, 213] on icon at bounding box center [461, 219] width 12 height 13
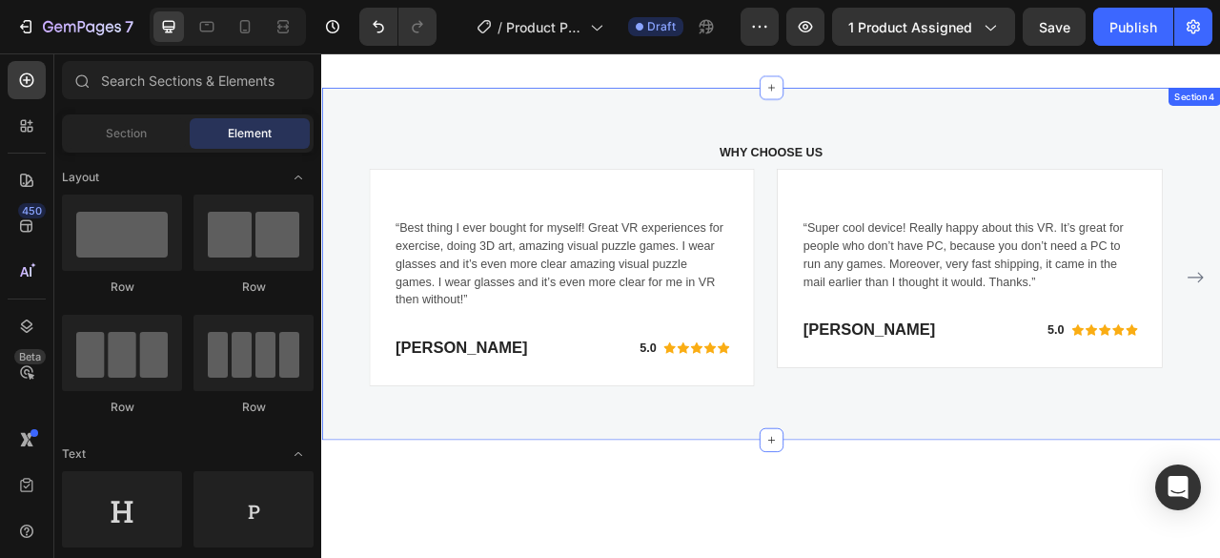
click at [434, 188] on div "WHY CHOOSE US Text block Image “Best thing I ever bought for myself! Great VR e…" at bounding box center [893, 463] width 1115 height 595
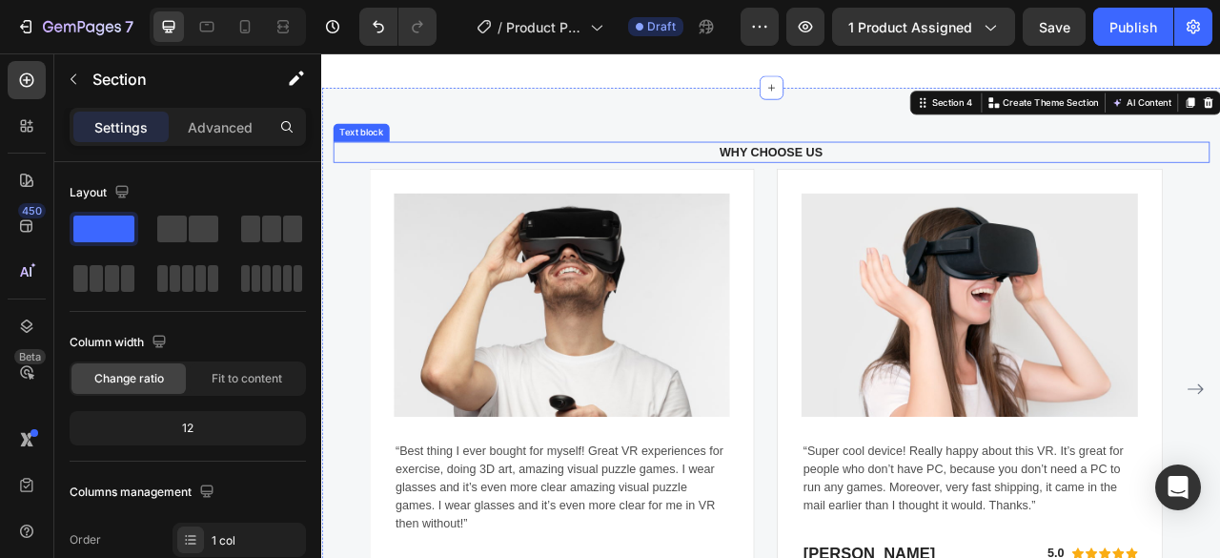
click at [434, 181] on p "WHY CHOOSE US" at bounding box center [893, 179] width 1081 height 23
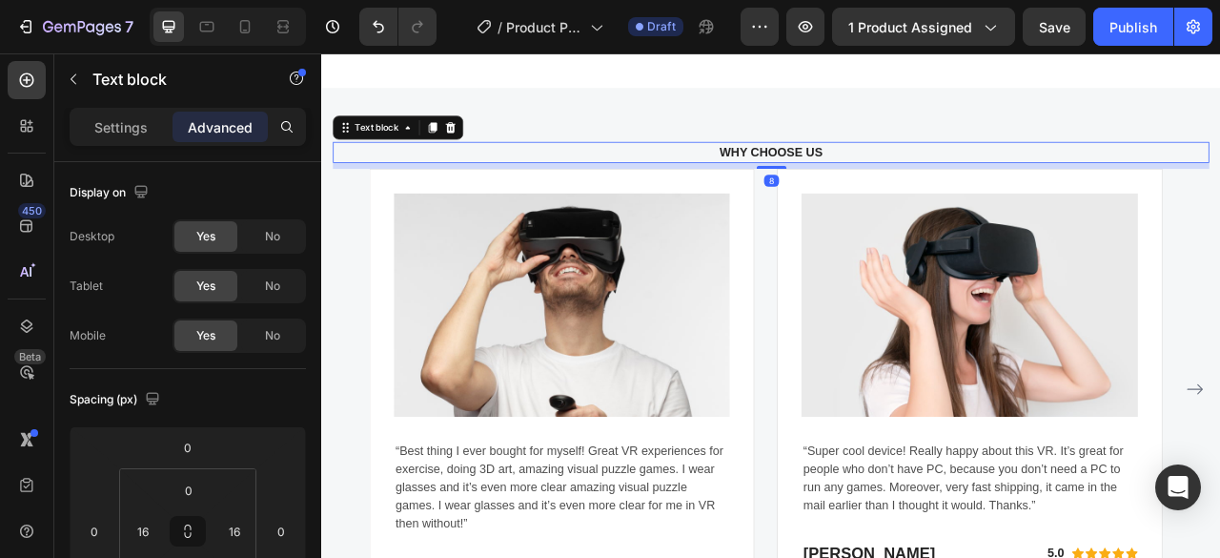
click at [430, 193] on div "8" at bounding box center [893, 197] width 1115 height 8
click at [385, 226] on div "Image “Best thing I ever bought for myself! Great VR experiences for exercise, …" at bounding box center [626, 480] width 490 height 560
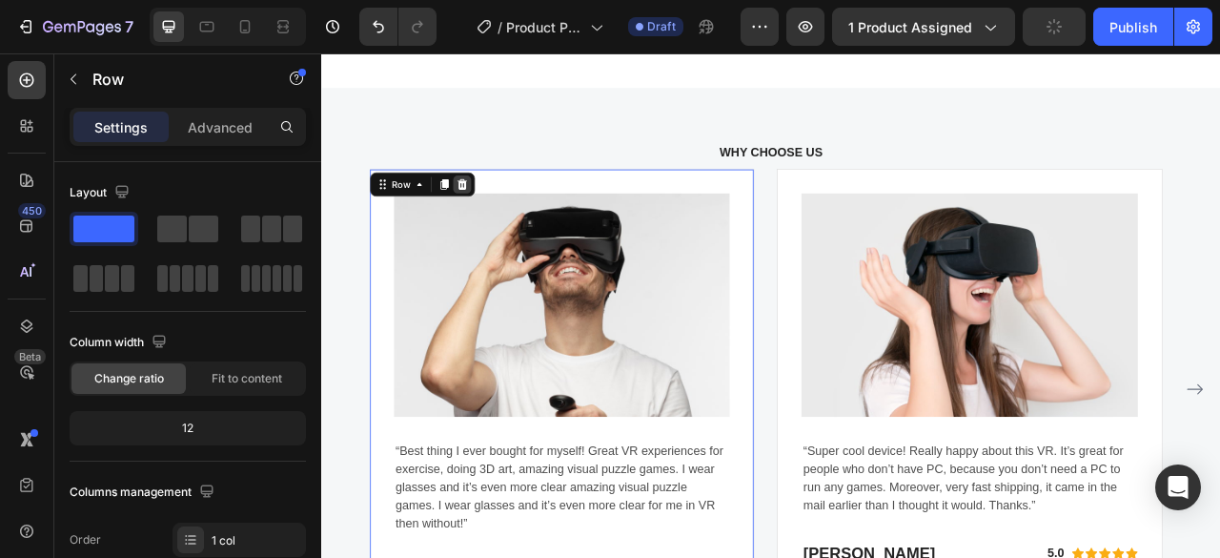
click at [499, 214] on icon at bounding box center [500, 220] width 12 height 13
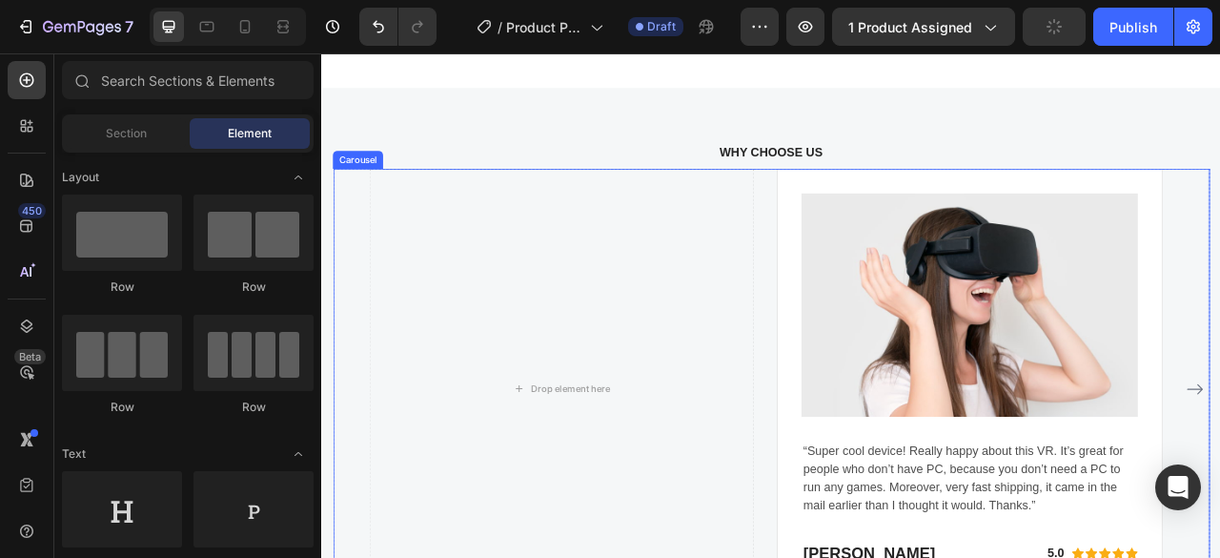
click at [887, 210] on div "Drop element here Image “Super cool device! Really happy about this VR. It’s gr…" at bounding box center [893, 480] width 1024 height 560
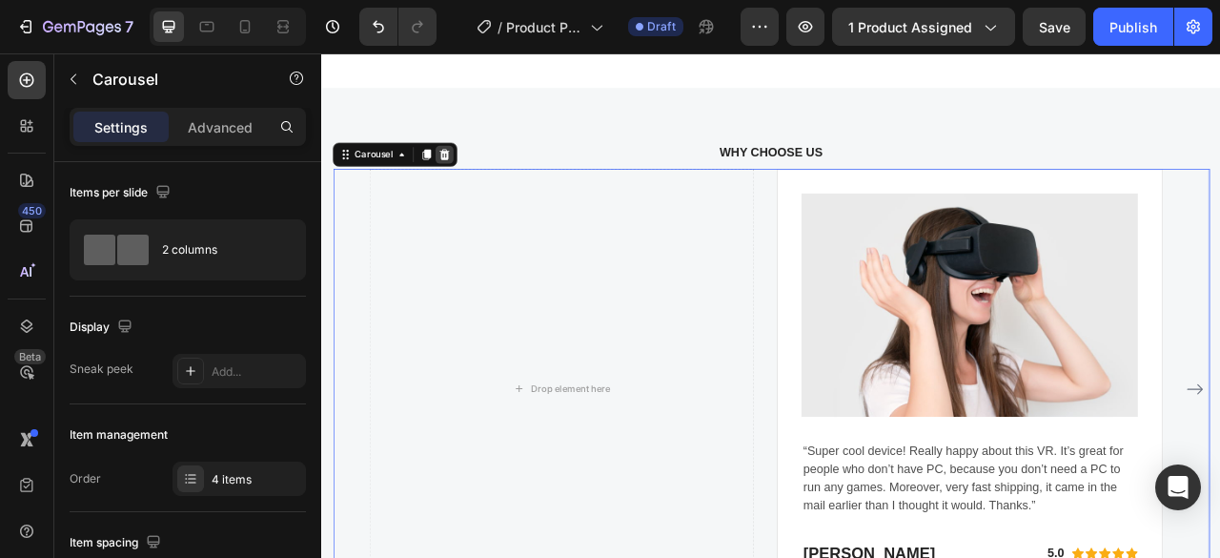
click at [483, 174] on icon at bounding box center [477, 181] width 15 height 15
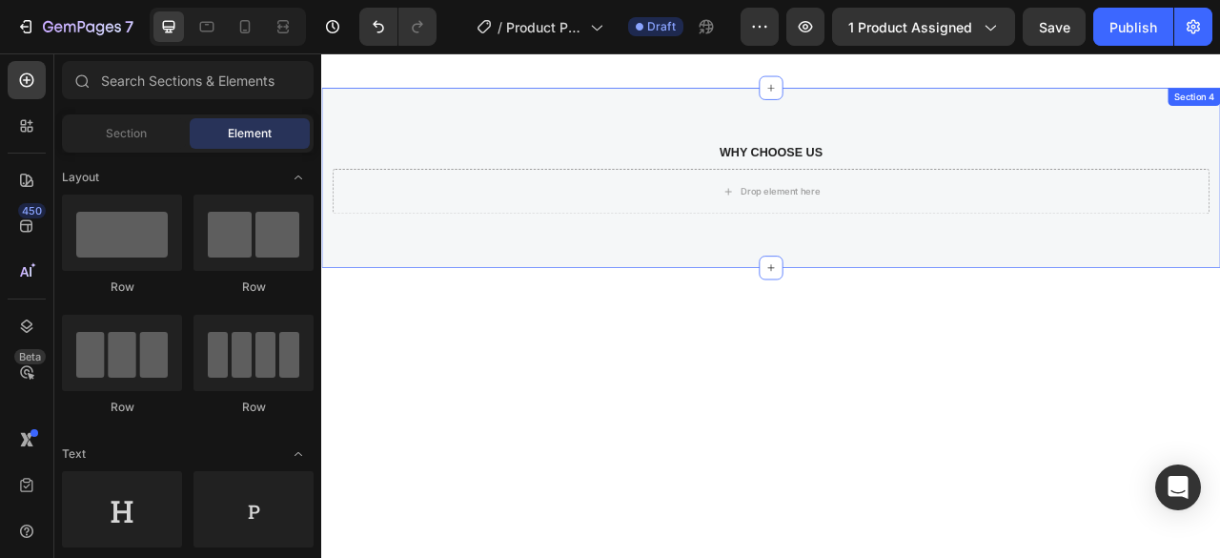
click at [622, 188] on div "WHY CHOOSE US Text block Drop element here Row" at bounding box center [893, 212] width 1115 height 92
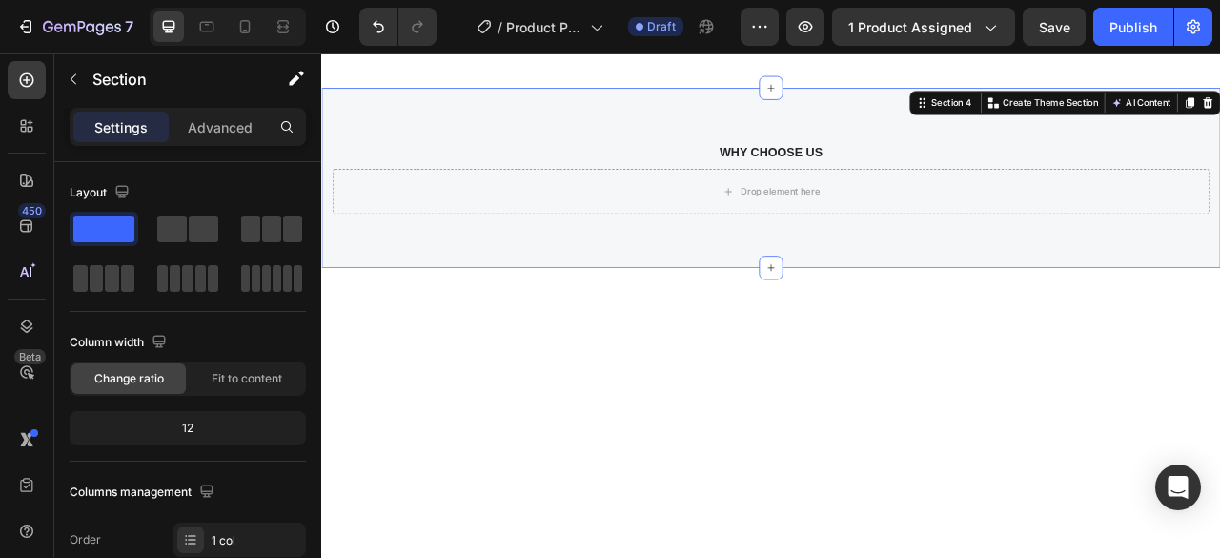
click at [622, 194] on div "WHY CHOOSE US Text block Drop element here Row" at bounding box center [893, 212] width 1115 height 92
click at [867, 225] on div "Drop element here" at bounding box center [904, 228] width 101 height 15
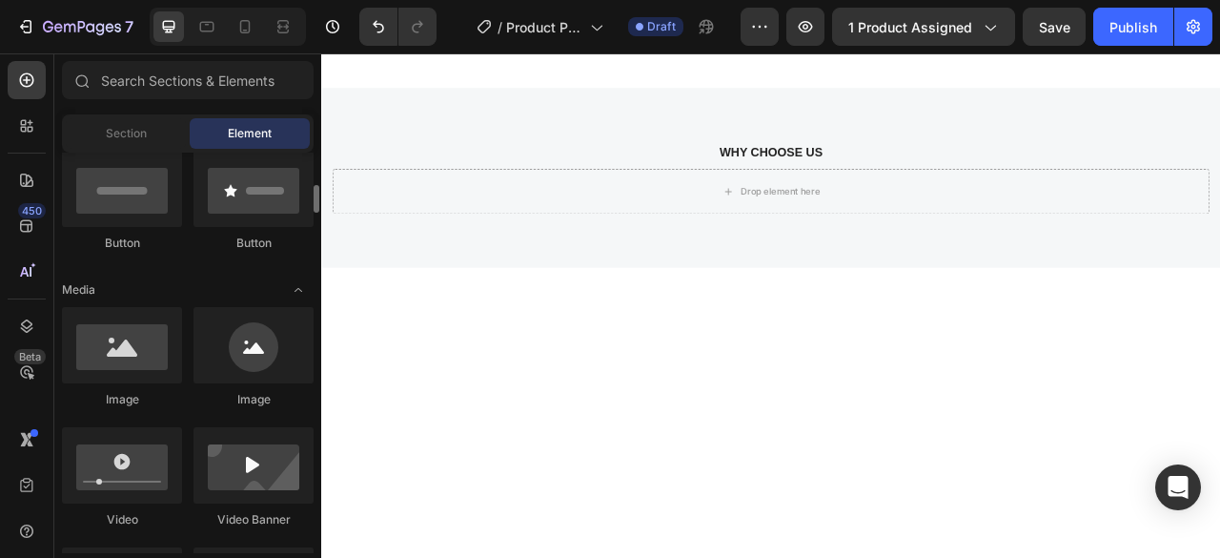
scroll to position [667, 0]
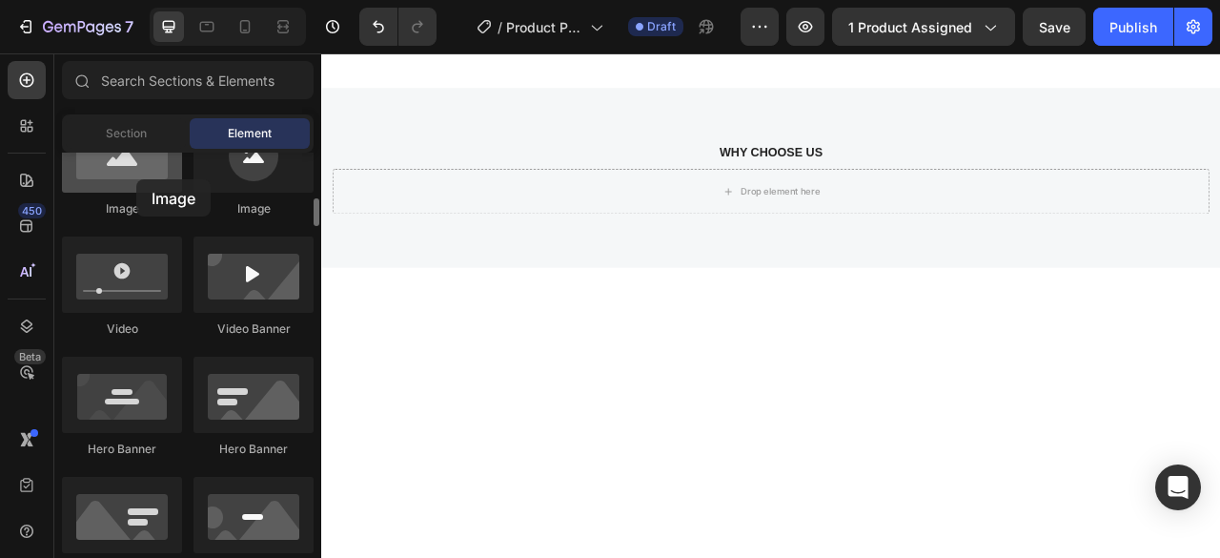
click at [136, 179] on div at bounding box center [122, 154] width 120 height 76
click at [124, 169] on div at bounding box center [122, 154] width 120 height 76
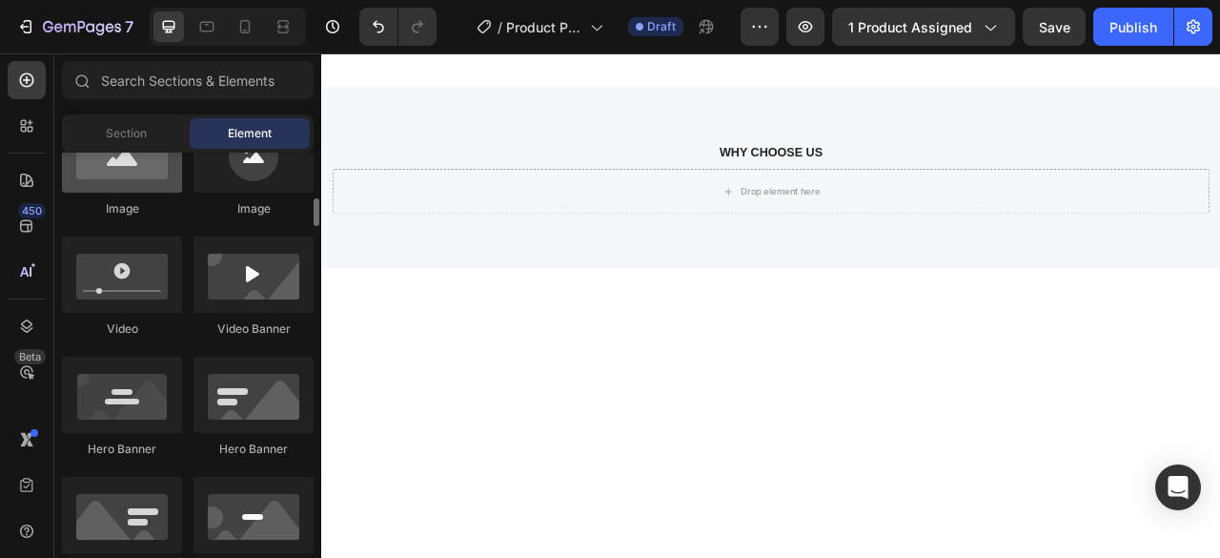
click at [126, 169] on div at bounding box center [122, 154] width 120 height 76
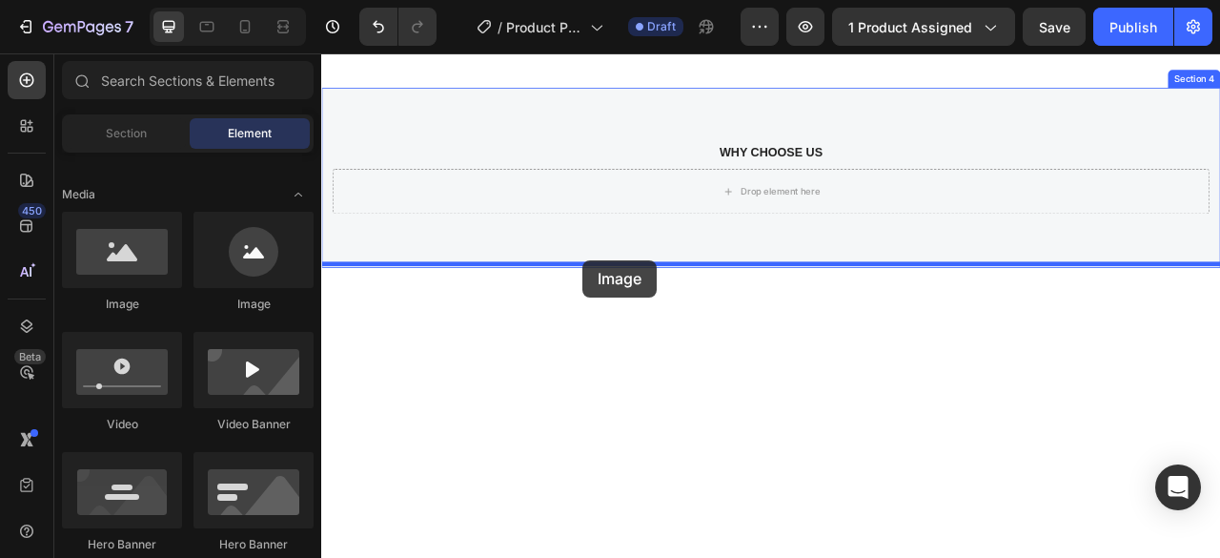
drag, startPoint x: 451, startPoint y: 312, endPoint x: 654, endPoint y: 316, distance: 203.1
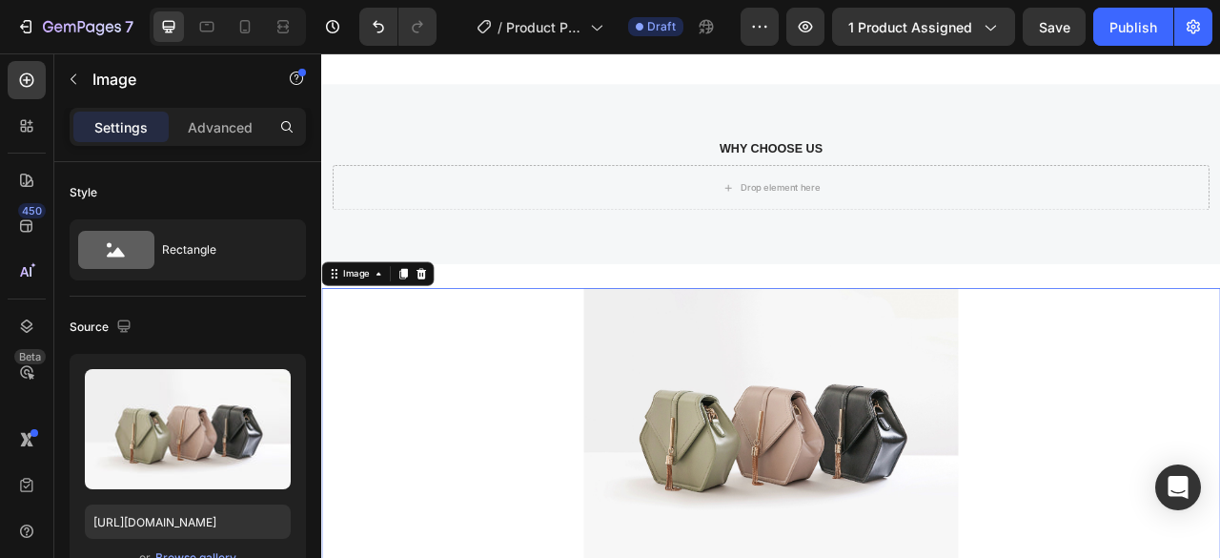
scroll to position [2846, 0]
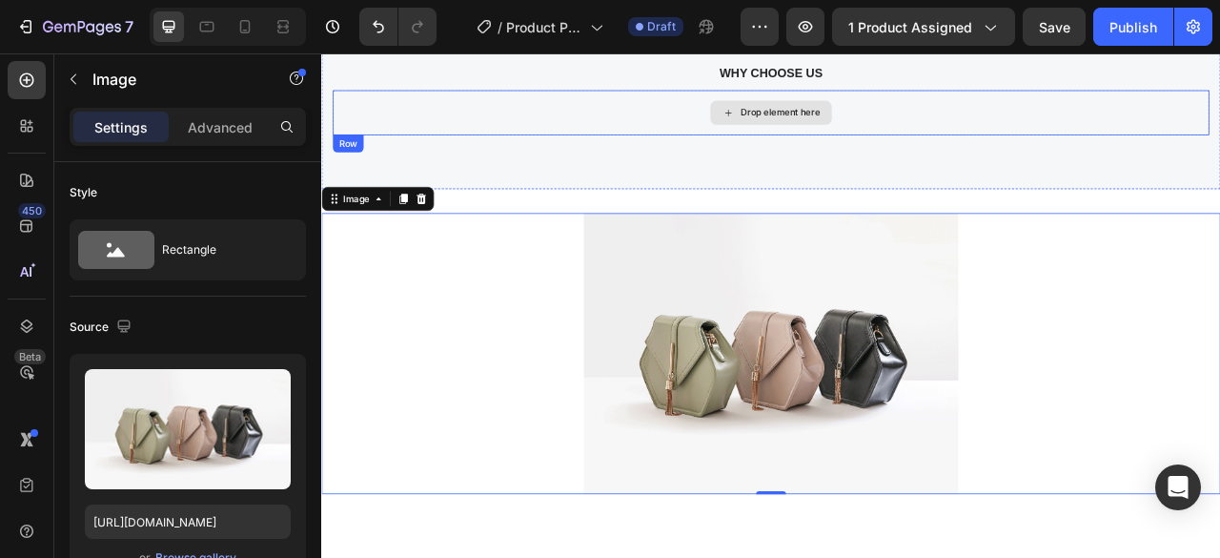
click at [677, 115] on div "Drop element here" at bounding box center [893, 128] width 1115 height 57
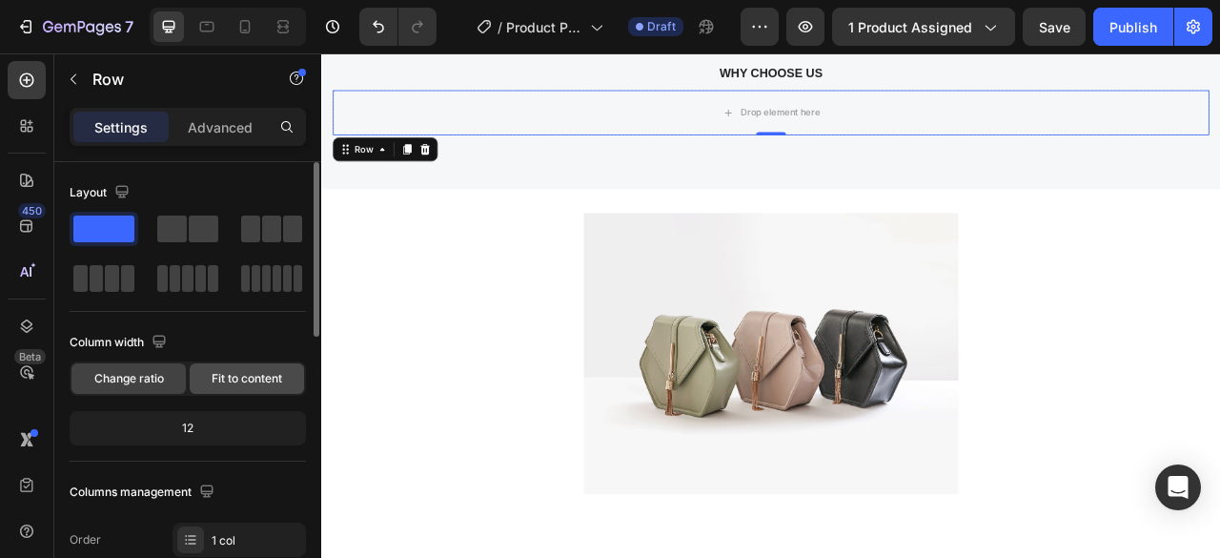
click at [234, 375] on span "Fit to content" at bounding box center [247, 378] width 71 height 17
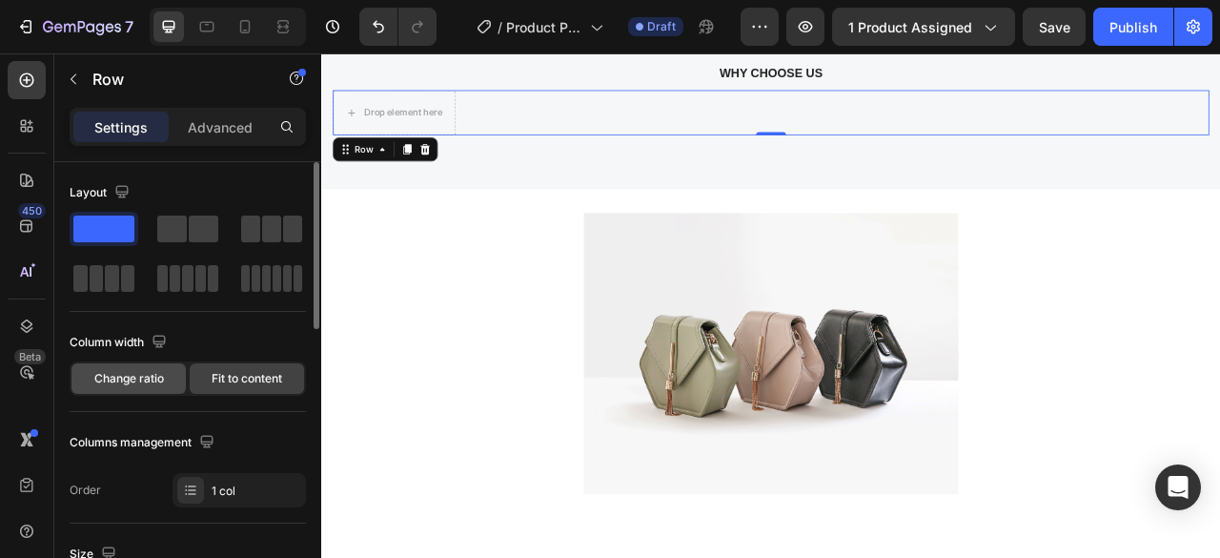
click at [133, 372] on span "Change ratio" at bounding box center [129, 378] width 70 height 17
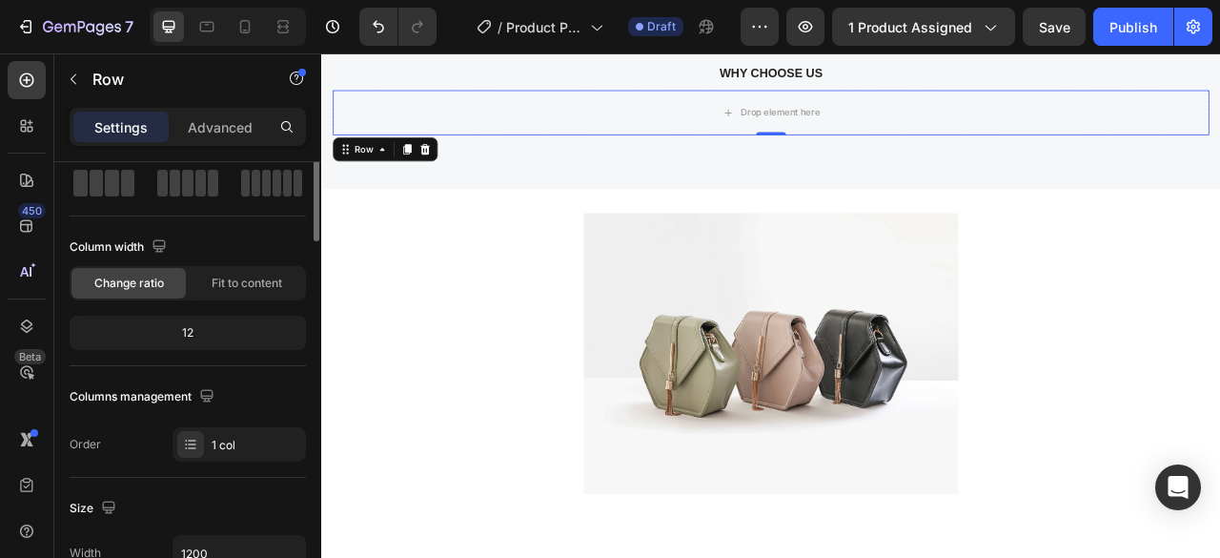
scroll to position [0, 0]
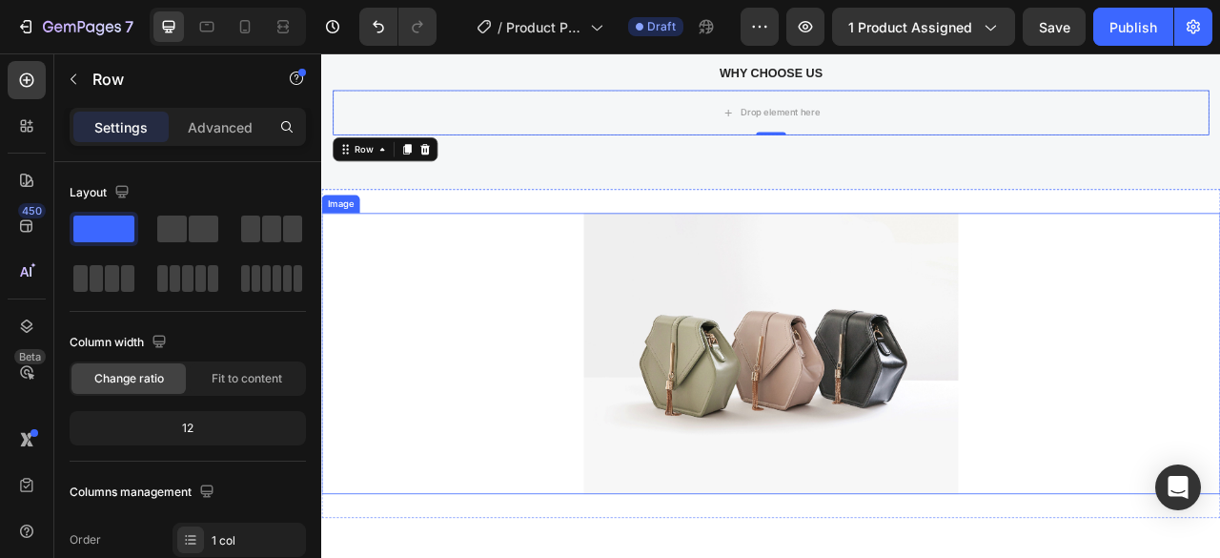
click at [704, 401] on img at bounding box center [893, 434] width 477 height 357
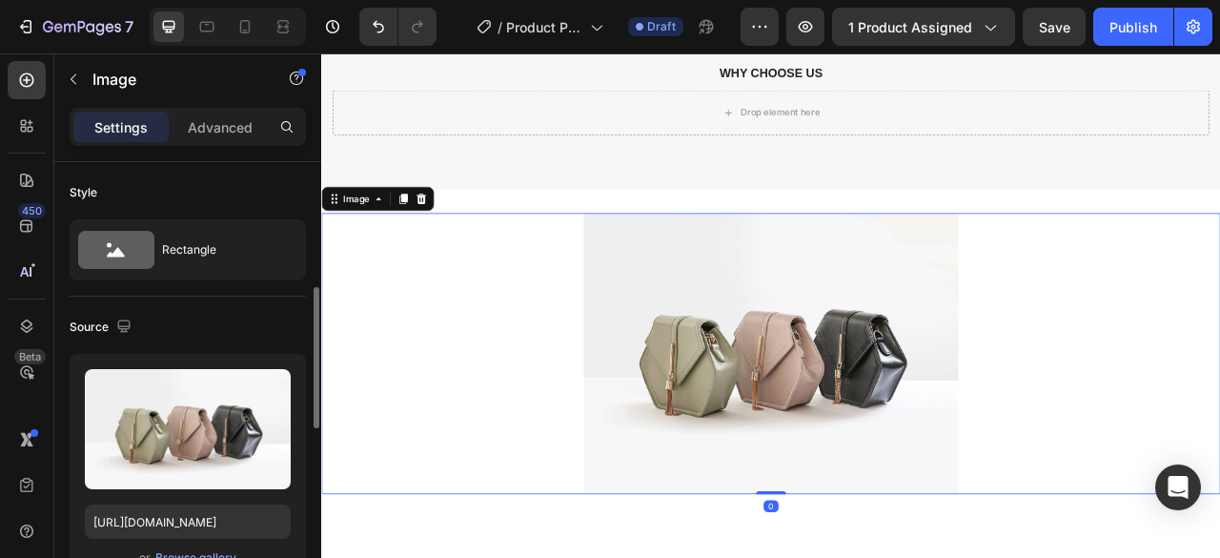
scroll to position [191, 0]
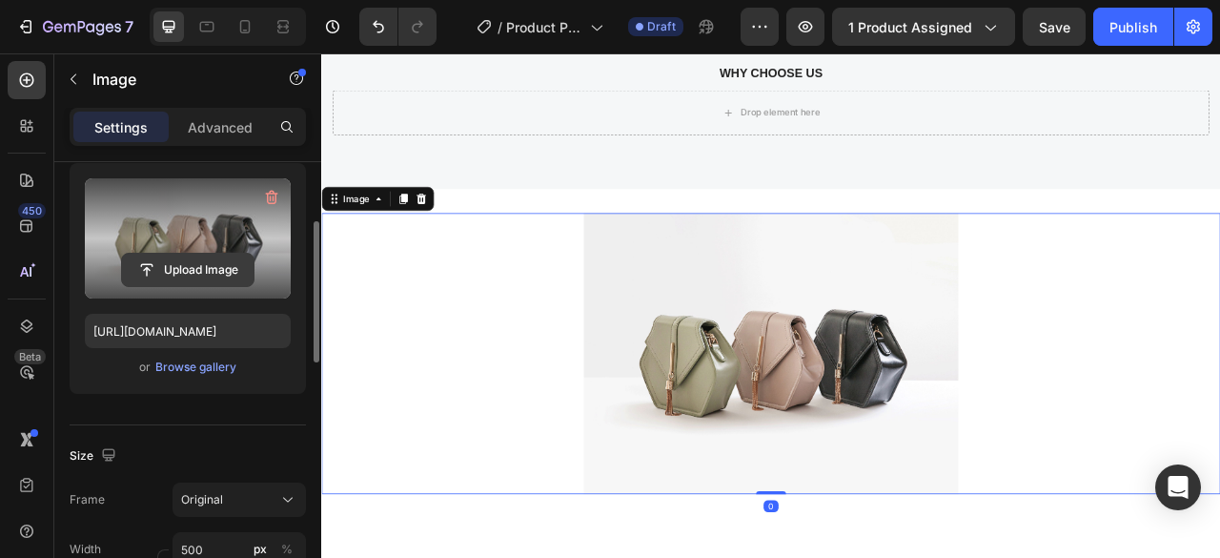
click at [204, 271] on input "file" at bounding box center [188, 270] width 132 height 32
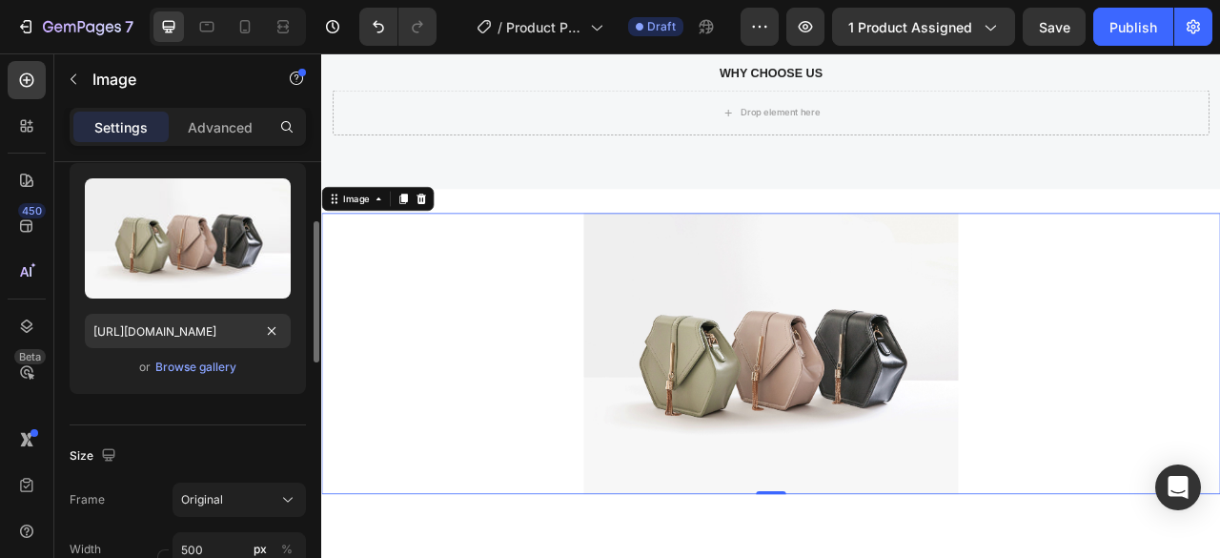
scroll to position [286, 0]
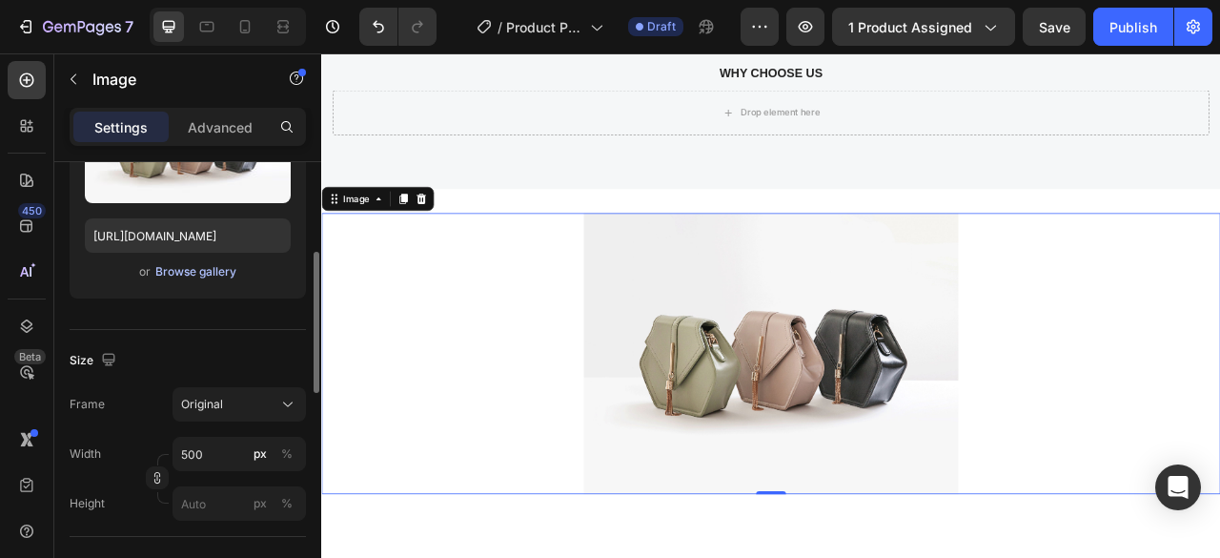
click at [210, 272] on div "Browse gallery" at bounding box center [195, 271] width 81 height 17
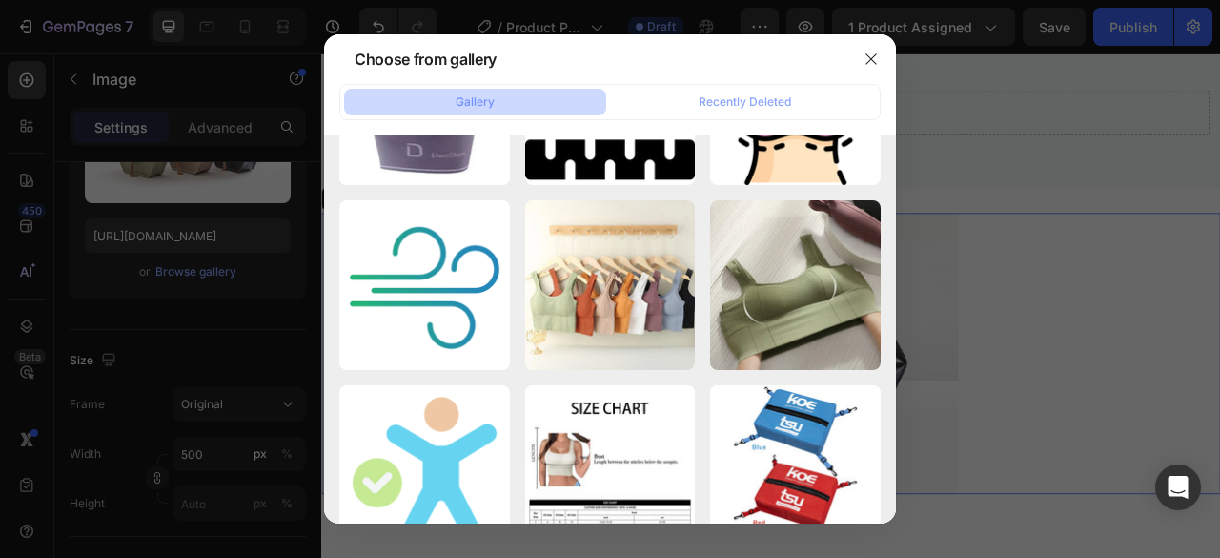
scroll to position [3110, 0]
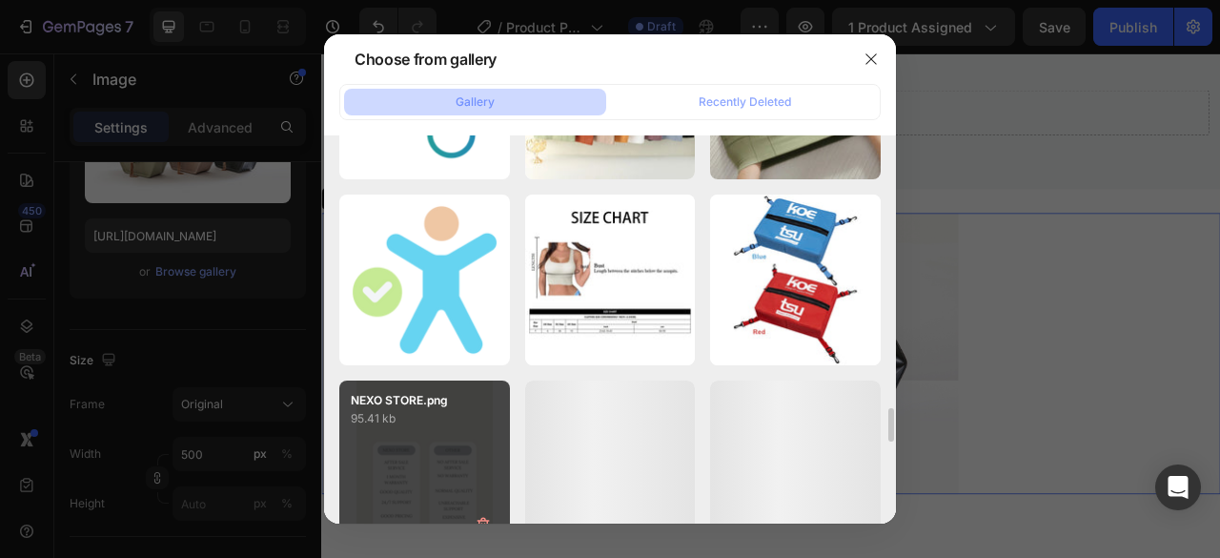
click at [432, 413] on p "95.41 kb" at bounding box center [425, 418] width 148 height 19
type input "[URL][DOMAIN_NAME]"
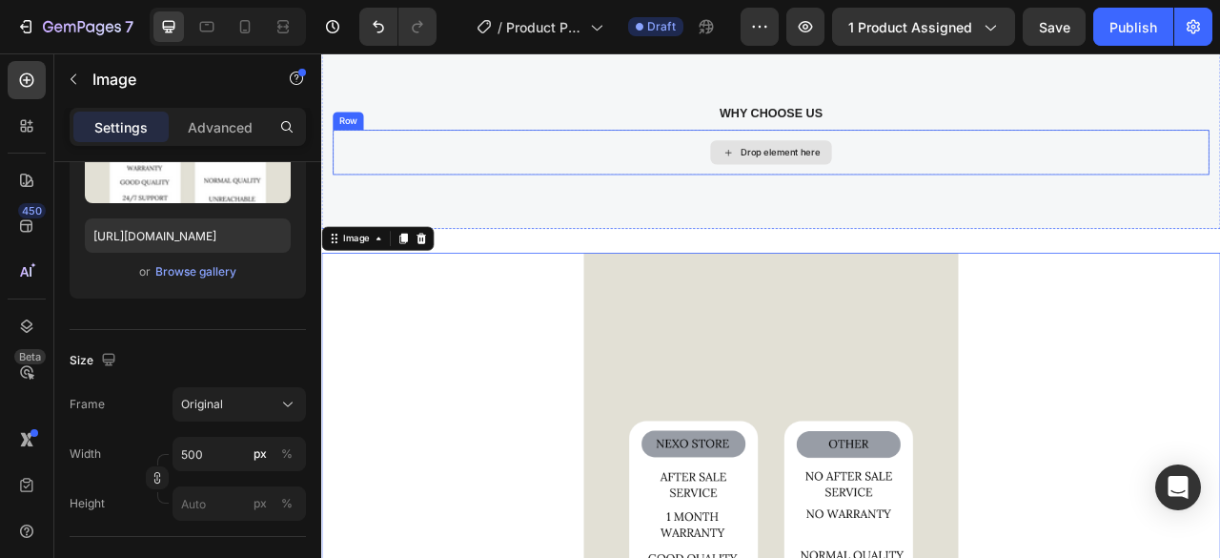
scroll to position [2751, 0]
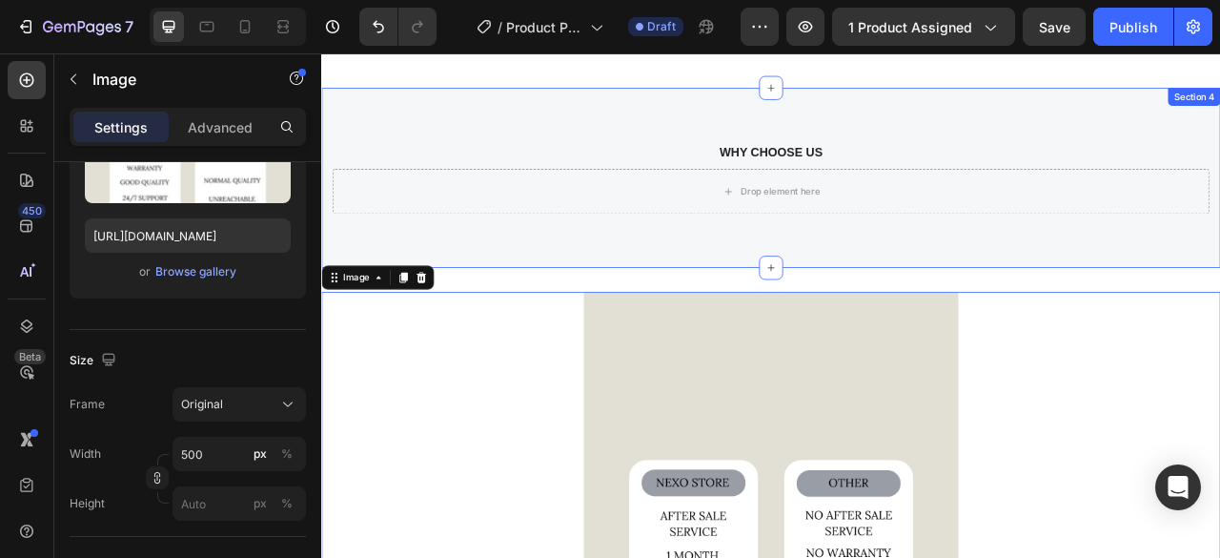
click at [746, 273] on div "WHY CHOOSE US Text block Drop element here Row Section 4" at bounding box center [893, 211] width 1144 height 229
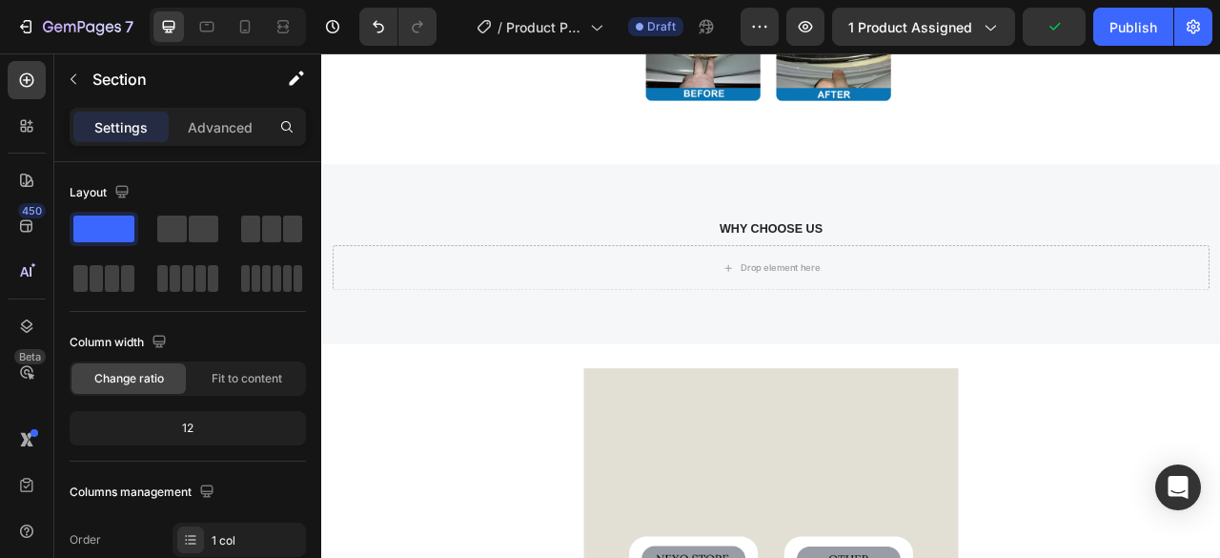
scroll to position [2656, 0]
click at [681, 376] on div "WHY CHOOSE US Text block Drop element here Row Section 4" at bounding box center [893, 307] width 1144 height 229
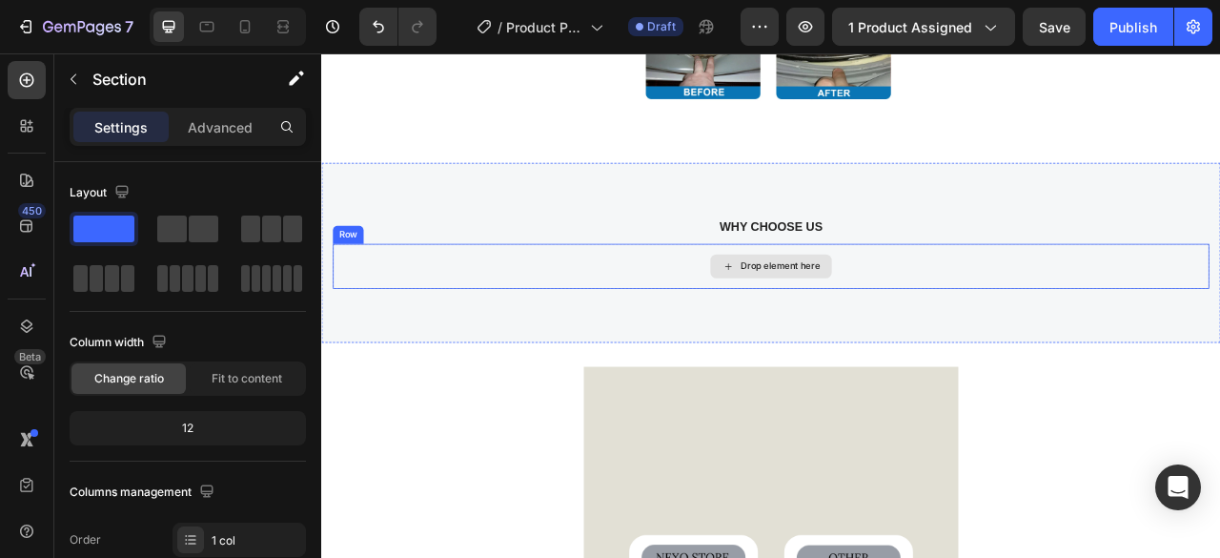
click at [707, 322] on div "Drop element here" at bounding box center [893, 324] width 1115 height 57
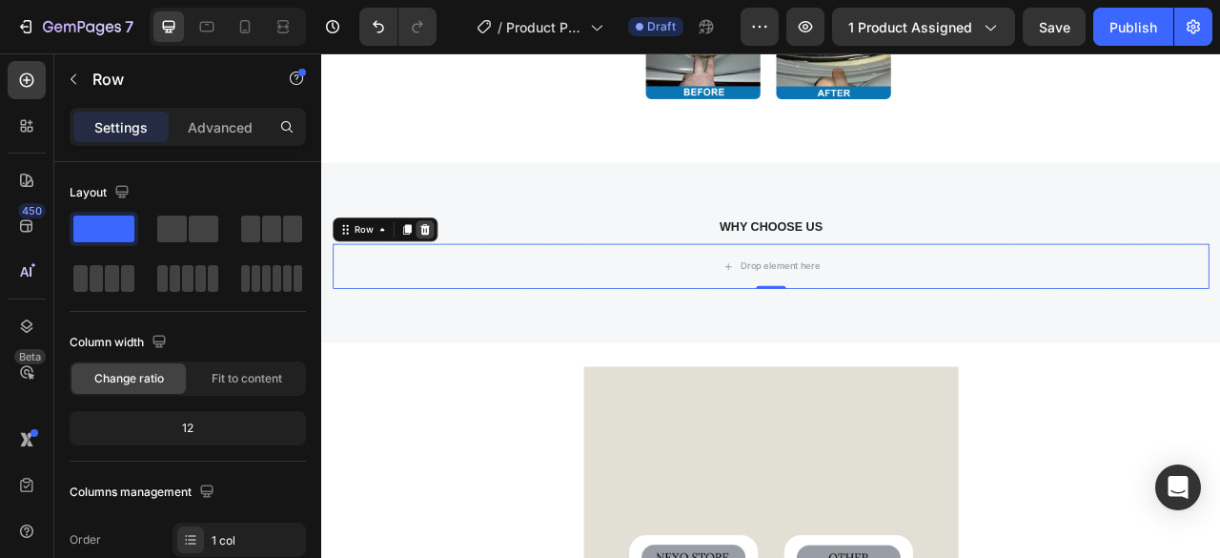
click at [456, 271] on icon at bounding box center [453, 277] width 12 height 13
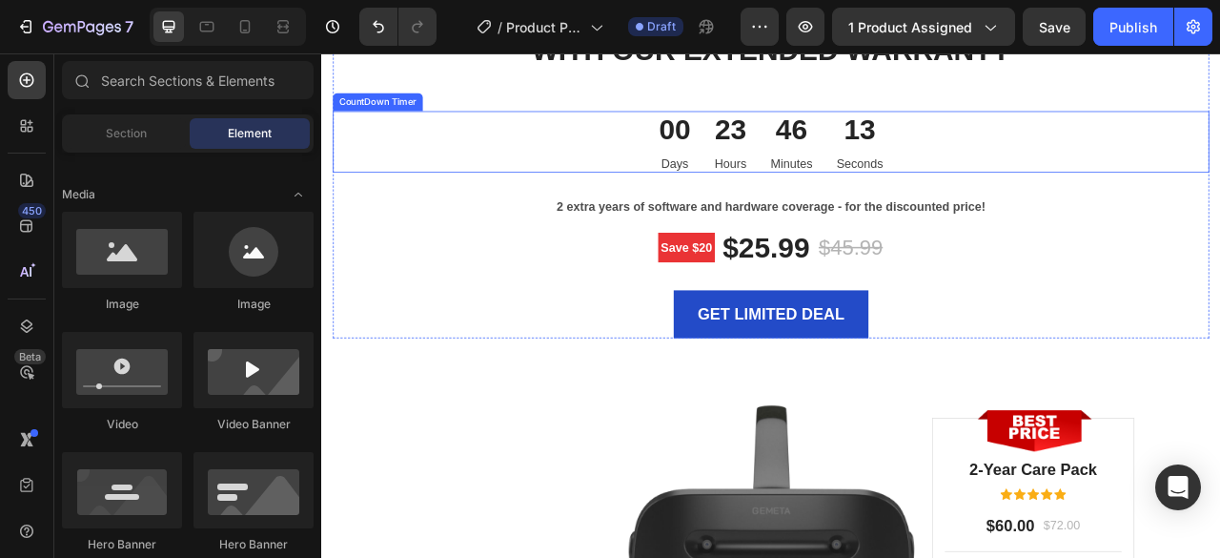
scroll to position [3800, 0]
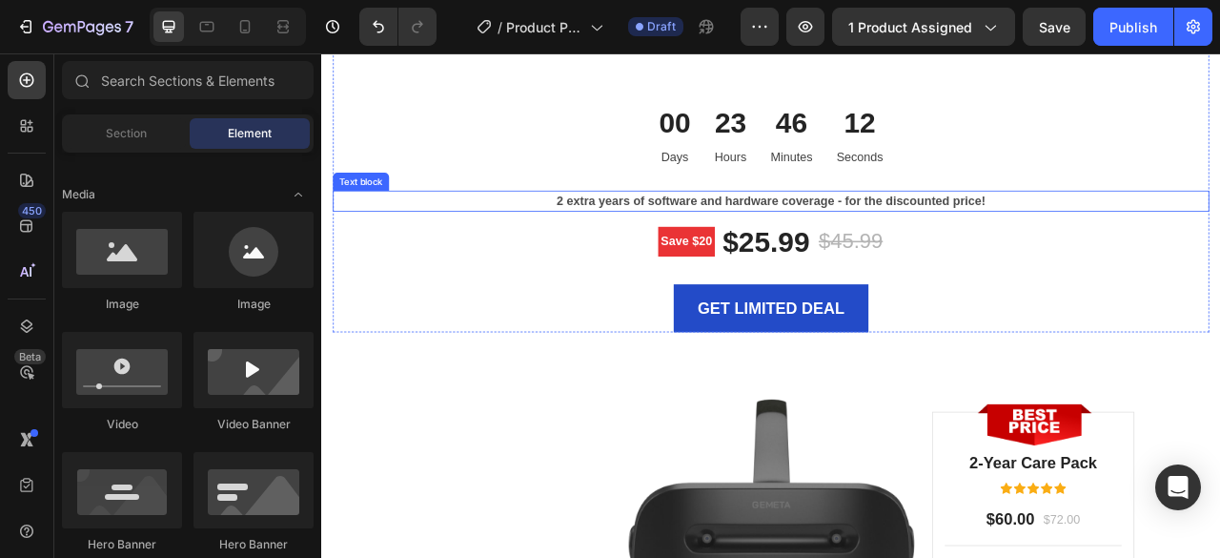
click at [665, 234] on p "2 extra years of software and hardware coverage - for the discounted price!" at bounding box center [892, 241] width 1111 height 23
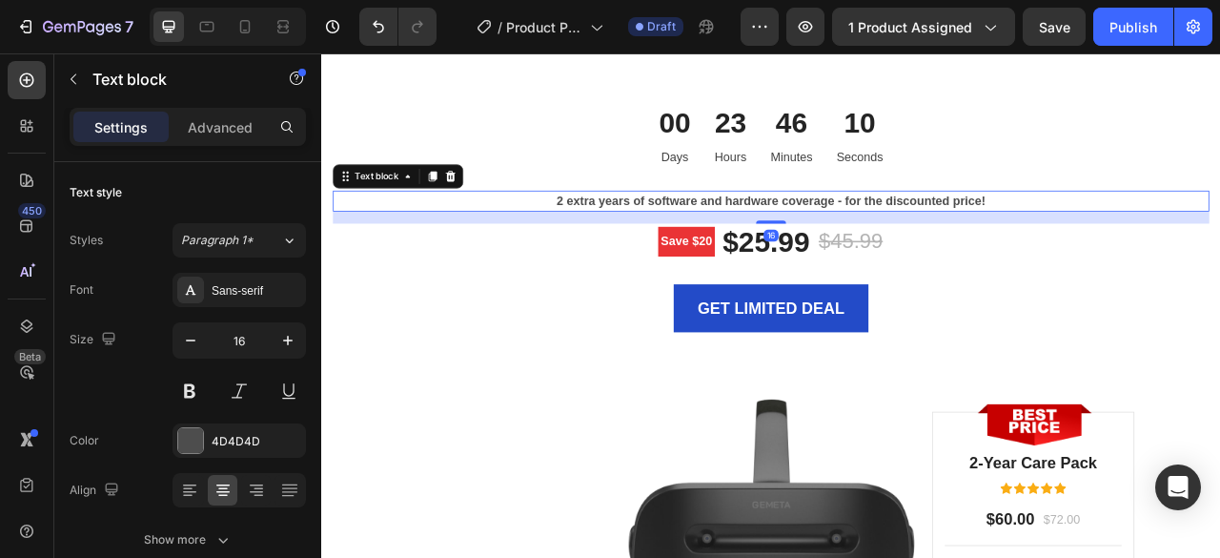
click at [708, 236] on p "2 extra years of software and hardware coverage - for the discounted price!" at bounding box center [892, 241] width 1111 height 23
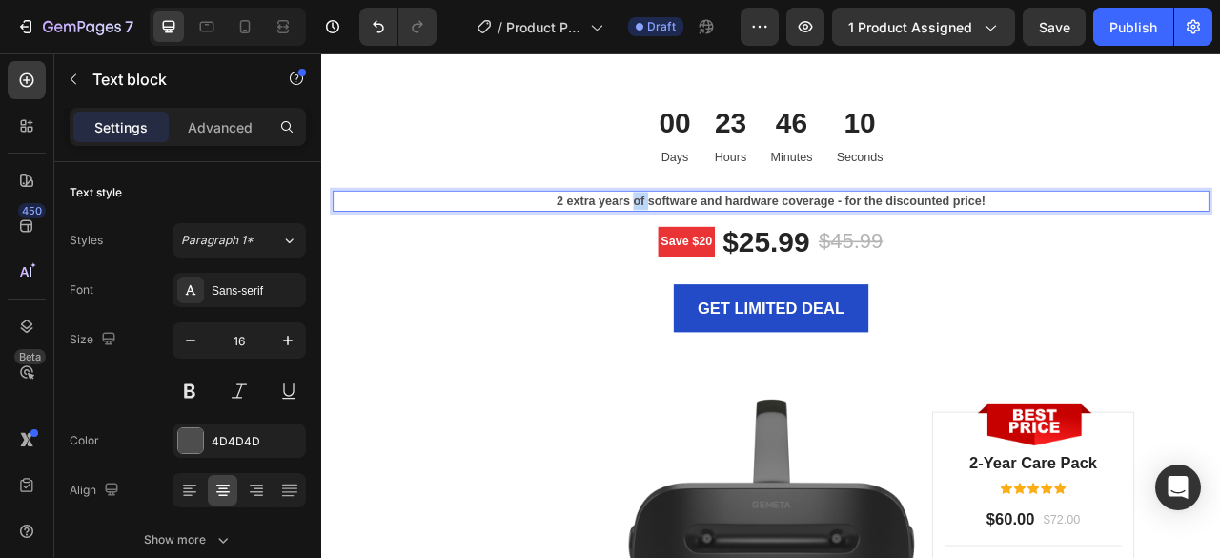
click at [708, 236] on p "2 extra years of software and hardware coverage - for the discounted price!" at bounding box center [892, 241] width 1111 height 23
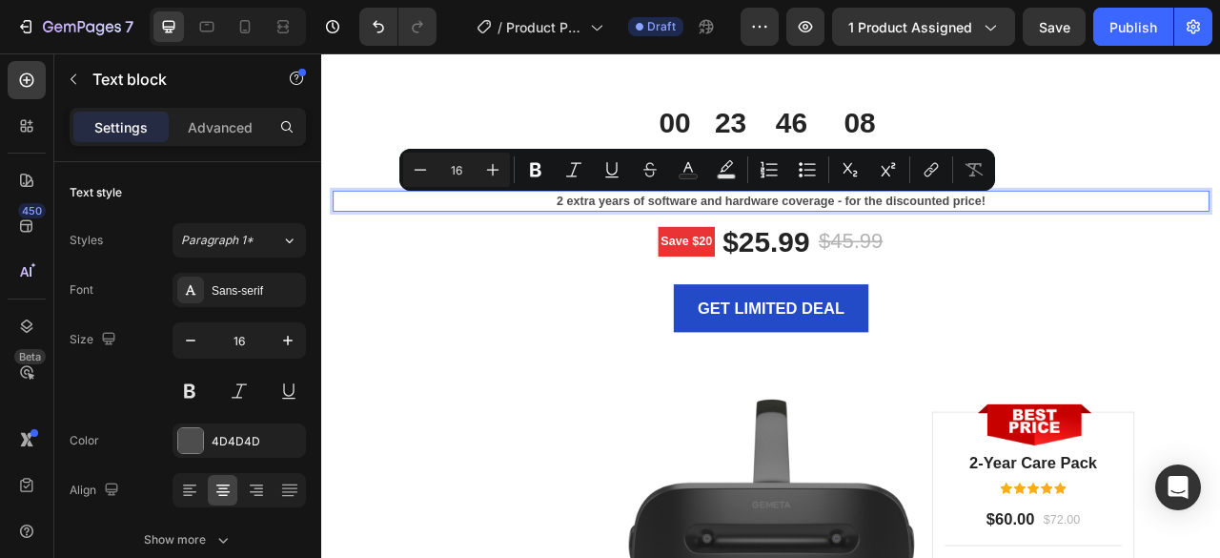
click at [705, 236] on p "2 extra years of software and hardware coverage - for the discounted price!" at bounding box center [892, 241] width 1111 height 23
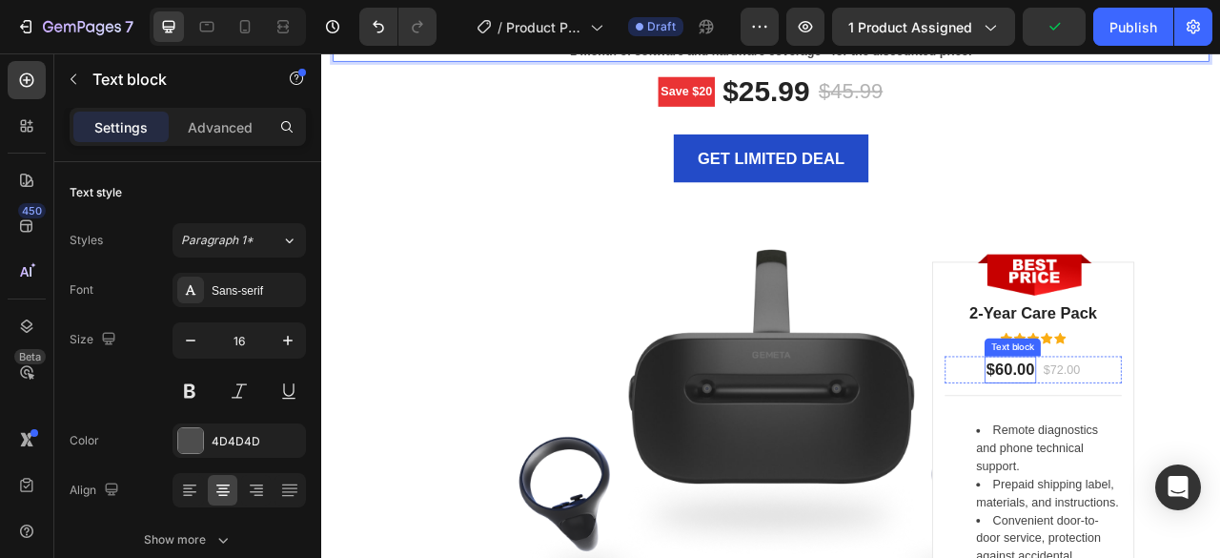
scroll to position [4086, 0]
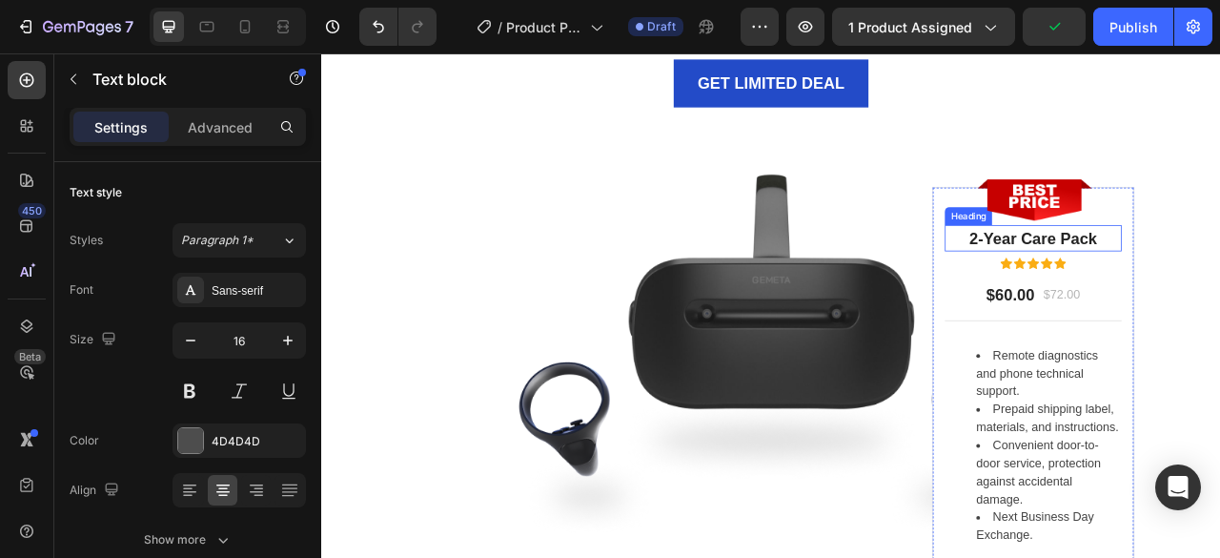
click at [1200, 292] on p "2-Year Care Pack" at bounding box center [1226, 289] width 221 height 31
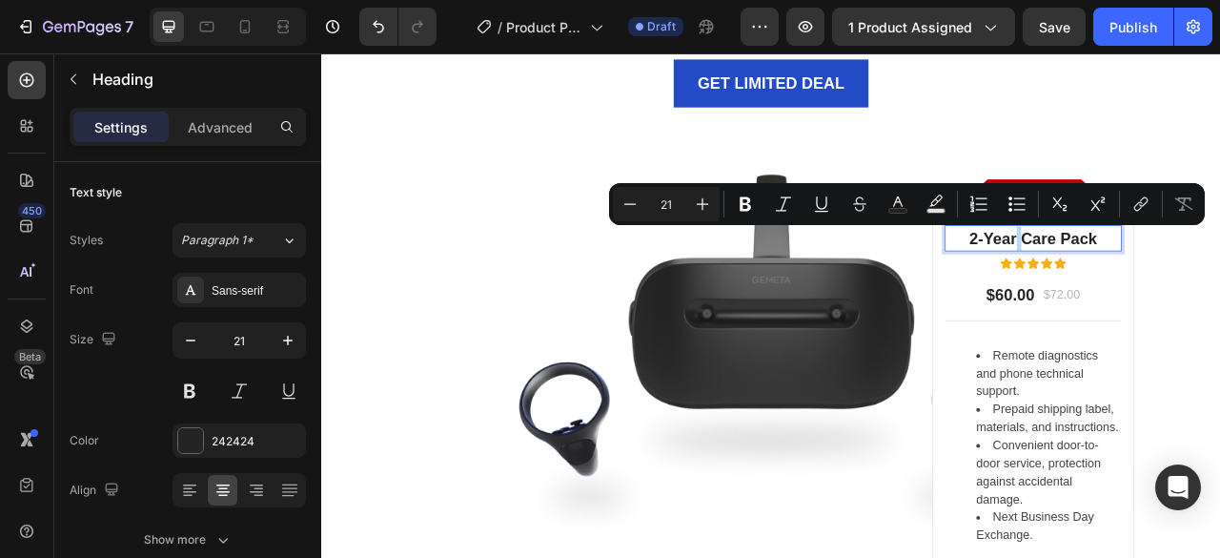
click at [1196, 291] on p "2-Year Care Pack" at bounding box center [1226, 289] width 221 height 31
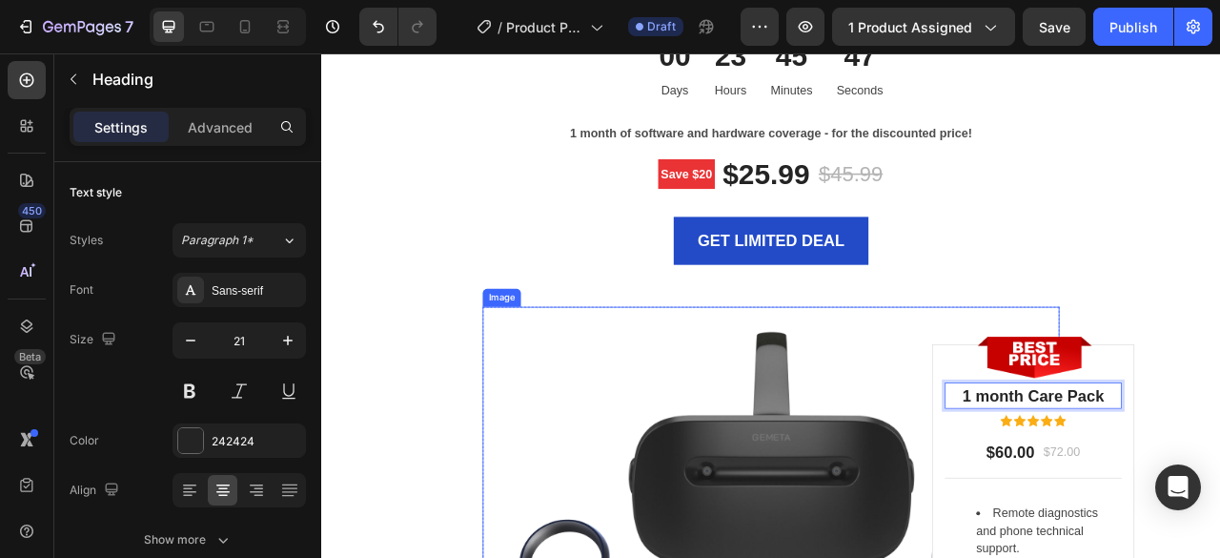
scroll to position [3895, 0]
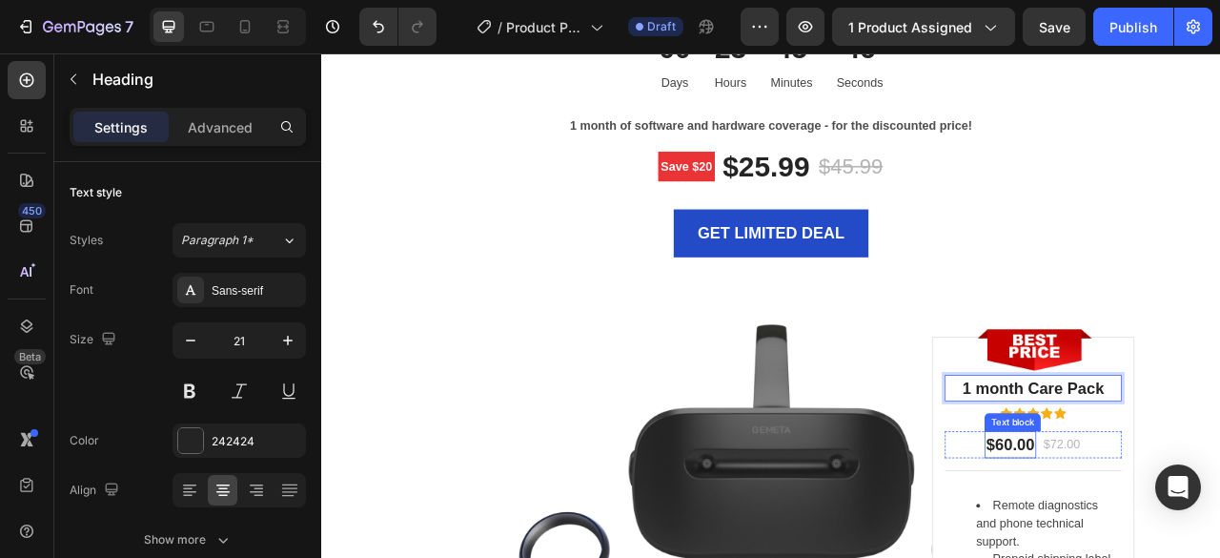
click at [1179, 551] on p "$60.00" at bounding box center [1197, 551] width 61 height 31
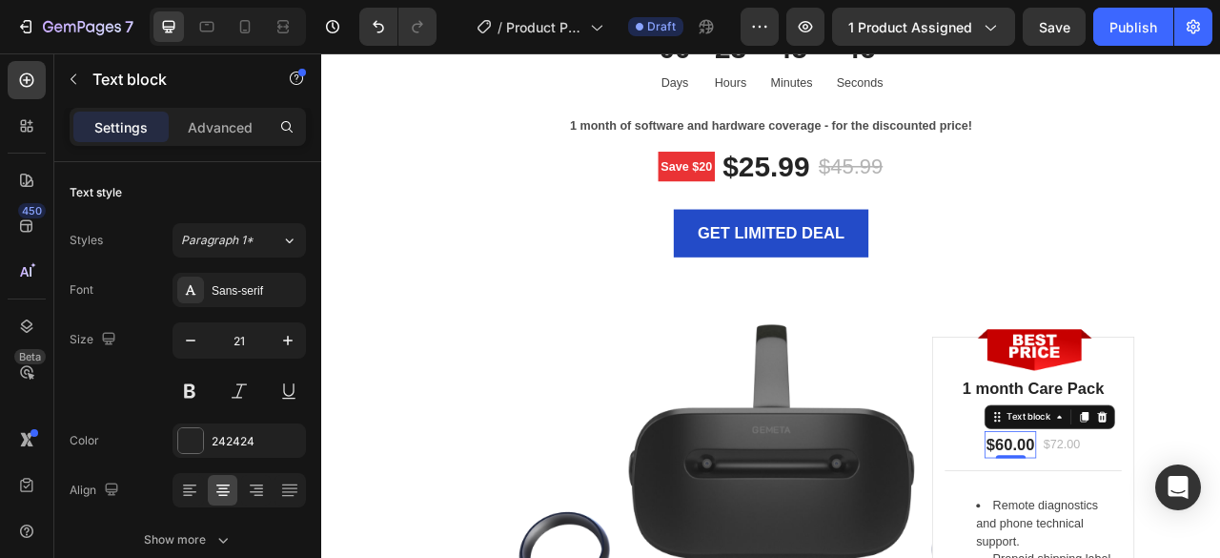
click at [1179, 551] on p "$60.00" at bounding box center [1197, 551] width 61 height 31
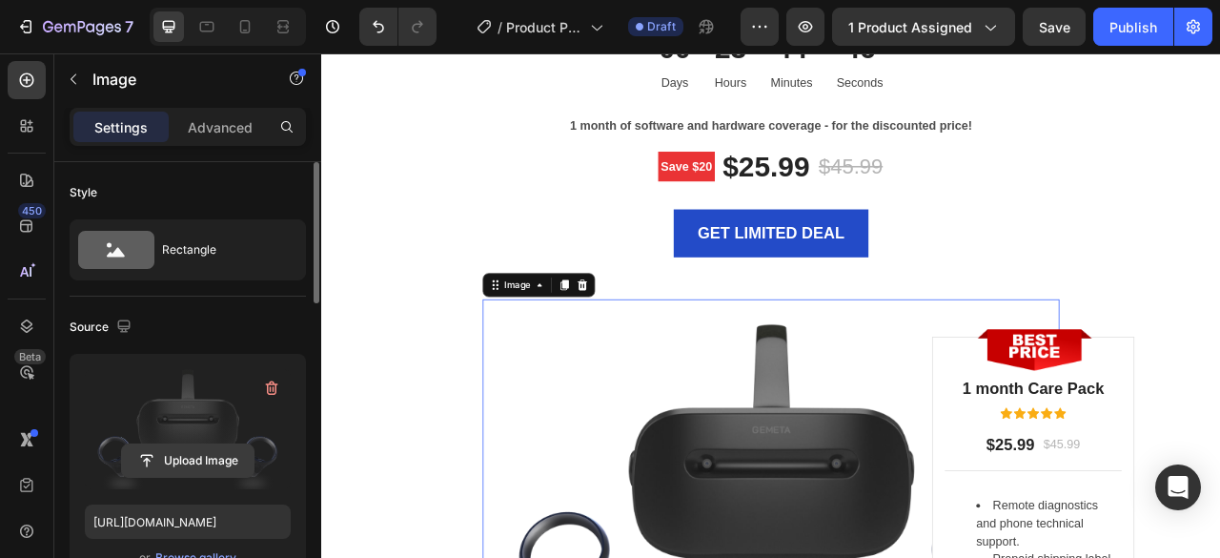
click at [179, 449] on input "file" at bounding box center [188, 460] width 132 height 32
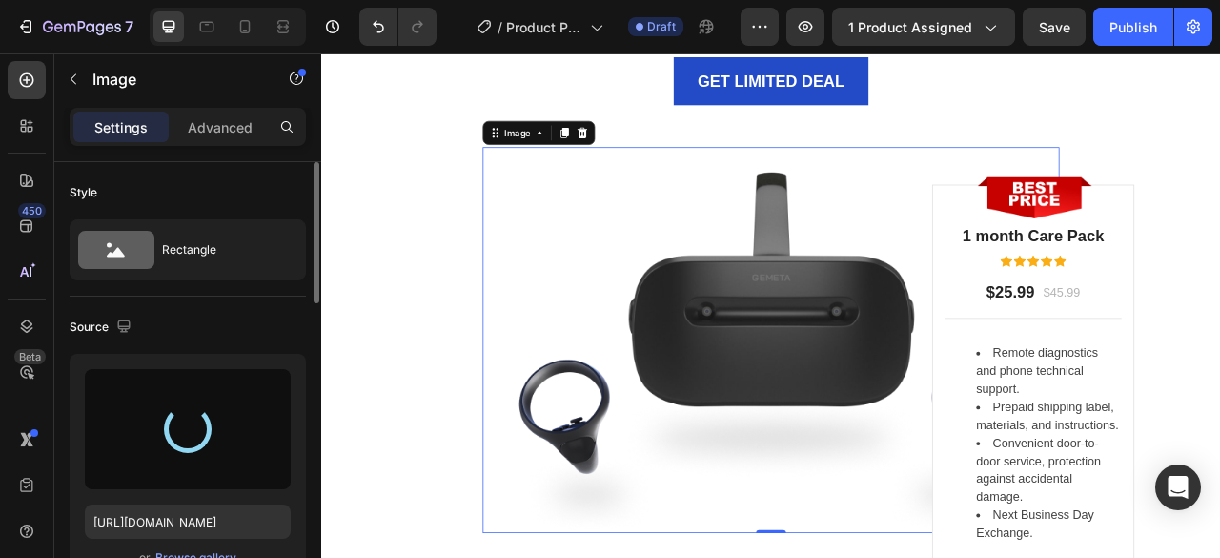
scroll to position [4181, 0]
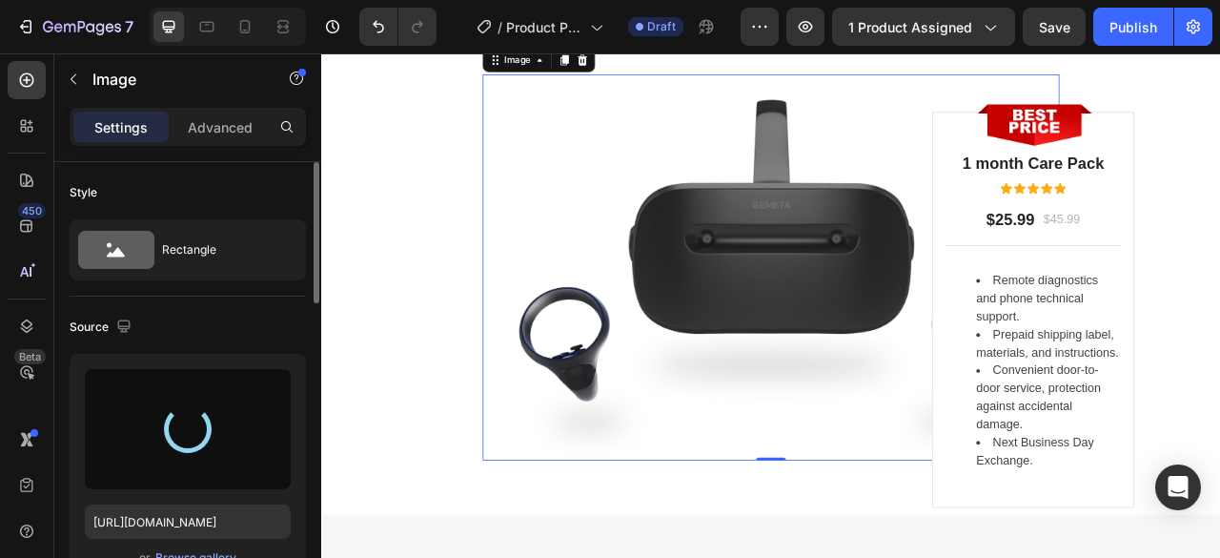
type input "[URL][DOMAIN_NAME]"
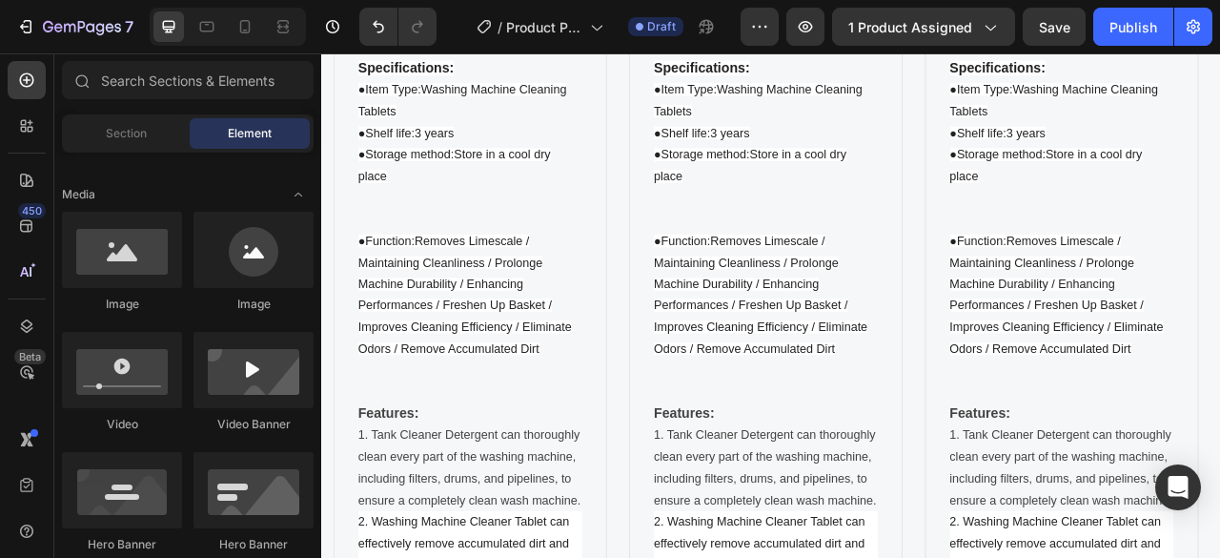
scroll to position [6337, 0]
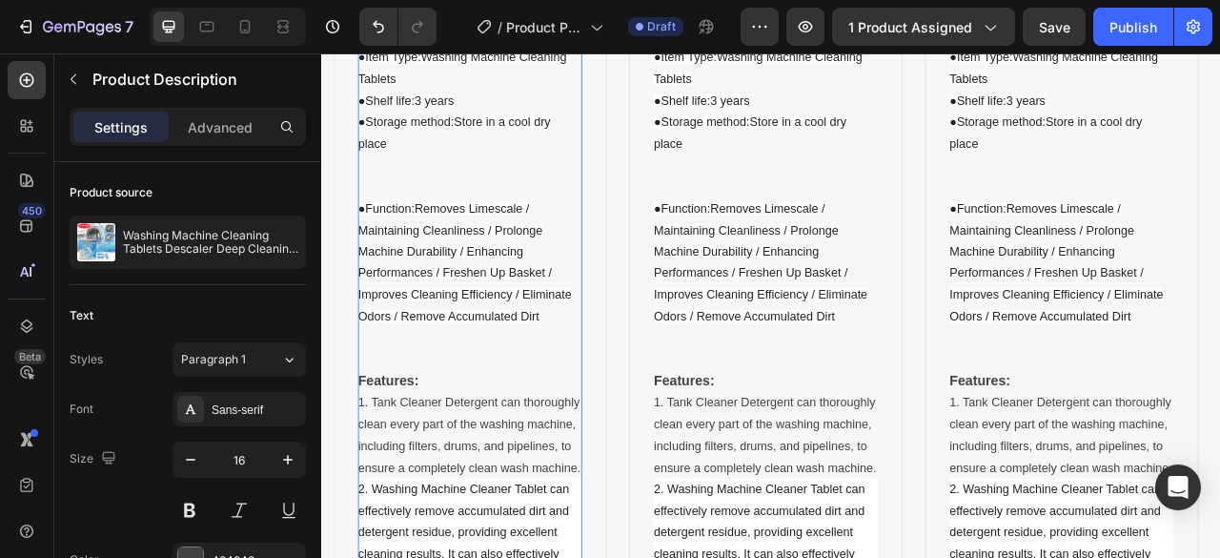
click at [490, 335] on span "●Function:Removes Limescale / Maintaining Cleanliness / Prolonge Machine Durabi…" at bounding box center [503, 318] width 272 height 153
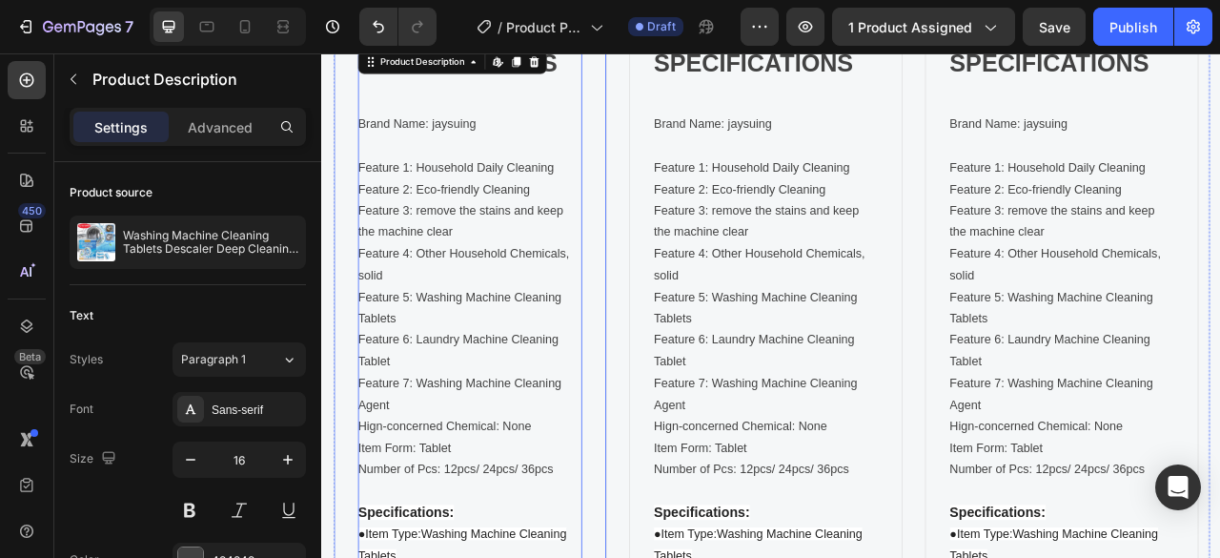
scroll to position [5003, 0]
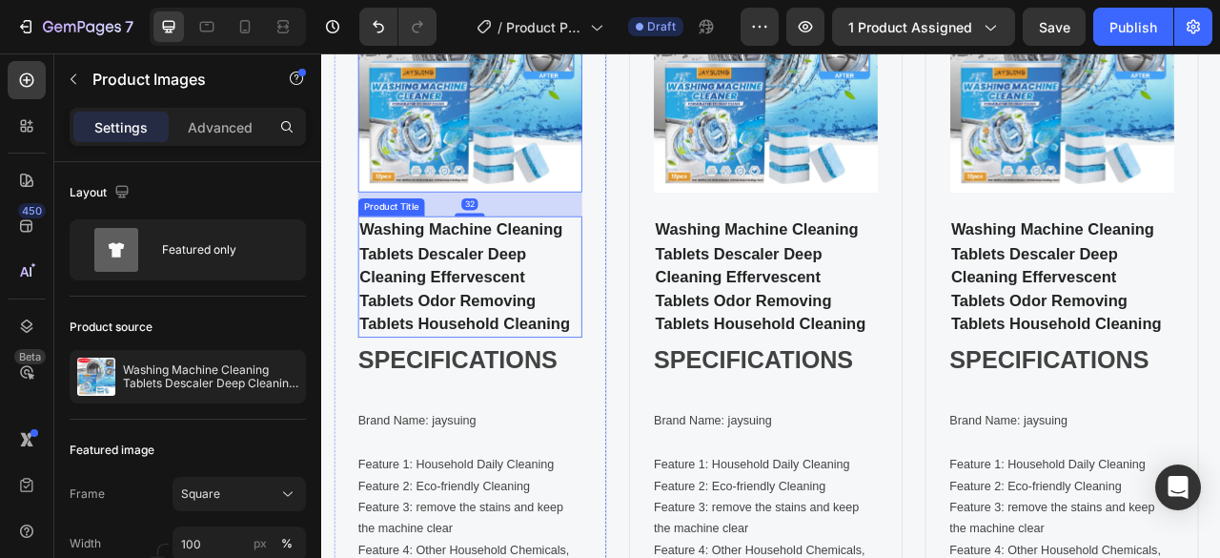
scroll to position [5384, 0]
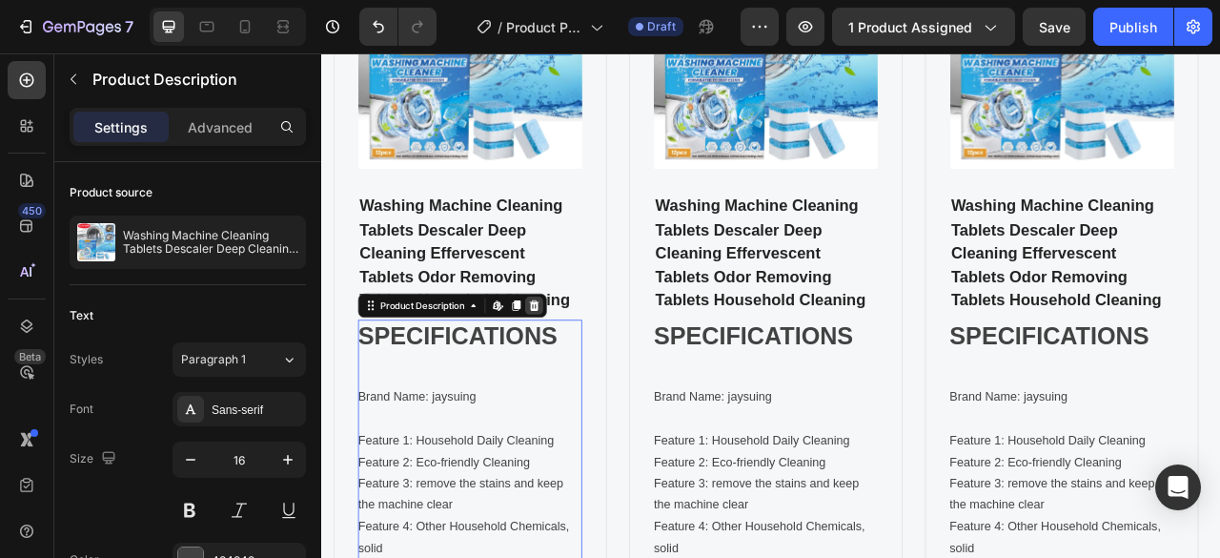
click at [594, 370] on icon at bounding box center [591, 373] width 12 height 13
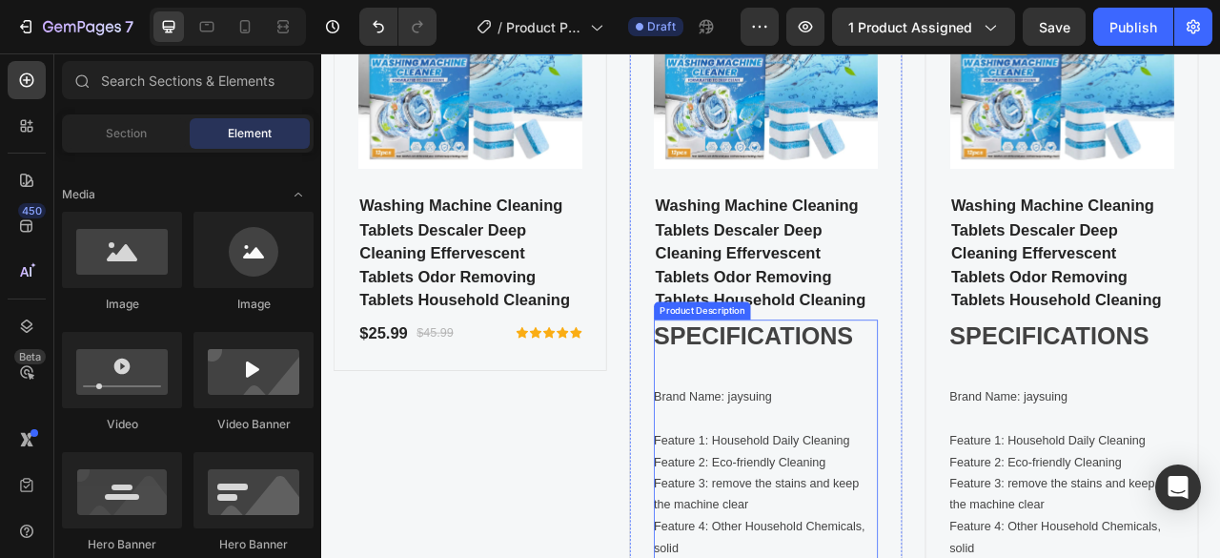
click at [915, 552] on p "Feature 1: Household Daily Cleaning" at bounding box center [868, 545] width 249 height 16
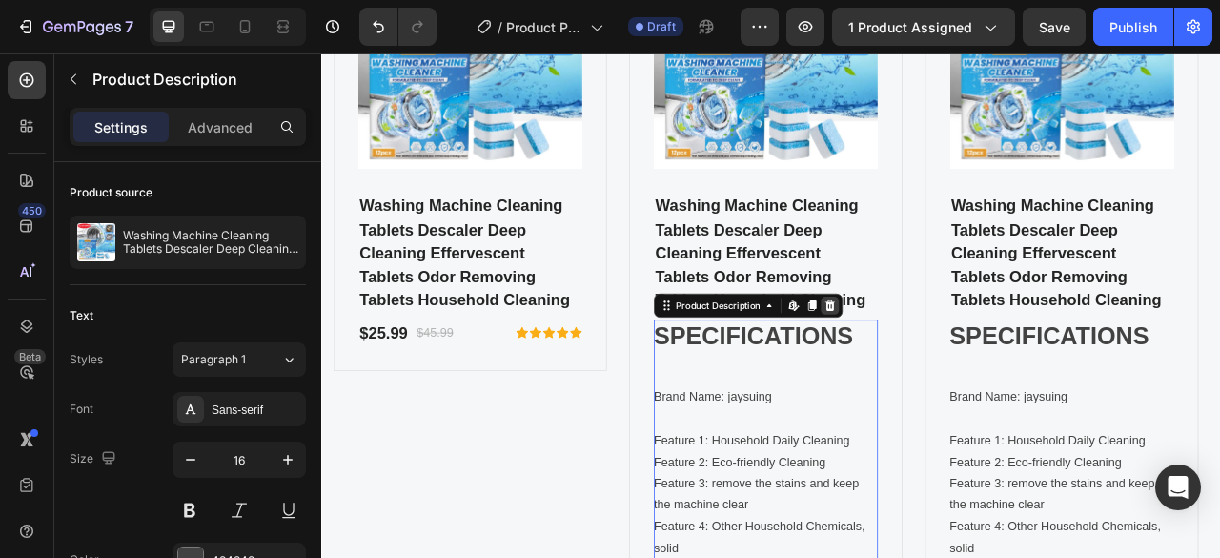
click at [968, 374] on icon at bounding box center [967, 373] width 12 height 13
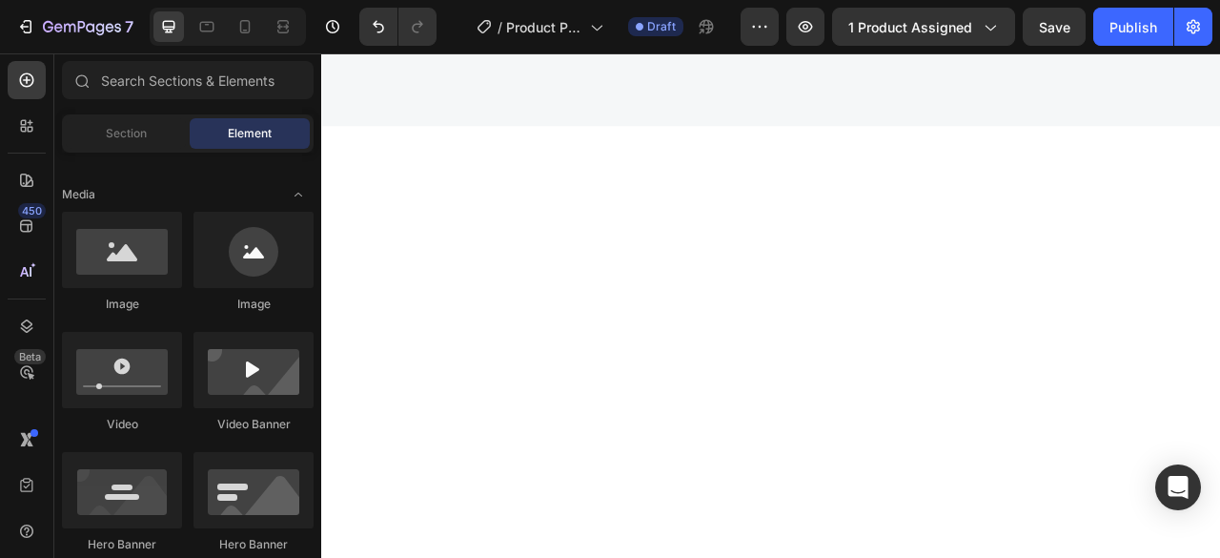
scroll to position [1174, 0]
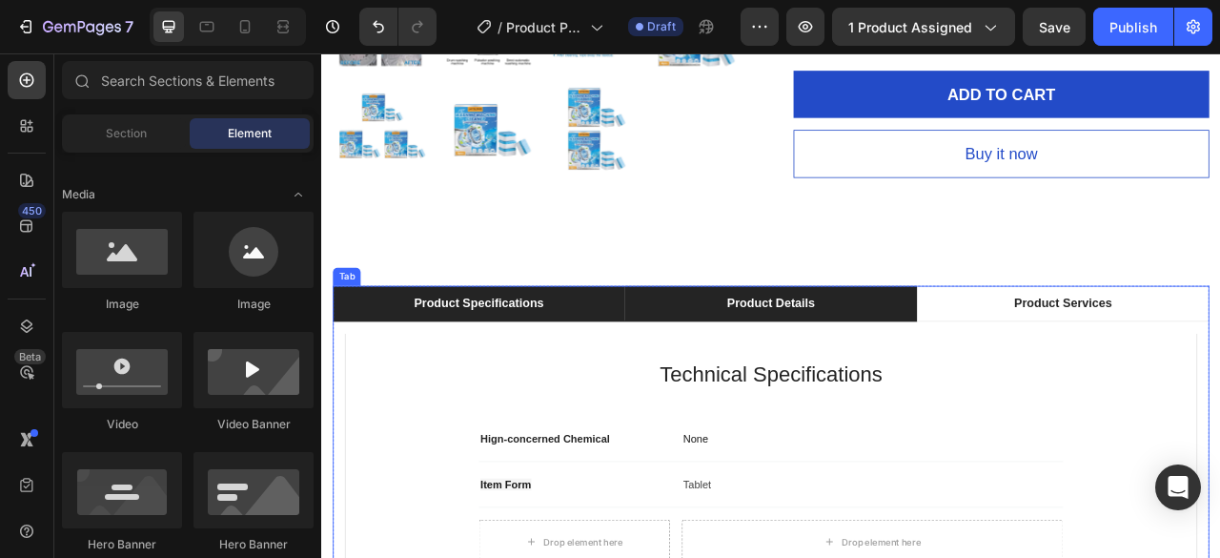
drag, startPoint x: 903, startPoint y: 367, endPoint x: 916, endPoint y: 372, distance: 14.2
click at [902, 367] on div "Product Details" at bounding box center [892, 371] width 117 height 29
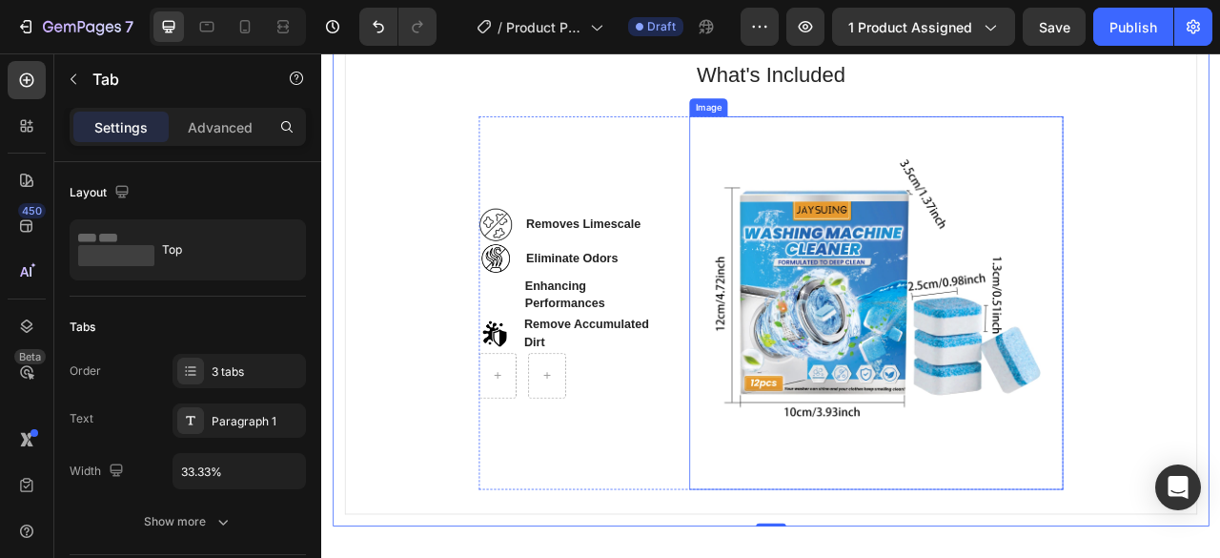
scroll to position [1270, 0]
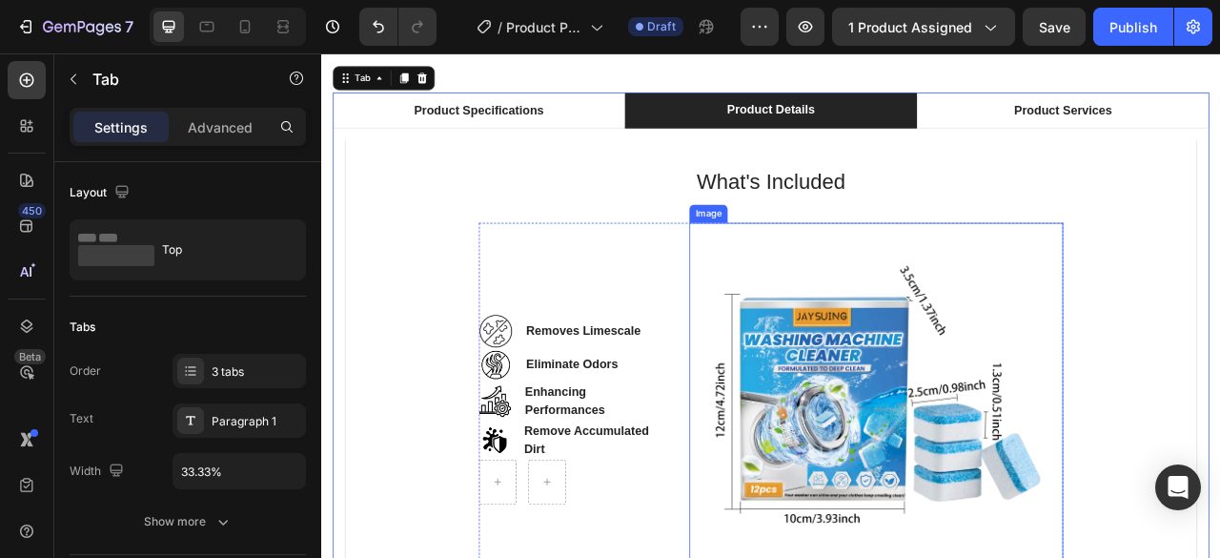
click at [1214, 236] on p "What's Included" at bounding box center [893, 216] width 1018 height 40
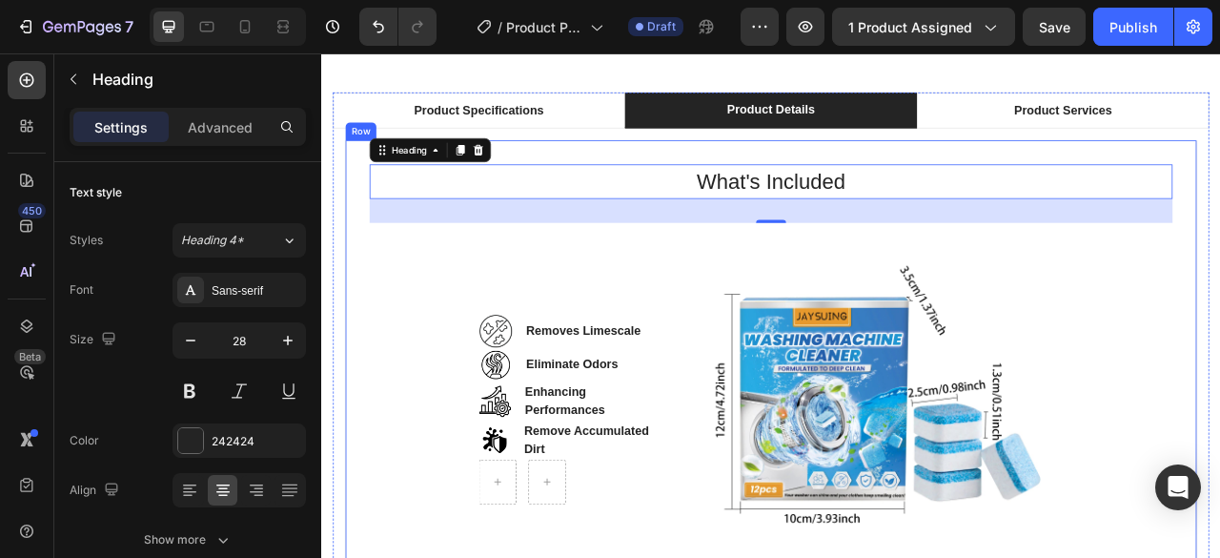
scroll to position [1119, 0]
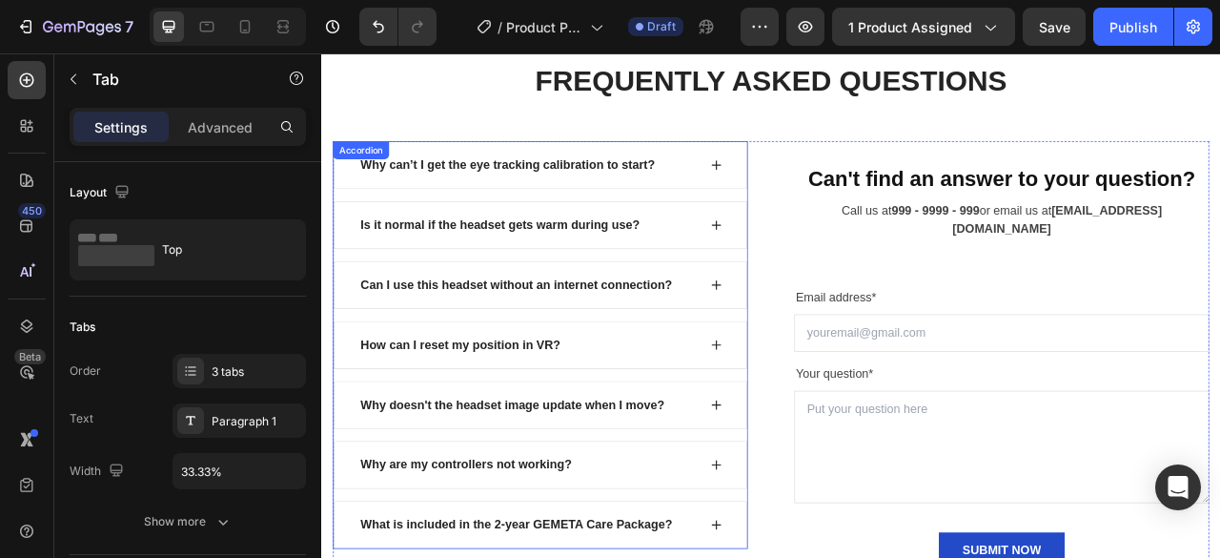
scroll to position [5981, 0]
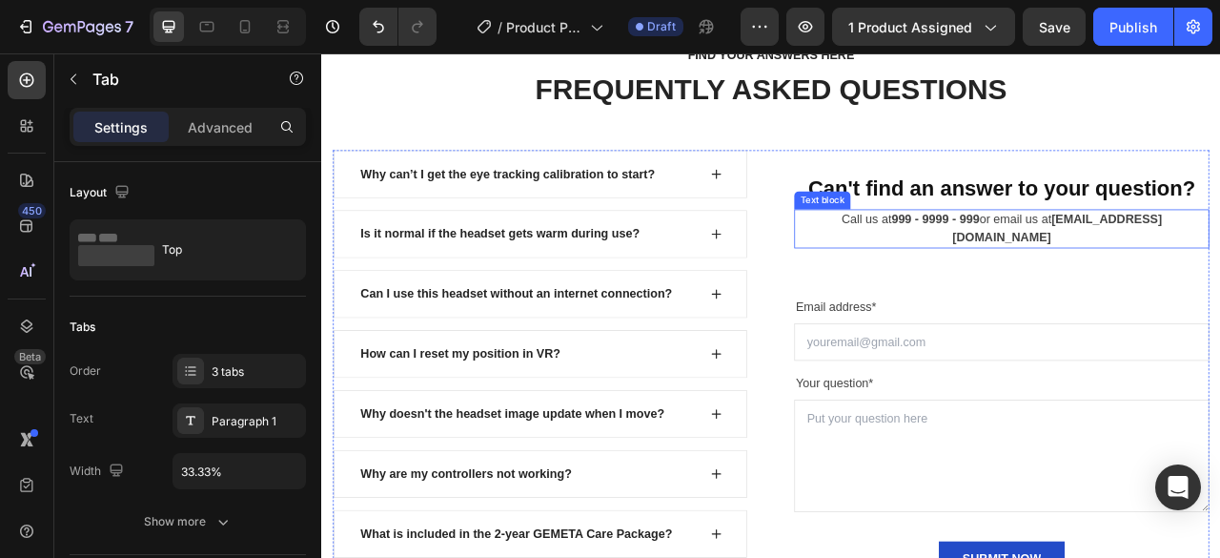
click at [1150, 269] on p "Call us at 999 - 9999 - 999 or email us at [EMAIL_ADDRESS][DOMAIN_NAME]" at bounding box center [1187, 277] width 524 height 46
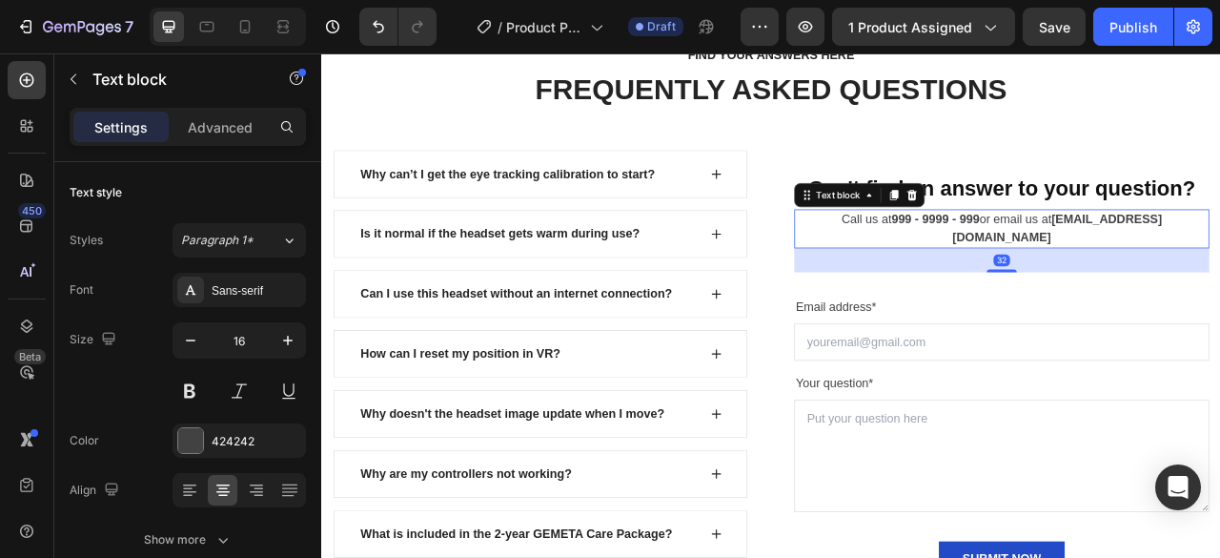
click at [1150, 269] on p "Call us at 999 - 9999 - 999 or email us at [EMAIL_ADDRESS][DOMAIN_NAME]" at bounding box center [1187, 277] width 524 height 46
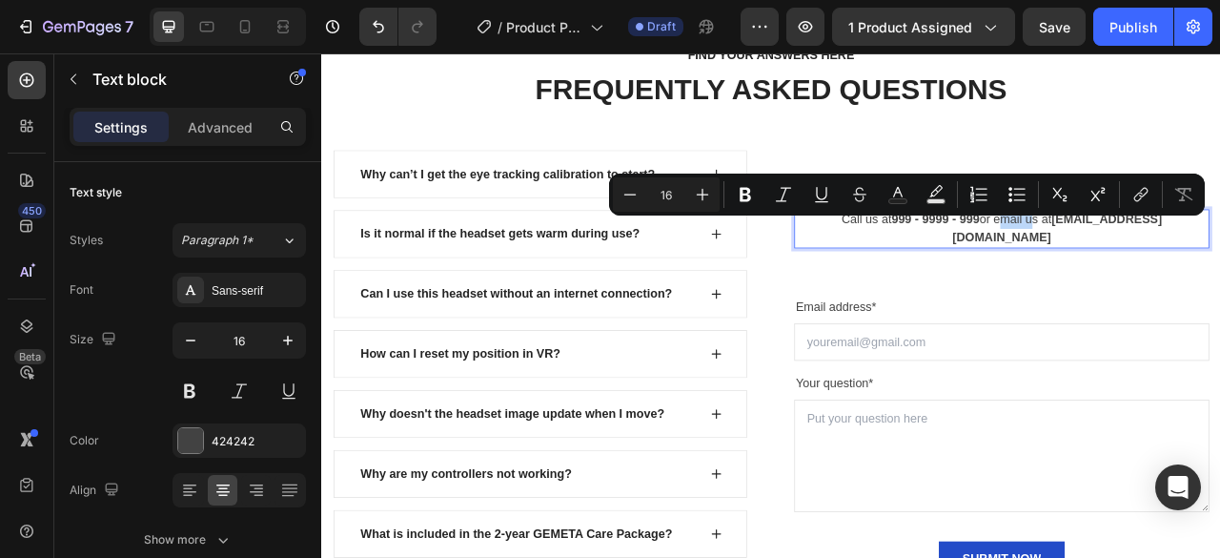
click at [1150, 271] on p "Call us at 999 - 9999 - 999 or email us at [EMAIL_ADDRESS][DOMAIN_NAME]" at bounding box center [1187, 277] width 524 height 46
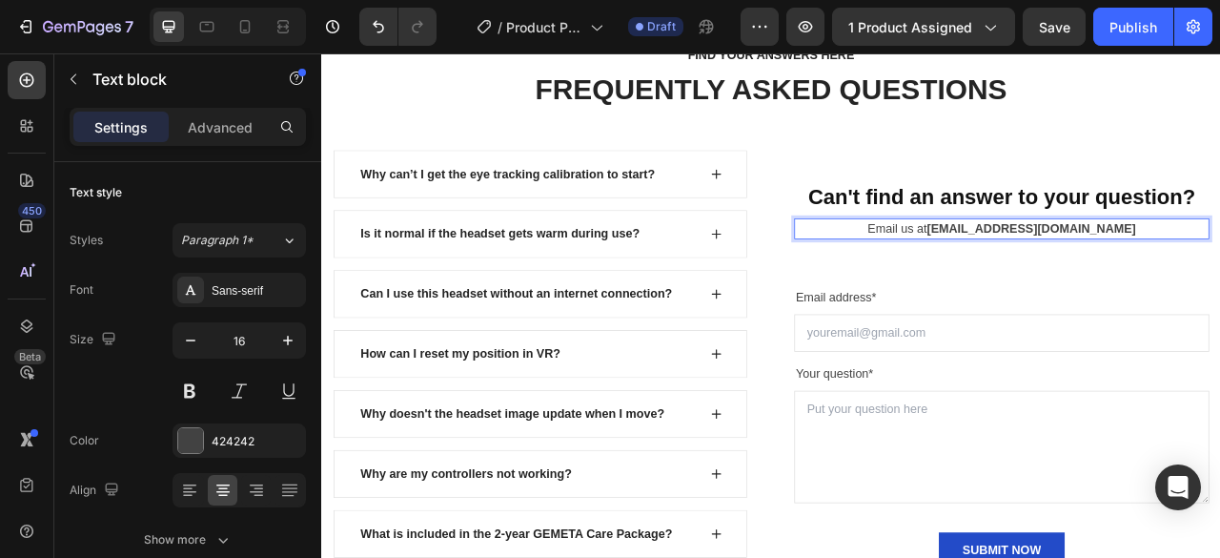
click at [1154, 273] on strong "[EMAIL_ADDRESS][DOMAIN_NAME]" at bounding box center [1224, 276] width 266 height 16
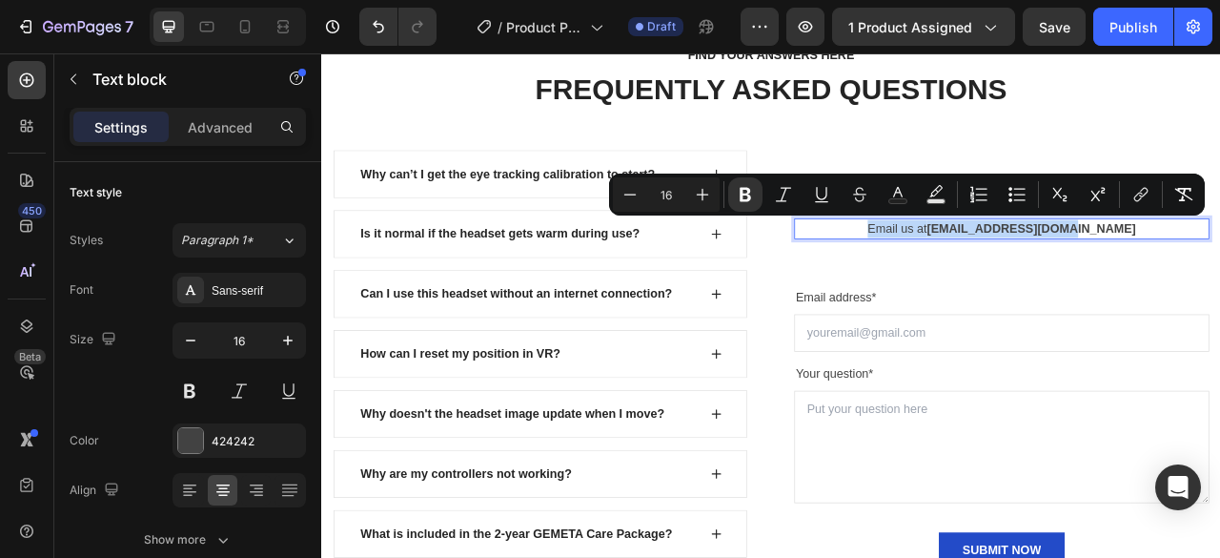
click at [1154, 273] on strong "[EMAIL_ADDRESS][DOMAIN_NAME]" at bounding box center [1224, 276] width 266 height 16
click at [1156, 275] on strong "[EMAIL_ADDRESS][DOMAIN_NAME]" at bounding box center [1224, 276] width 266 height 16
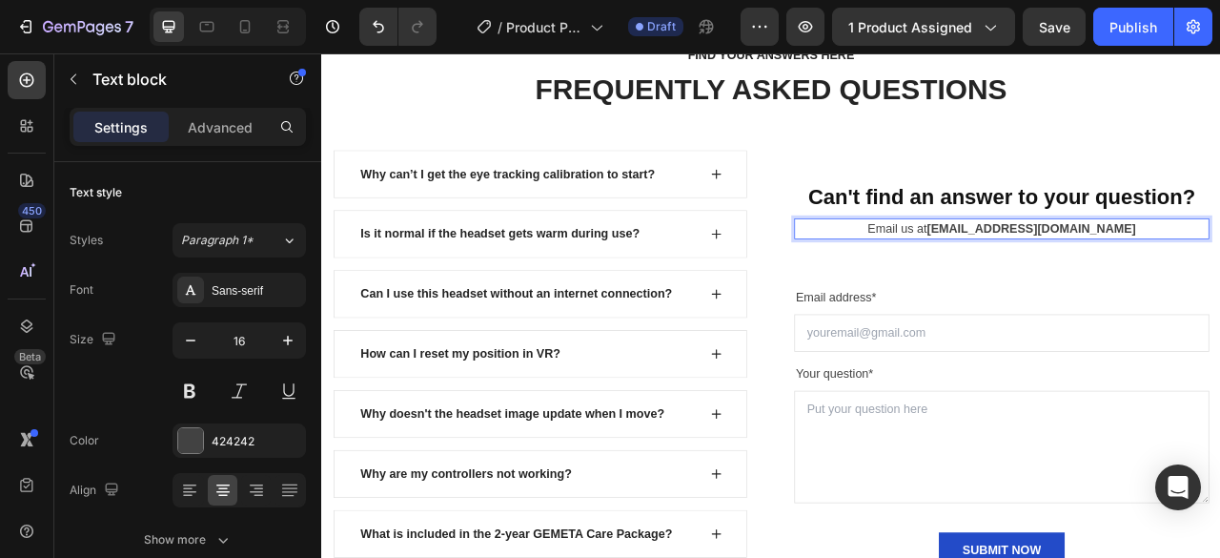
click at [1219, 274] on p "Email us at [EMAIL_ADDRESS][DOMAIN_NAME]" at bounding box center [1187, 276] width 524 height 23
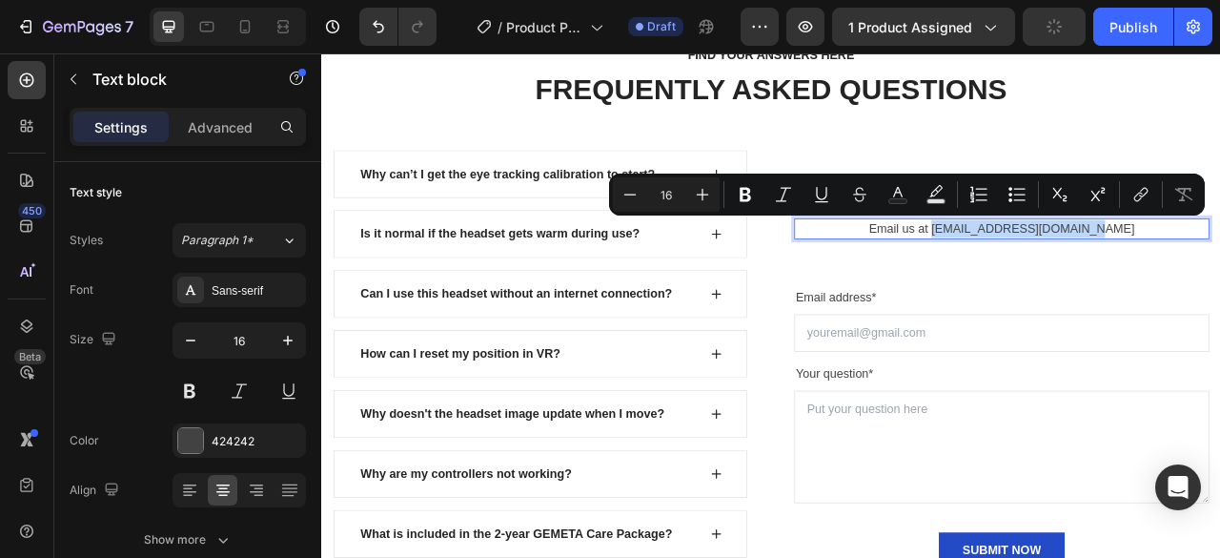
drag, startPoint x: 1117, startPoint y: 272, endPoint x: 1322, endPoint y: 275, distance: 205.0
click at [1219, 275] on p "Email us at [EMAIL_ADDRESS][DOMAIN_NAME]" at bounding box center [1187, 276] width 524 height 23
click at [743, 199] on icon "Editor contextual toolbar" at bounding box center [745, 195] width 11 height 14
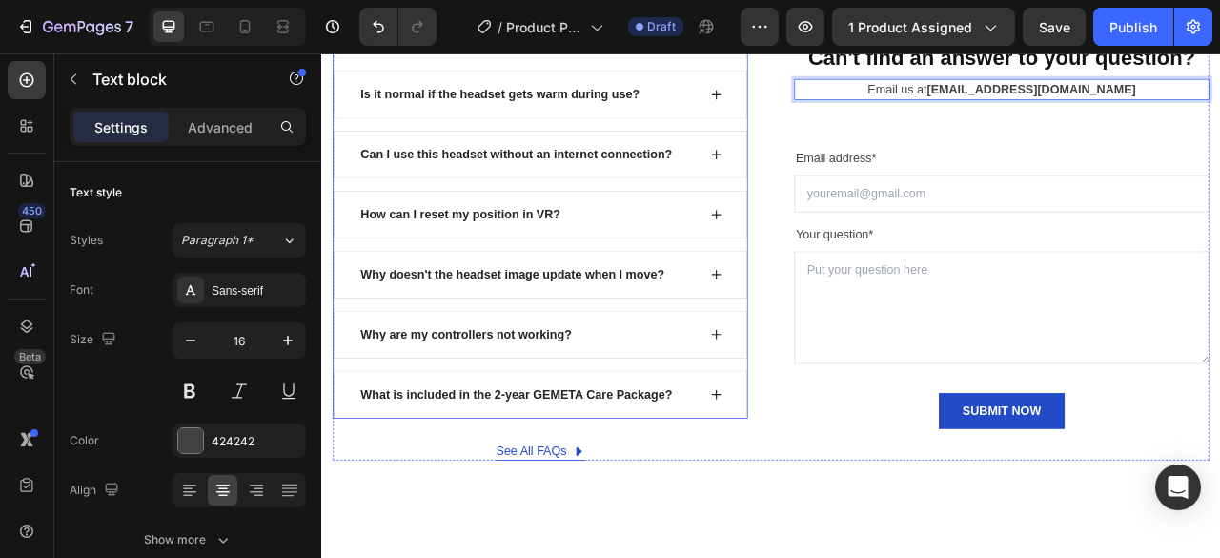
scroll to position [6076, 0]
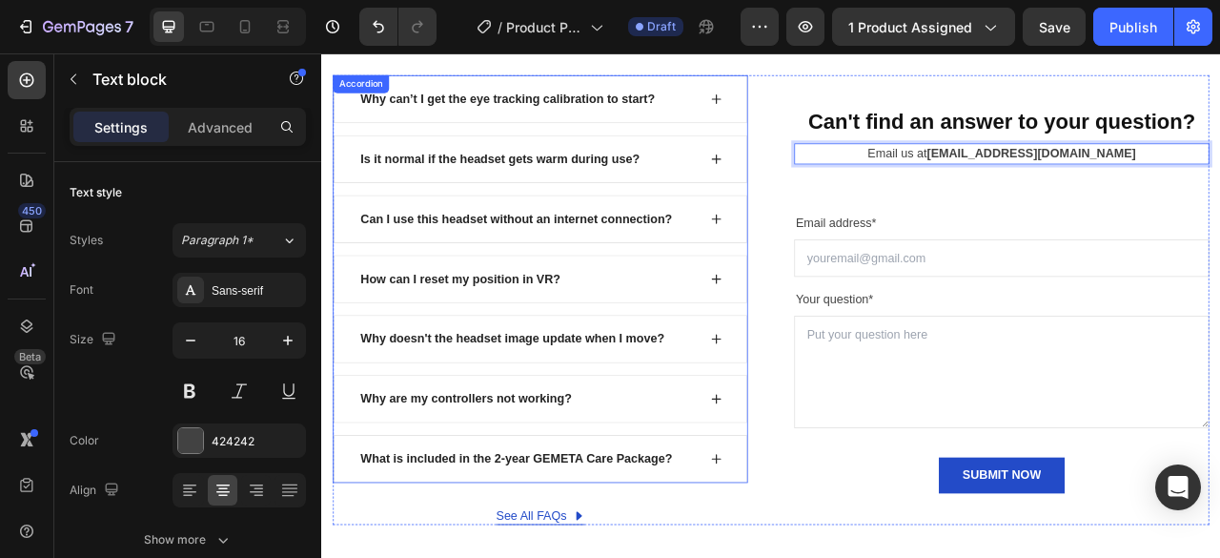
click at [440, 109] on div "Why can’t I get the eye tracking calibration to start?" at bounding box center [558, 111] width 380 height 29
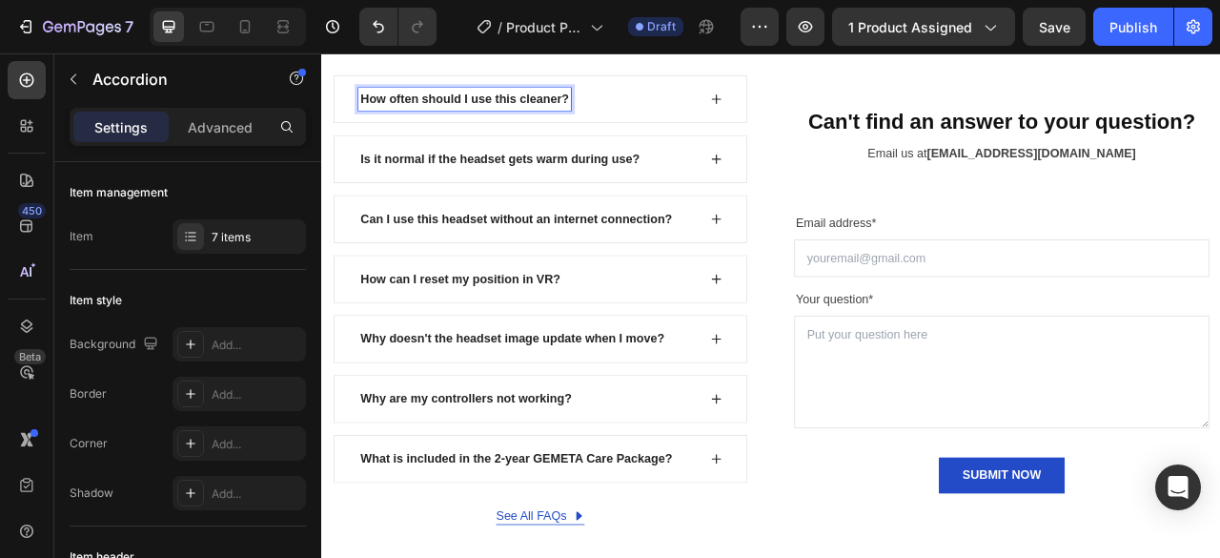
click at [816, 108] on icon at bounding box center [823, 111] width 15 height 15
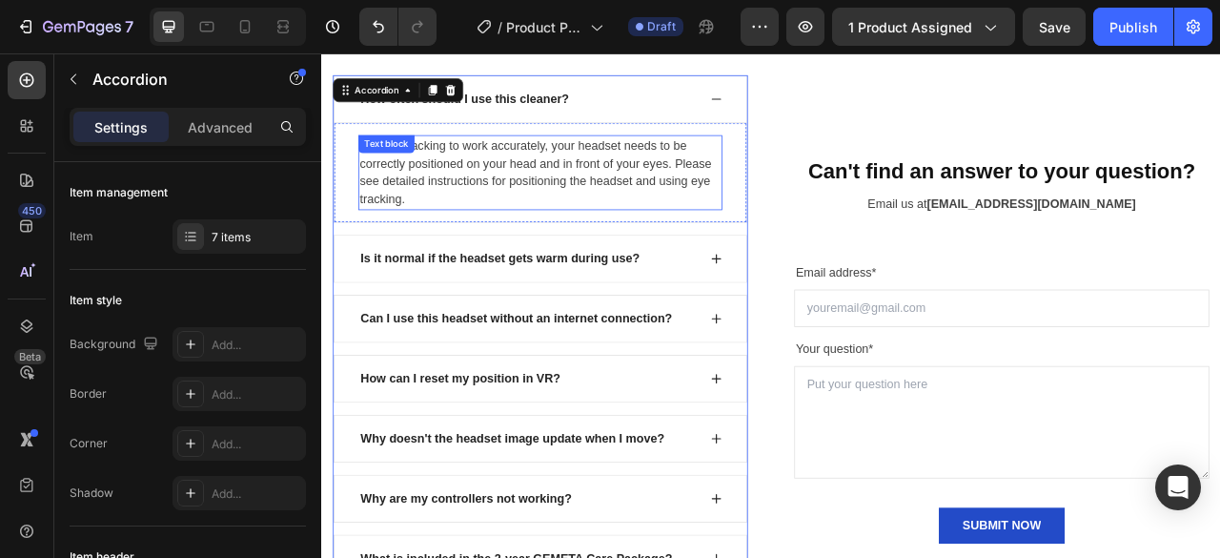
click at [505, 212] on p "For eye tracking to work accurately, your headset needs to be correctly positio…" at bounding box center [599, 205] width 459 height 92
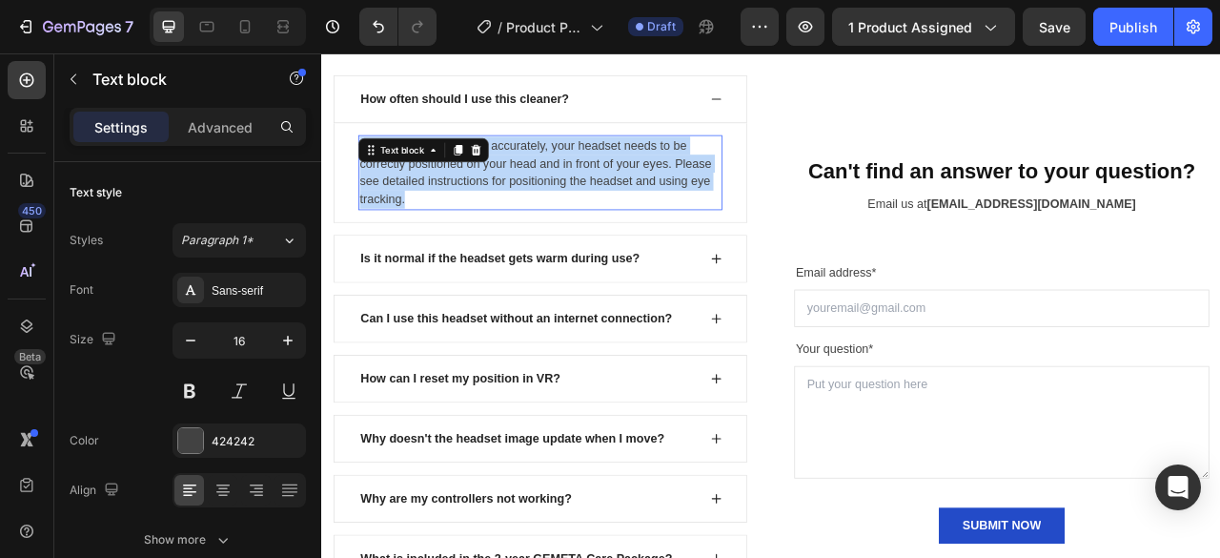
click at [505, 212] on p "For eye tracking to work accurately, your headset needs to be correctly positio…" at bounding box center [599, 205] width 459 height 92
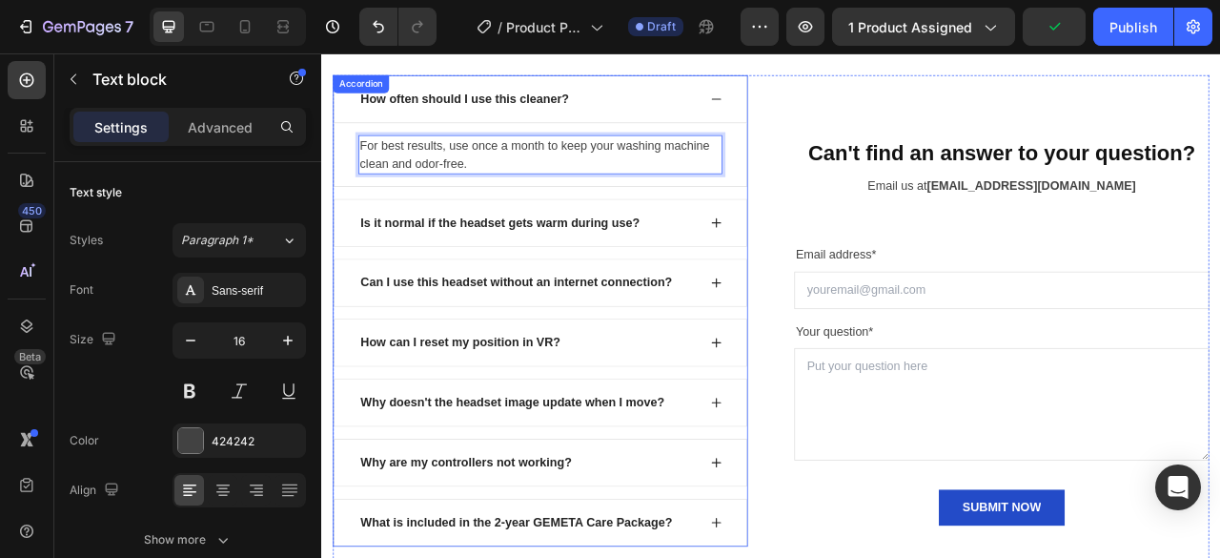
click at [476, 258] on p "Is it normal if the headset gets warm during use?" at bounding box center [549, 268] width 356 height 23
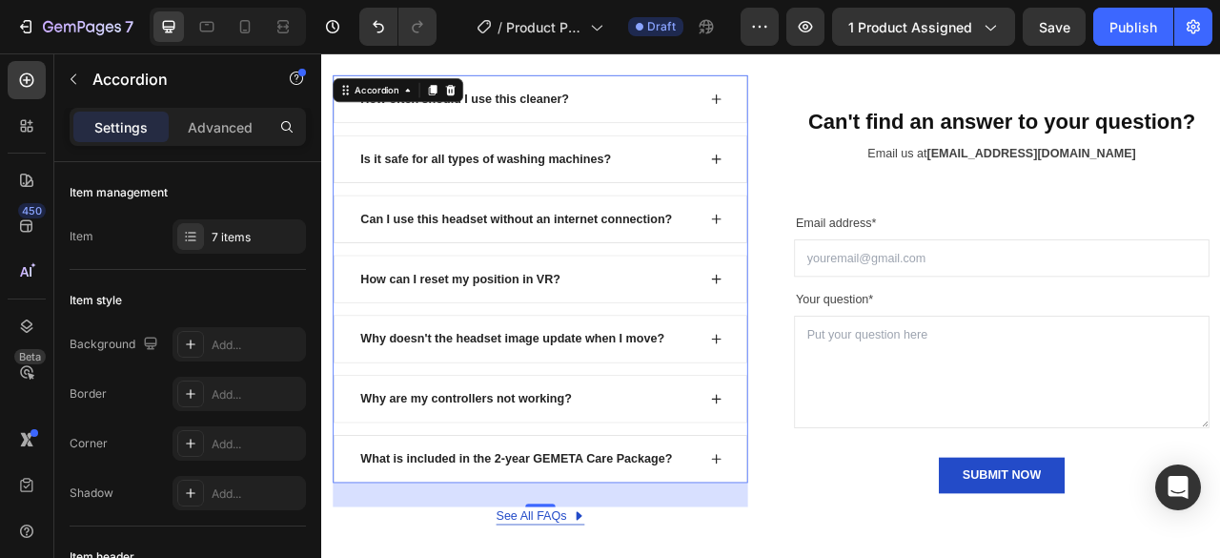
scroll to position [5995, 0]
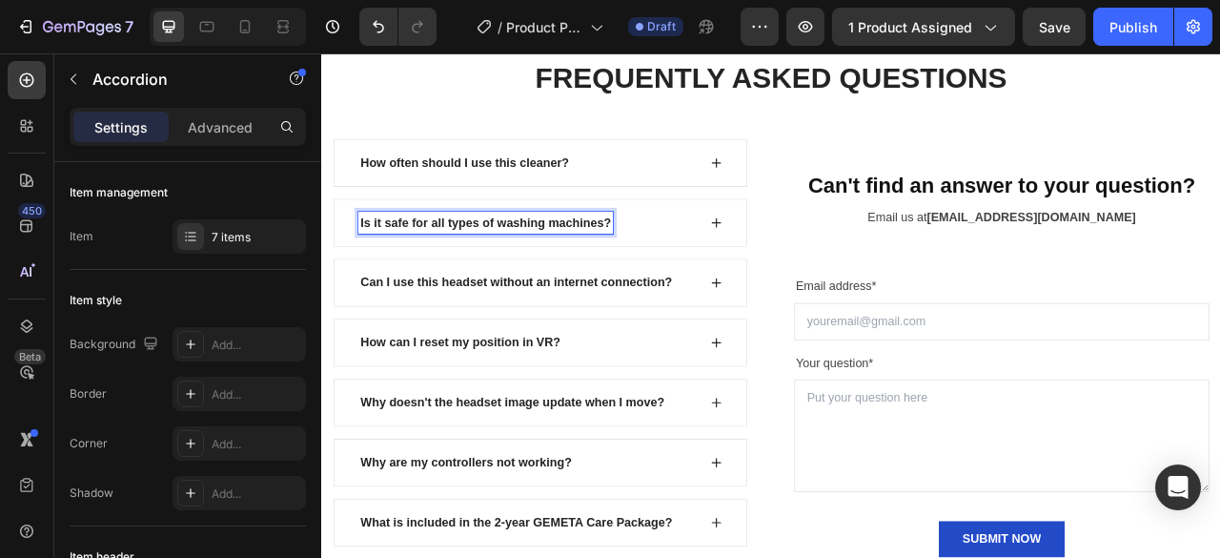
click at [818, 264] on icon at bounding box center [823, 268] width 15 height 15
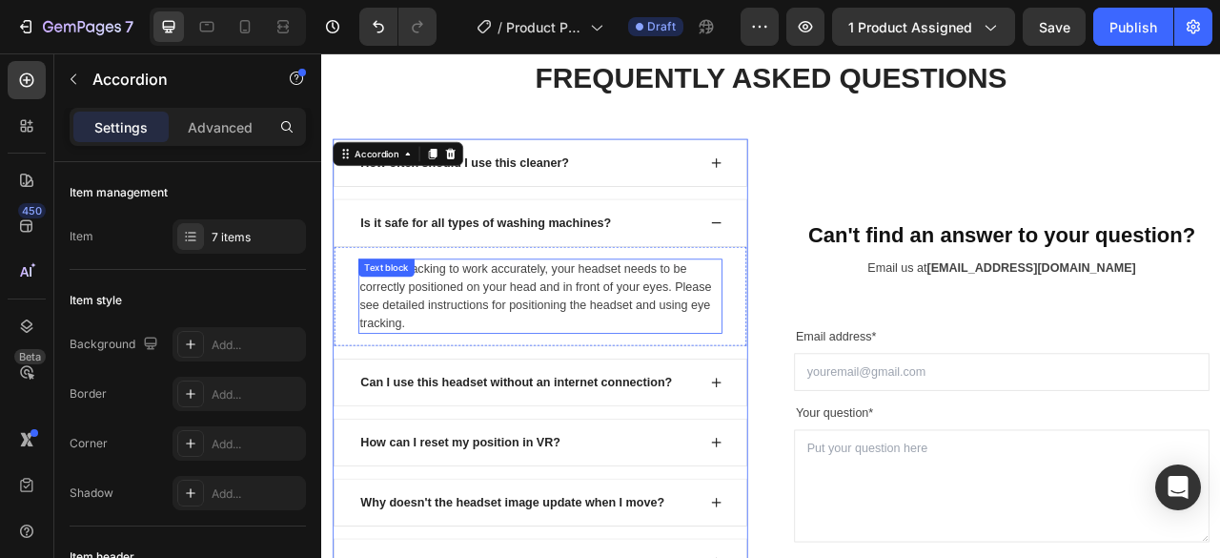
click at [633, 364] on p "For eye tracking to work accurately, your headset needs to be correctly positio…" at bounding box center [599, 362] width 459 height 92
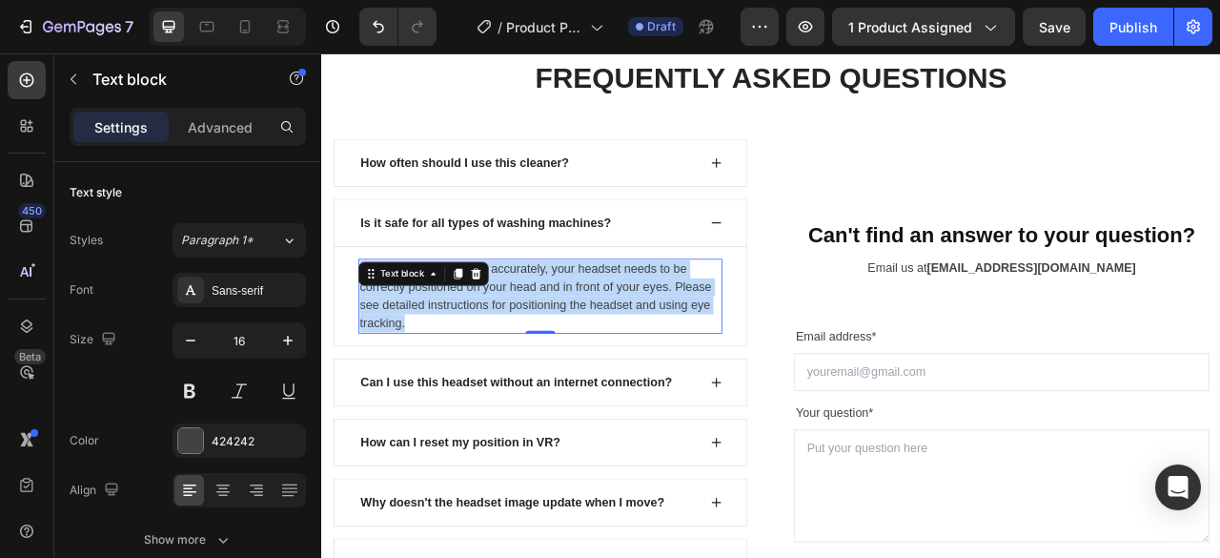
click at [635, 364] on p "For eye tracking to work accurately, your headset needs to be correctly positio…" at bounding box center [599, 362] width 459 height 92
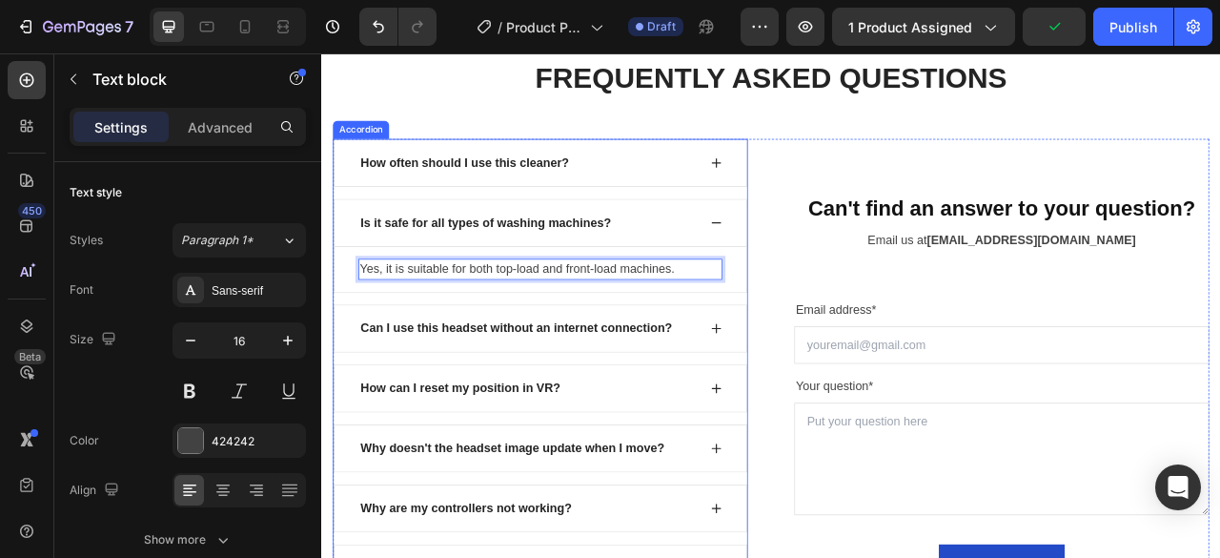
click at [557, 399] on p "Can I use this headset without an internet connection?" at bounding box center [569, 403] width 397 height 23
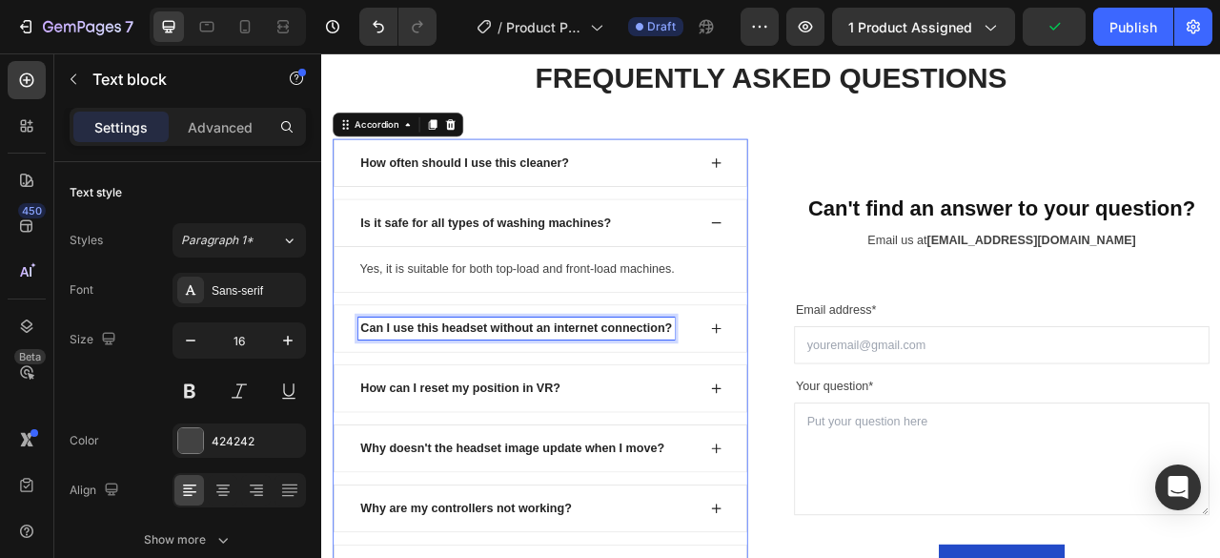
click at [557, 399] on p "Can I use this headset without an internet connection?" at bounding box center [569, 403] width 397 height 23
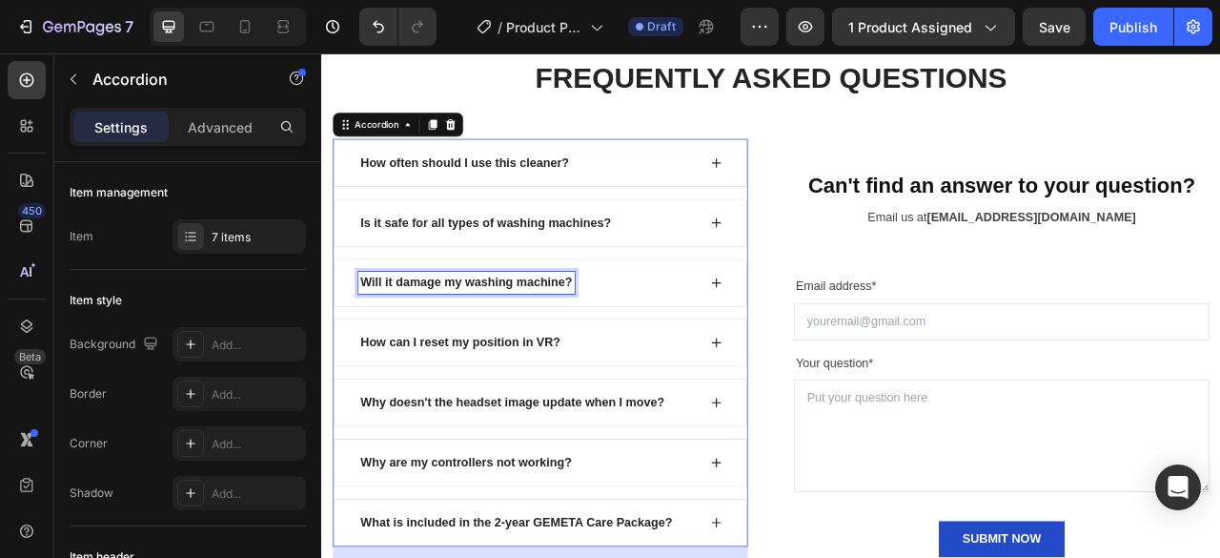
scroll to position [5937, 0]
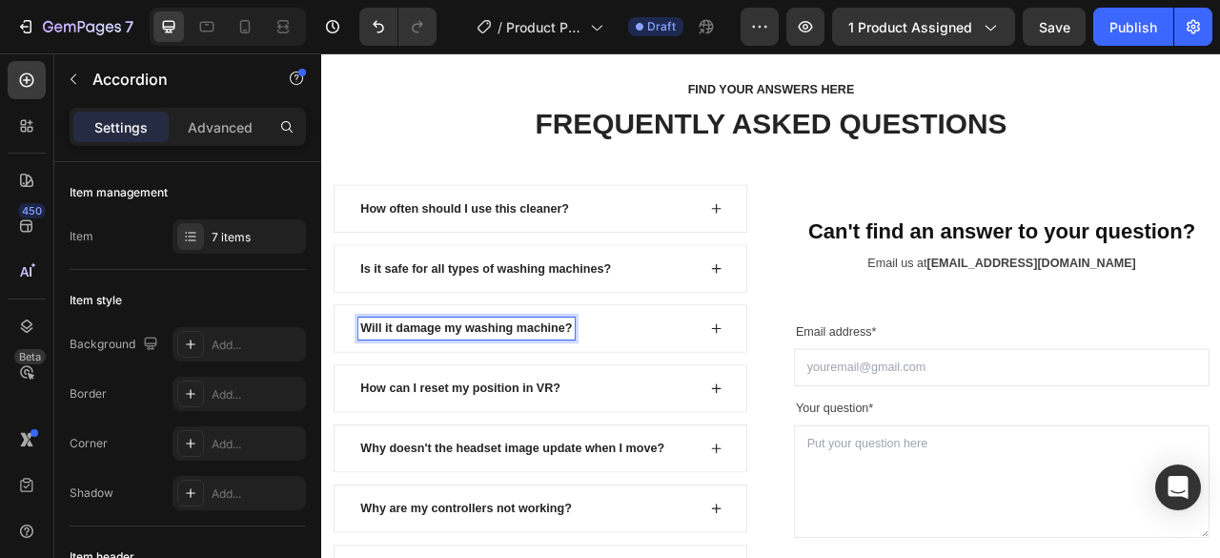
click at [823, 397] on icon at bounding box center [823, 403] width 15 height 15
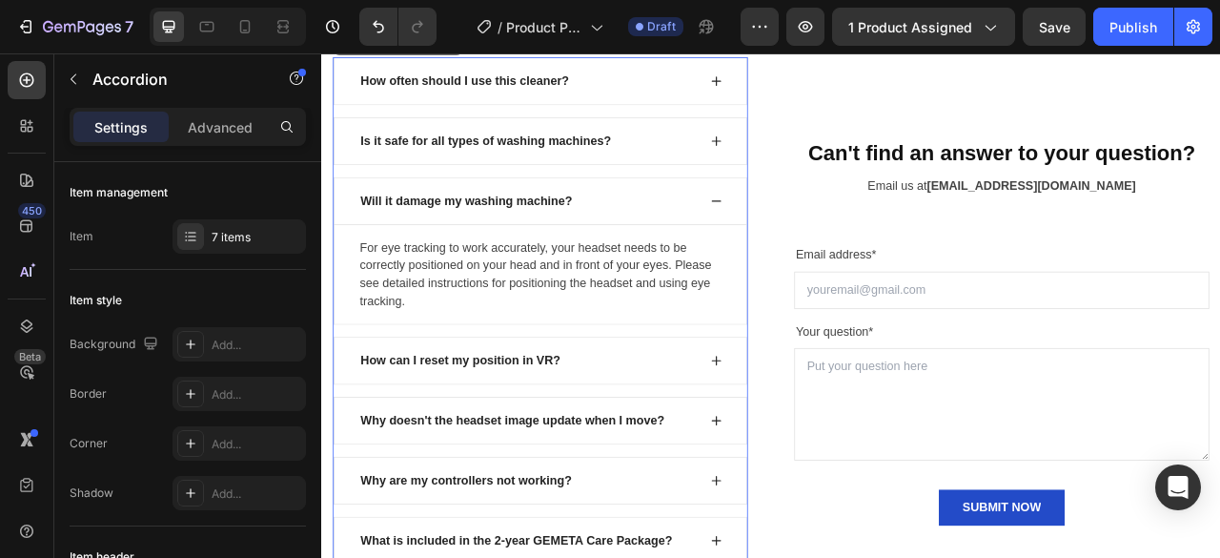
scroll to position [6127, 0]
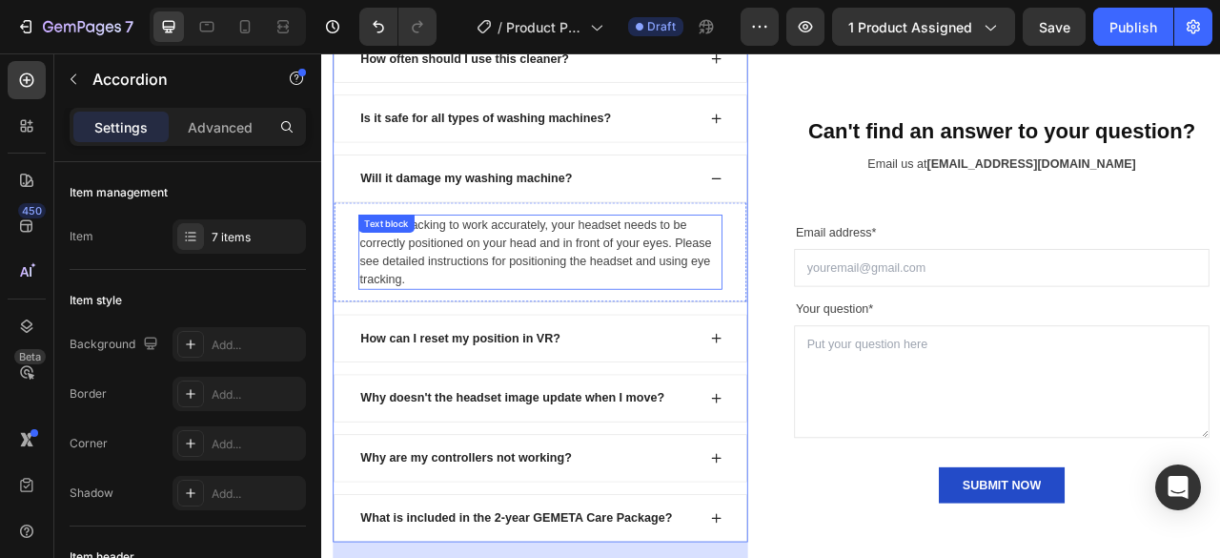
click at [453, 313] on p "For eye tracking to work accurately, your headset needs to be correctly positio…" at bounding box center [599, 306] width 459 height 92
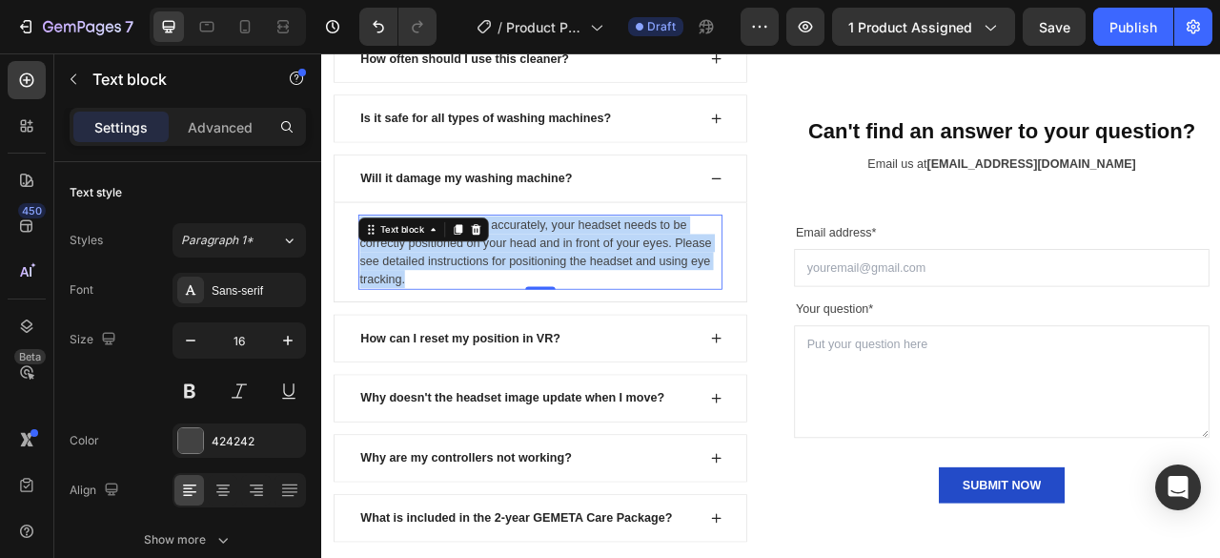
click at [453, 313] on p "For eye tracking to work accurately, your headset needs to be correctly positio…" at bounding box center [599, 306] width 459 height 92
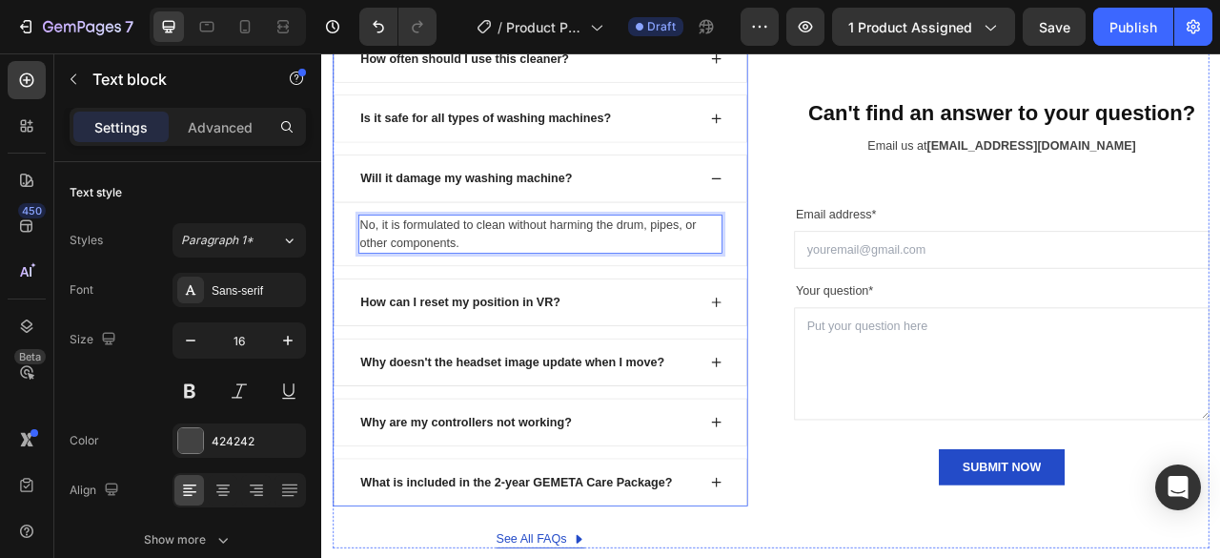
click at [545, 363] on p "How can I reset my position in VR?" at bounding box center [498, 369] width 255 height 23
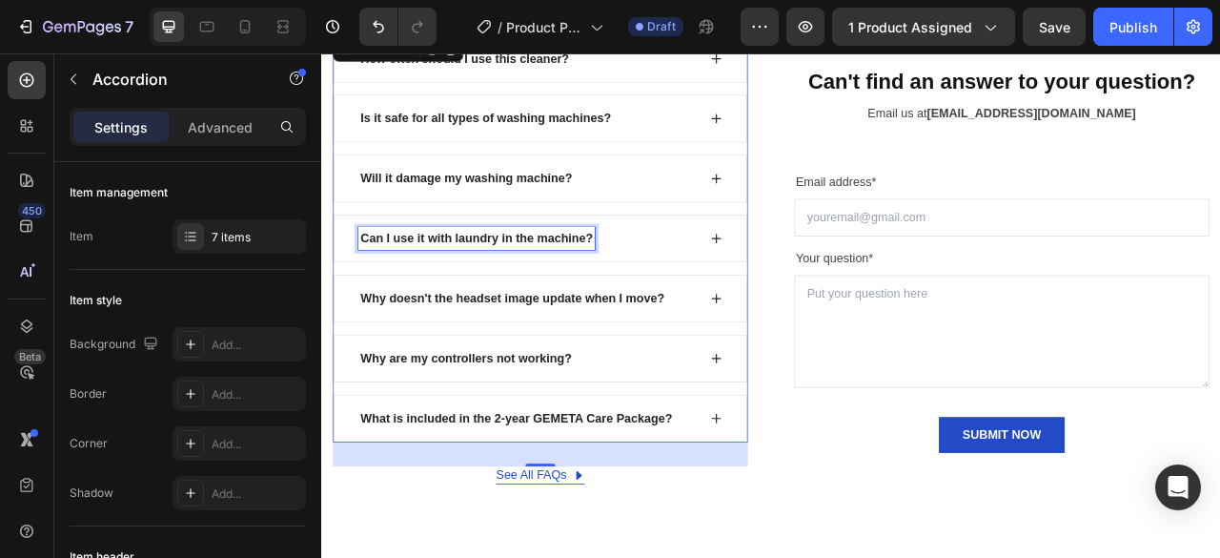
scroll to position [6047, 0]
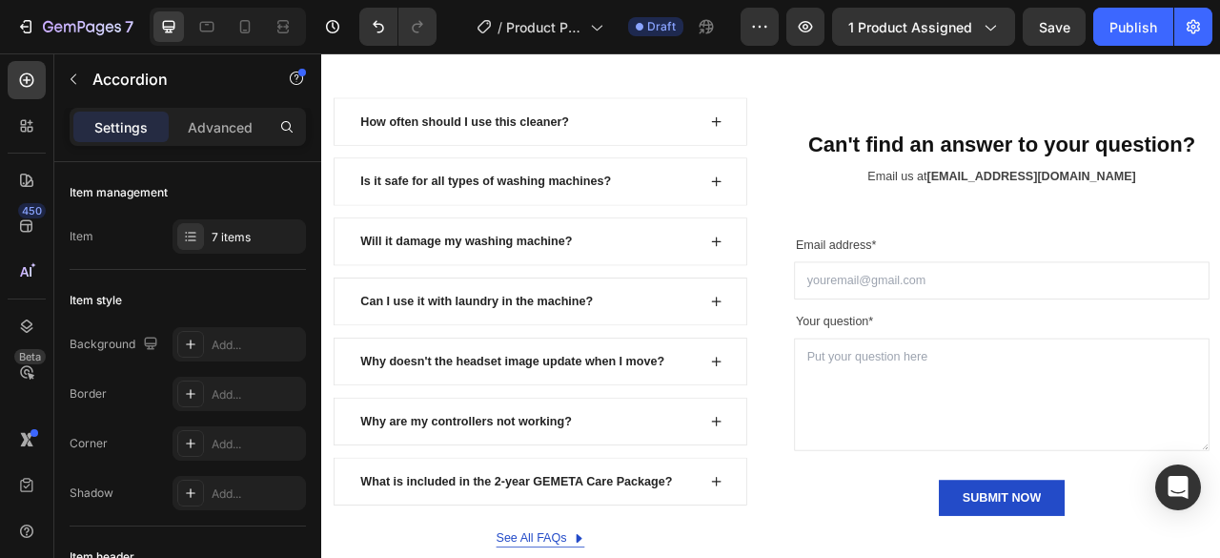
click at [818, 365] on icon at bounding box center [824, 369] width 12 height 12
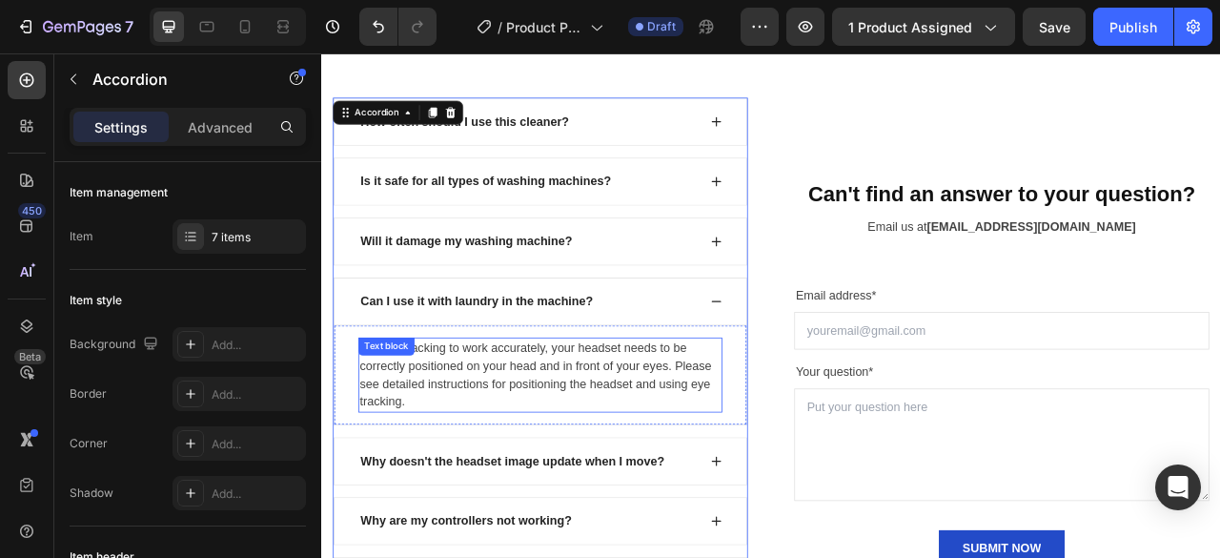
click at [536, 456] on p "For eye tracking to work accurately, your headset needs to be correctly positio…" at bounding box center [599, 463] width 459 height 92
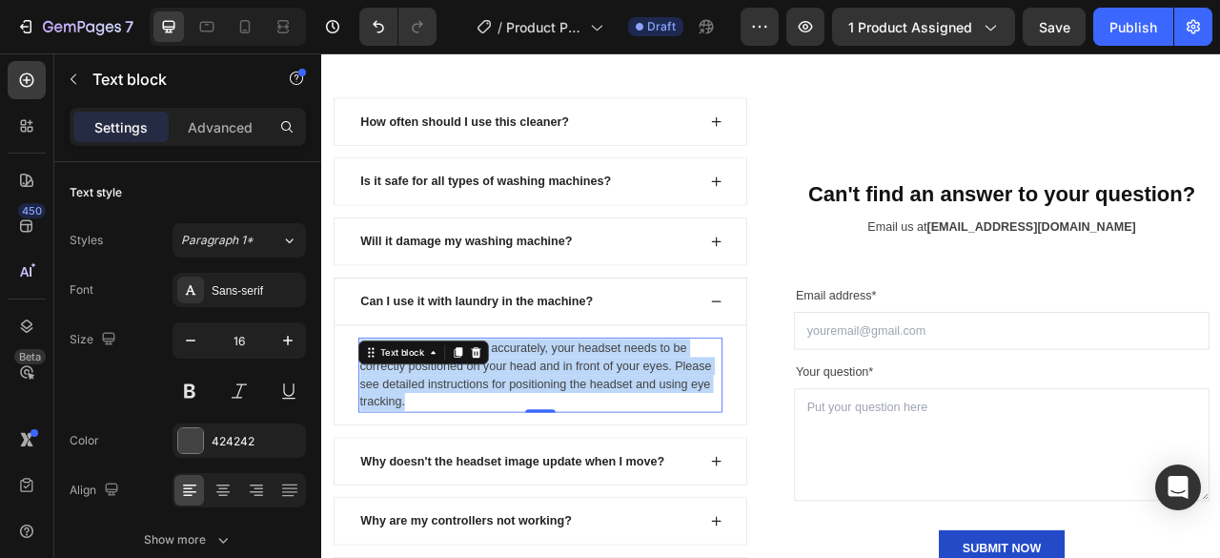
click at [536, 456] on p "For eye tracking to work accurately, your headset needs to be correctly positio…" at bounding box center [599, 463] width 459 height 92
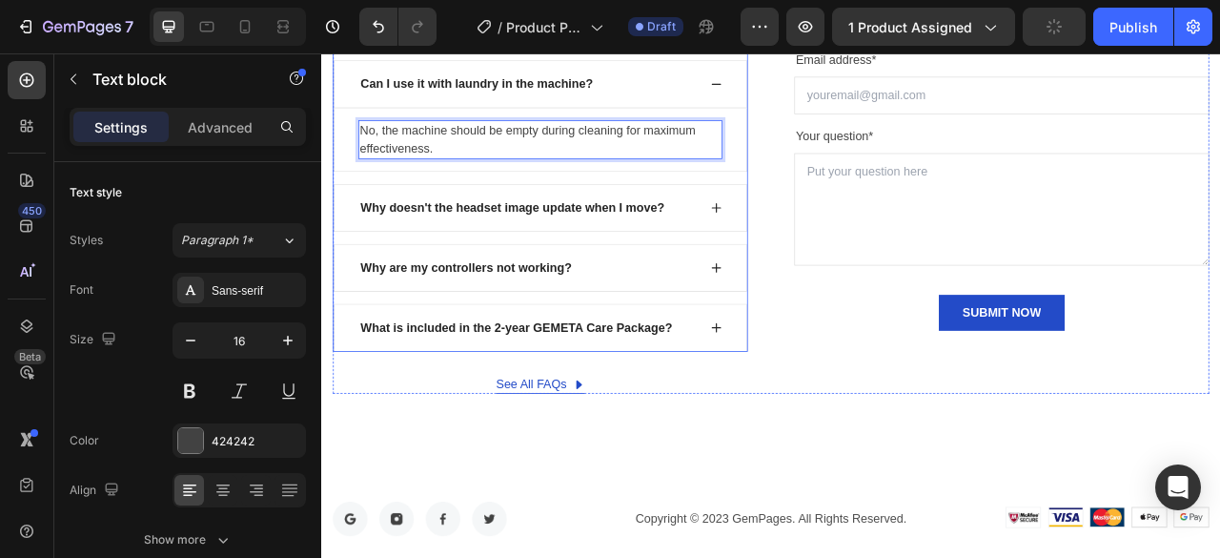
scroll to position [6333, 0]
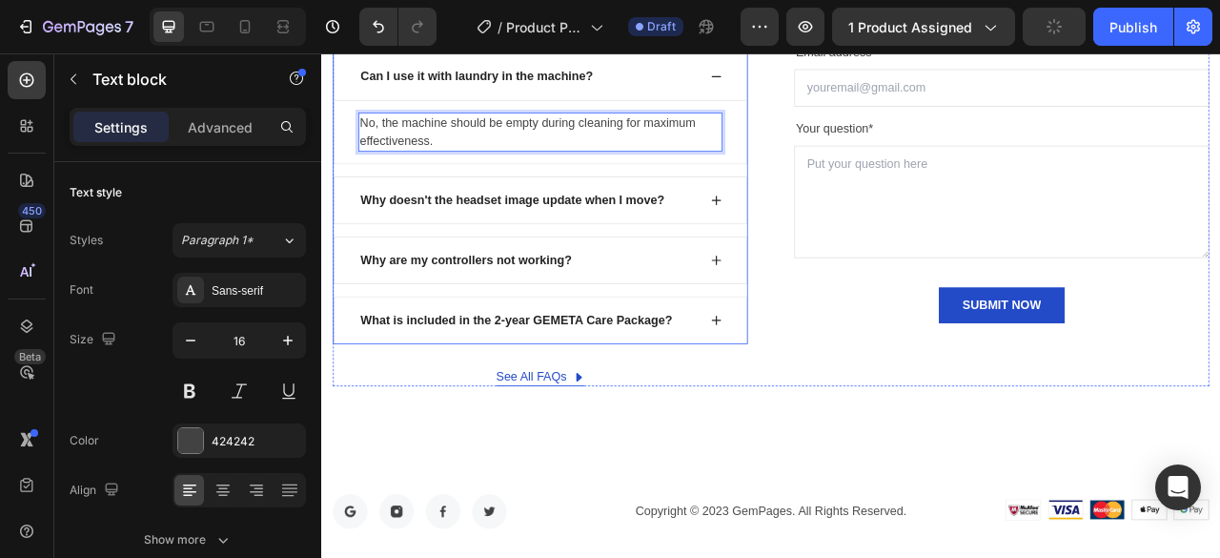
click at [456, 235] on p "Why doesn't the headset image update when I move?" at bounding box center [564, 240] width 387 height 23
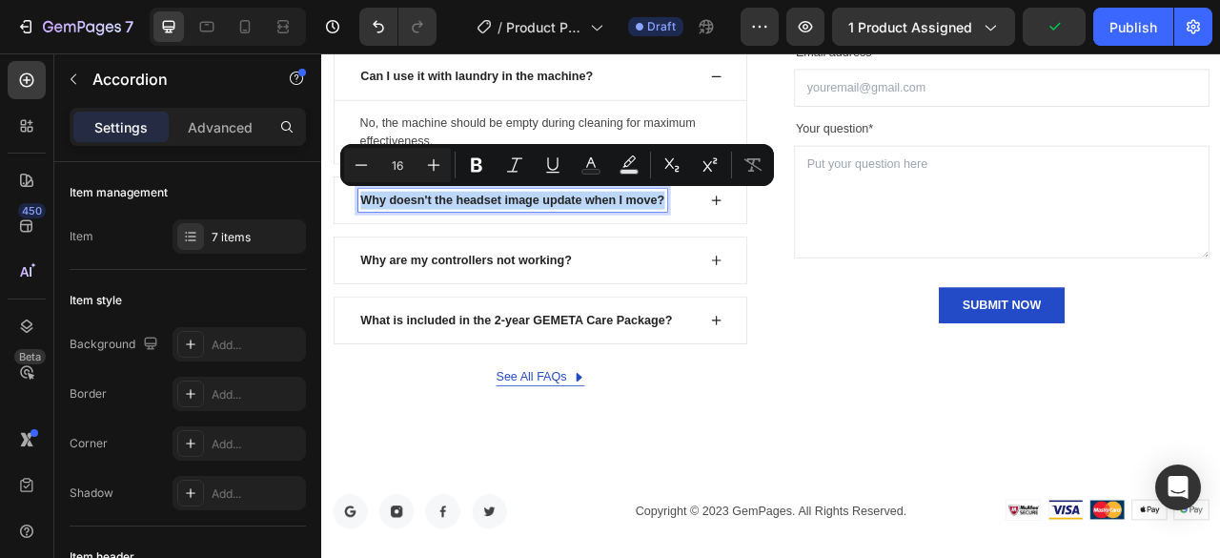
copy p "Why doesn't the headset image update when I move?"
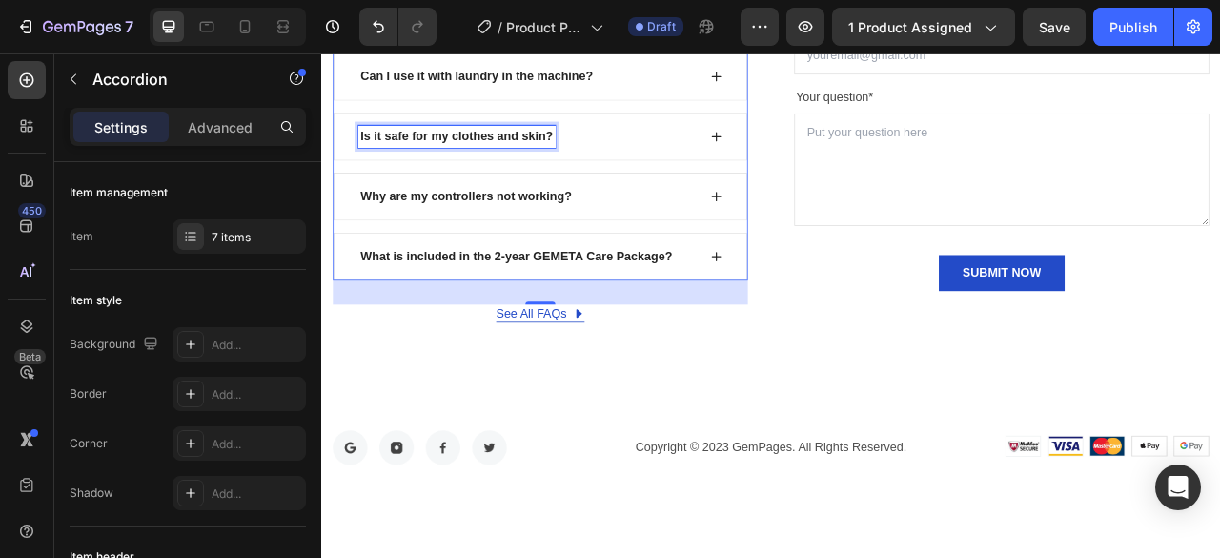
scroll to position [6252, 0]
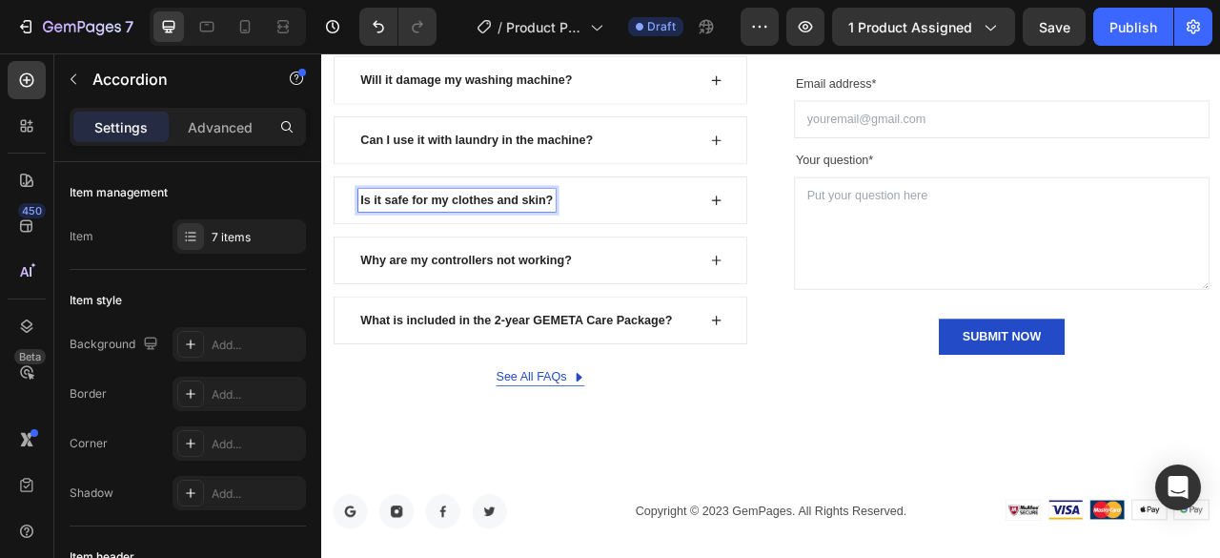
click at [816, 233] on icon at bounding box center [823, 240] width 15 height 15
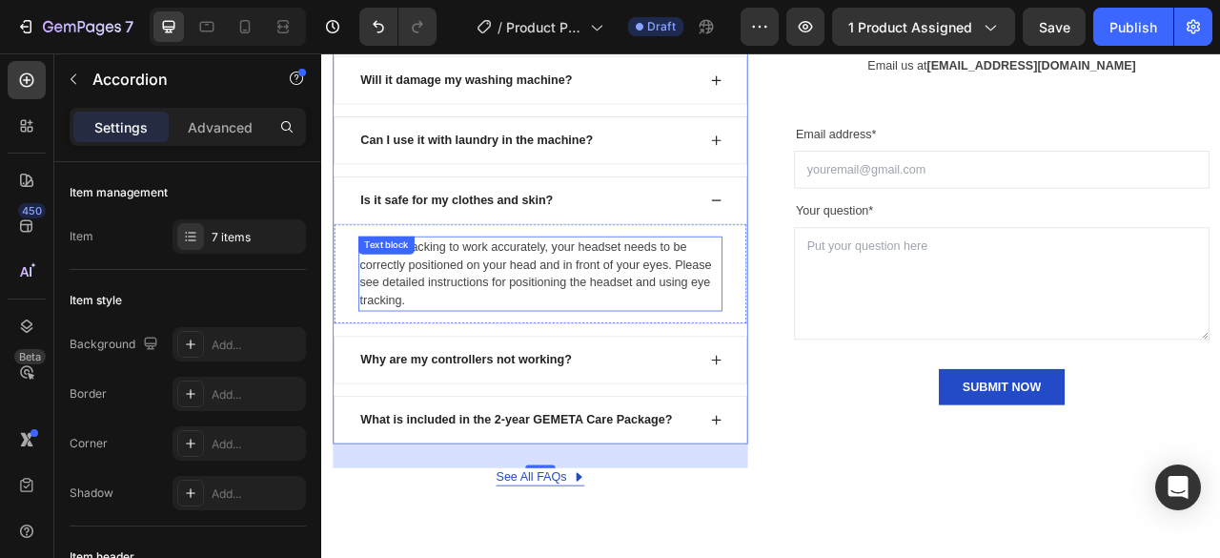
click at [610, 340] on p "For eye tracking to work accurately, your headset needs to be correctly positio…" at bounding box center [599, 334] width 459 height 92
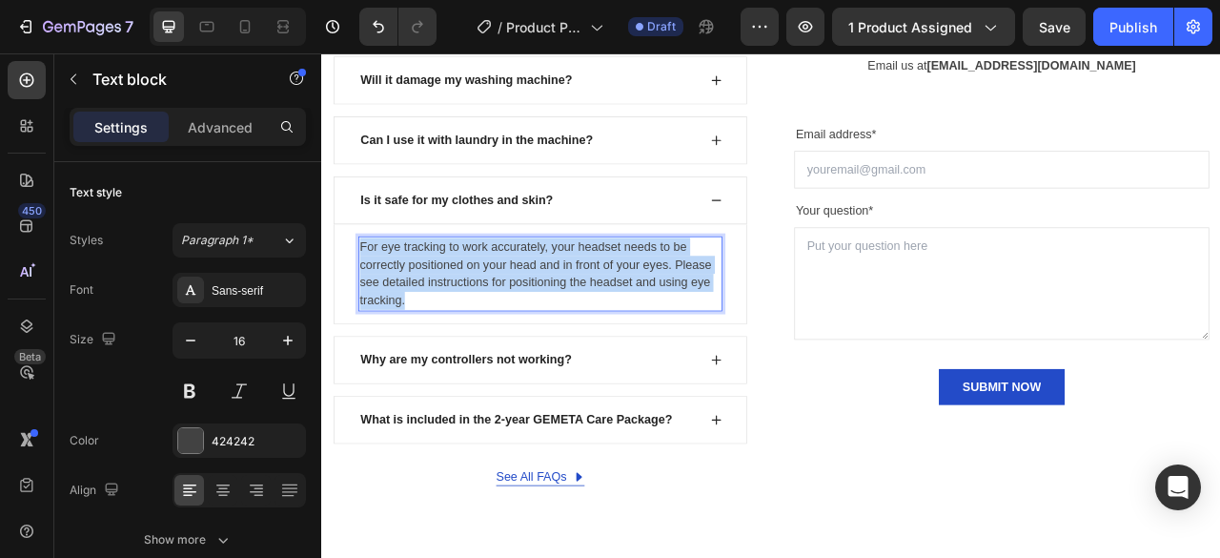
click at [610, 340] on p "For eye tracking to work accurately, your headset needs to be correctly positio…" at bounding box center [599, 334] width 459 height 92
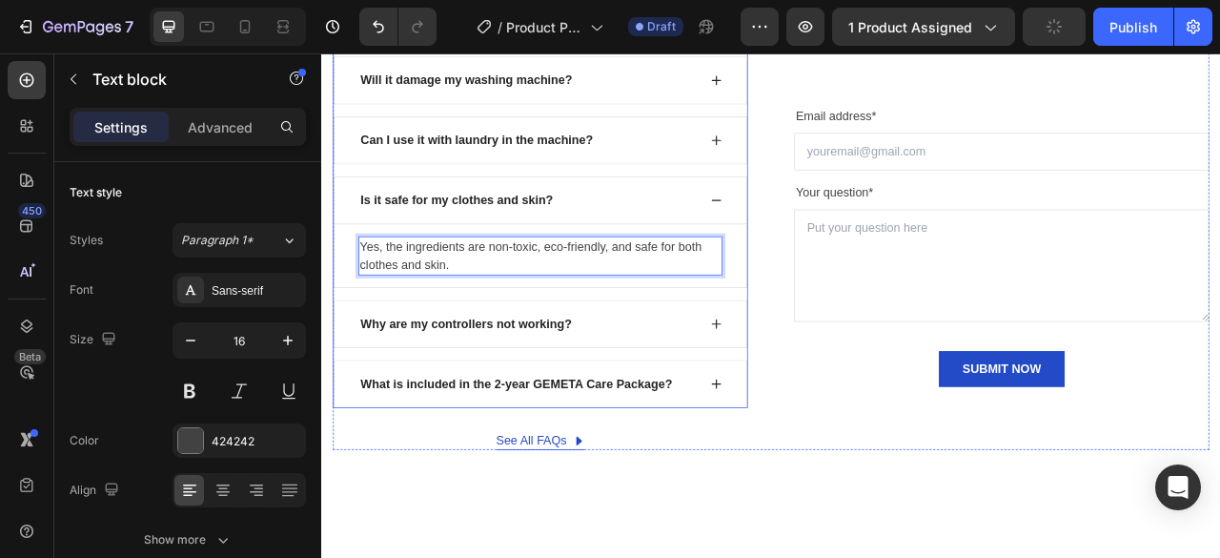
click at [586, 389] on p "Why are my controllers not working?" at bounding box center [505, 397] width 269 height 23
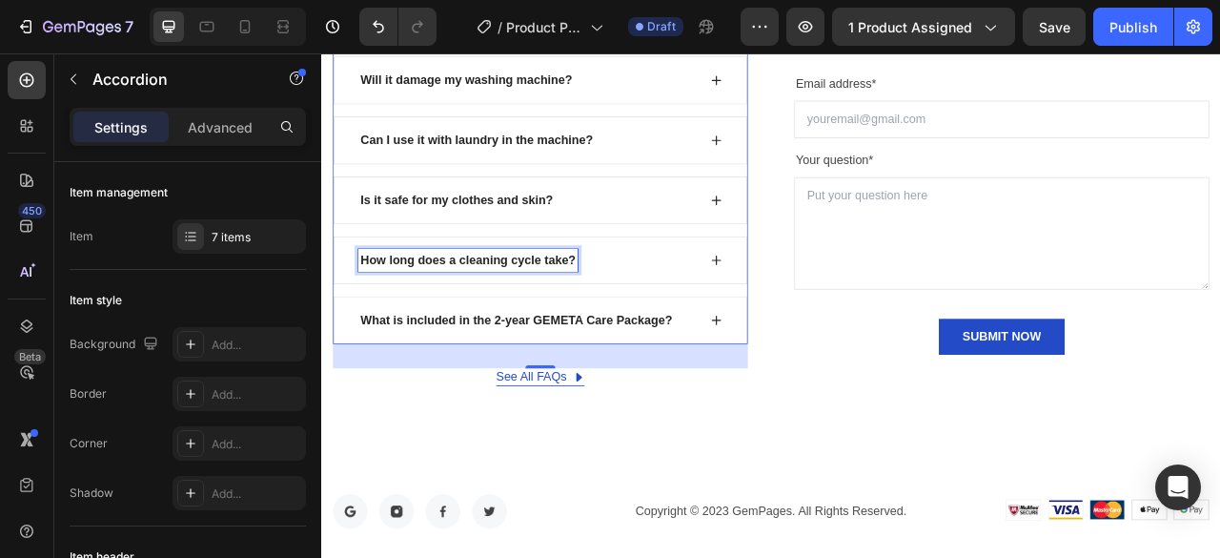
scroll to position [6171, 0]
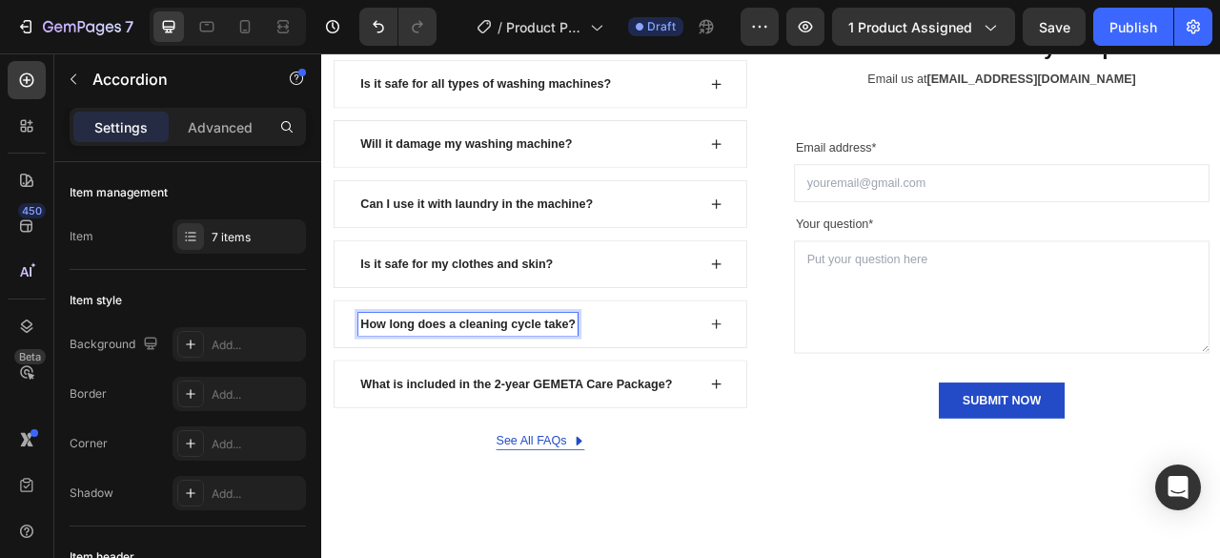
click at [816, 390] on icon at bounding box center [823, 397] width 15 height 15
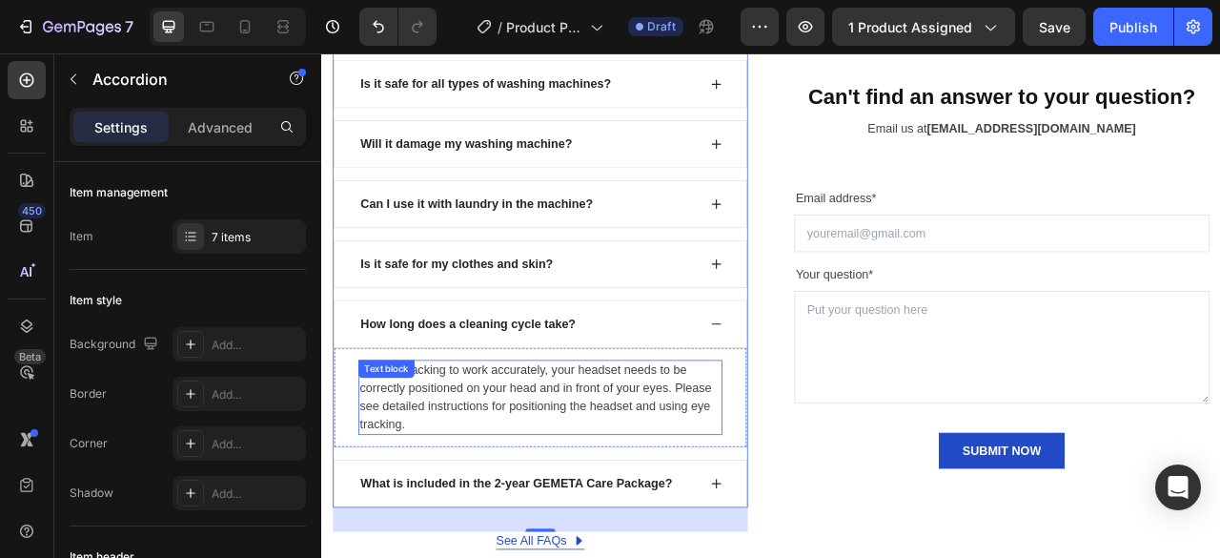
click at [593, 480] on p "For eye tracking to work accurately, your headset needs to be correctly positio…" at bounding box center [599, 491] width 459 height 92
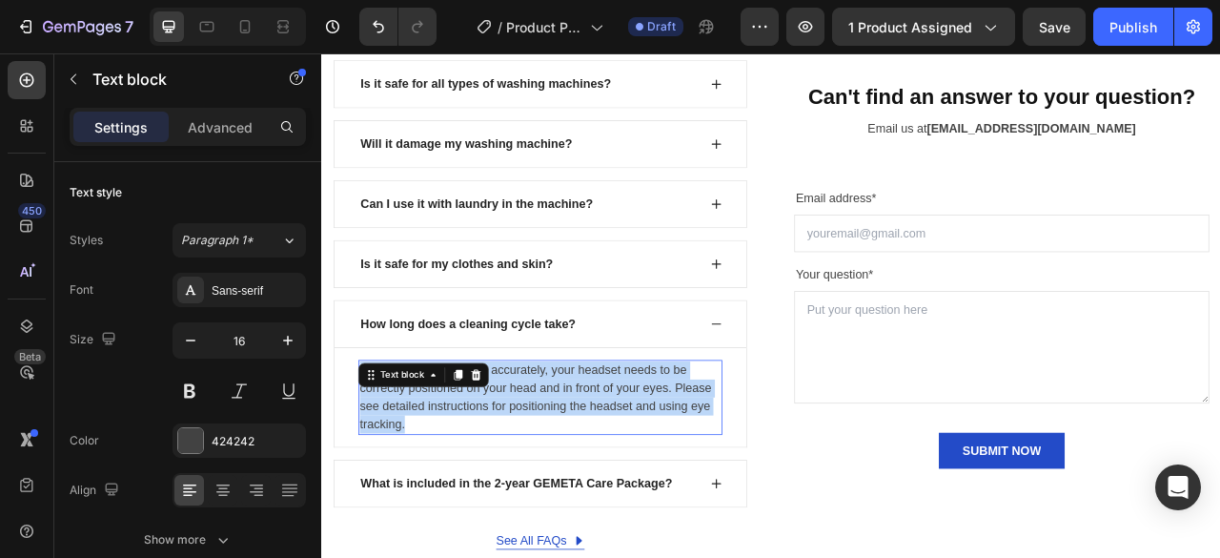
click at [593, 480] on p "For eye tracking to work accurately, your headset needs to be correctly positio…" at bounding box center [599, 491] width 459 height 92
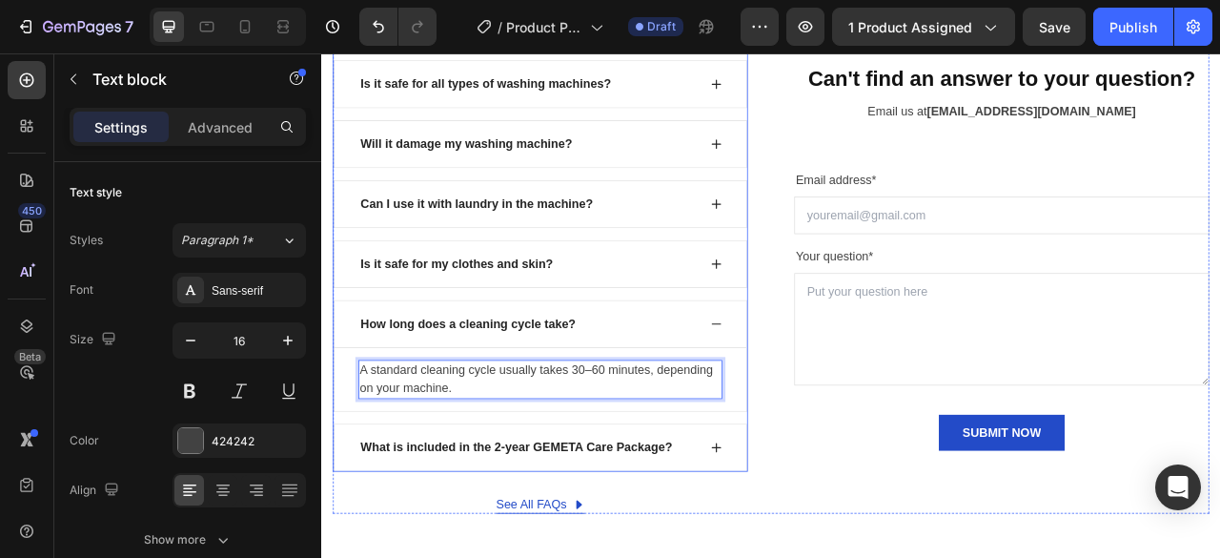
click at [499, 546] on p "What is included in the 2-year GEMETA Care Package?" at bounding box center [569, 554] width 397 height 23
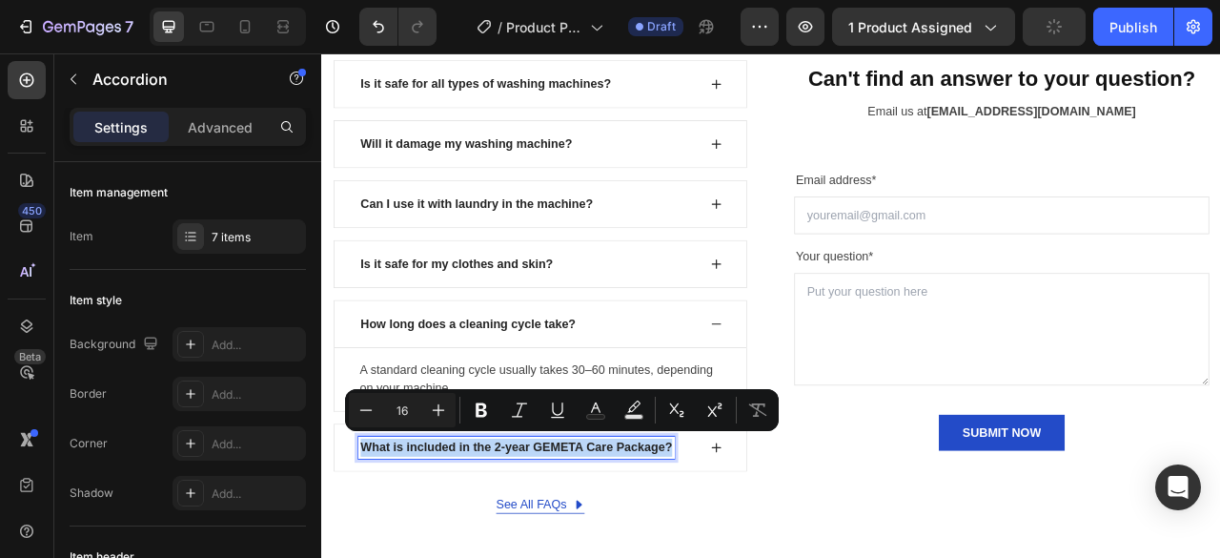
copy p "What is included in the 2-year GEMETA Care Package?"
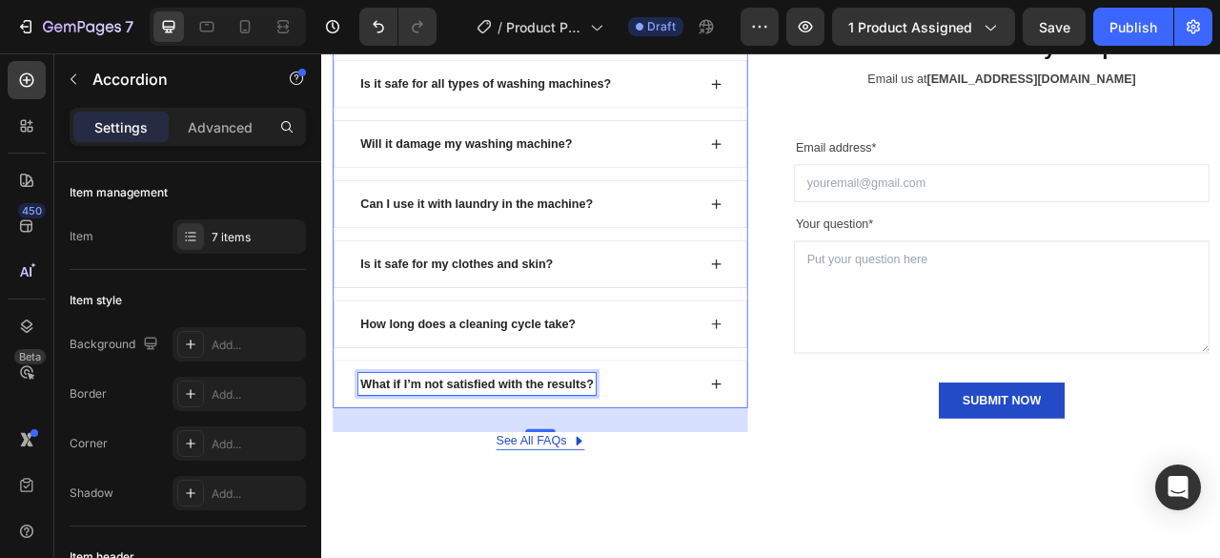
scroll to position [6091, 0]
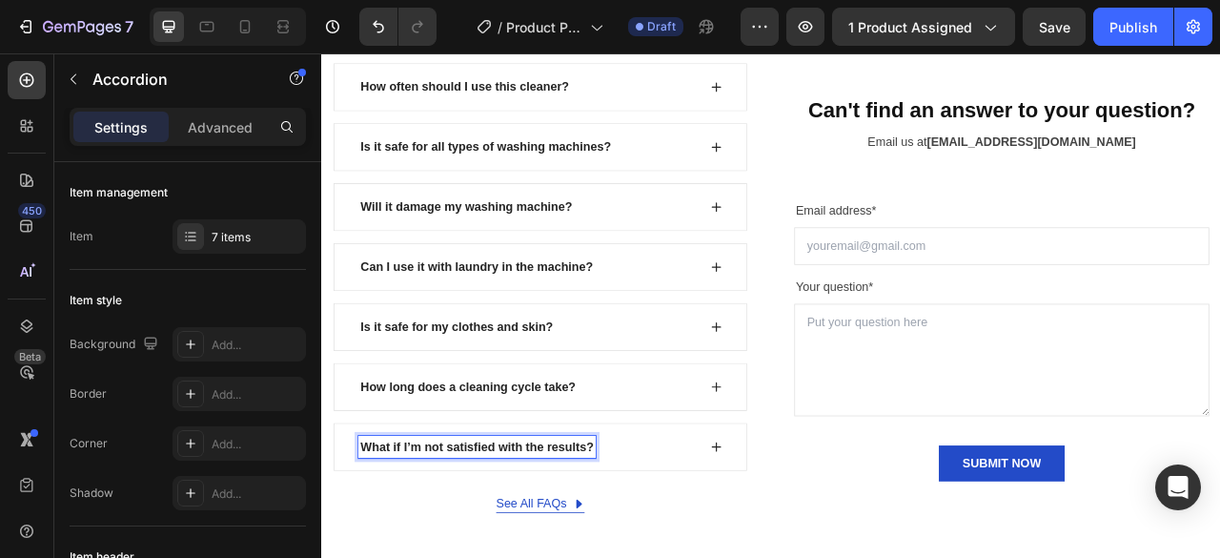
click at [818, 547] on icon at bounding box center [823, 553] width 15 height 15
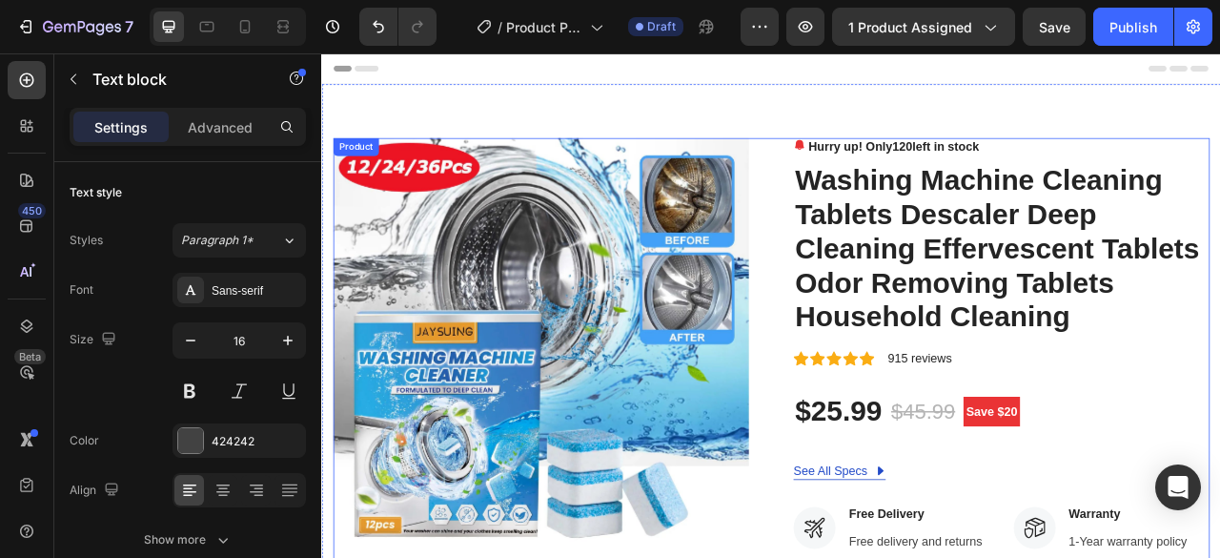
scroll to position [0, 0]
click at [1120, 27] on div "Publish" at bounding box center [1134, 27] width 48 height 20
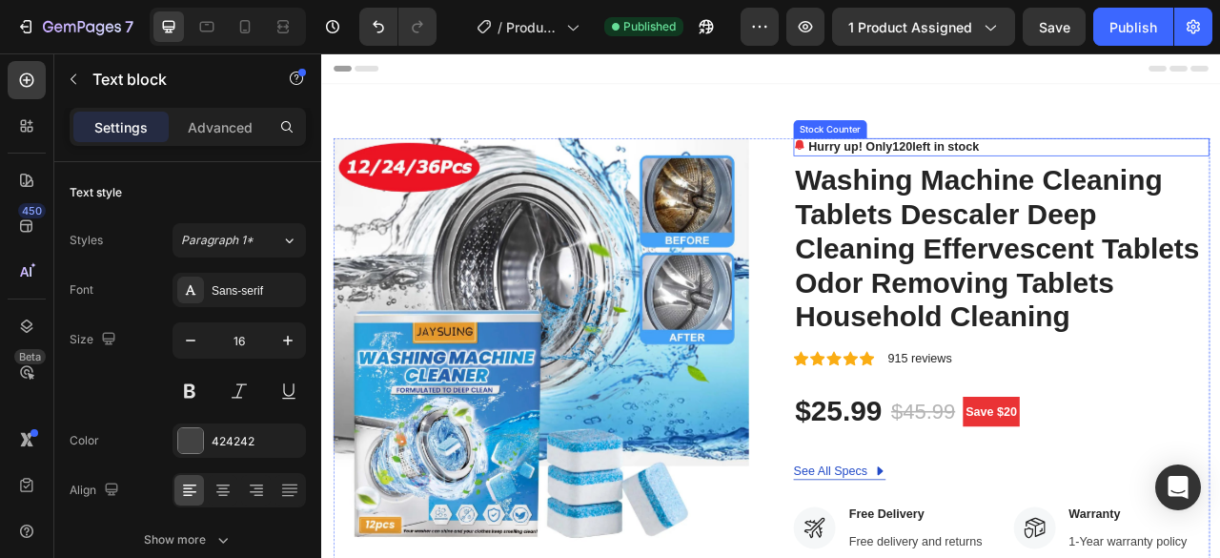
click at [1058, 171] on span "120" at bounding box center [1061, 172] width 26 height 16
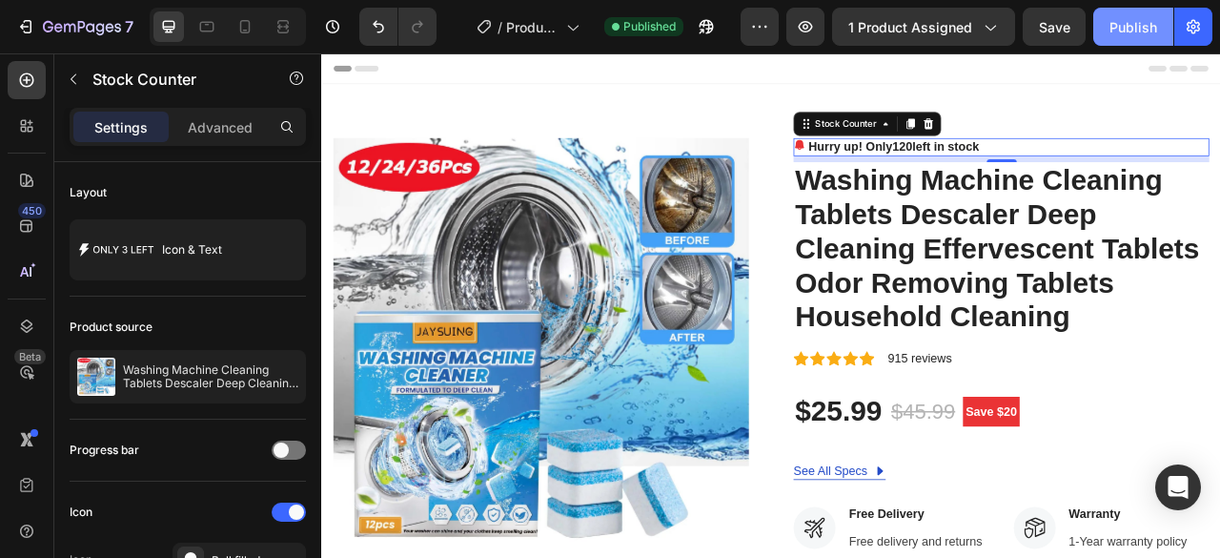
click at [1131, 14] on button "Publish" at bounding box center [1133, 27] width 80 height 38
click at [1086, 141] on icon at bounding box center [1093, 142] width 15 height 15
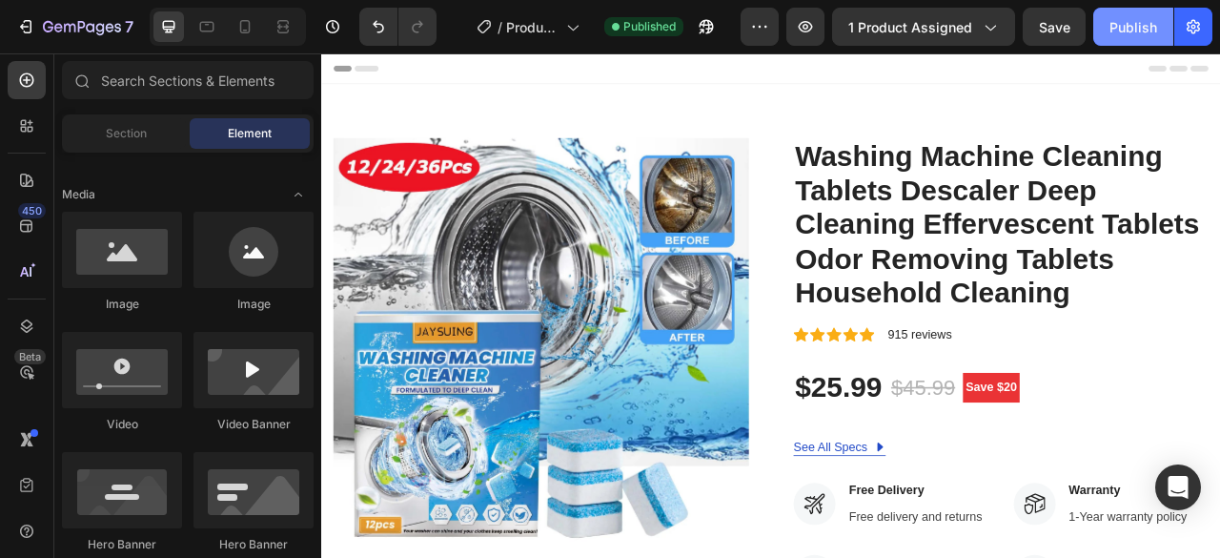
click at [1127, 20] on div "Publish" at bounding box center [1134, 27] width 48 height 20
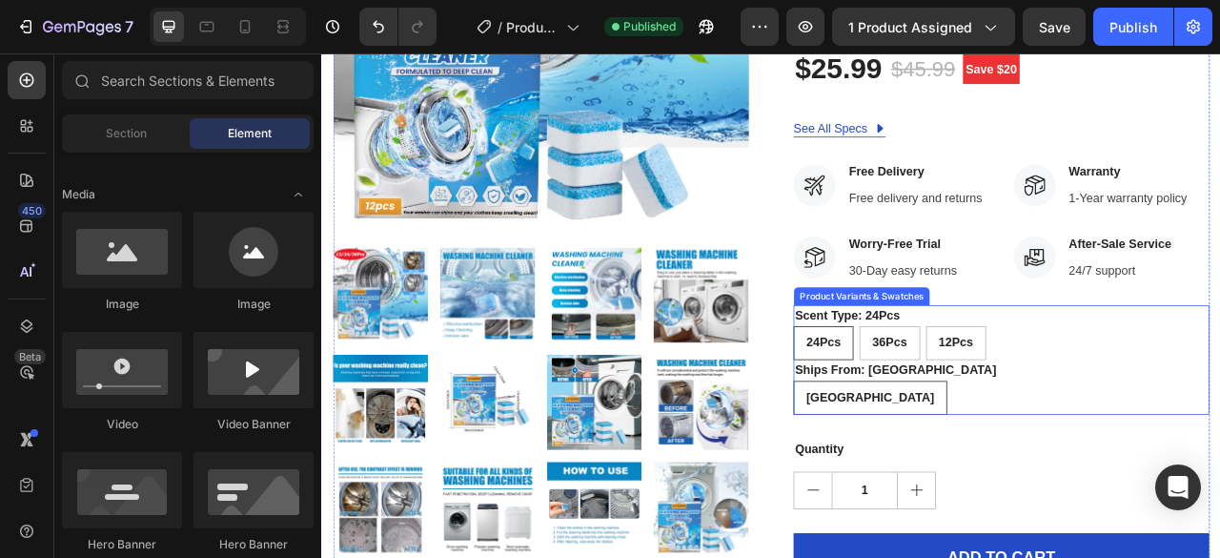
scroll to position [477, 0]
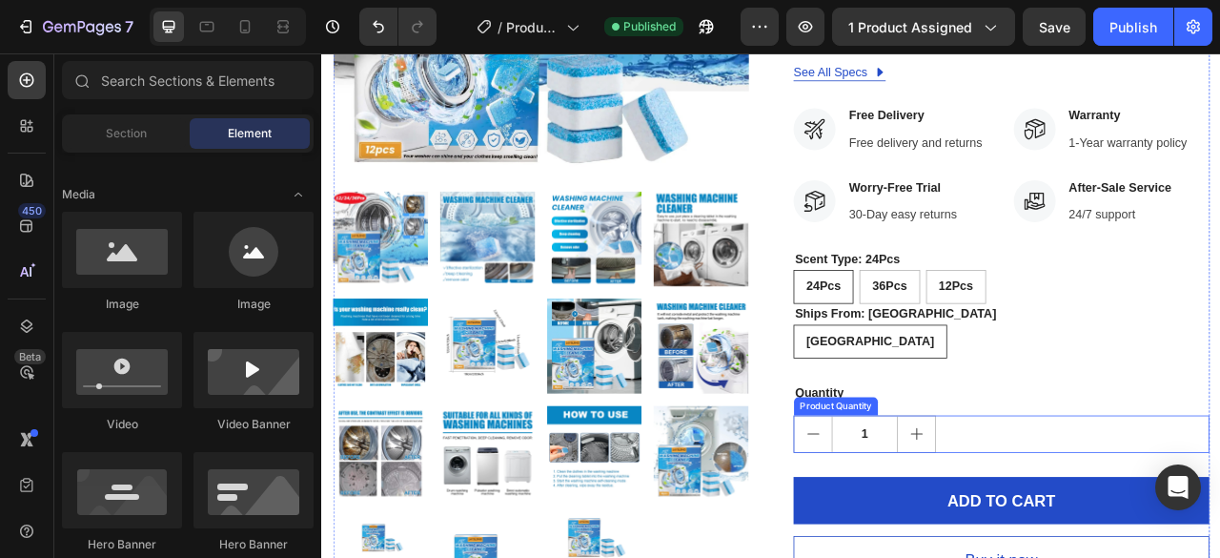
click at [1075, 537] on icon "increment" at bounding box center [1077, 537] width 15 height 15
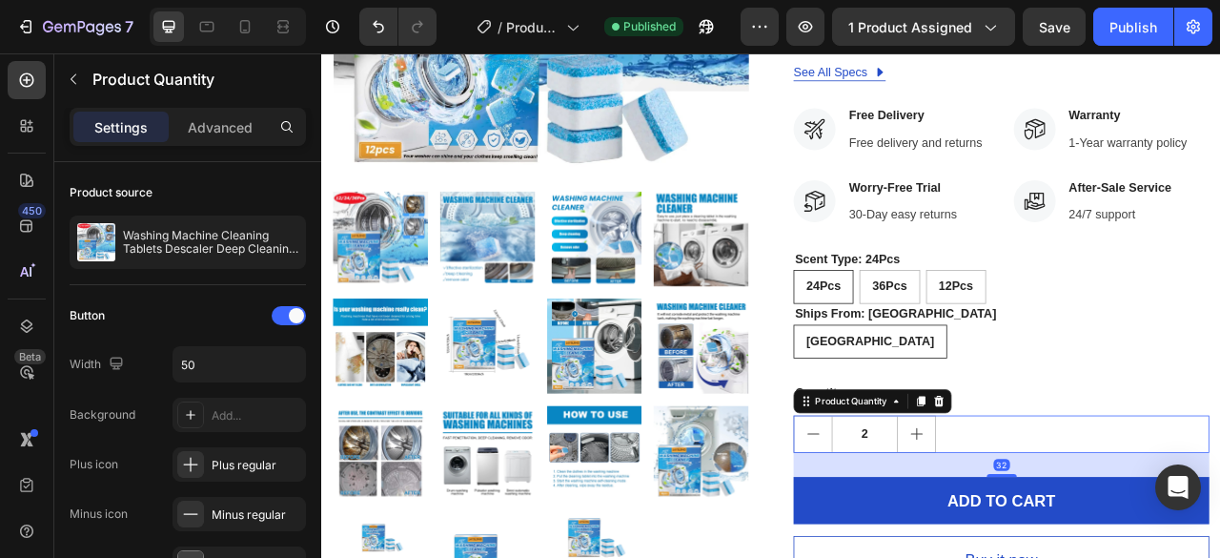
click at [1075, 537] on icon "increment" at bounding box center [1077, 537] width 15 height 15
type input "4"
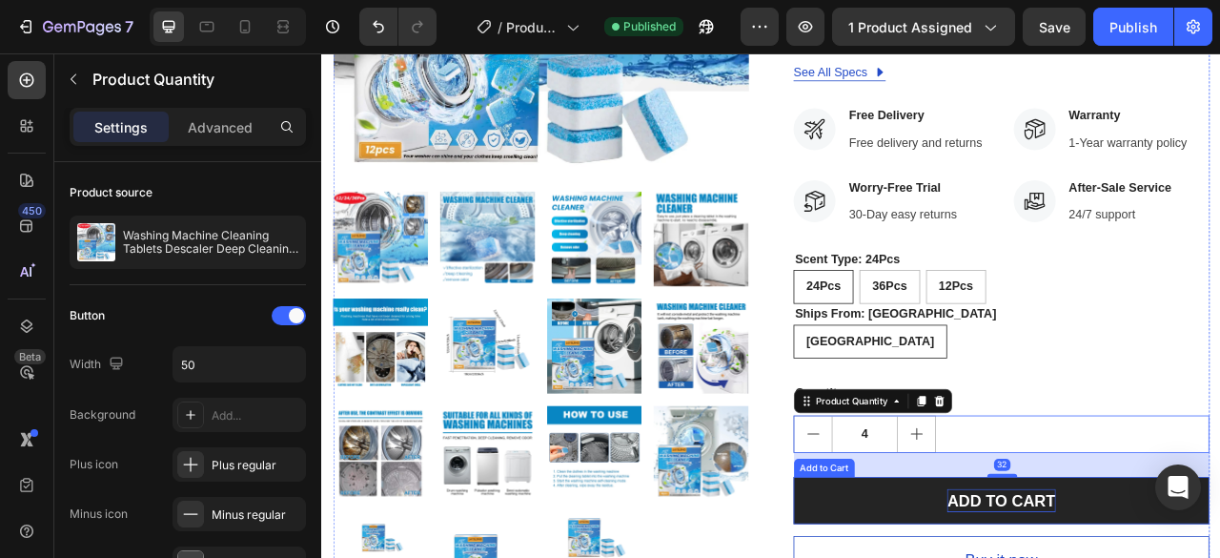
scroll to position [763, 0]
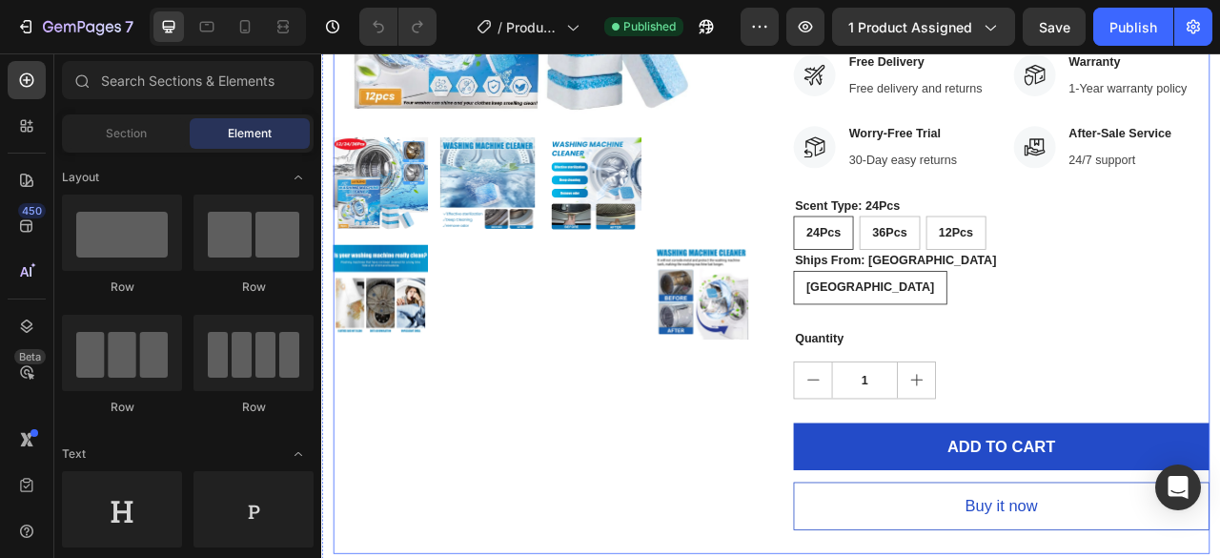
scroll to position [572, 0]
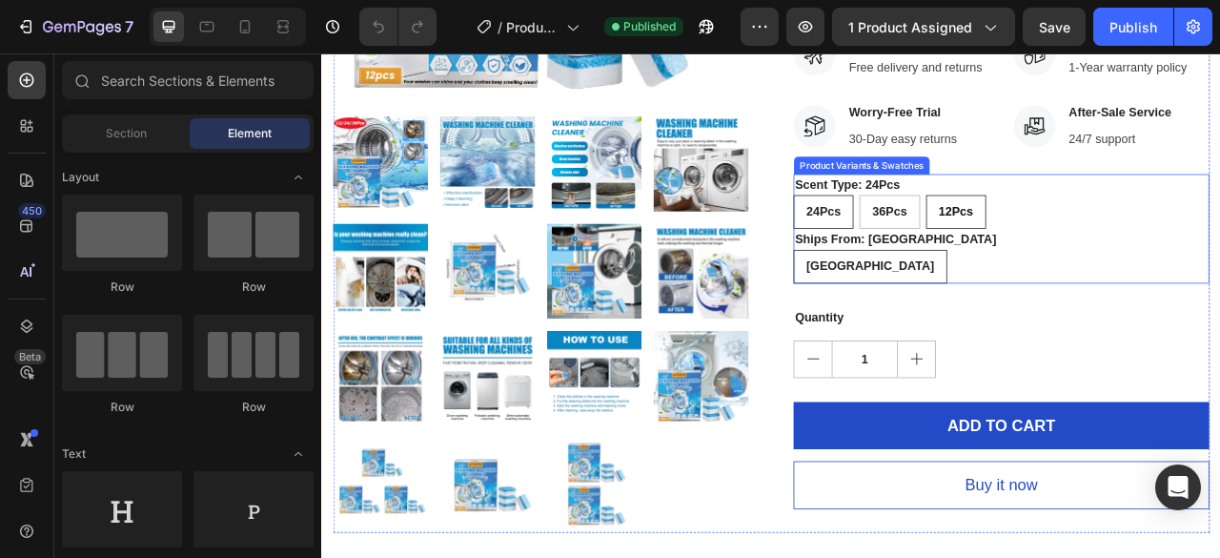
drag, startPoint x: 1035, startPoint y: 257, endPoint x: 1120, endPoint y: 254, distance: 84.9
click at [1036, 257] on span "36Pcs" at bounding box center [1044, 254] width 44 height 16
click at [1006, 234] on input "36Pcs 36Pcs 36Pcs" at bounding box center [1005, 233] width 1 height 1
radio input "true"
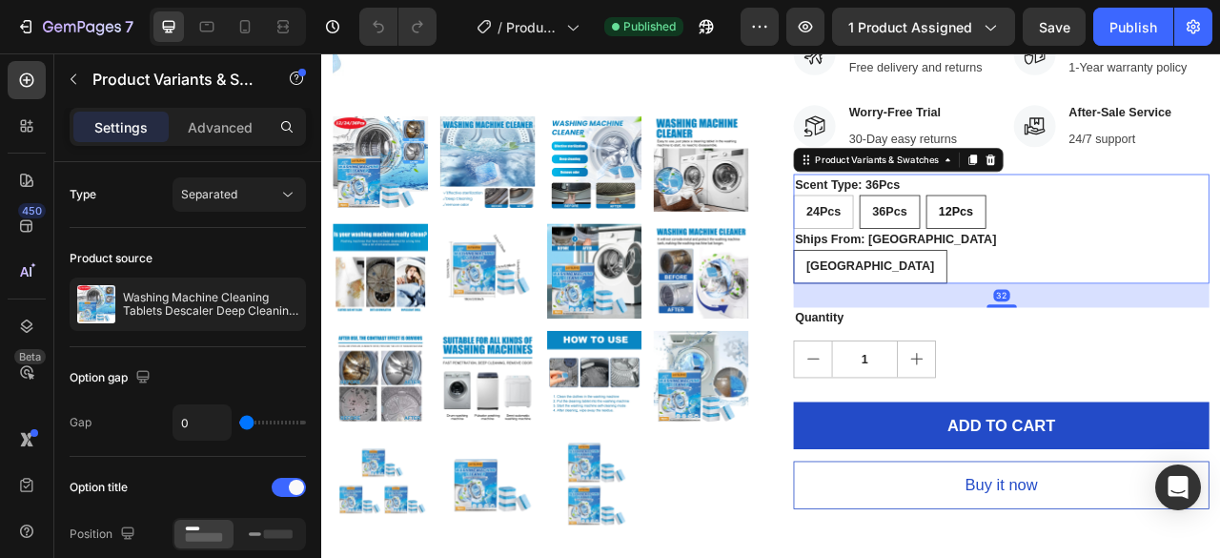
click at [1123, 252] on span "12Pcs" at bounding box center [1129, 254] width 44 height 16
click at [1090, 234] on input "12Pcs 12Pcs 12Pcs" at bounding box center [1090, 233] width 1 height 1
radio input "true"
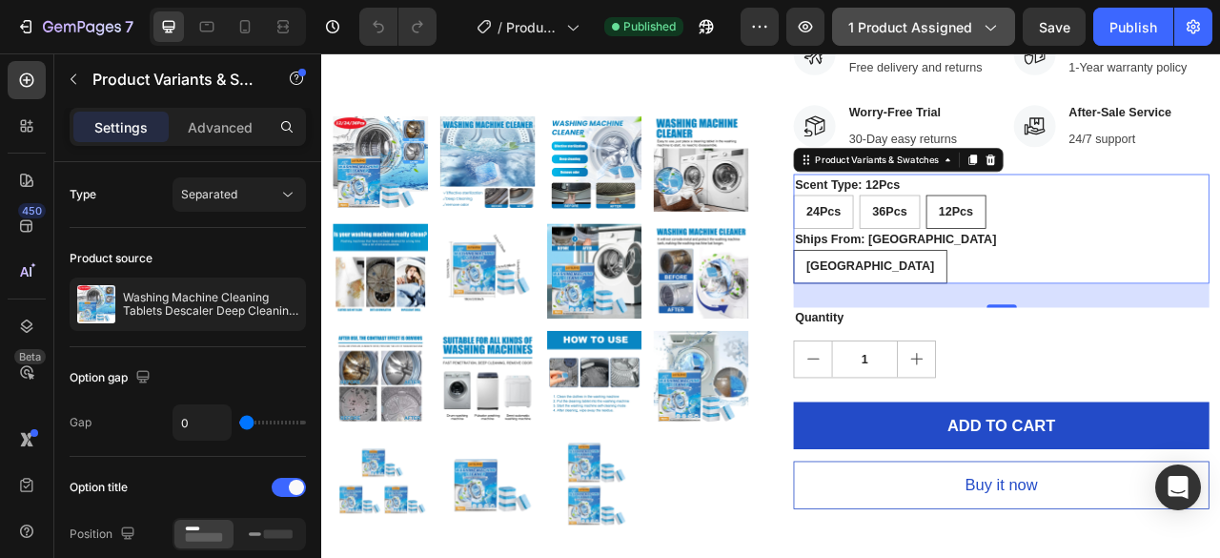
click at [917, 30] on span "1 product assigned" at bounding box center [910, 27] width 124 height 20
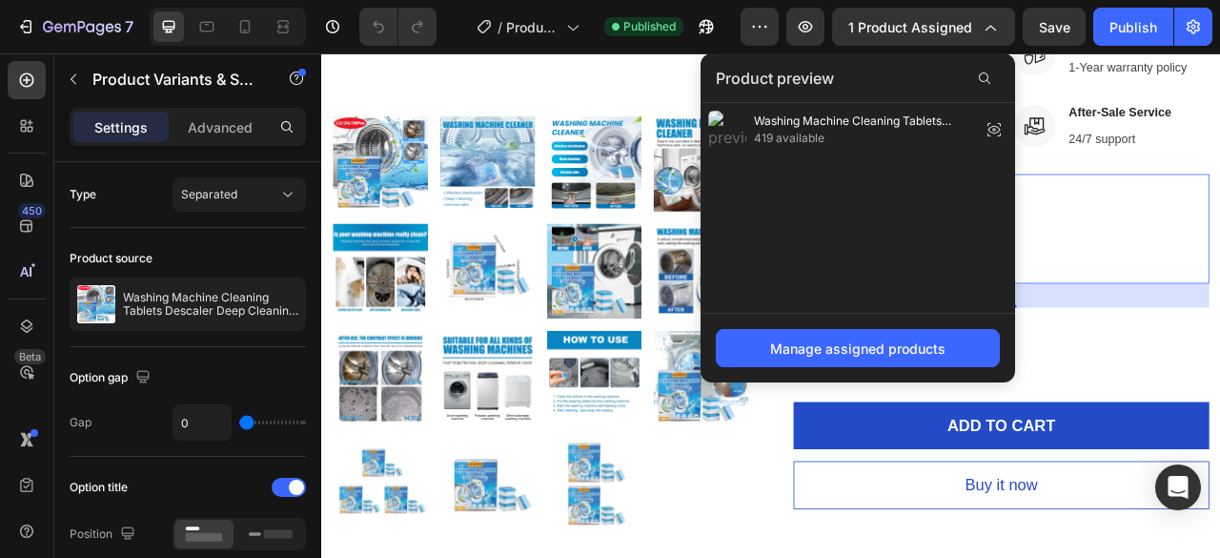
click at [964, 80] on div "Product preview" at bounding box center [858, 78] width 315 height 50
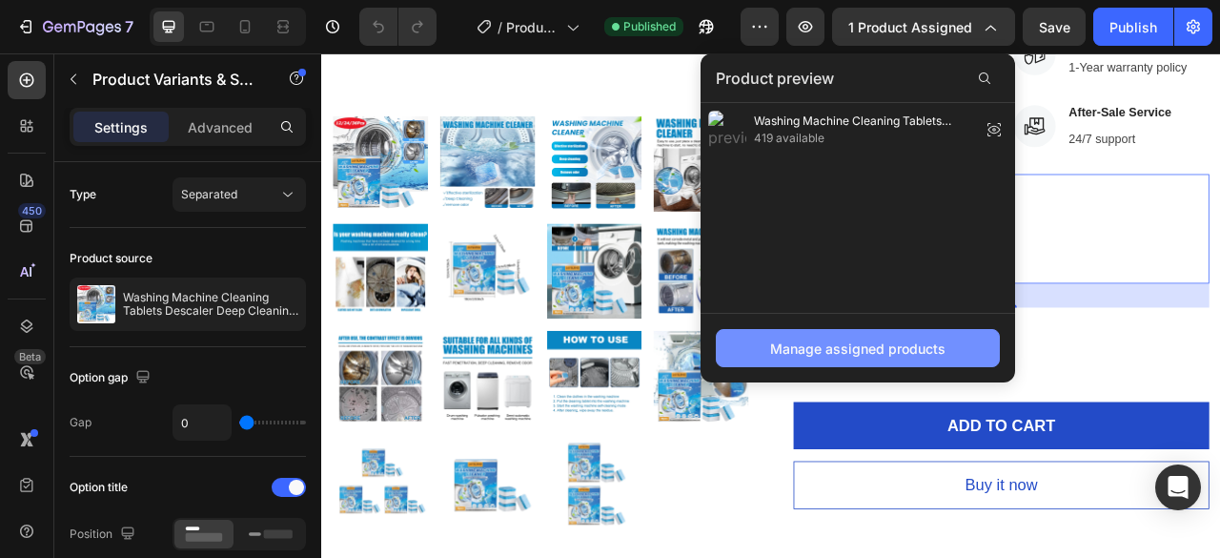
click at [821, 354] on div "Manage assigned products" at bounding box center [857, 348] width 175 height 20
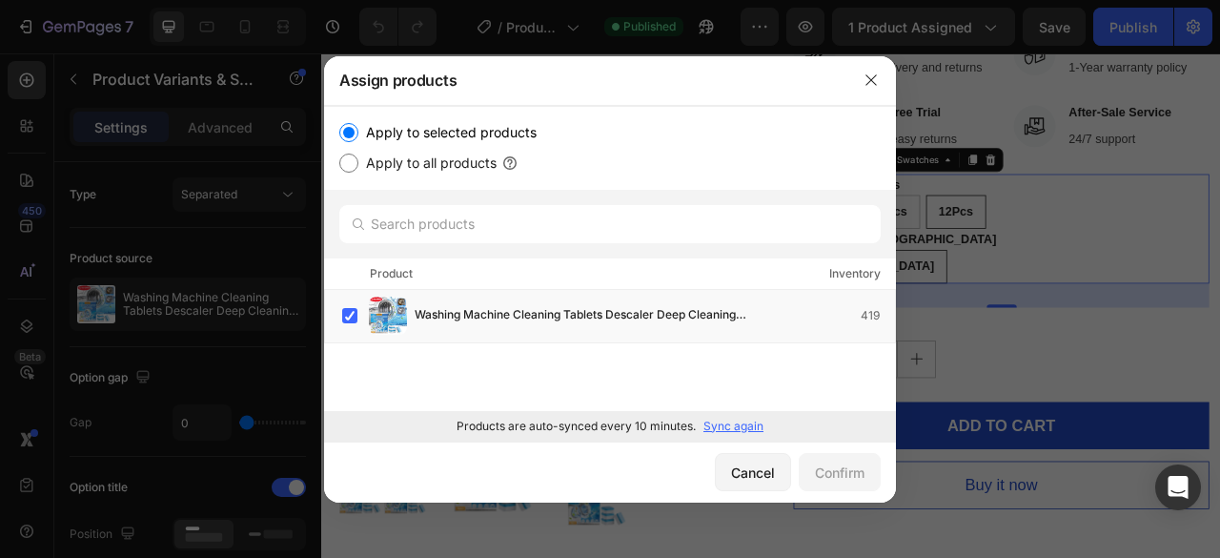
click at [740, 428] on p "Sync again" at bounding box center [733, 426] width 60 height 17
click at [349, 313] on label at bounding box center [349, 315] width 15 height 15
click at [845, 466] on div "Confirm" at bounding box center [840, 472] width 50 height 20
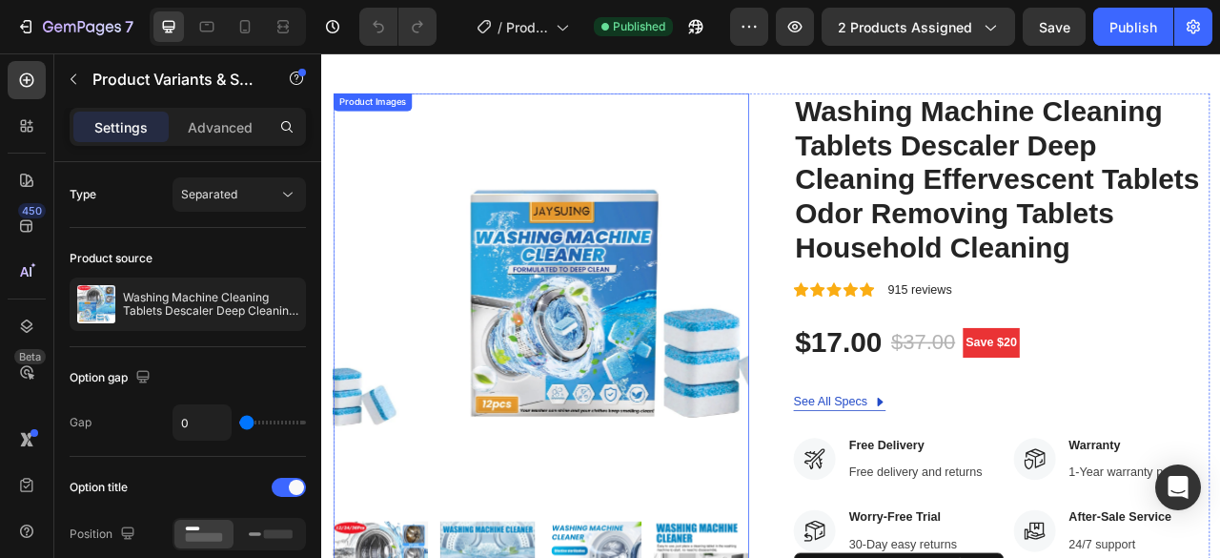
scroll to position [0, 0]
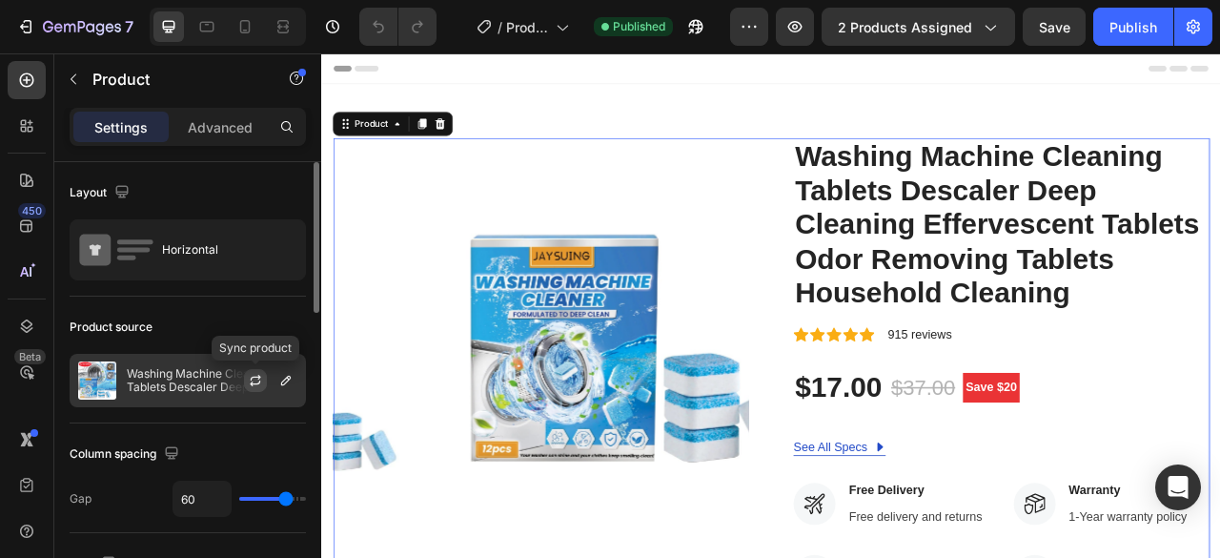
click at [250, 378] on icon "button" at bounding box center [255, 380] width 15 height 15
click at [287, 379] on icon "button" at bounding box center [285, 380] width 15 height 15
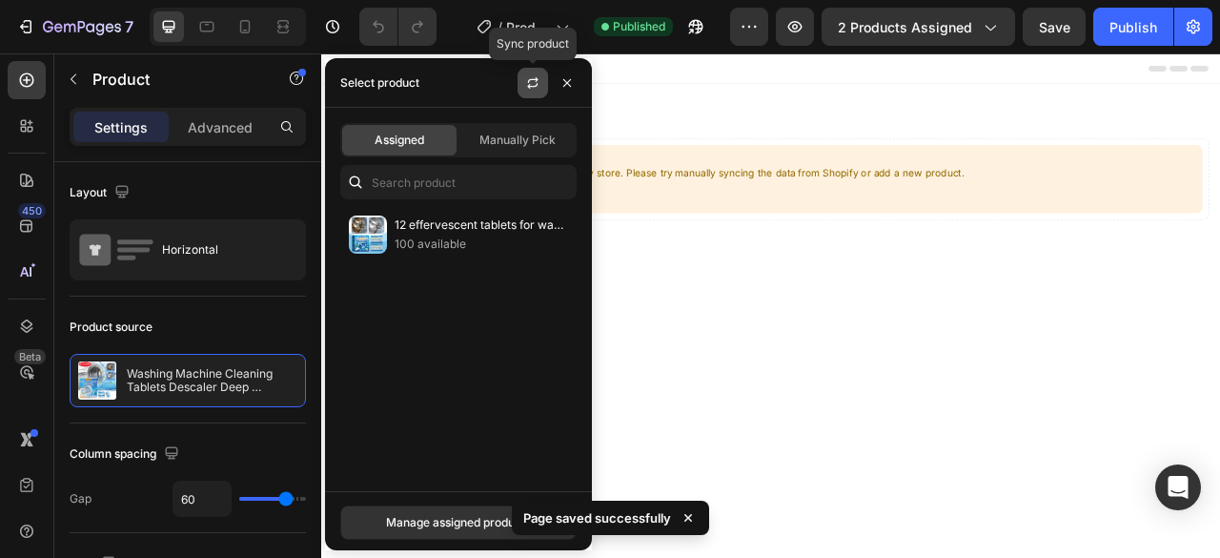
click at [534, 73] on button "button" at bounding box center [533, 83] width 31 height 31
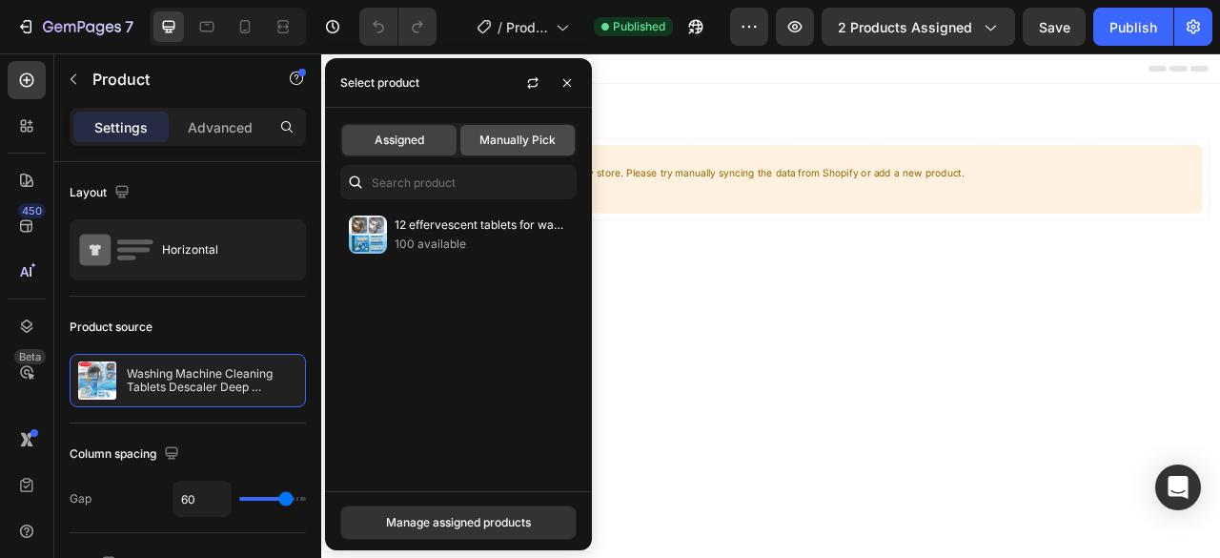
click at [517, 140] on span "Manually Pick" at bounding box center [517, 140] width 76 height 17
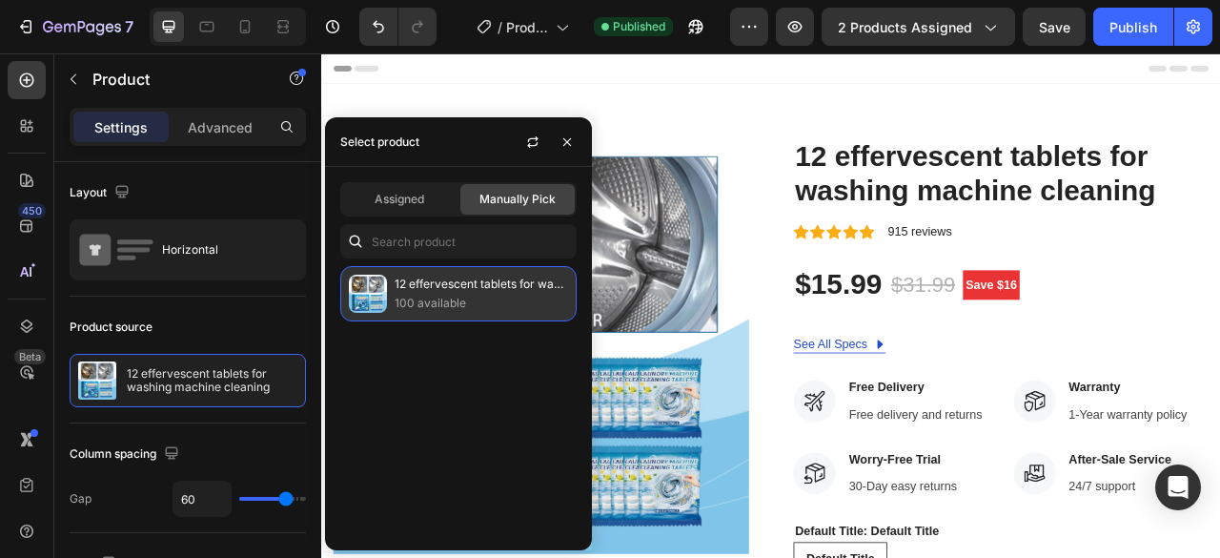
click at [484, 296] on p "100 available" at bounding box center [481, 303] width 173 height 19
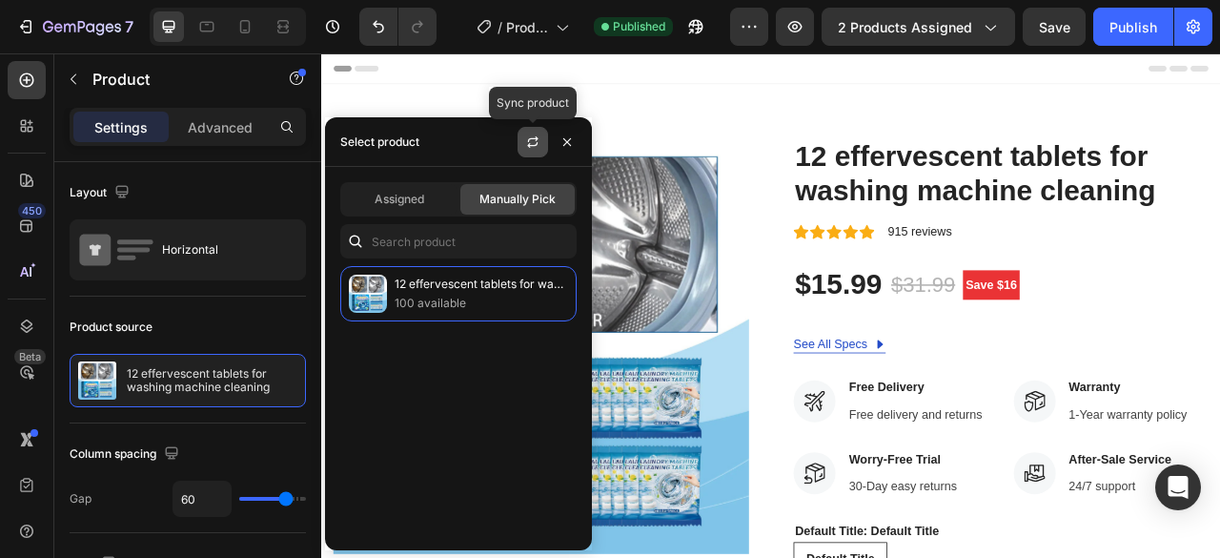
click at [528, 137] on icon "button" at bounding box center [532, 141] width 15 height 15
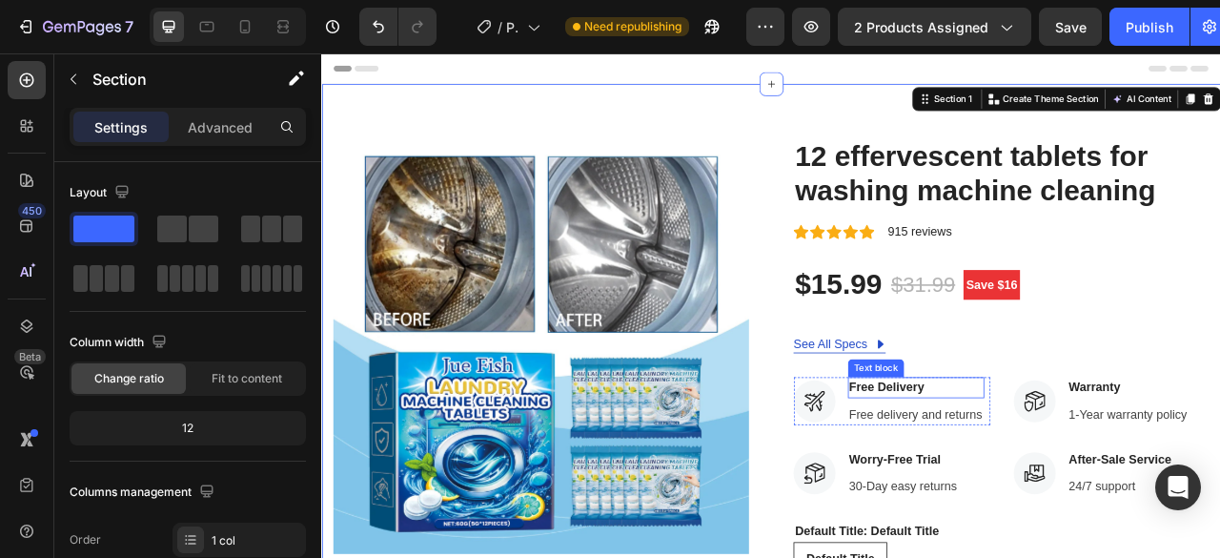
scroll to position [95, 0]
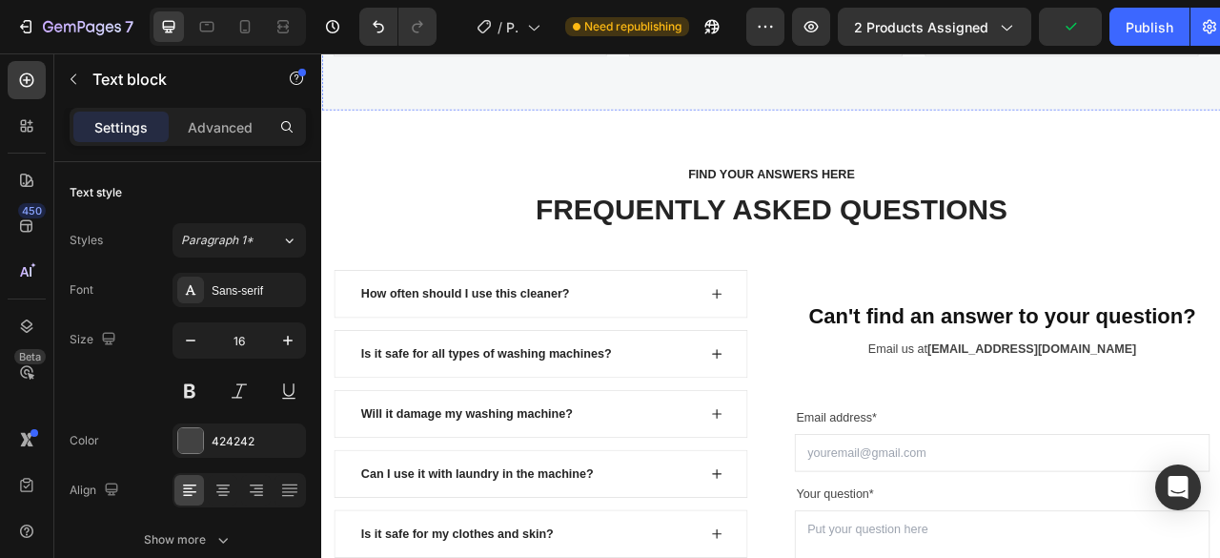
scroll to position [5815, 0]
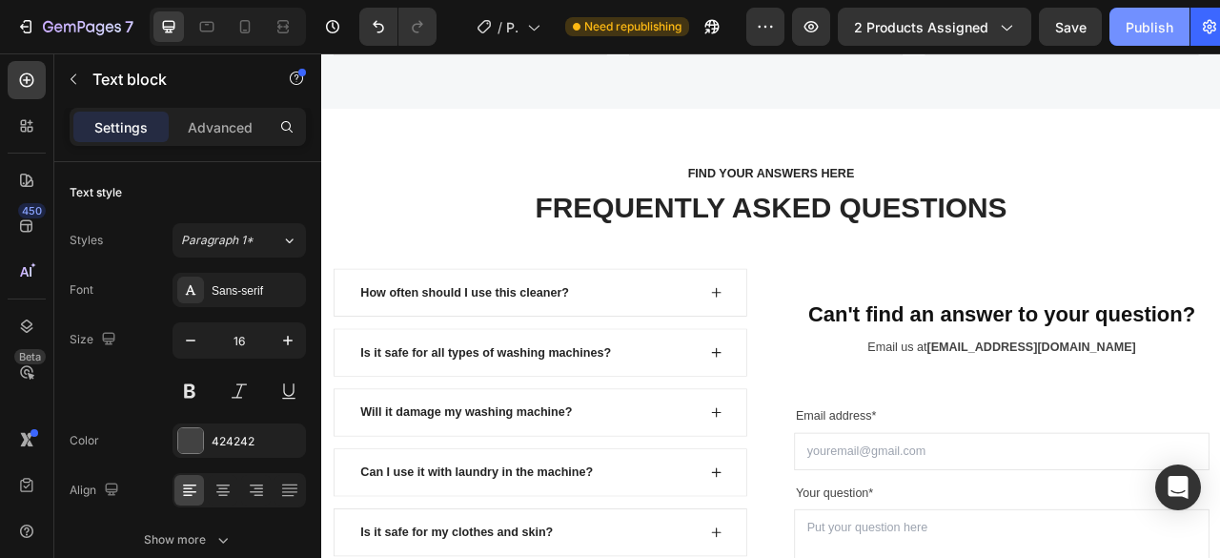
click at [1137, 26] on div "Publish" at bounding box center [1150, 27] width 48 height 20
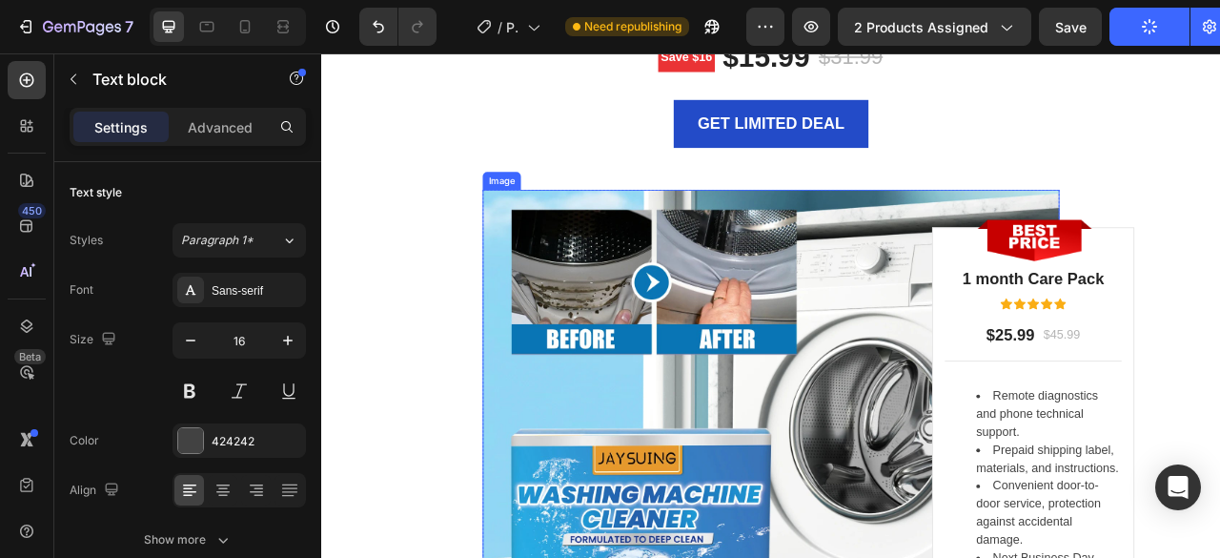
scroll to position [3908, 0]
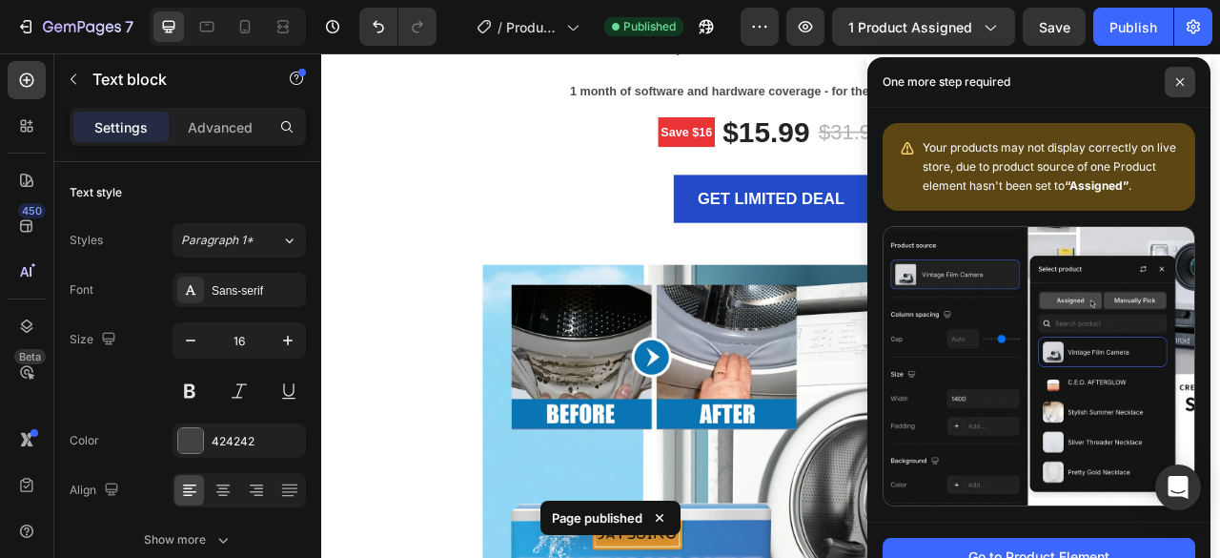
click at [1173, 85] on span at bounding box center [1180, 82] width 31 height 31
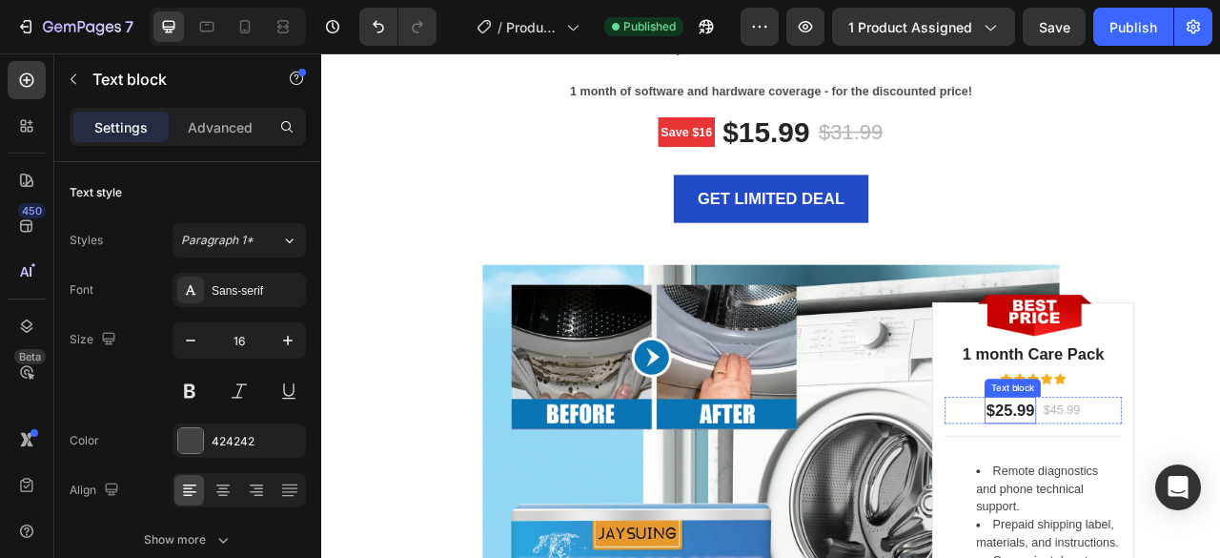
click at [1192, 502] on p "$25.99" at bounding box center [1197, 507] width 61 height 31
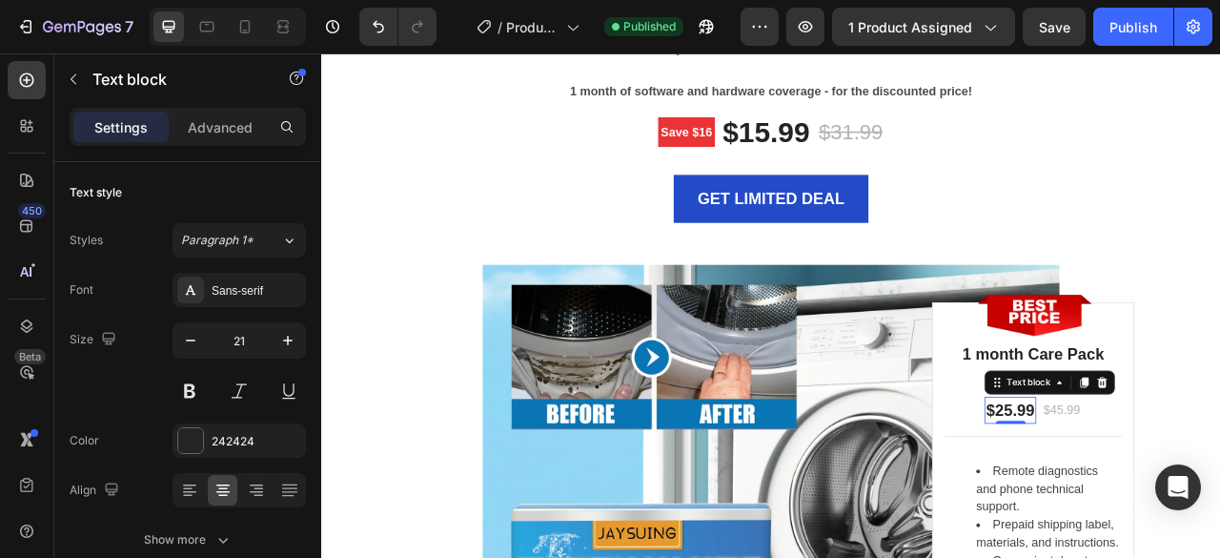
click at [1192, 502] on p "$25.99" at bounding box center [1197, 507] width 61 height 31
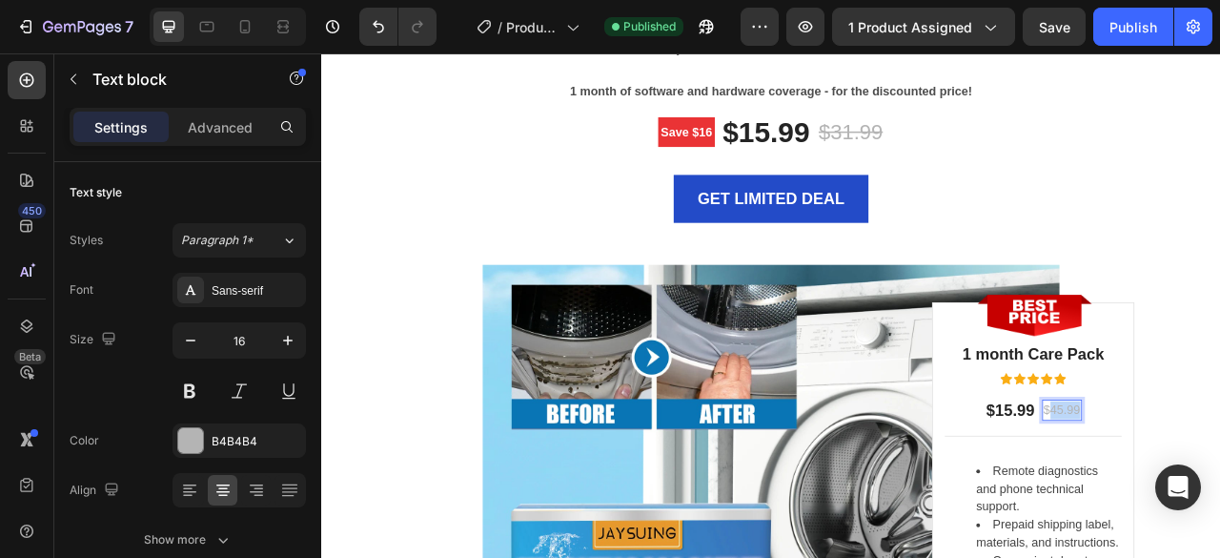
click at [428, 357] on div "LIMITED TIME DEAL Text block PLAY WORRY-FREE WITH OUR EXTENDED WARRANTY Heading…" at bounding box center [893, 429] width 1115 height 1254
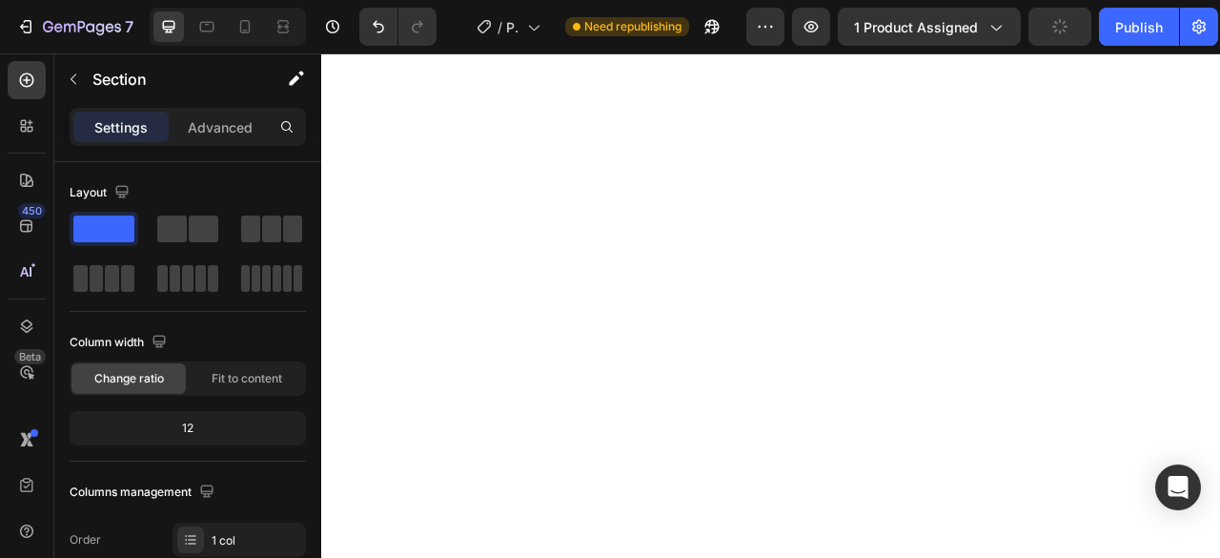
scroll to position [0, 0]
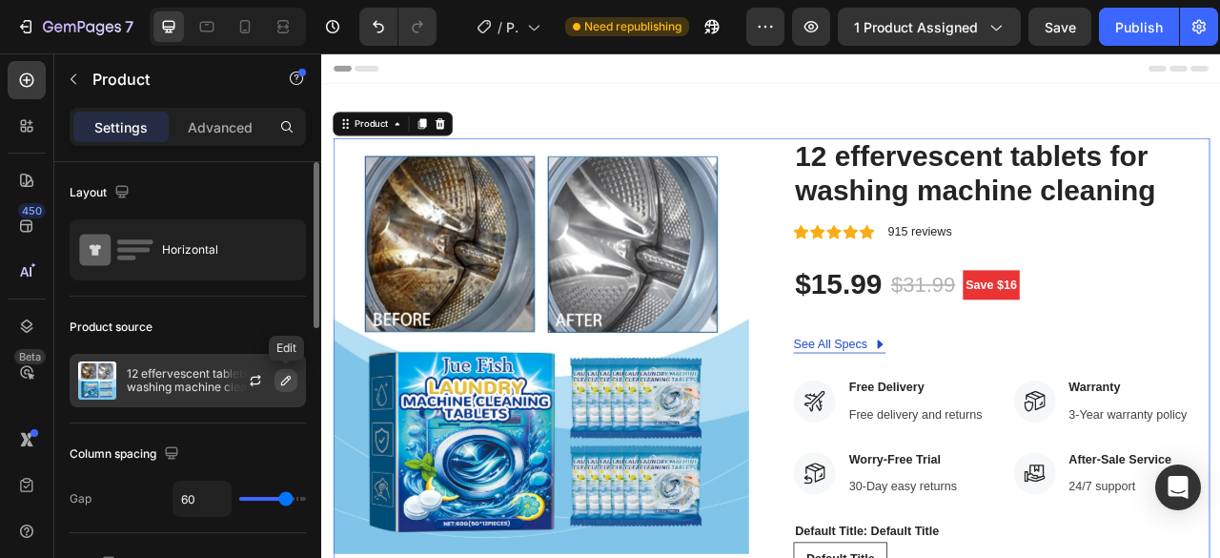
click at [278, 376] on icon "button" at bounding box center [285, 380] width 15 height 15
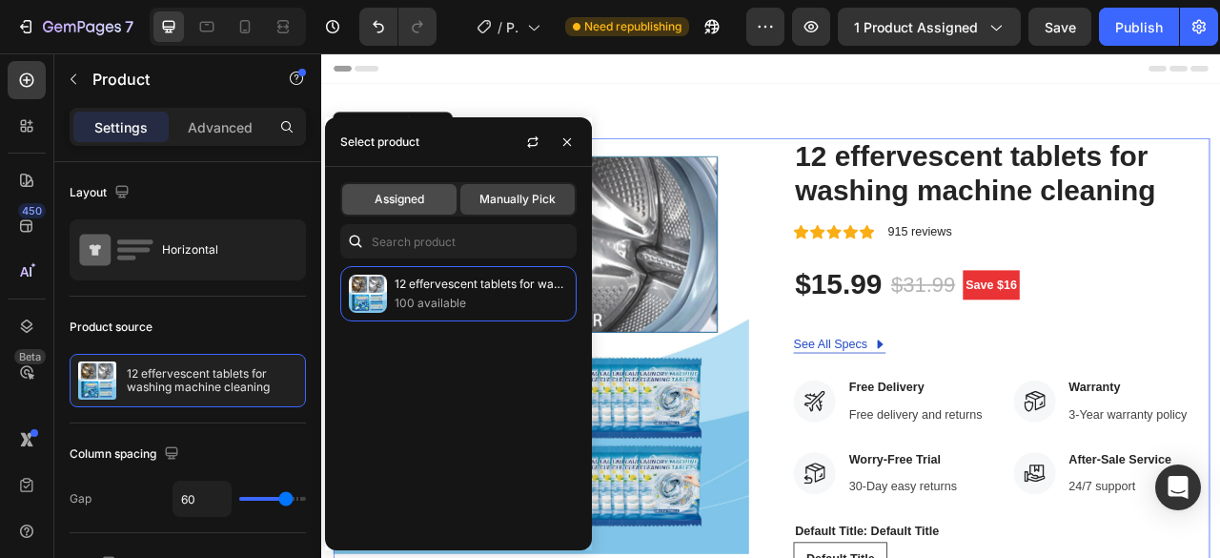
click at [435, 194] on div "Assigned" at bounding box center [399, 199] width 114 height 31
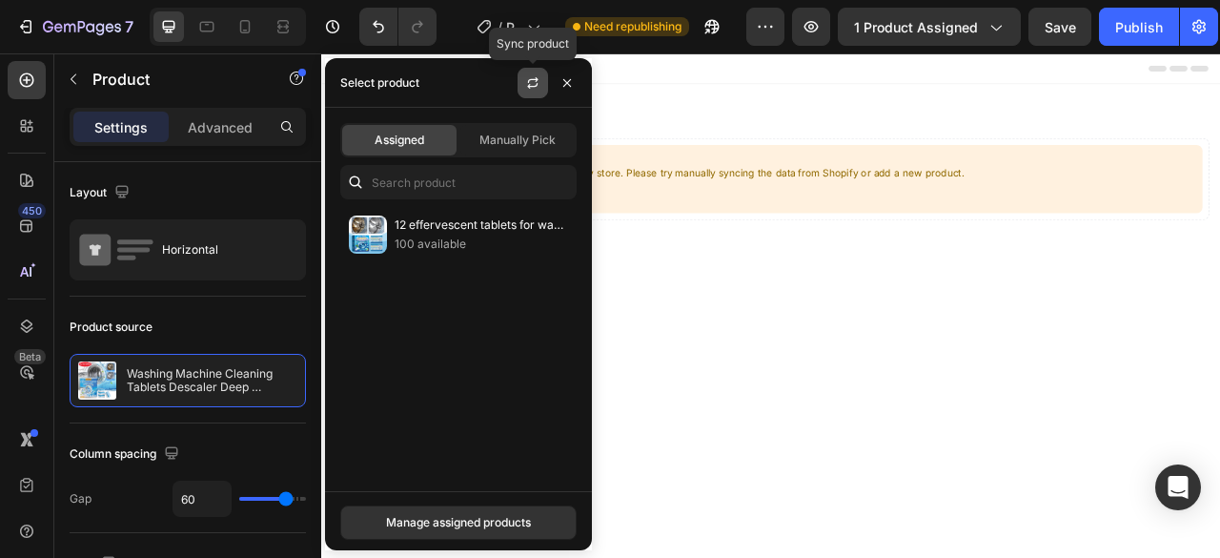
click at [532, 79] on icon "button" at bounding box center [533, 80] width 10 height 6
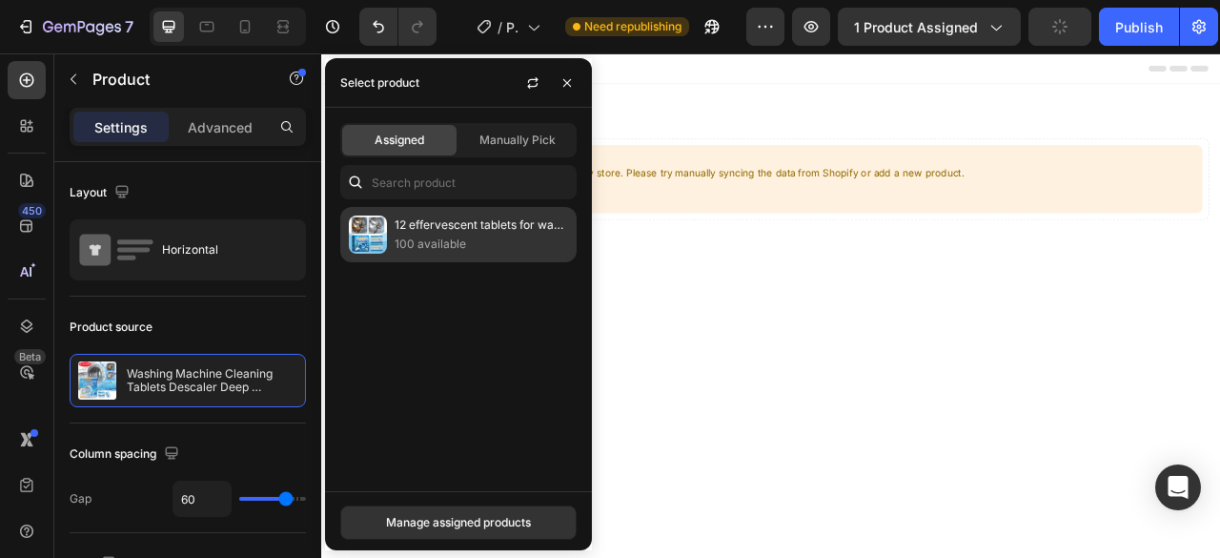
click at [496, 247] on p "100 available" at bounding box center [481, 243] width 173 height 19
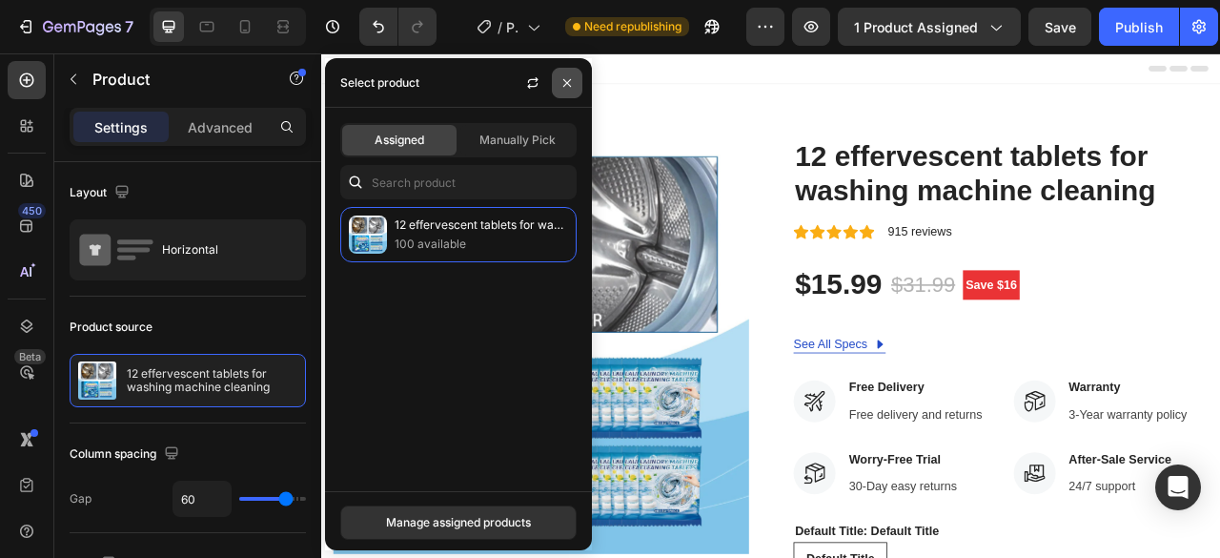
click at [560, 83] on icon "button" at bounding box center [567, 82] width 15 height 15
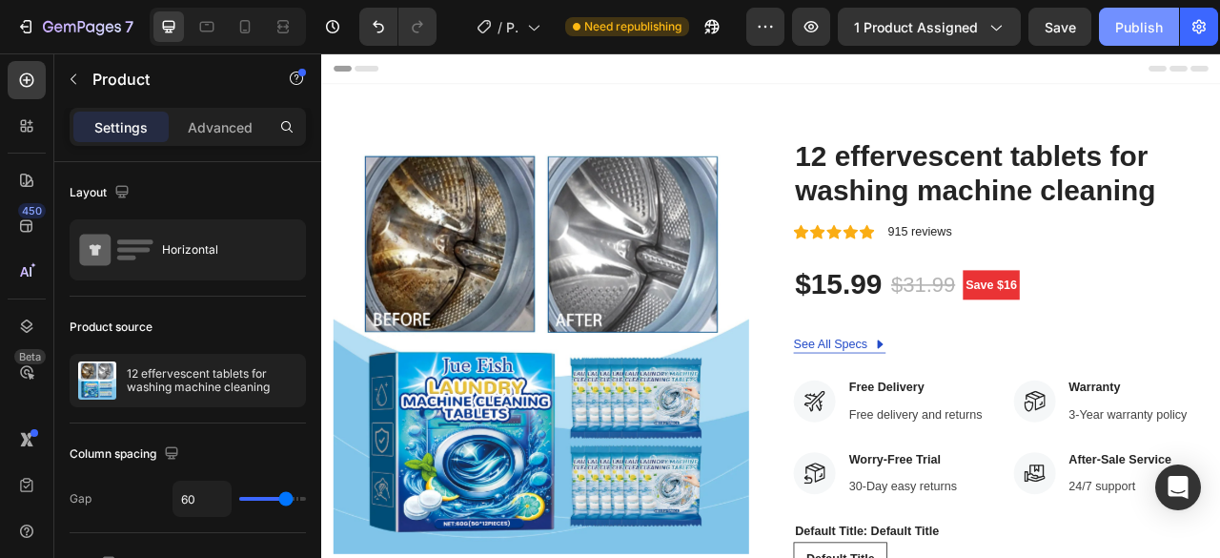
click at [1144, 30] on div "Publish" at bounding box center [1139, 27] width 48 height 20
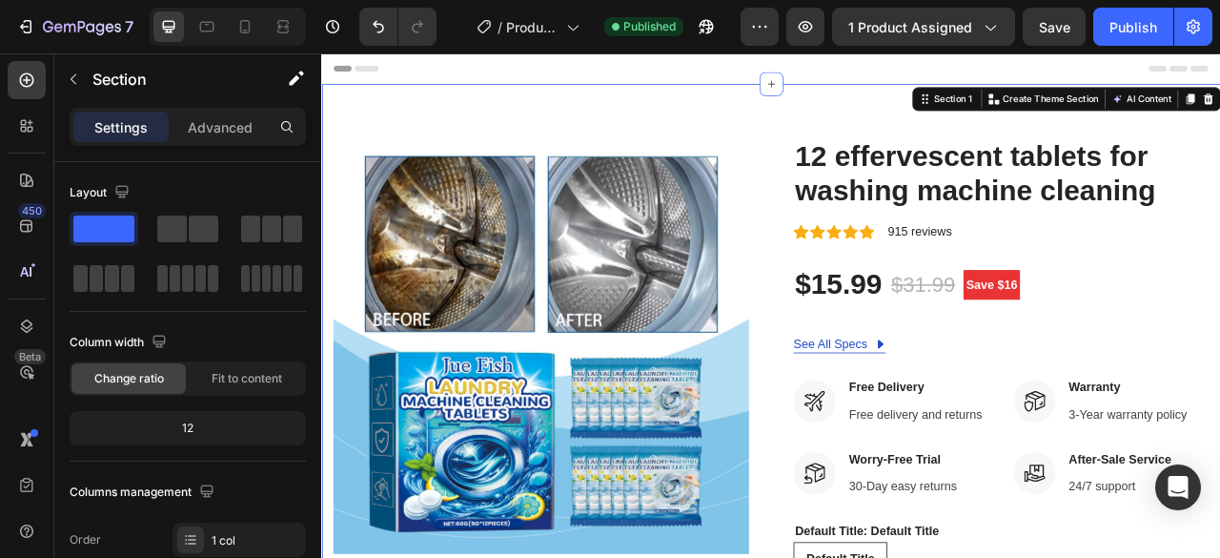
click at [381, 31] on icon "Undo/Redo" at bounding box center [378, 27] width 11 height 12
click at [377, 29] on icon "Undo/Redo" at bounding box center [378, 26] width 19 height 19
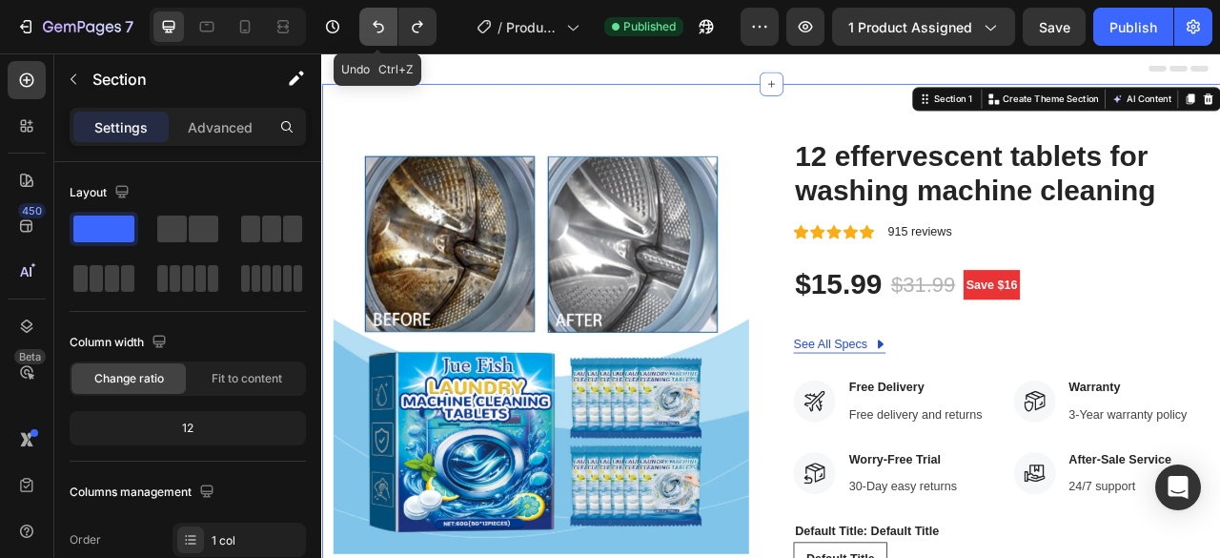
click at [377, 29] on icon "Undo/Redo" at bounding box center [378, 26] width 19 height 19
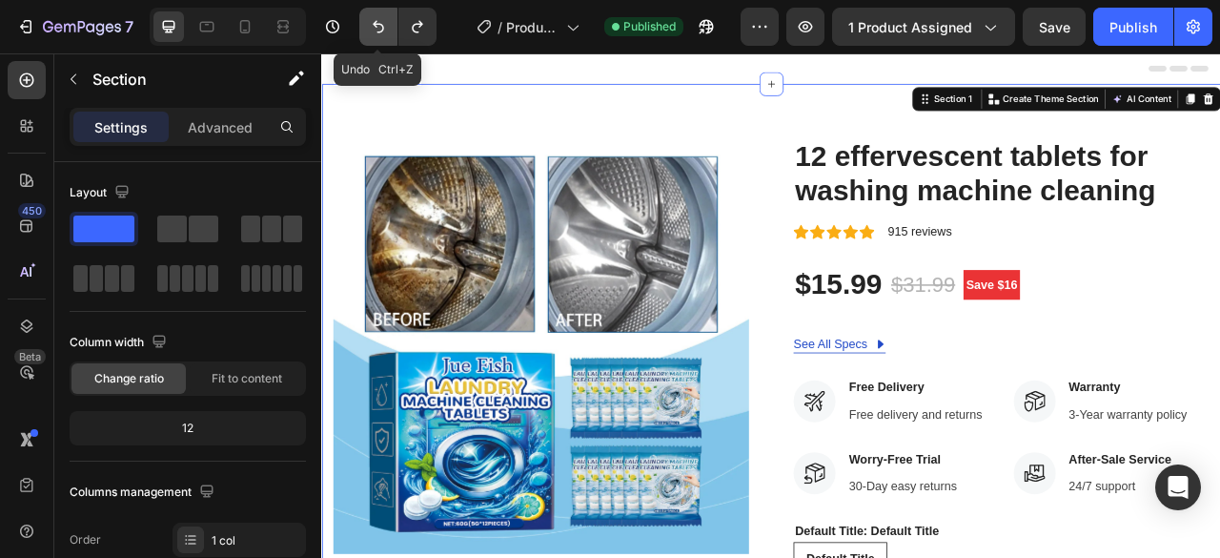
click at [377, 29] on icon "Undo/Redo" at bounding box center [378, 26] width 19 height 19
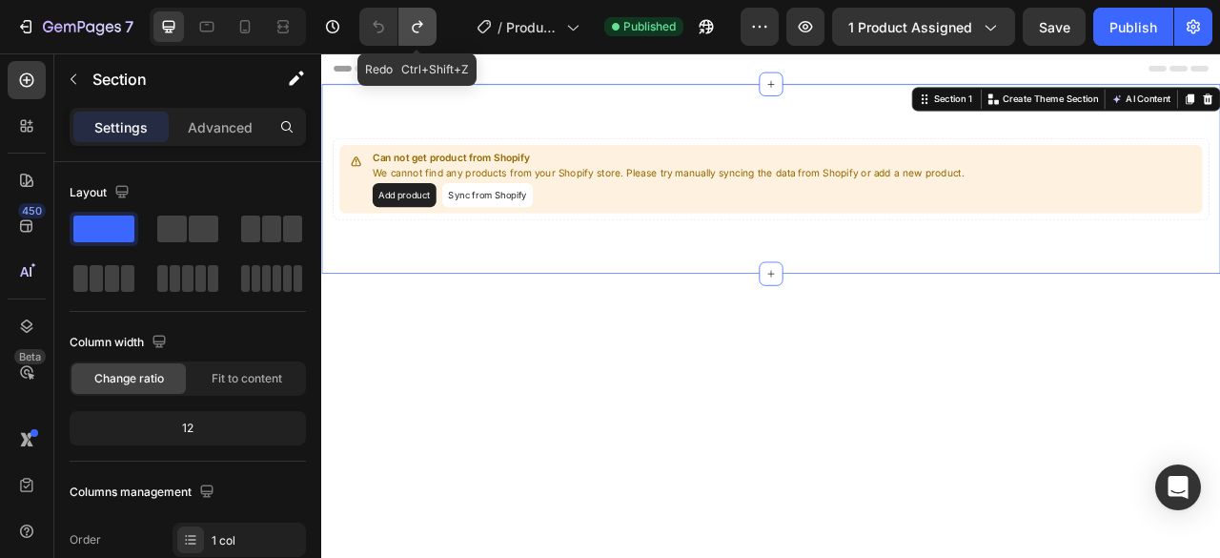
click at [418, 30] on icon "Undo/Redo" at bounding box center [417, 26] width 19 height 19
